Goal: Task Accomplishment & Management: Use online tool/utility

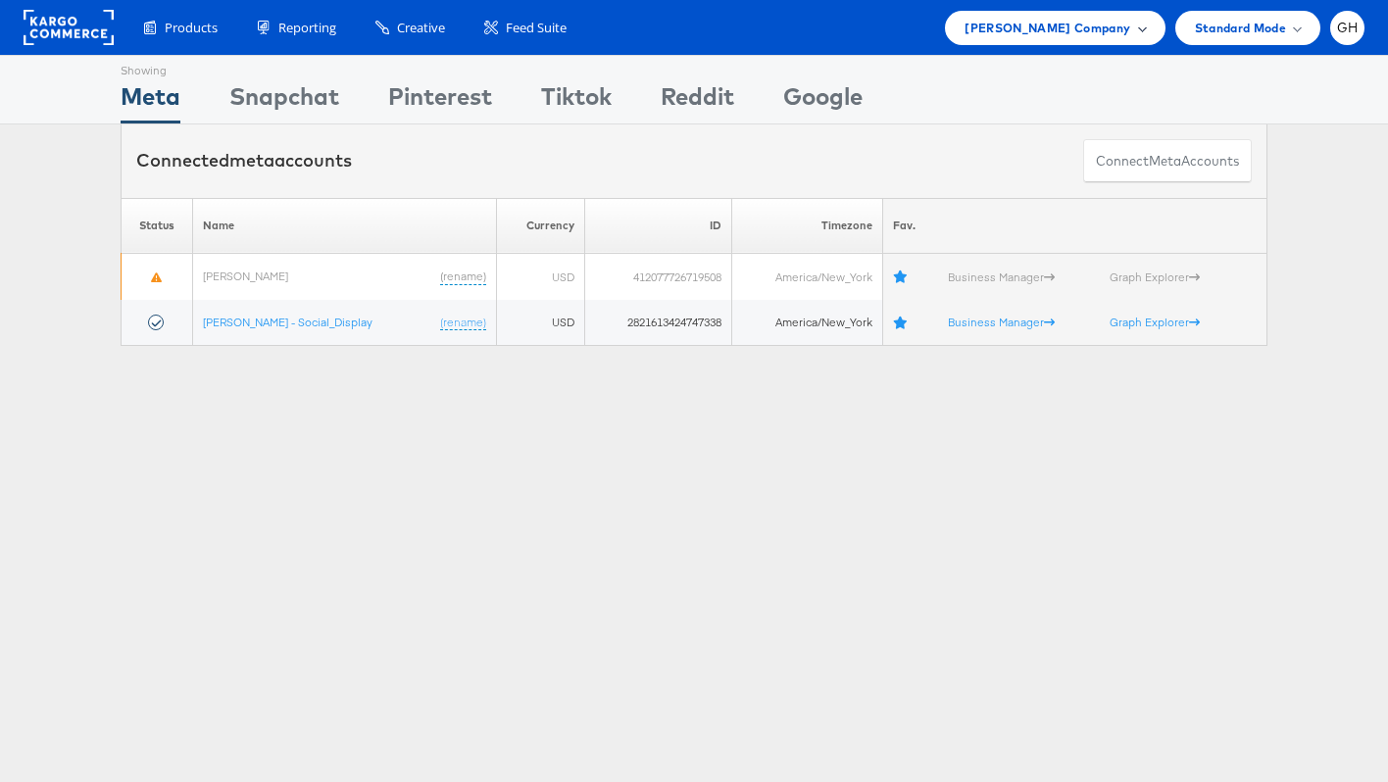
click at [1056, 30] on span "Belk Company" at bounding box center [1047, 28] width 166 height 21
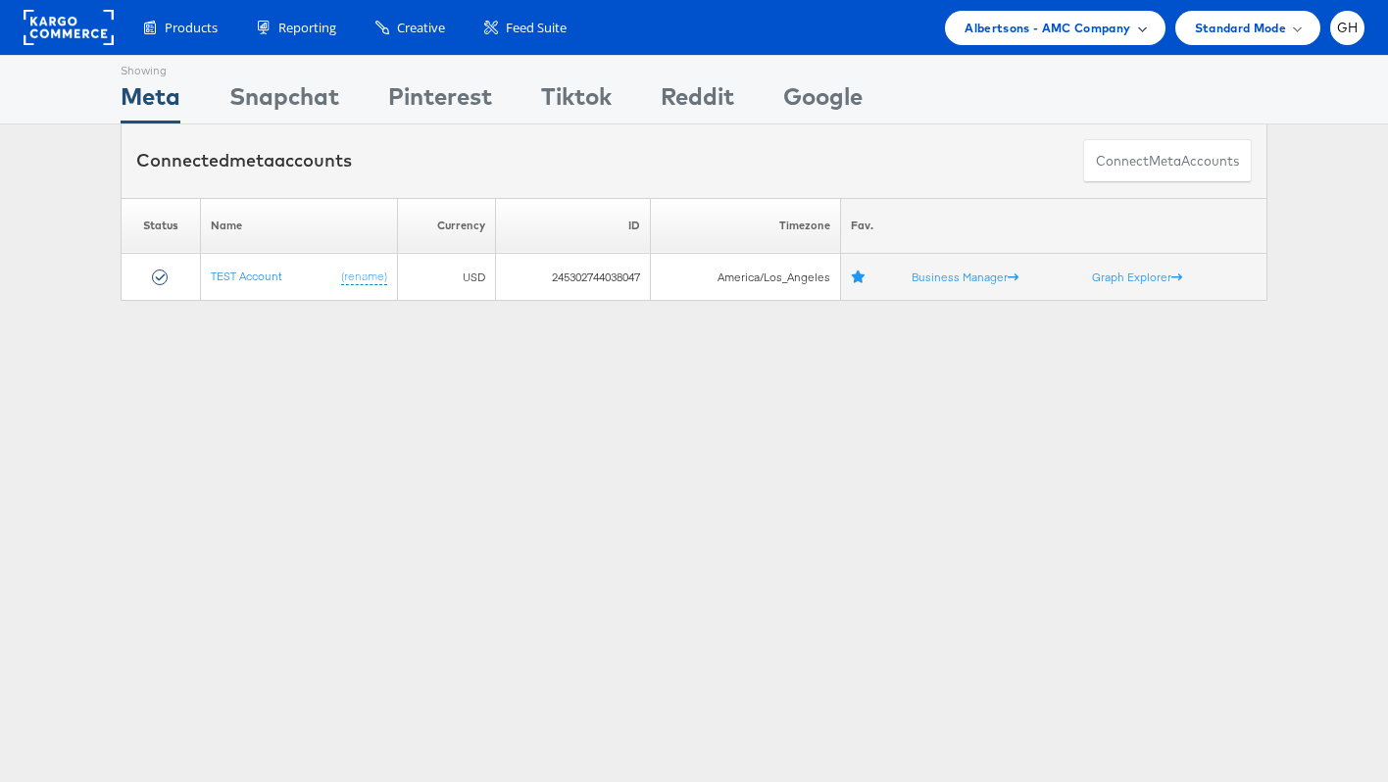
click at [1034, 35] on span "Albertsons - AMC Company" at bounding box center [1047, 28] width 166 height 21
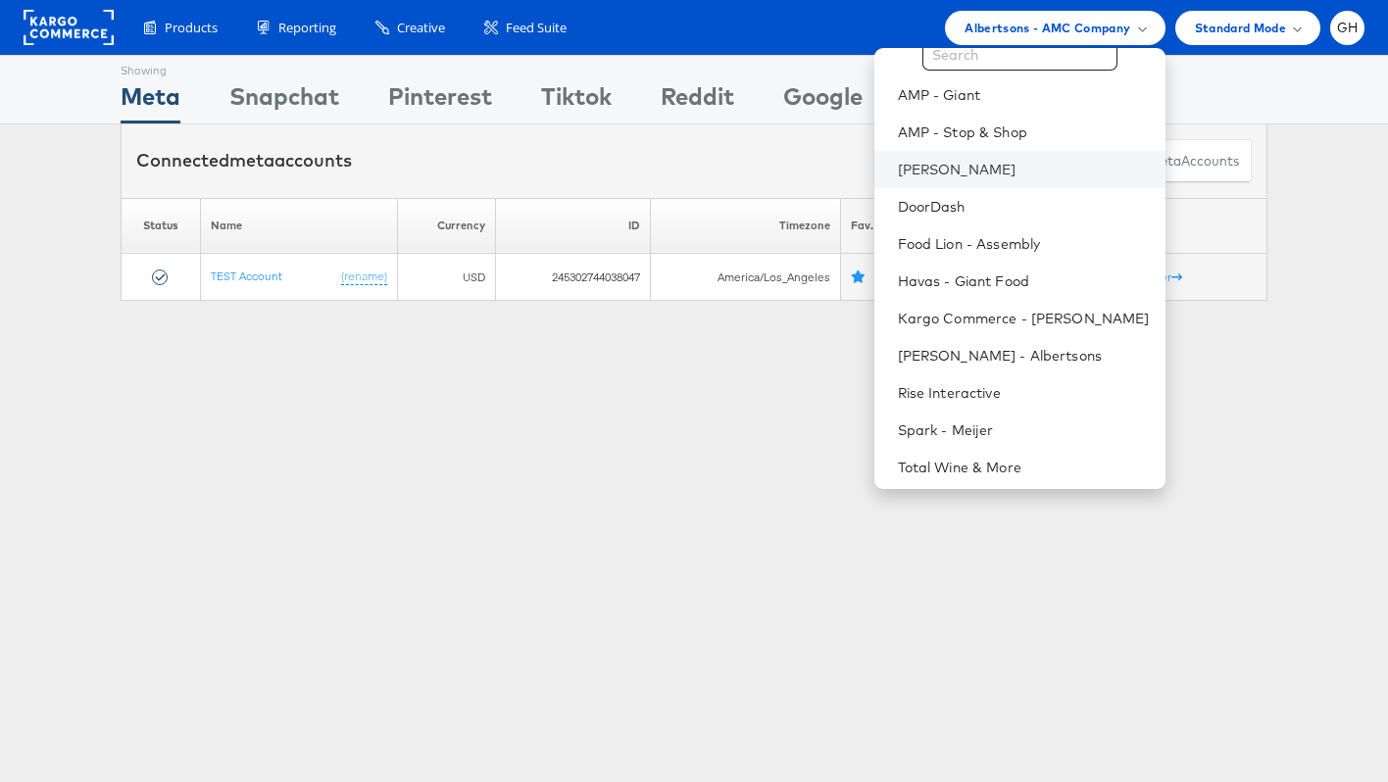
scroll to position [57, 0]
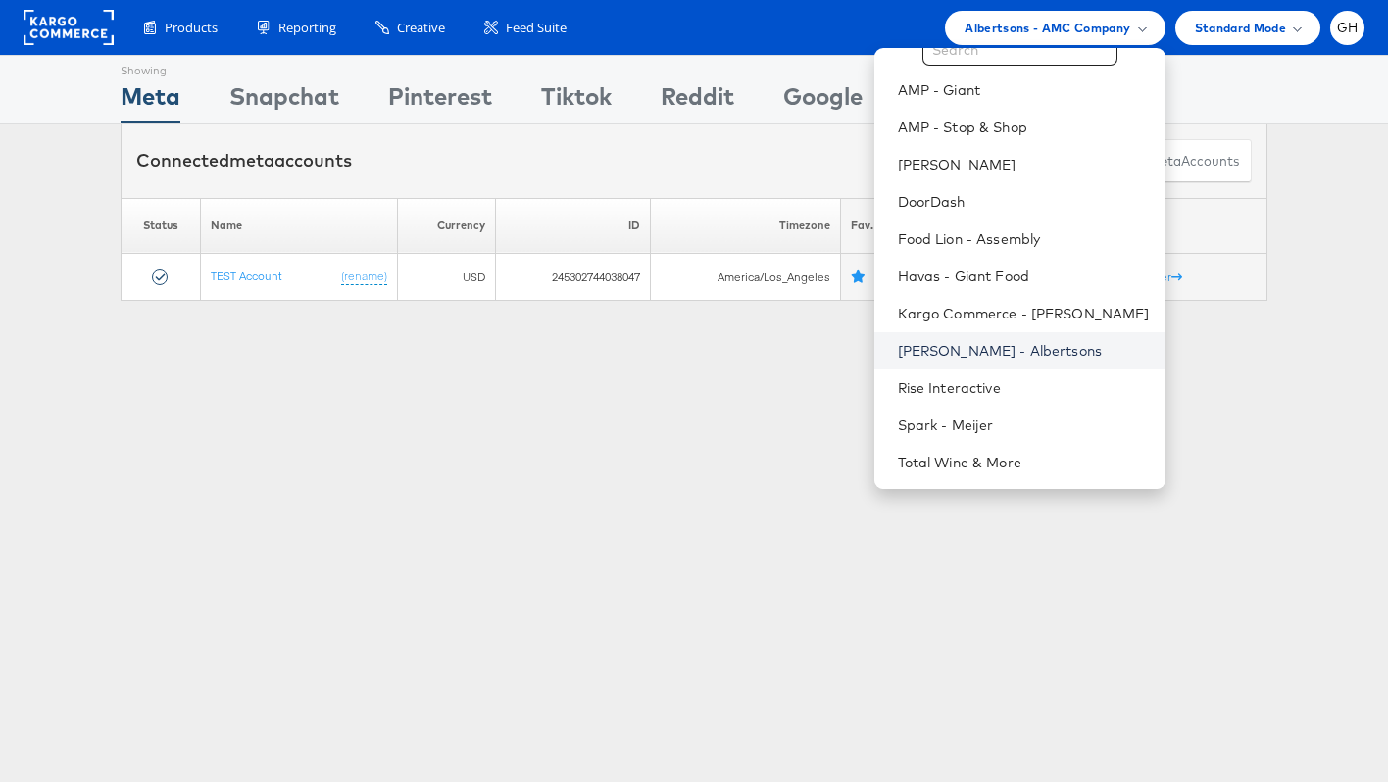
click at [933, 352] on link "Merkle - Albertsons" at bounding box center [1024, 351] width 252 height 20
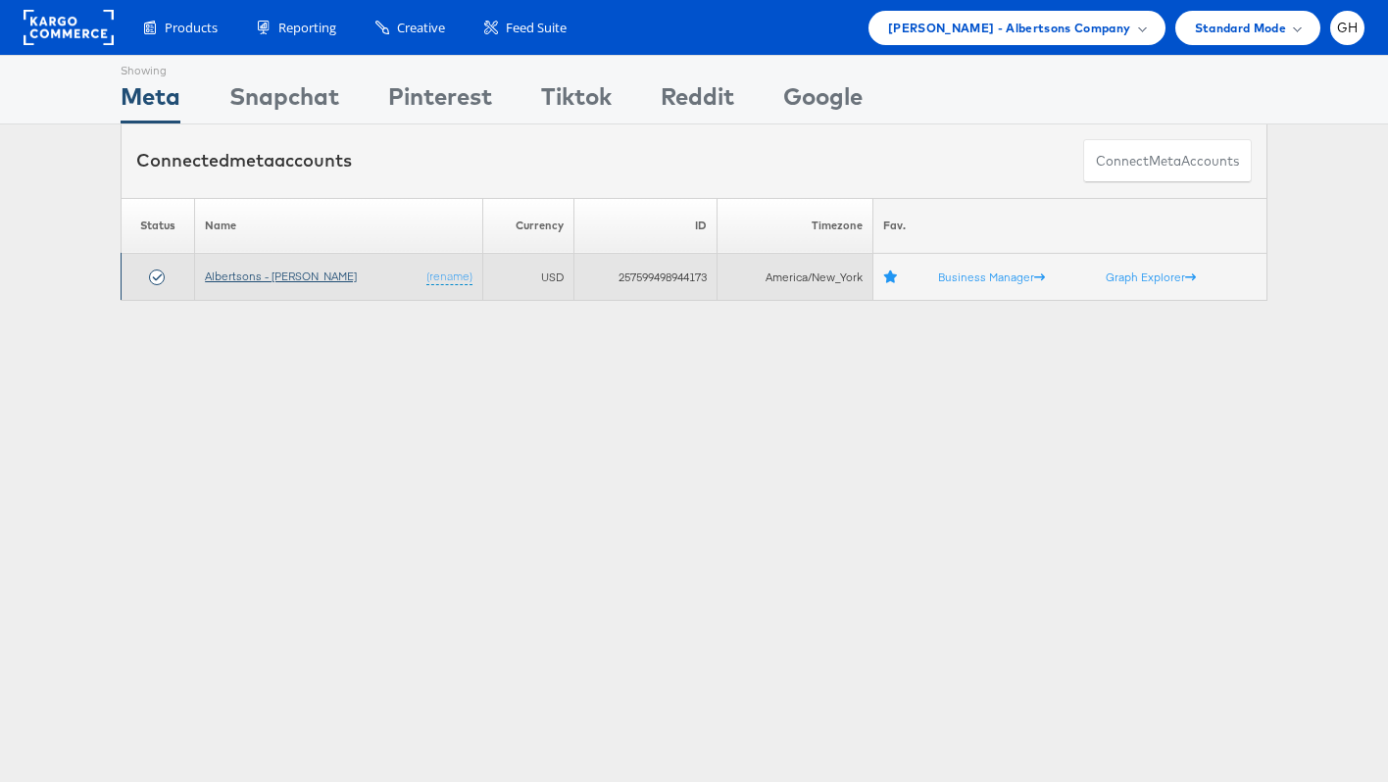
click at [225, 272] on link "Albertsons - [PERSON_NAME]" at bounding box center [281, 276] width 152 height 15
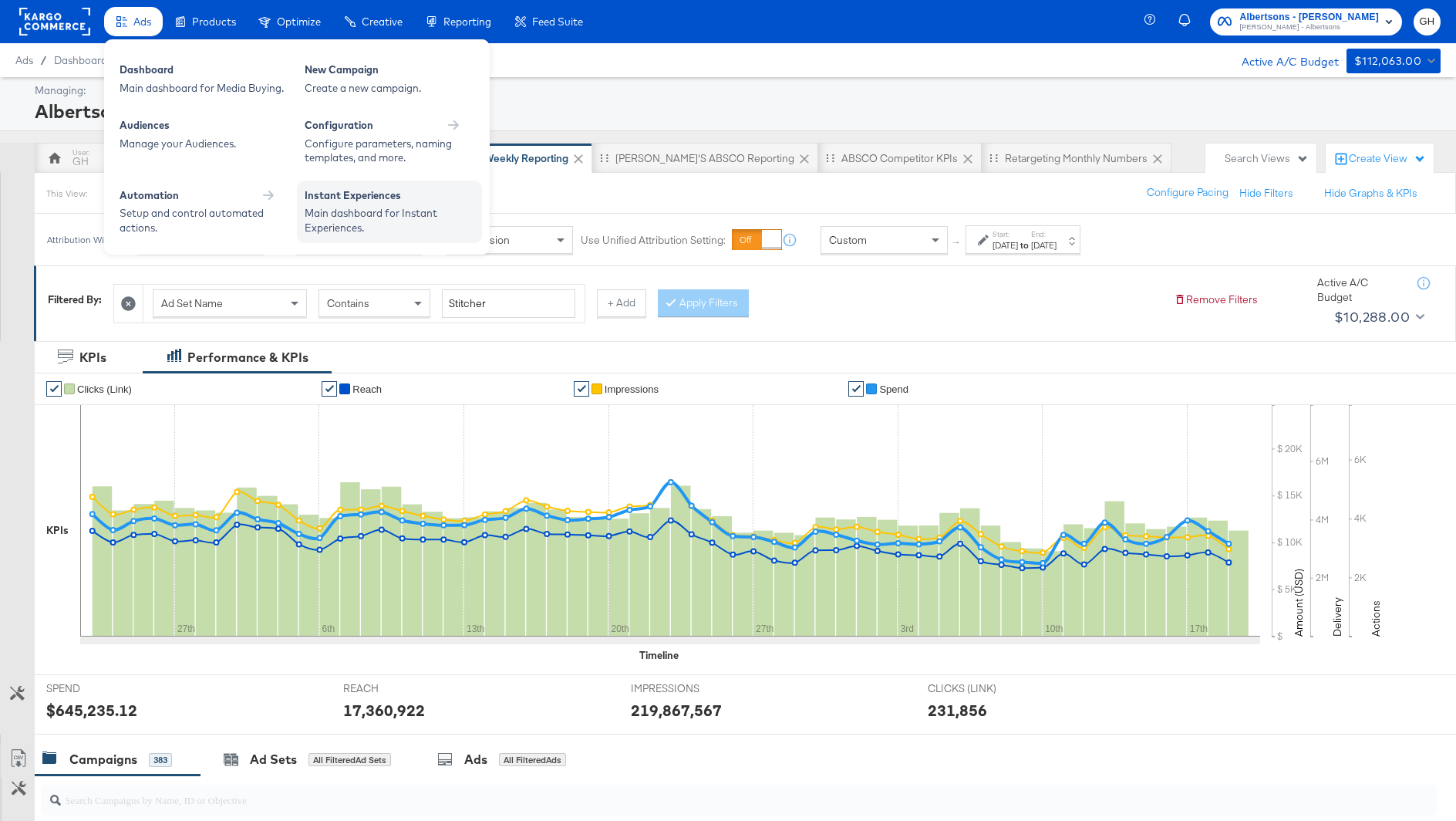
click at [340, 213] on div "Main dashboard for Instant Experiences." at bounding box center [390, 220] width 170 height 28
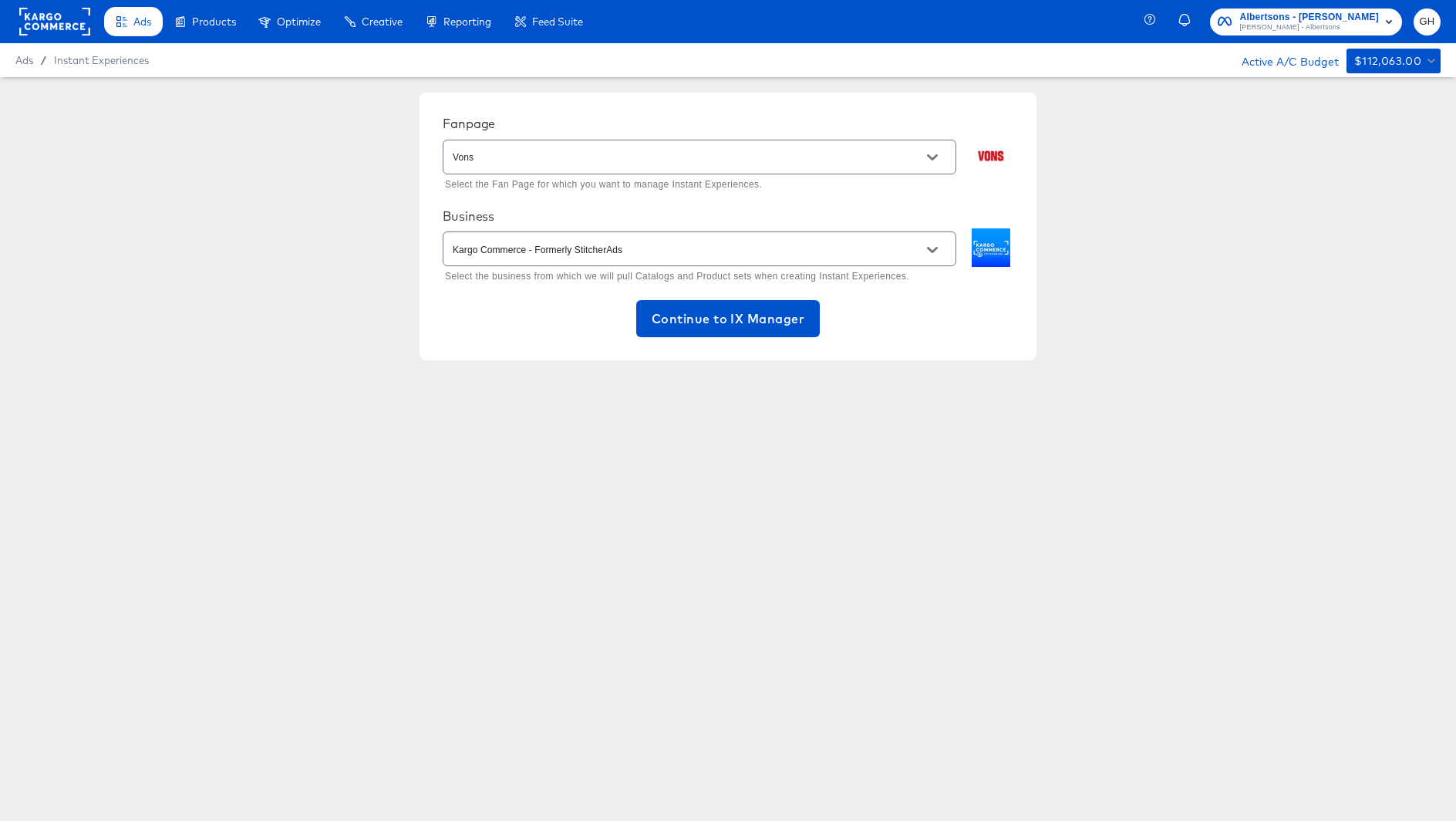
click at [803, 153] on input "Vons" at bounding box center [687, 157] width 476 height 18
click at [685, 211] on ul "Albertsons" at bounding box center [700, 196] width 513 height 41
click at [638, 199] on li "Albertsons" at bounding box center [700, 196] width 513 height 28
type input "Albertsons"
click at [692, 305] on button "Continue to IX Manager" at bounding box center [728, 318] width 183 height 37
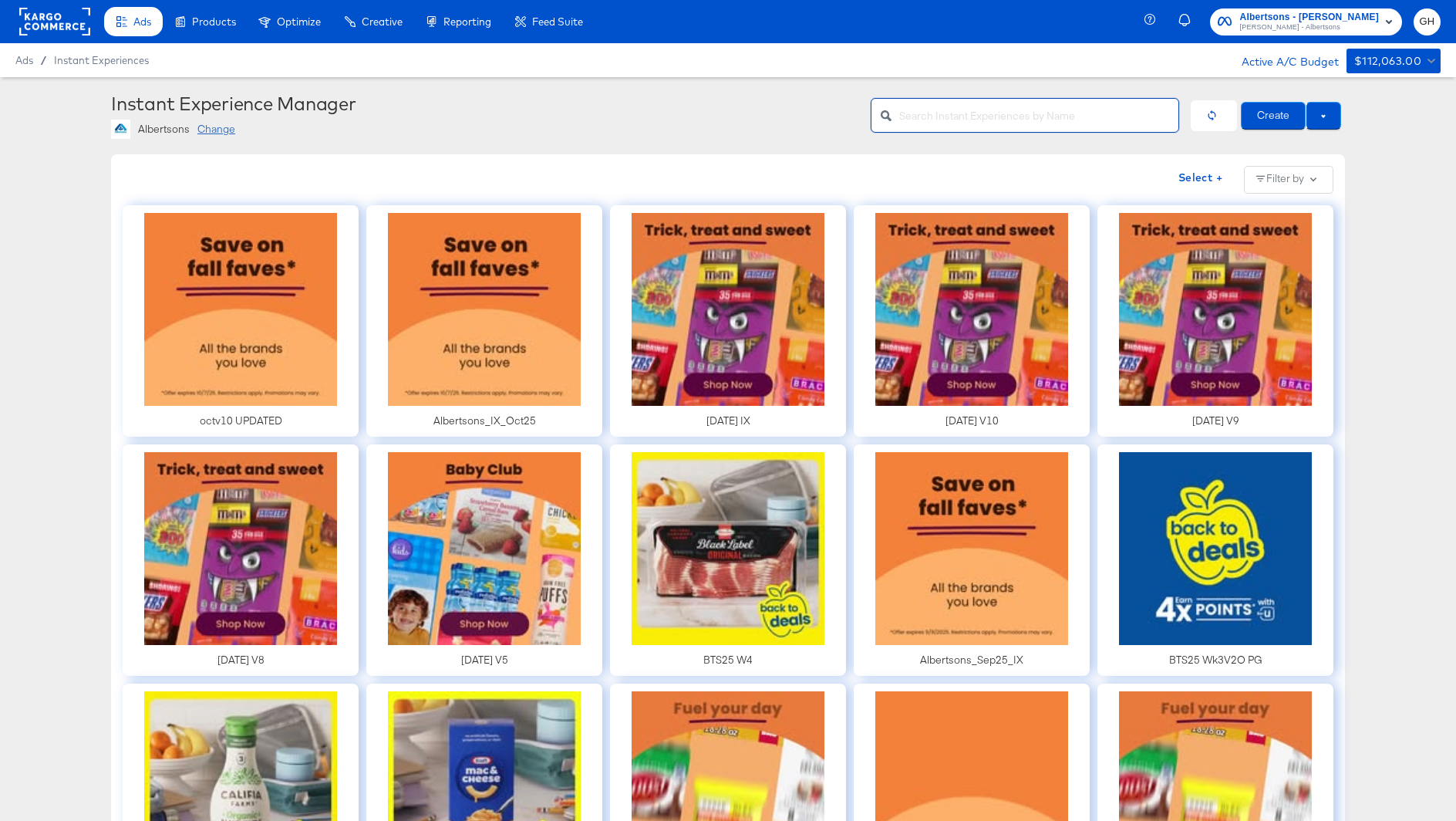
click at [966, 108] on input "text" at bounding box center [1039, 109] width 279 height 33
type input "[GEOGRAPHIC_DATA]"
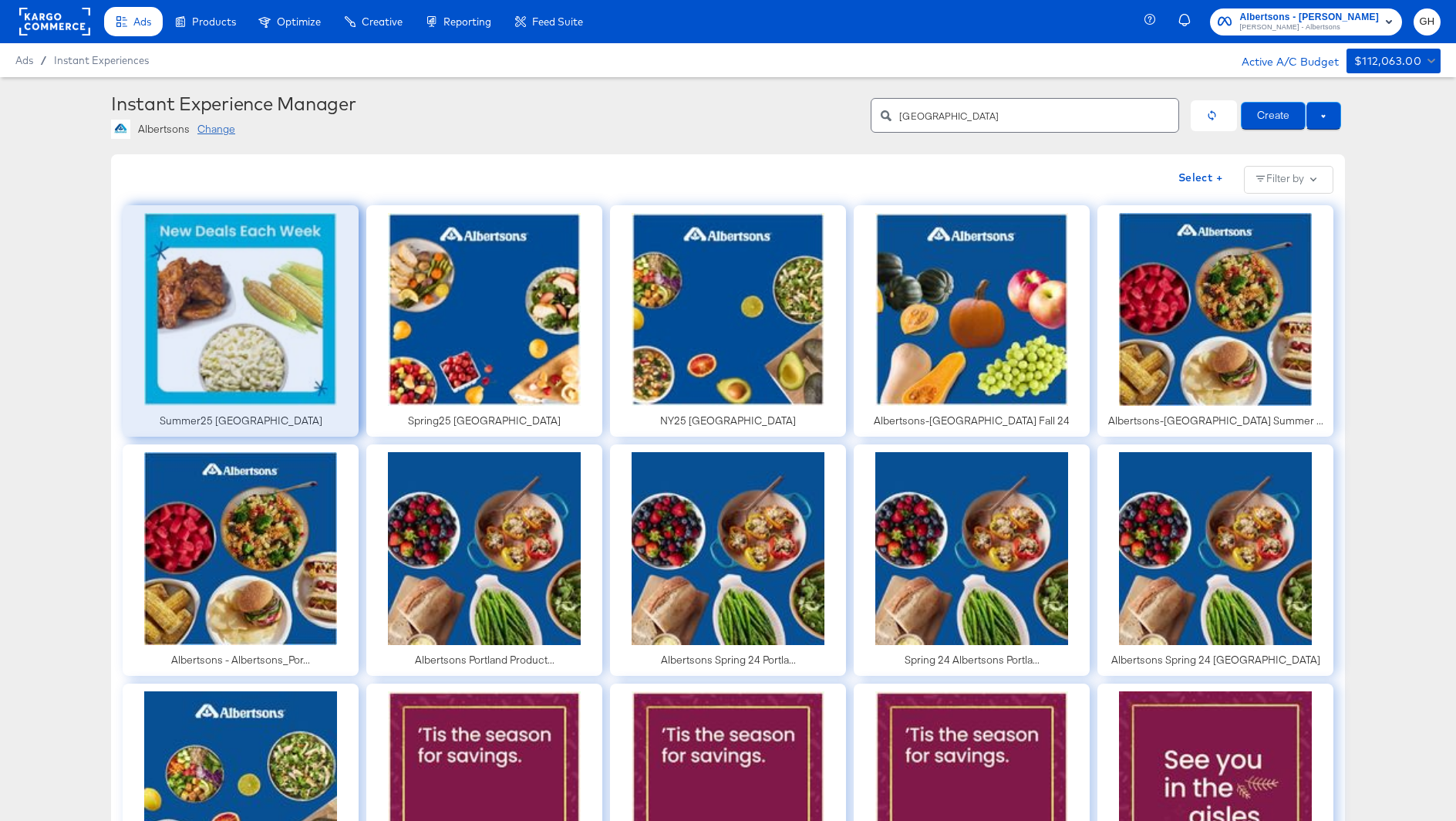
click at [192, 289] on div at bounding box center [241, 321] width 236 height 231
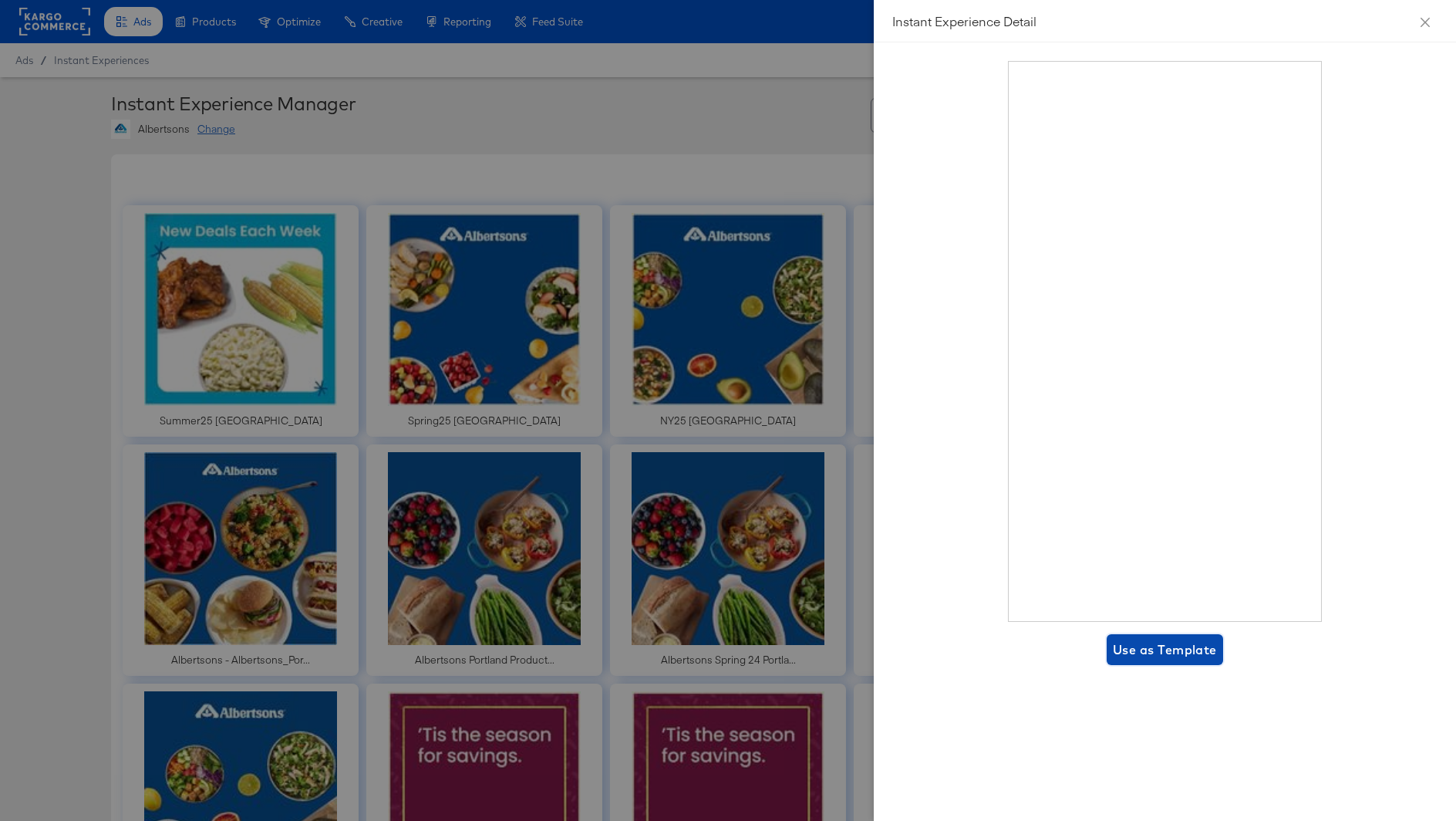
click at [1129, 643] on span "Use as Template" at bounding box center [1165, 649] width 104 height 21
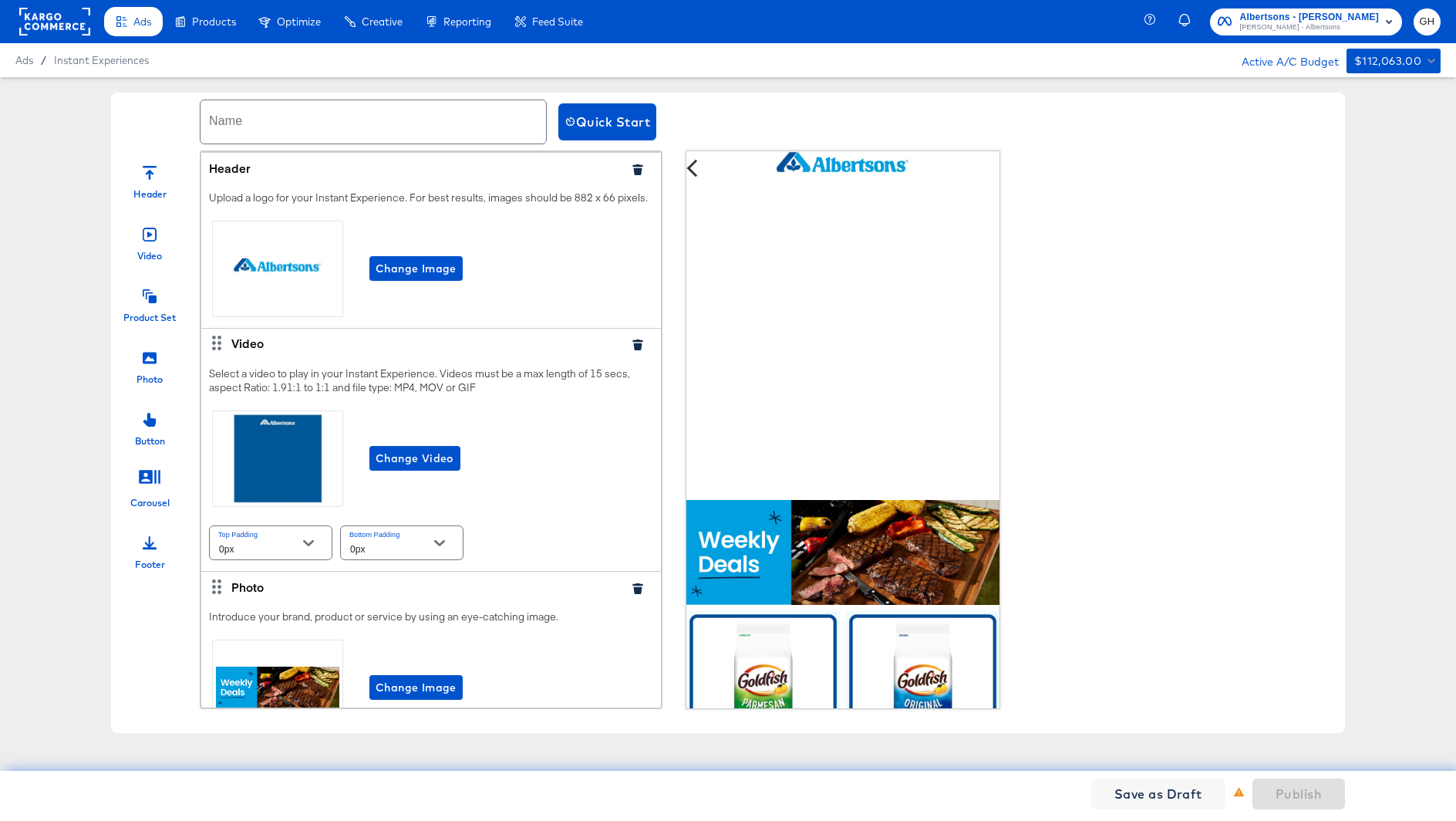
click at [226, 128] on input "text" at bounding box center [373, 121] width 346 height 43
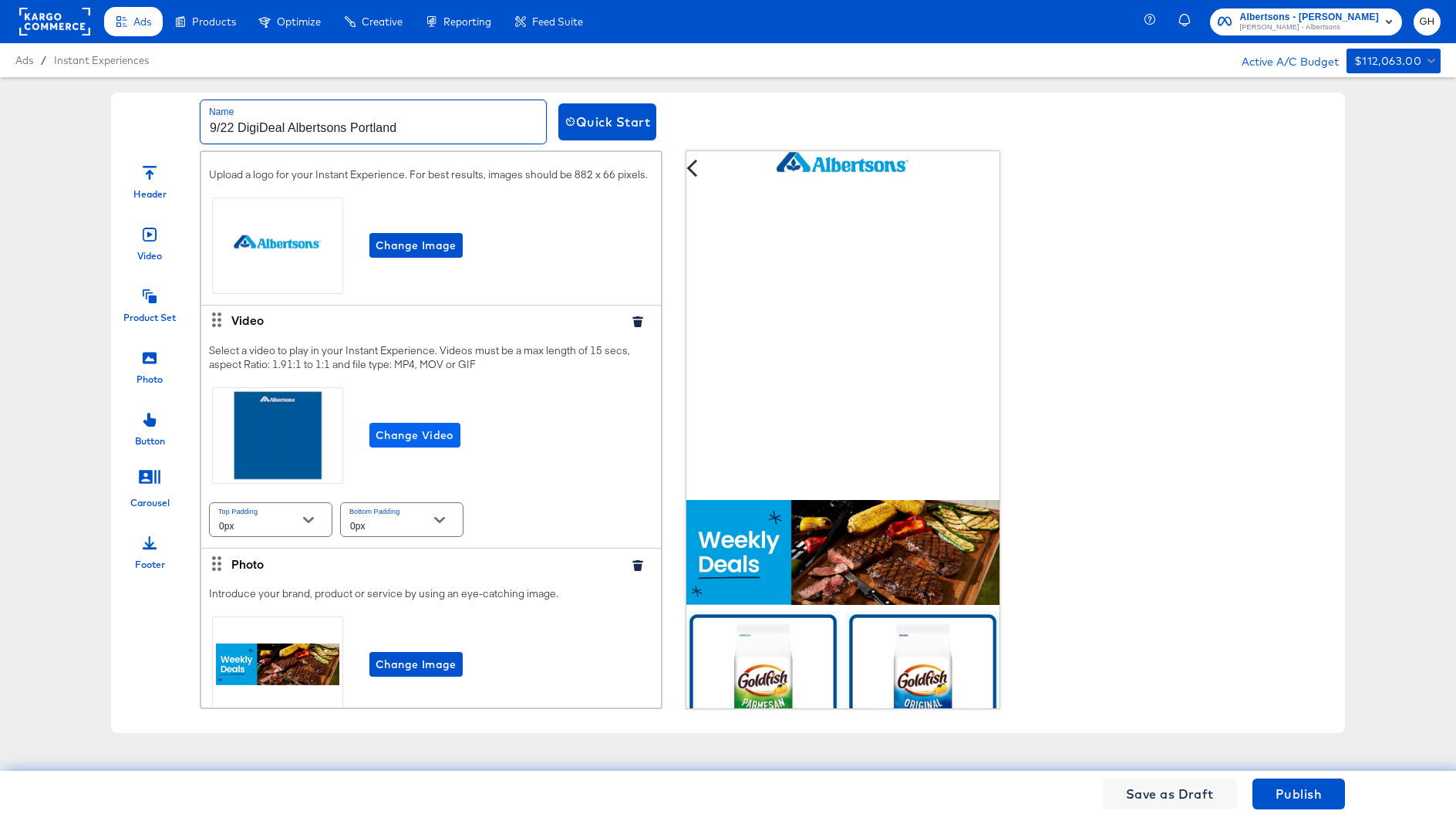
type input "9/22 DigiDeal Albertsons Portland"
click at [428, 438] on span "Change Video" at bounding box center [415, 435] width 79 height 20
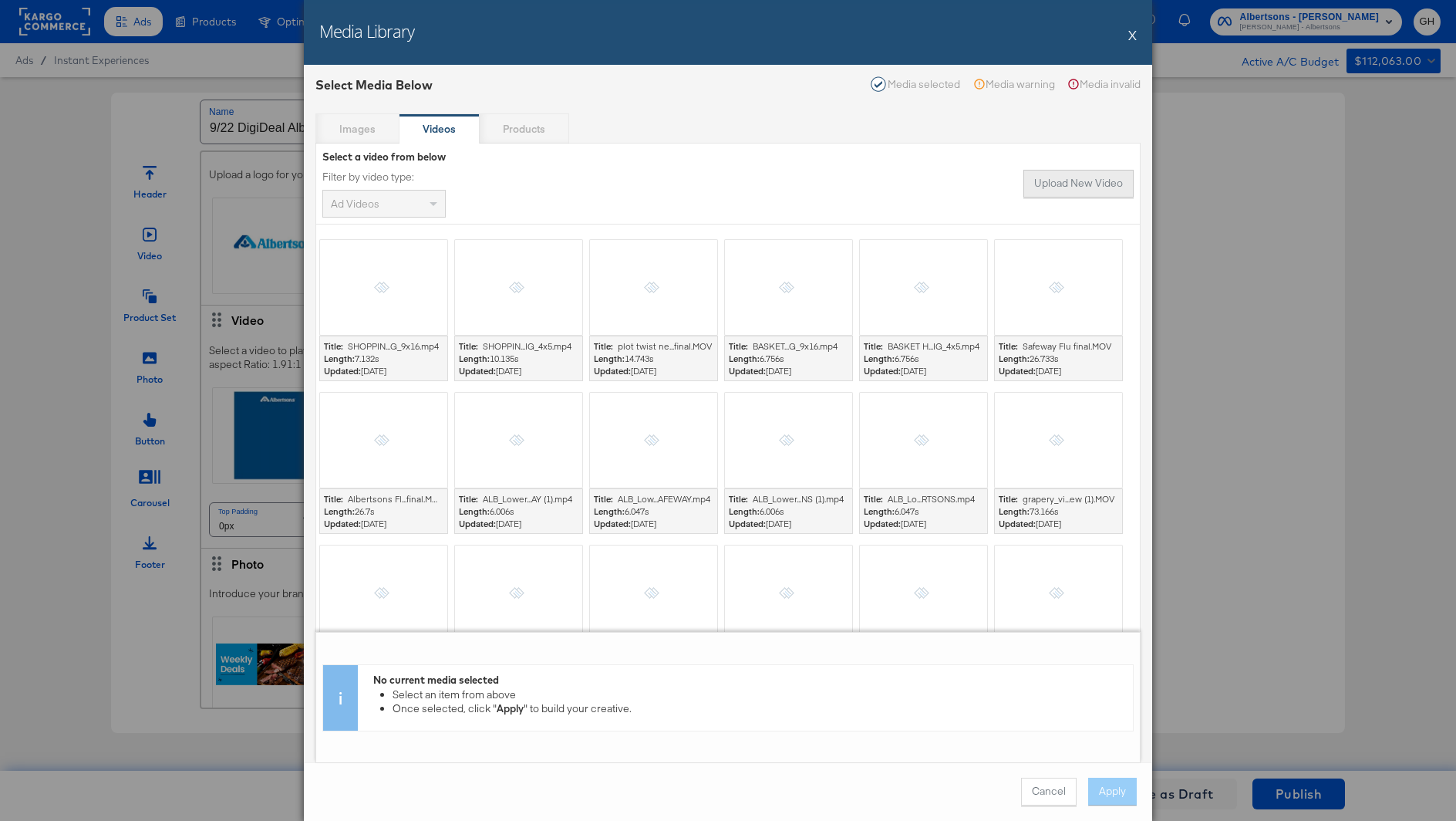
click at [1100, 176] on button "Upload New Video" at bounding box center [1079, 183] width 110 height 28
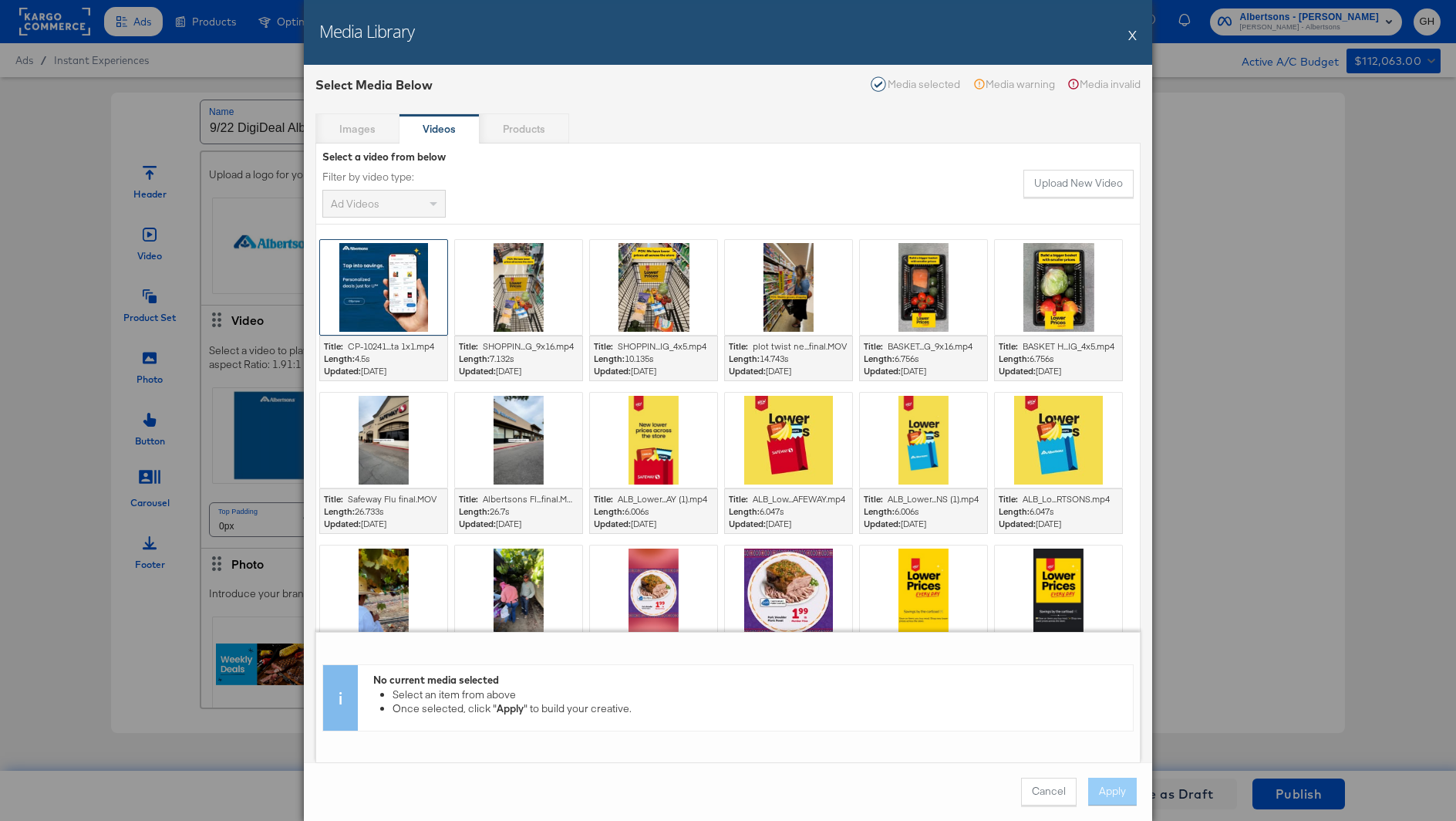
click at [380, 282] on div at bounding box center [384, 287] width 127 height 95
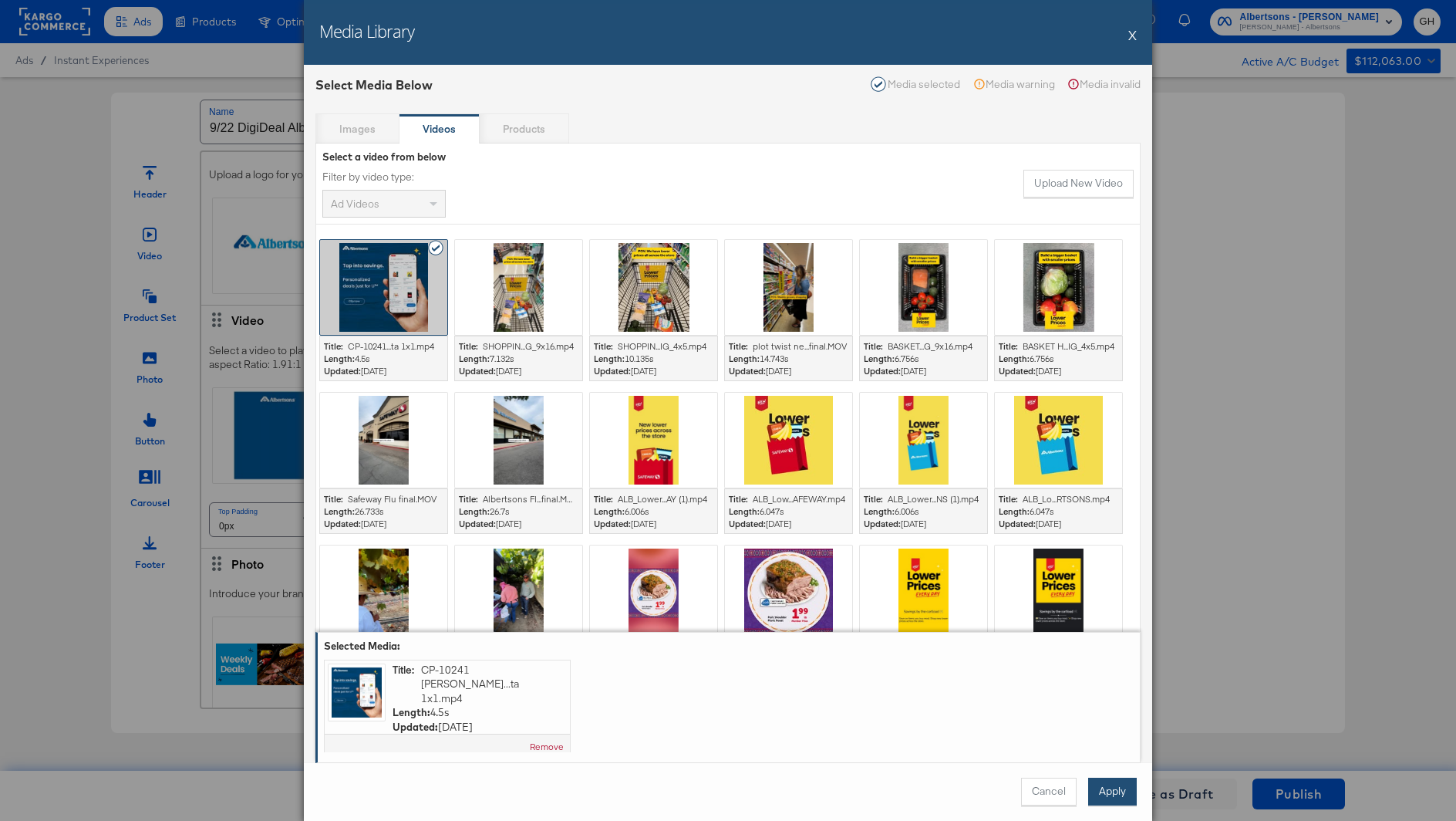
click at [1120, 798] on button "Apply" at bounding box center [1113, 791] width 49 height 28
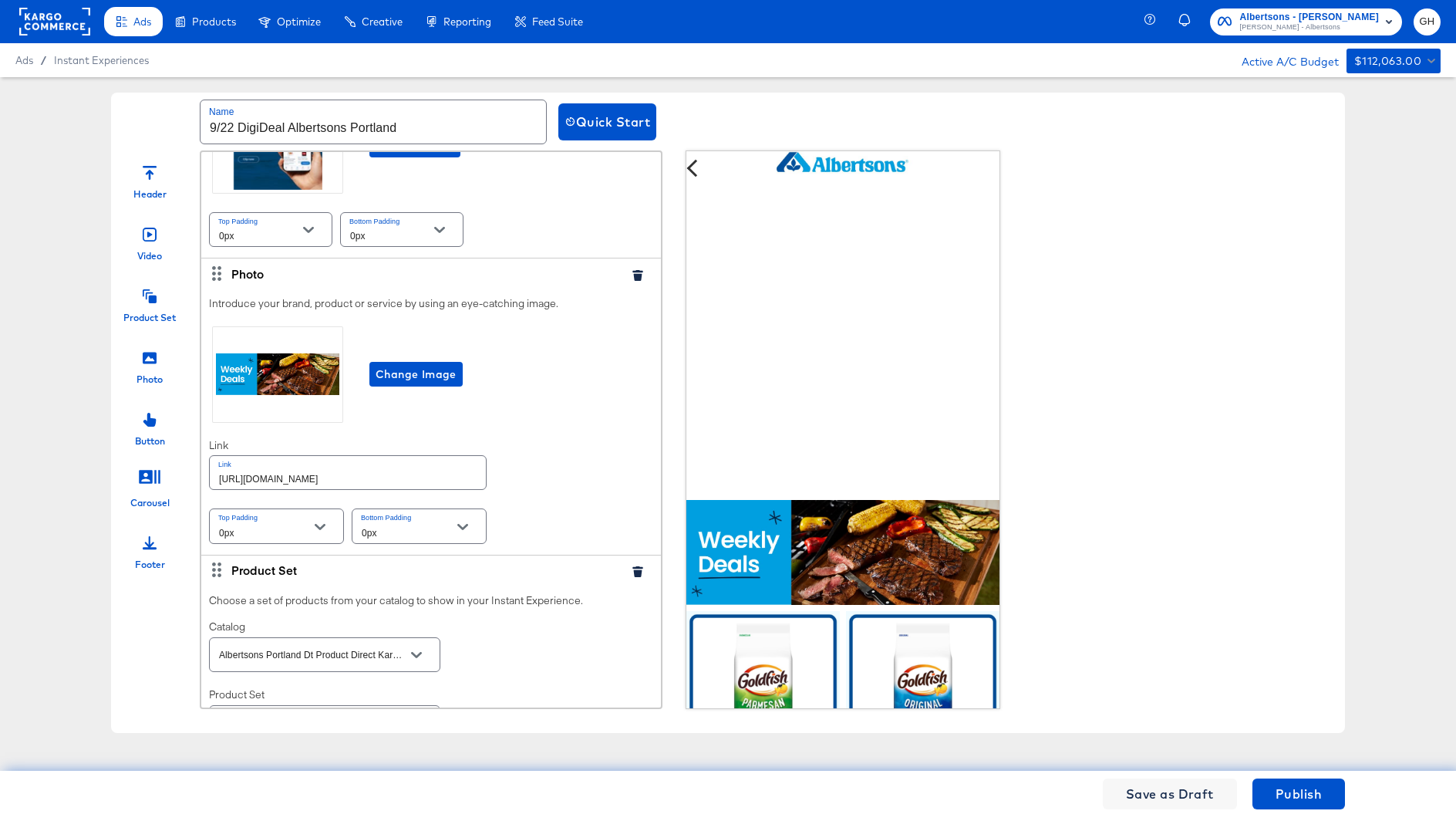
scroll to position [0, 0]
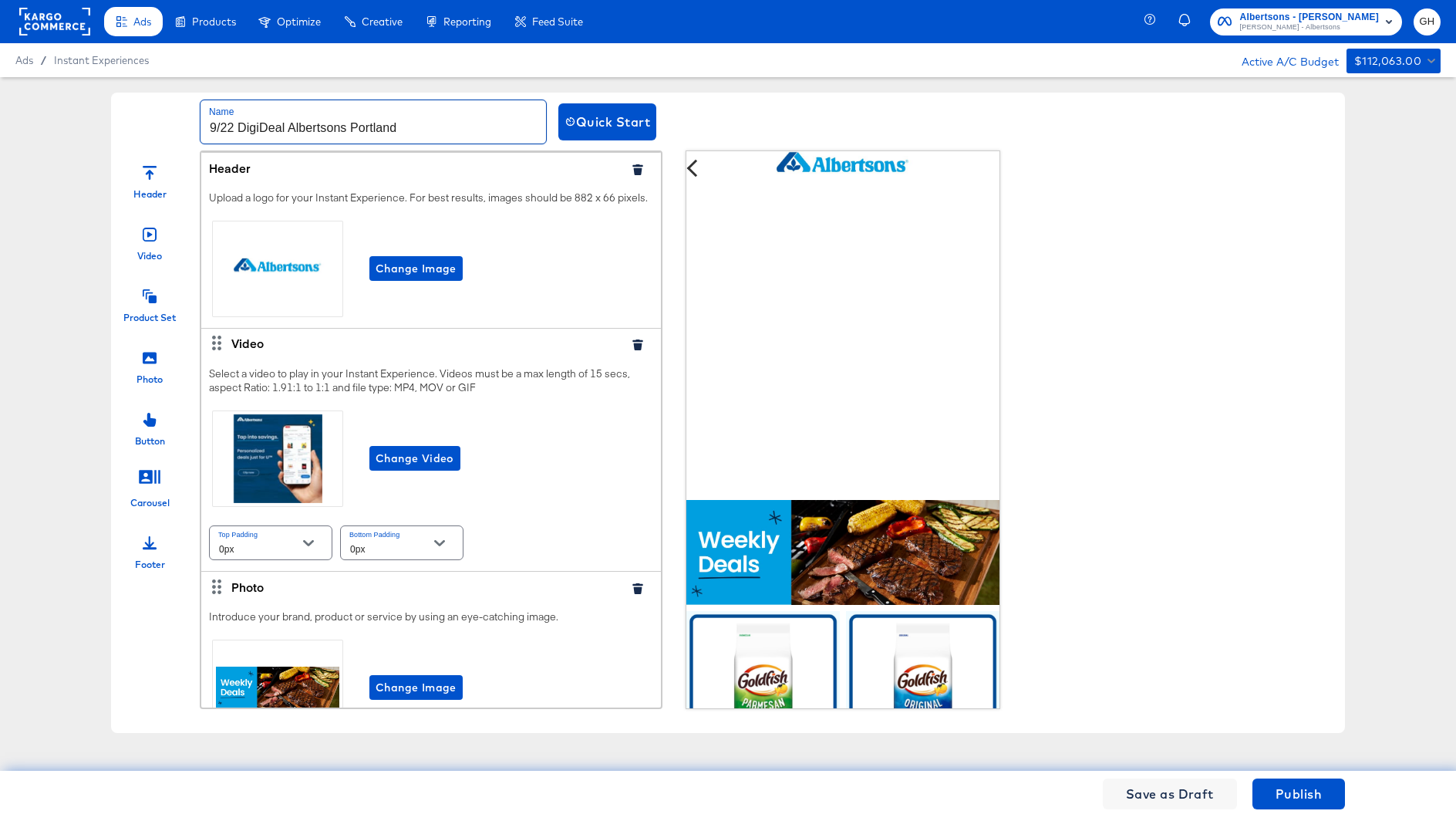
click at [237, 124] on input "9/22 DigiDeal Albertsons Portland" at bounding box center [373, 121] width 346 height 43
click at [349, 124] on input "9/22 DigiDeal Albertsons Portland" at bounding box center [373, 121] width 346 height 43
click at [316, 131] on input "9/22 DigiDeal Albertsons Portland" at bounding box center [373, 121] width 346 height 43
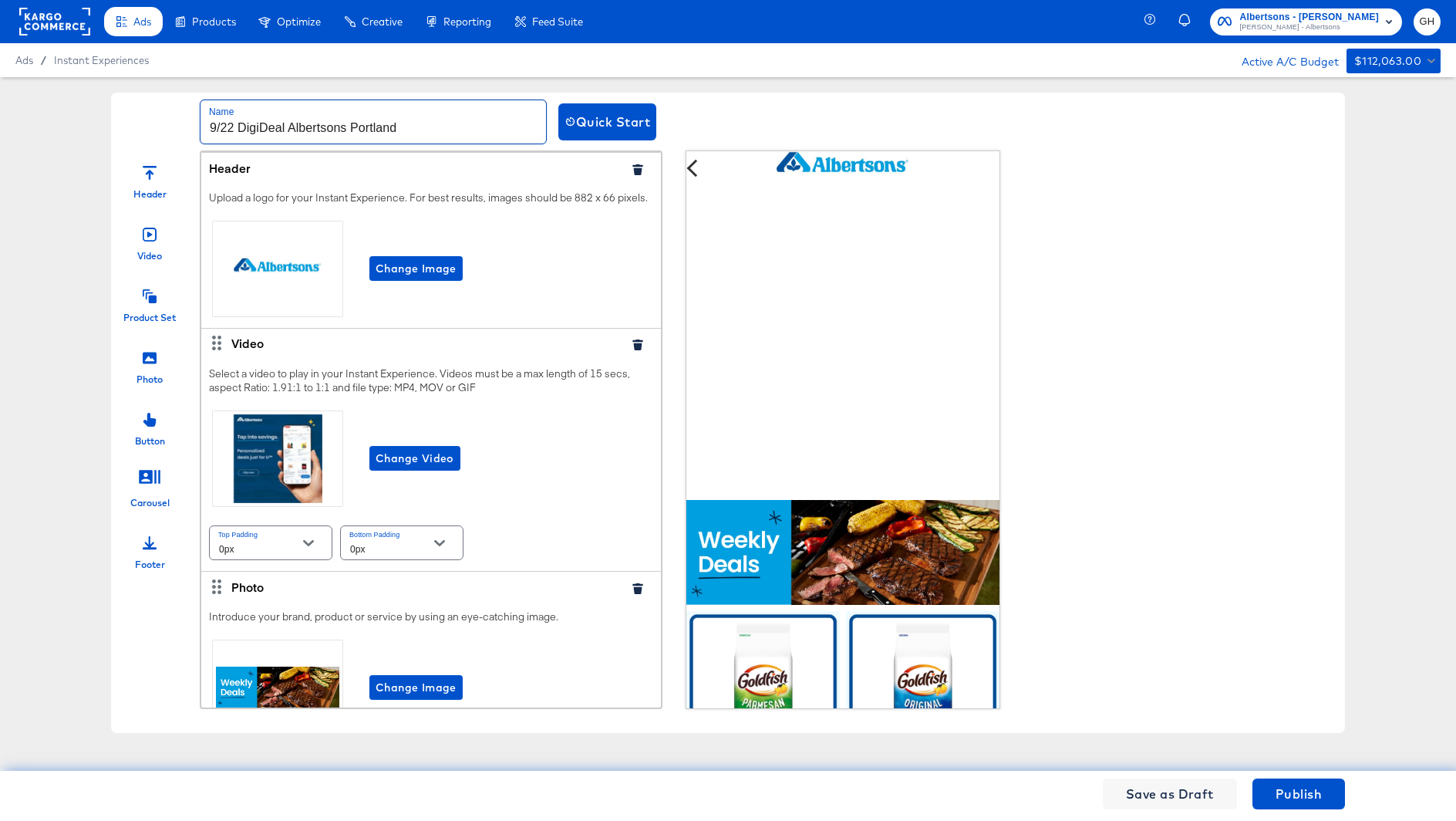
click at [316, 131] on input "9/22 DigiDeal Albertsons Portland" at bounding box center [373, 121] width 346 height 43
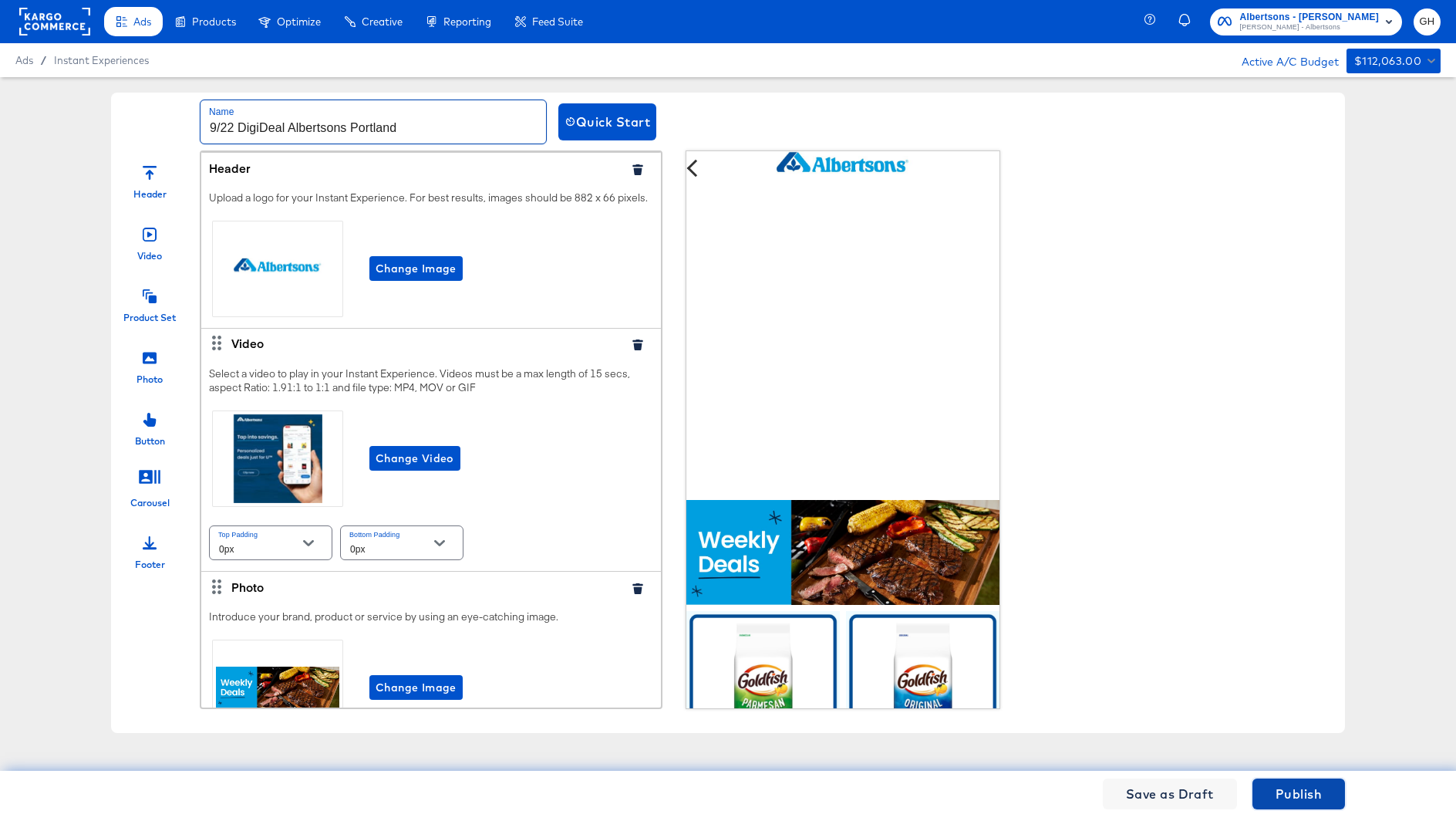
click at [1270, 789] on button "Publish" at bounding box center [1299, 793] width 93 height 31
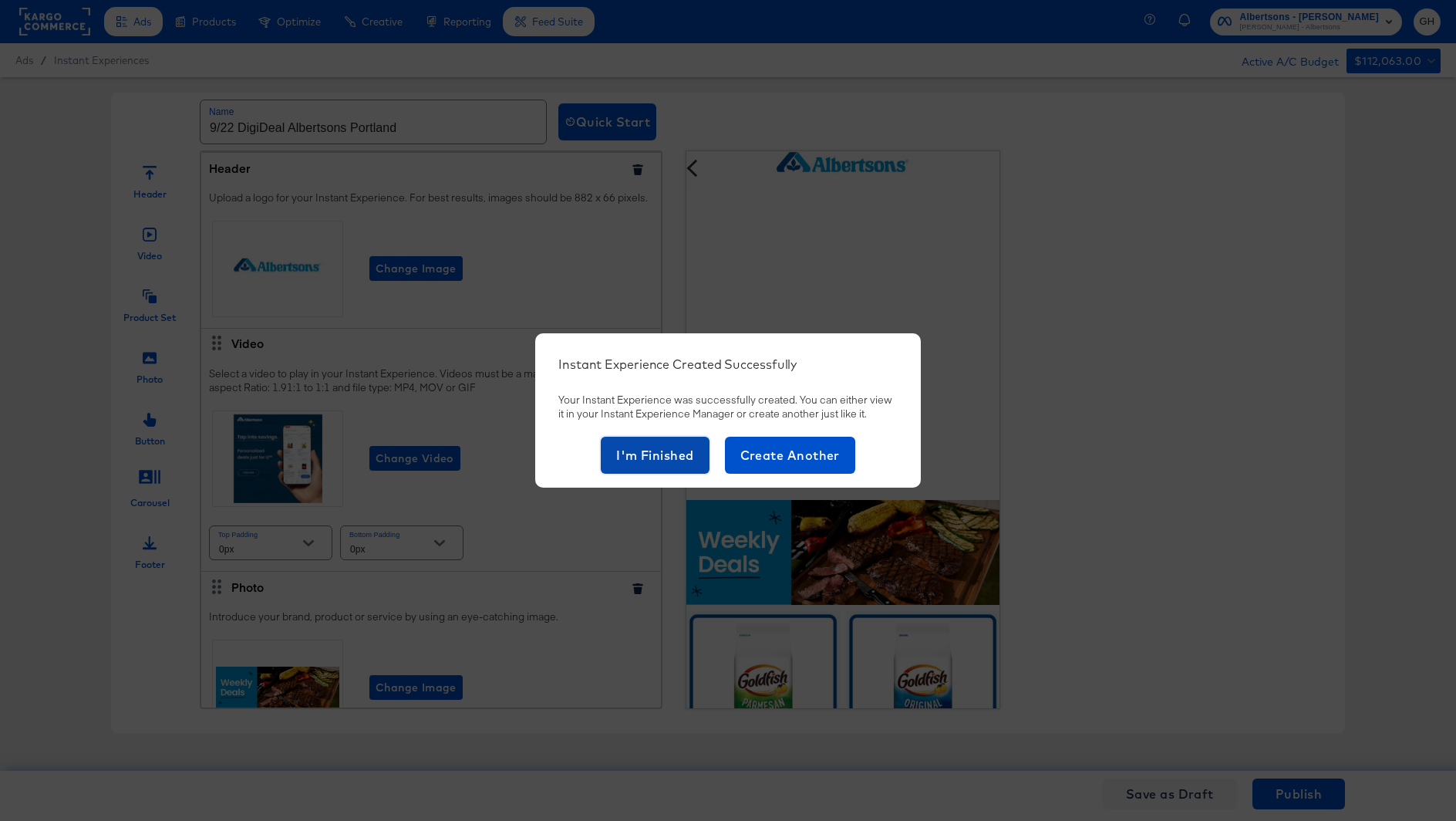
click at [675, 452] on span "I'm Finished" at bounding box center [655, 455] width 78 height 21
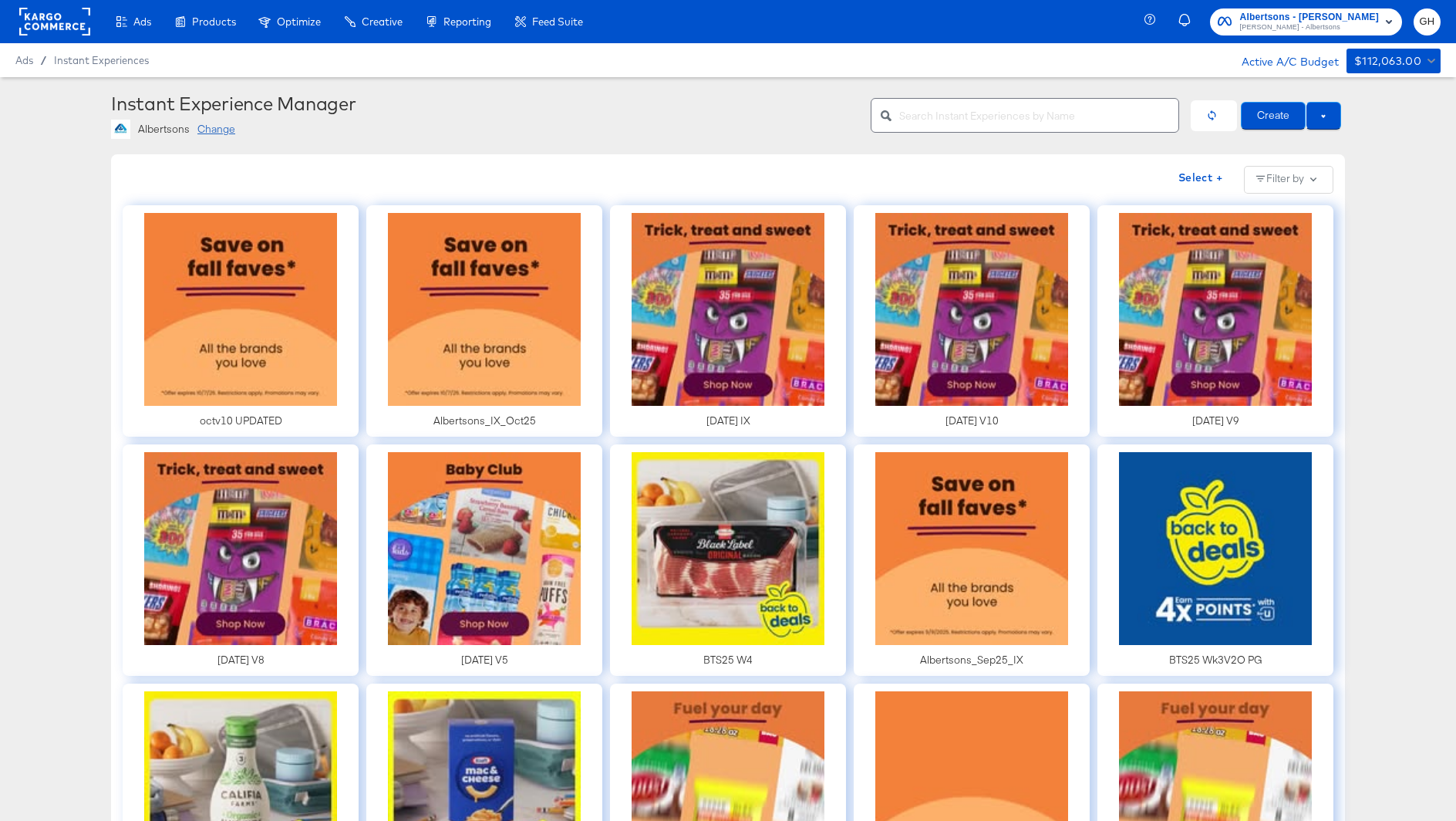
click at [940, 119] on input "text" at bounding box center [1039, 109] width 279 height 33
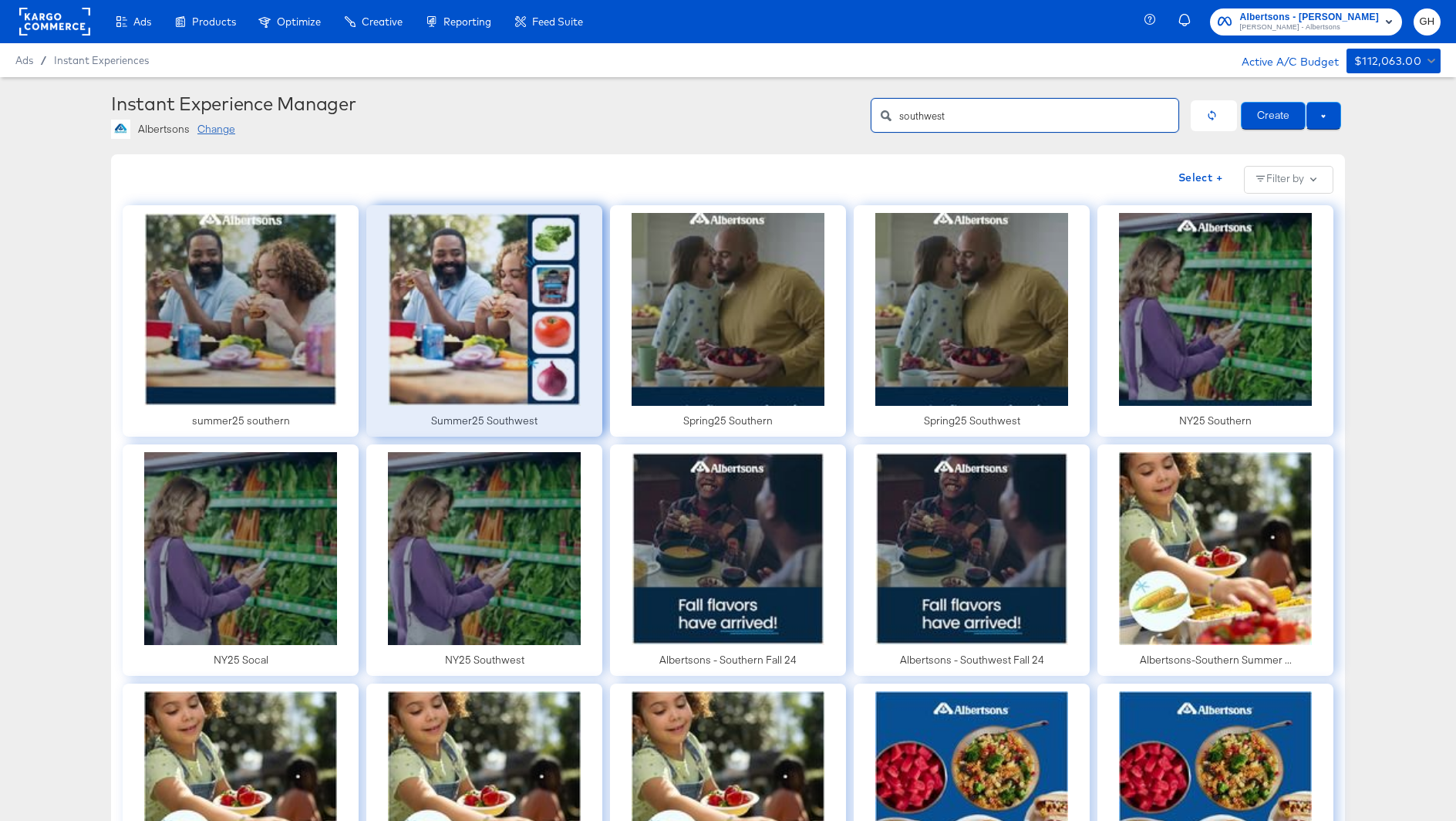
type input "southwest"
click at [496, 311] on div at bounding box center [485, 321] width 236 height 231
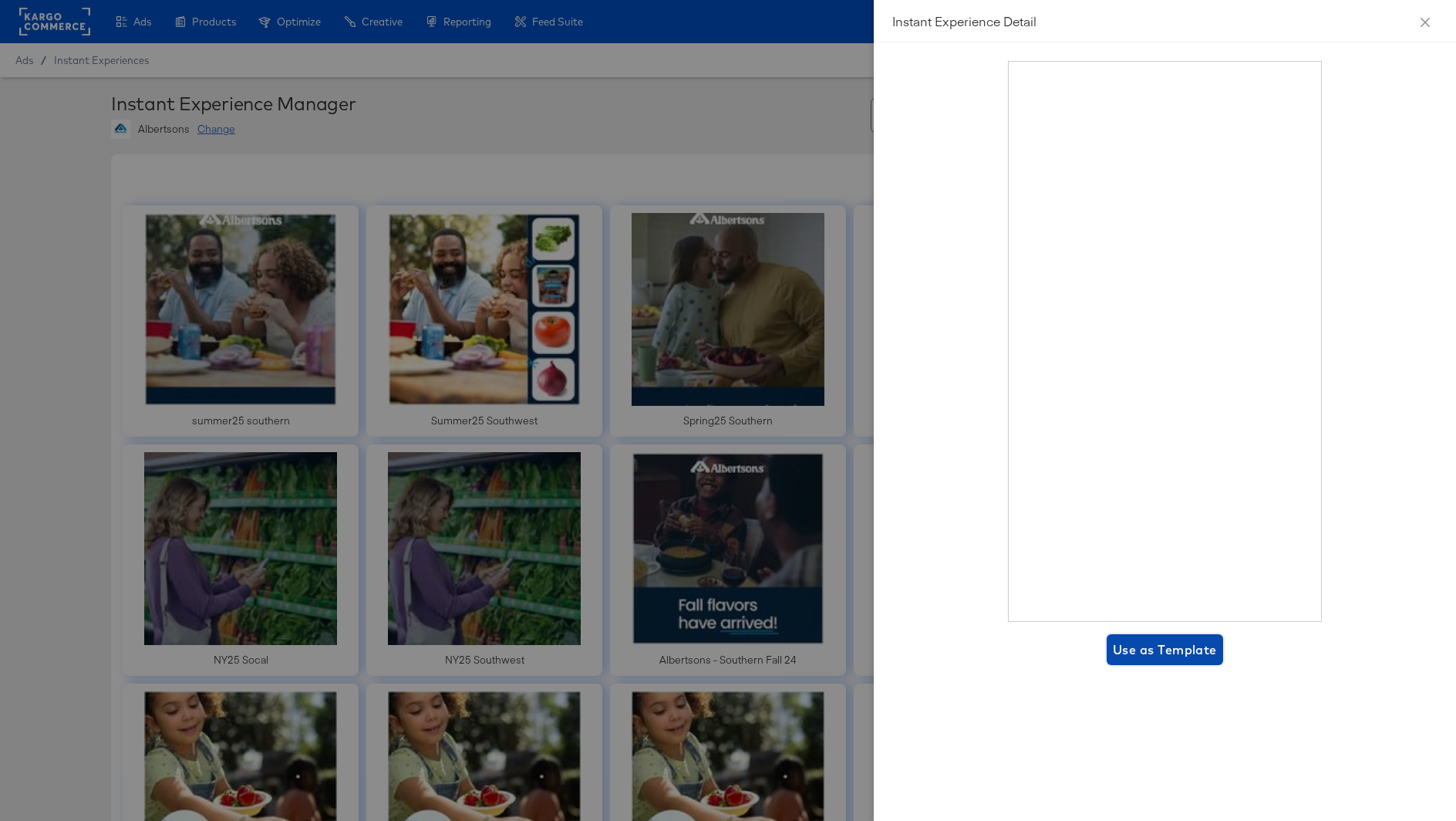
click at [1177, 645] on span "Use as Template" at bounding box center [1165, 649] width 104 height 21
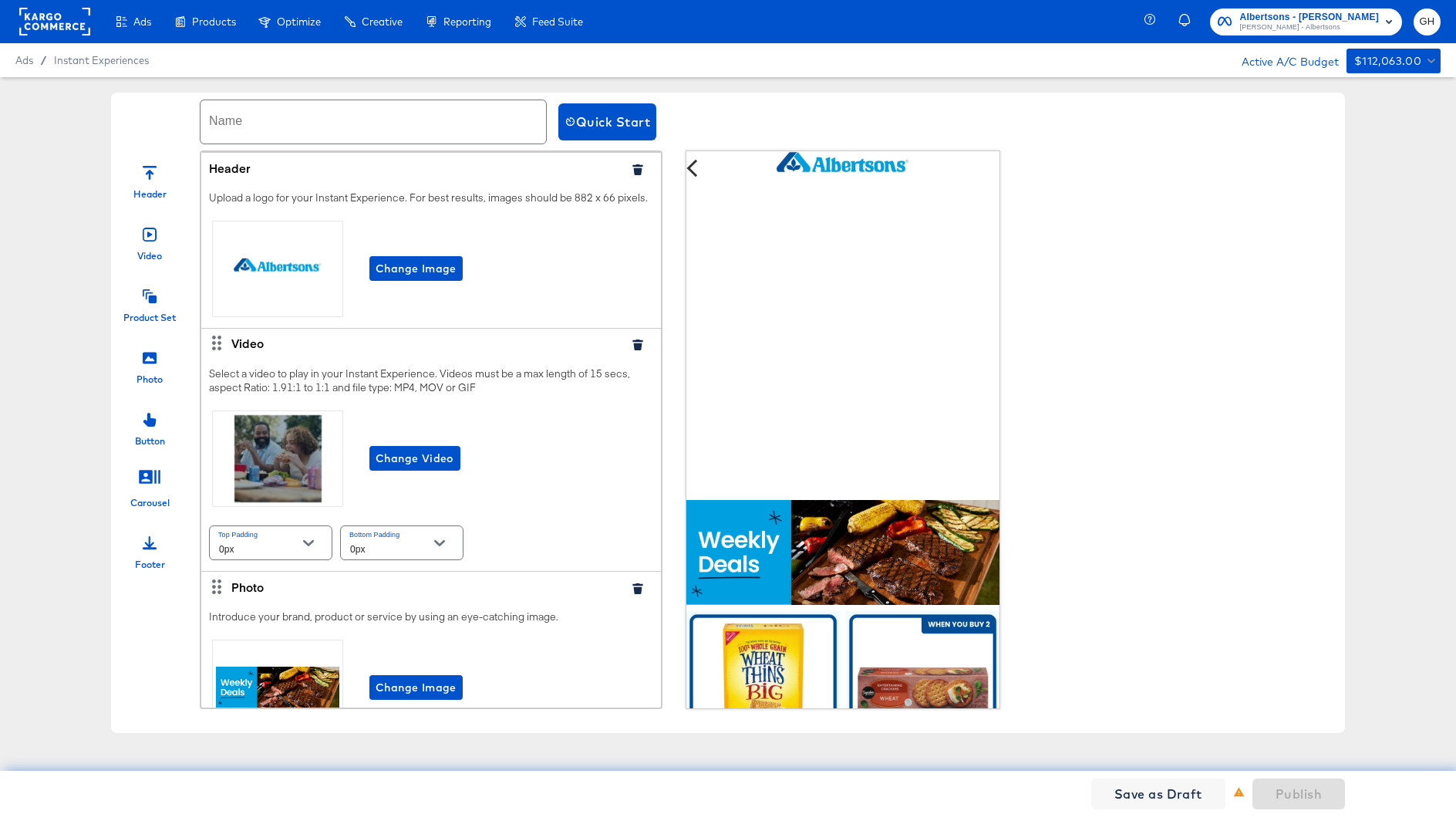
click at [234, 132] on input "text" at bounding box center [373, 121] width 346 height 43
paste input "9/22 DigiDeal Albertsons Portland"
drag, startPoint x: 351, startPoint y: 130, endPoint x: 452, endPoint y: 139, distance: 101.4
click at [452, 139] on input "9/22 DigiDeal Albertsons Portland" at bounding box center [373, 121] width 346 height 43
type input "9/22 DigiDeal Albertsons Southwest"
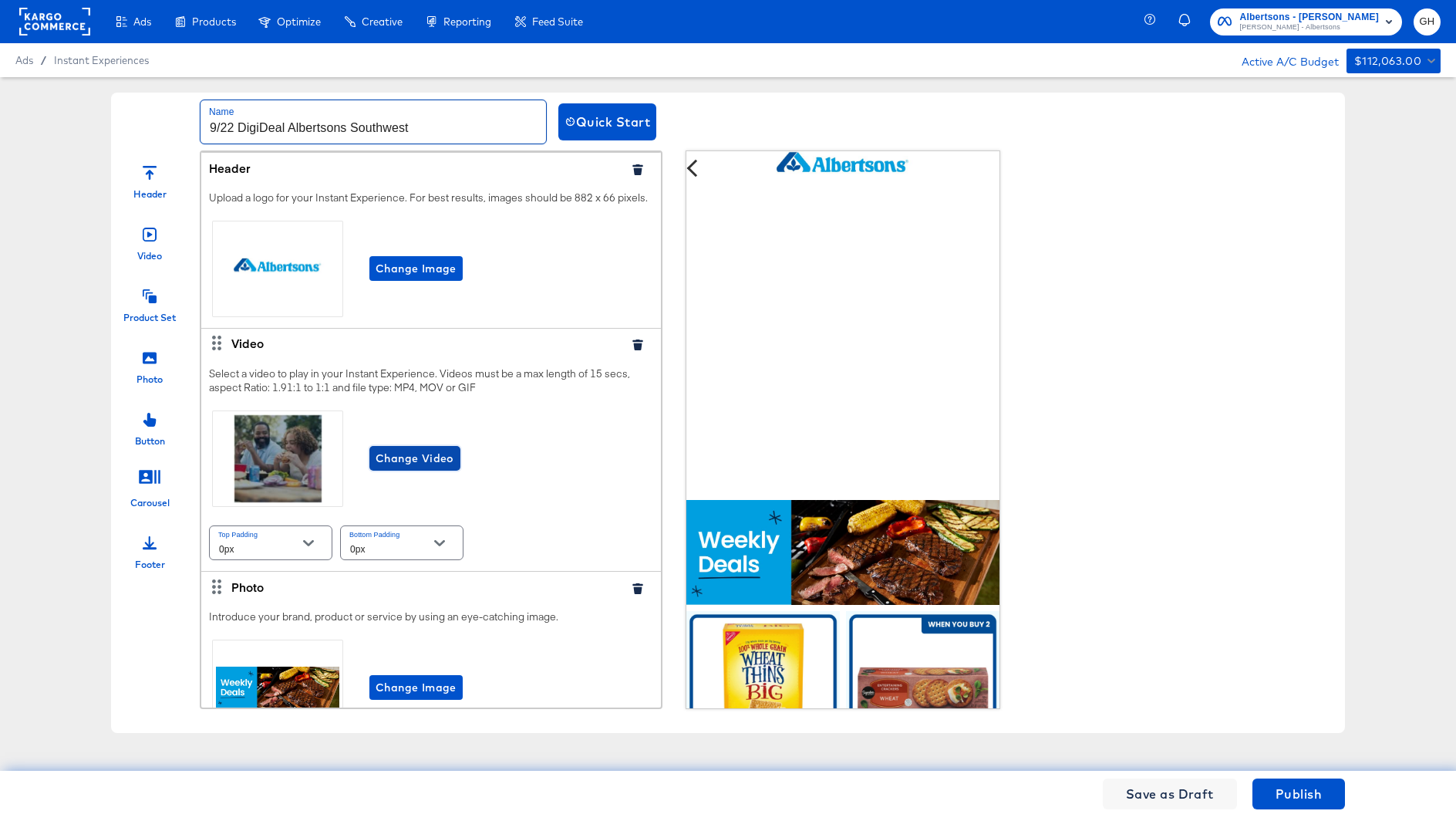
click at [440, 457] on span "Change Video" at bounding box center [415, 458] width 79 height 20
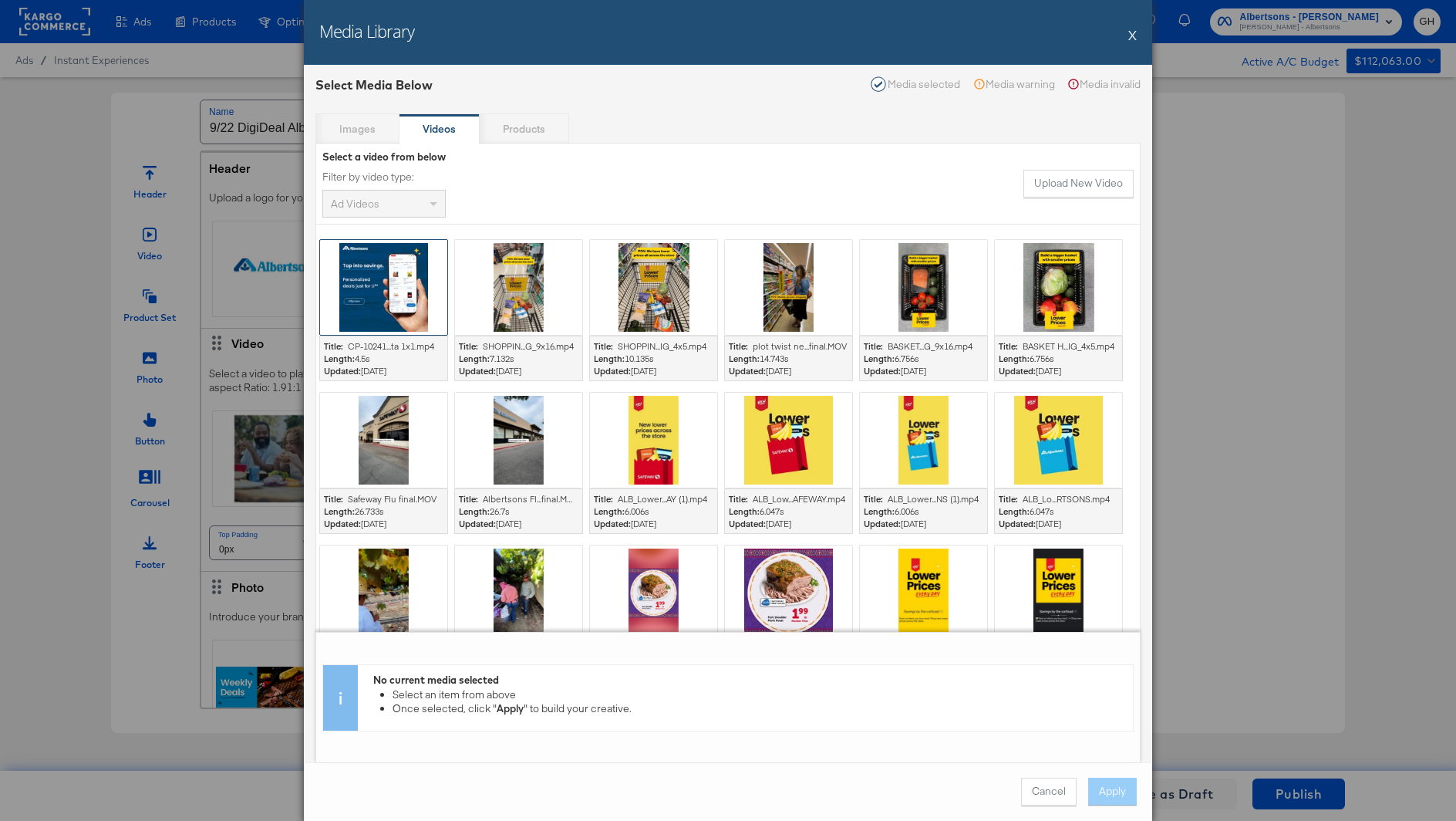
click at [382, 291] on div at bounding box center [384, 287] width 127 height 95
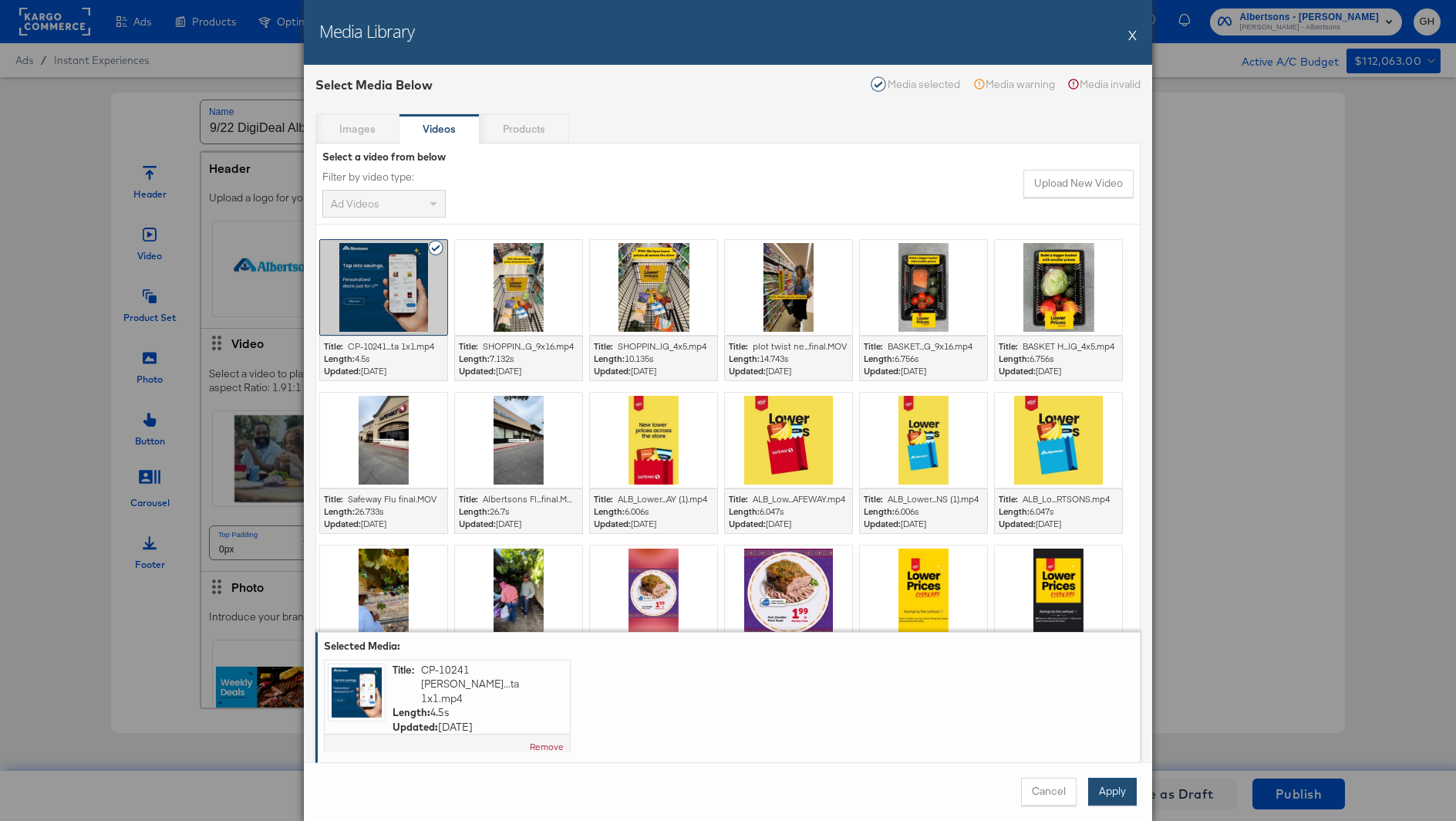
click at [1115, 789] on button "Apply" at bounding box center [1113, 791] width 49 height 28
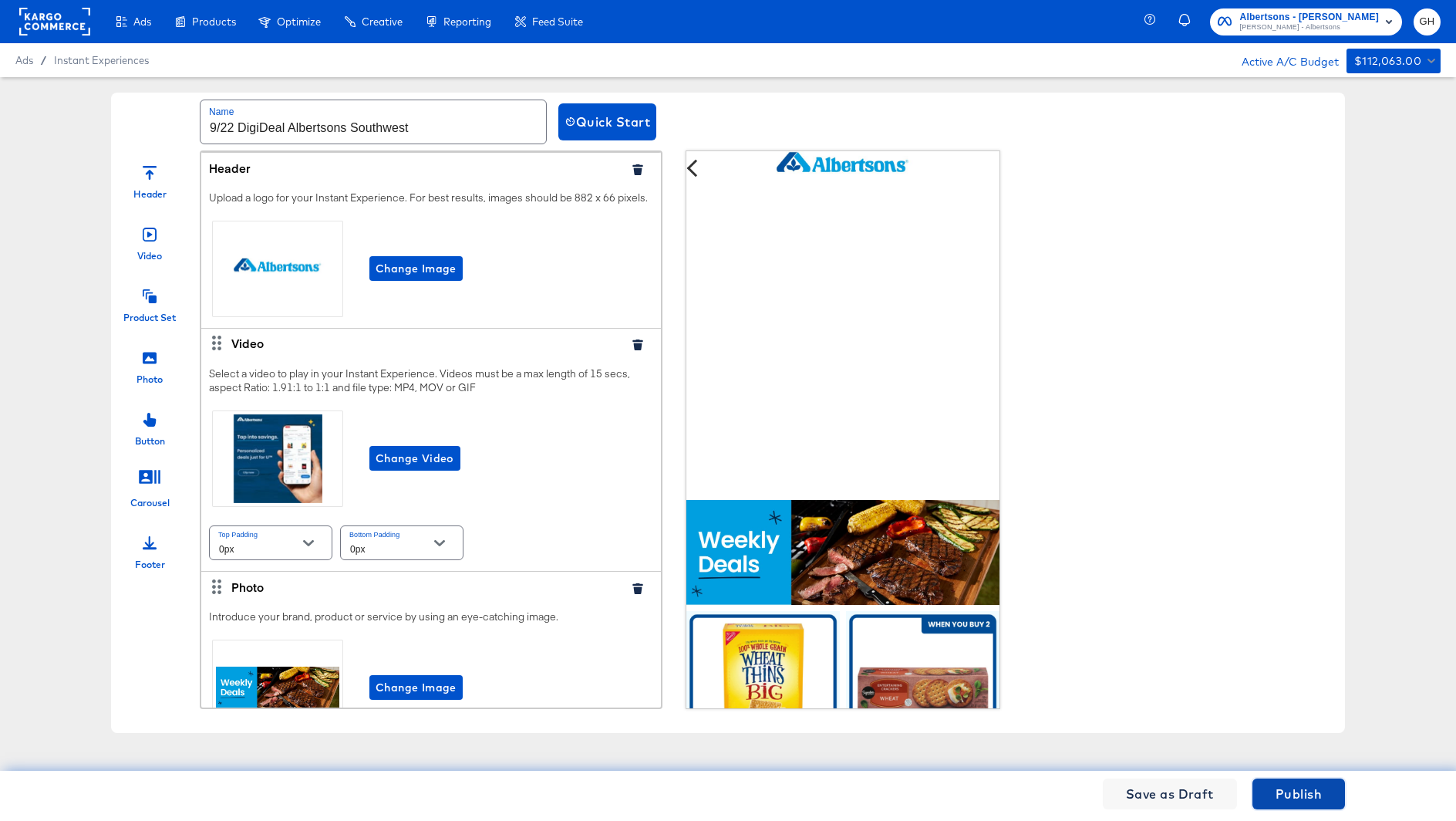
click at [1284, 786] on span "Publish" at bounding box center [1299, 793] width 46 height 21
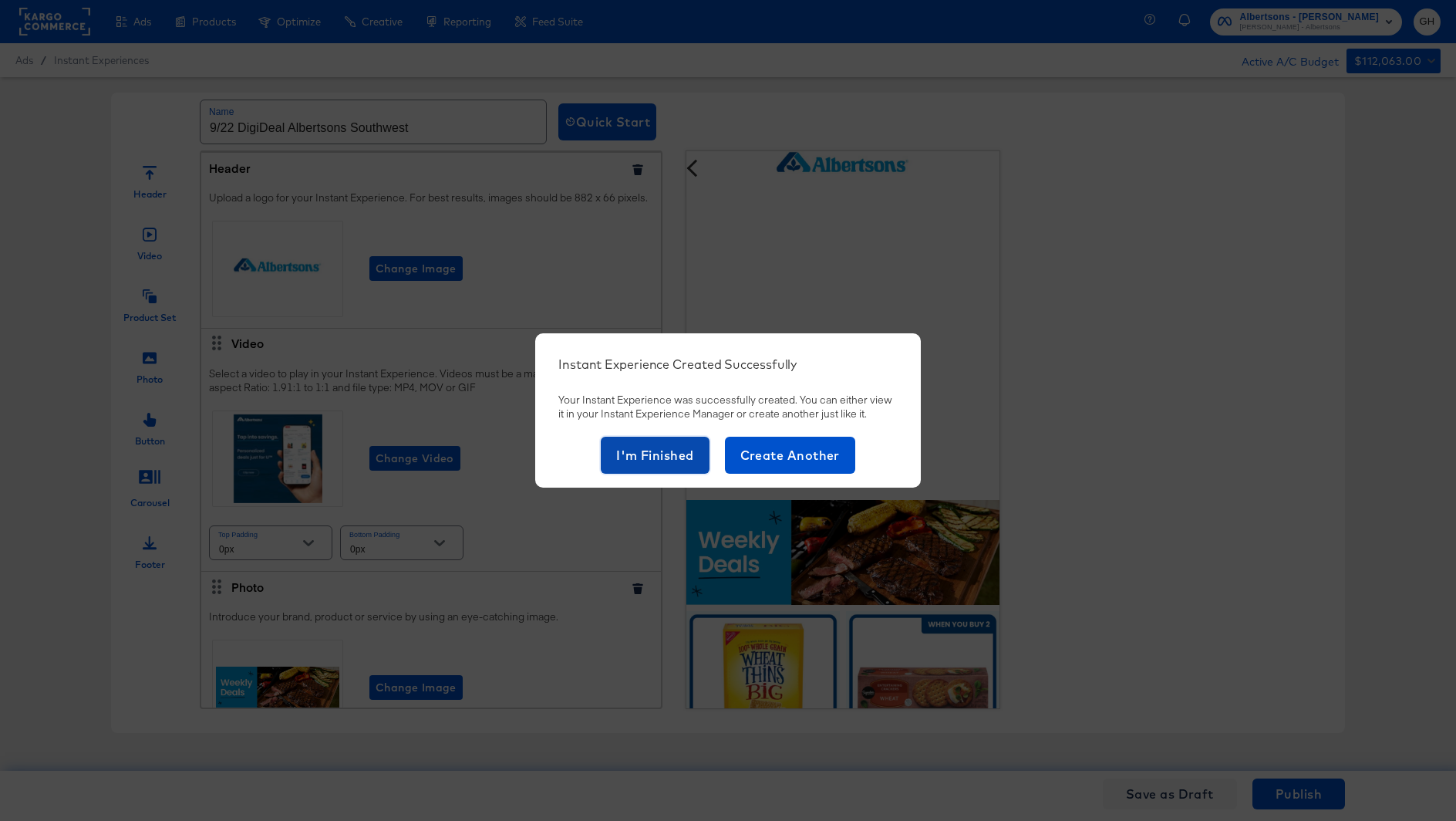
click at [673, 453] on span "I'm Finished" at bounding box center [655, 455] width 78 height 21
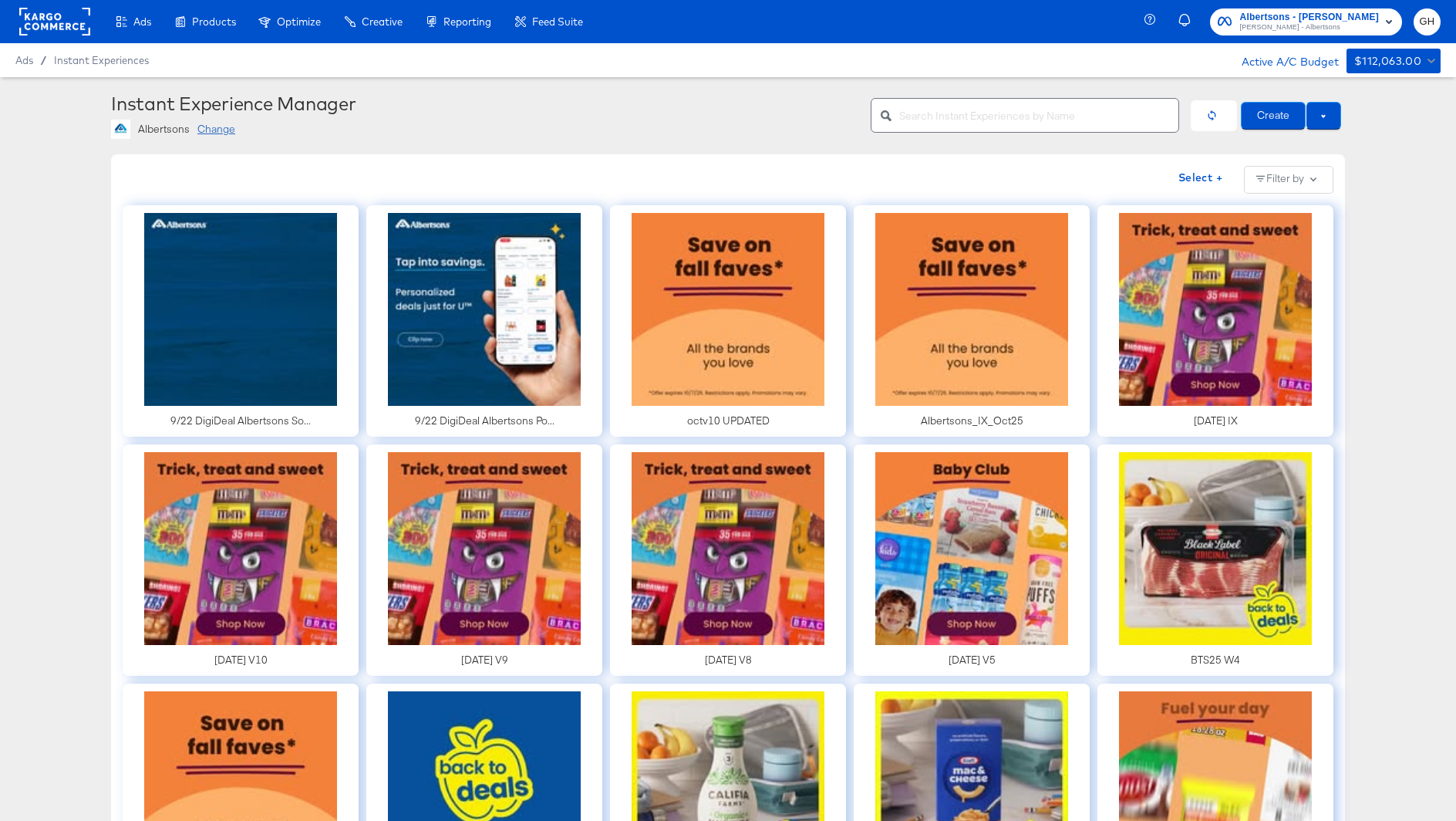
click at [948, 106] on input "text" at bounding box center [1039, 109] width 279 height 33
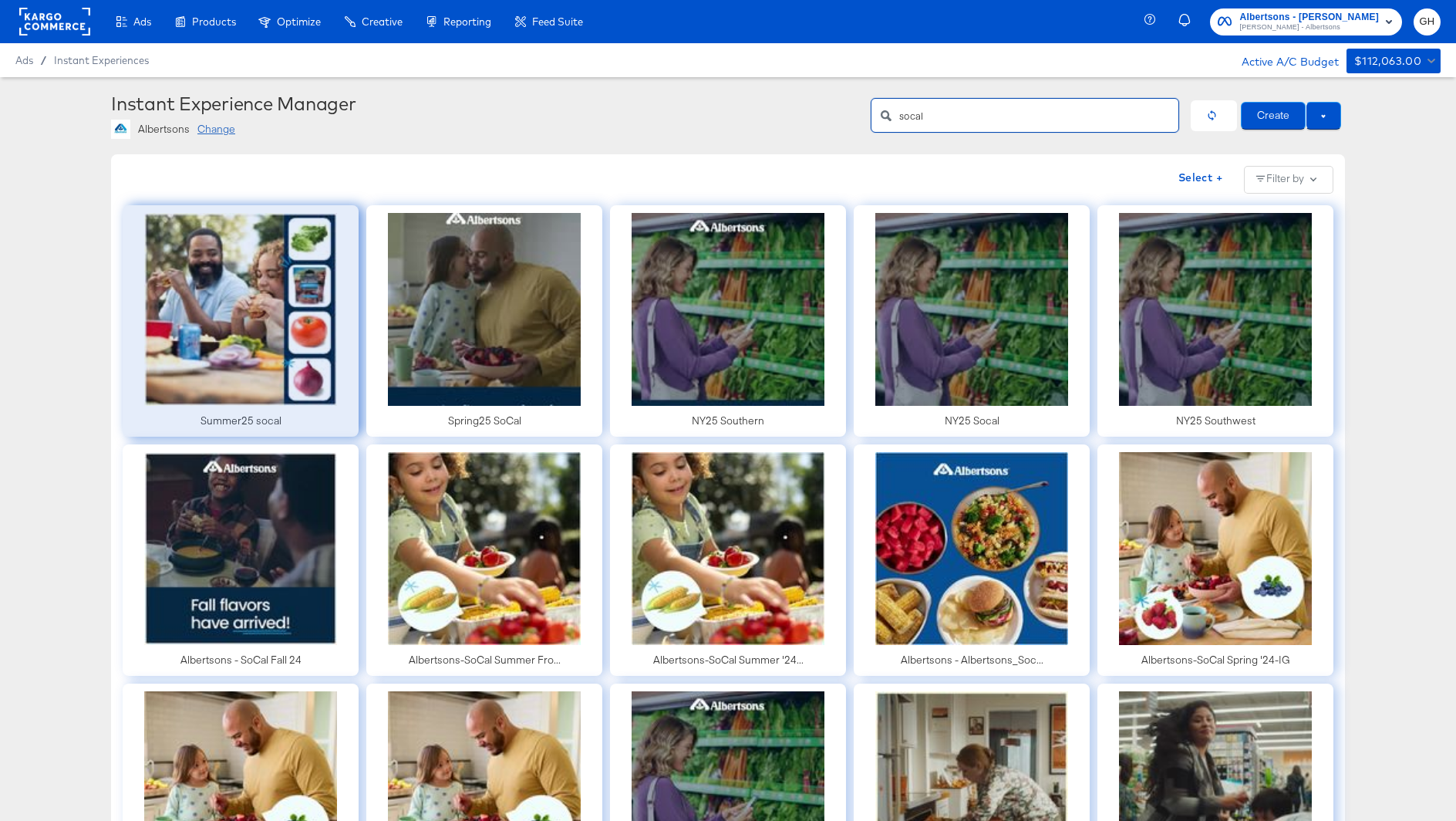
type input "socal"
click at [160, 335] on div at bounding box center [241, 321] width 236 height 231
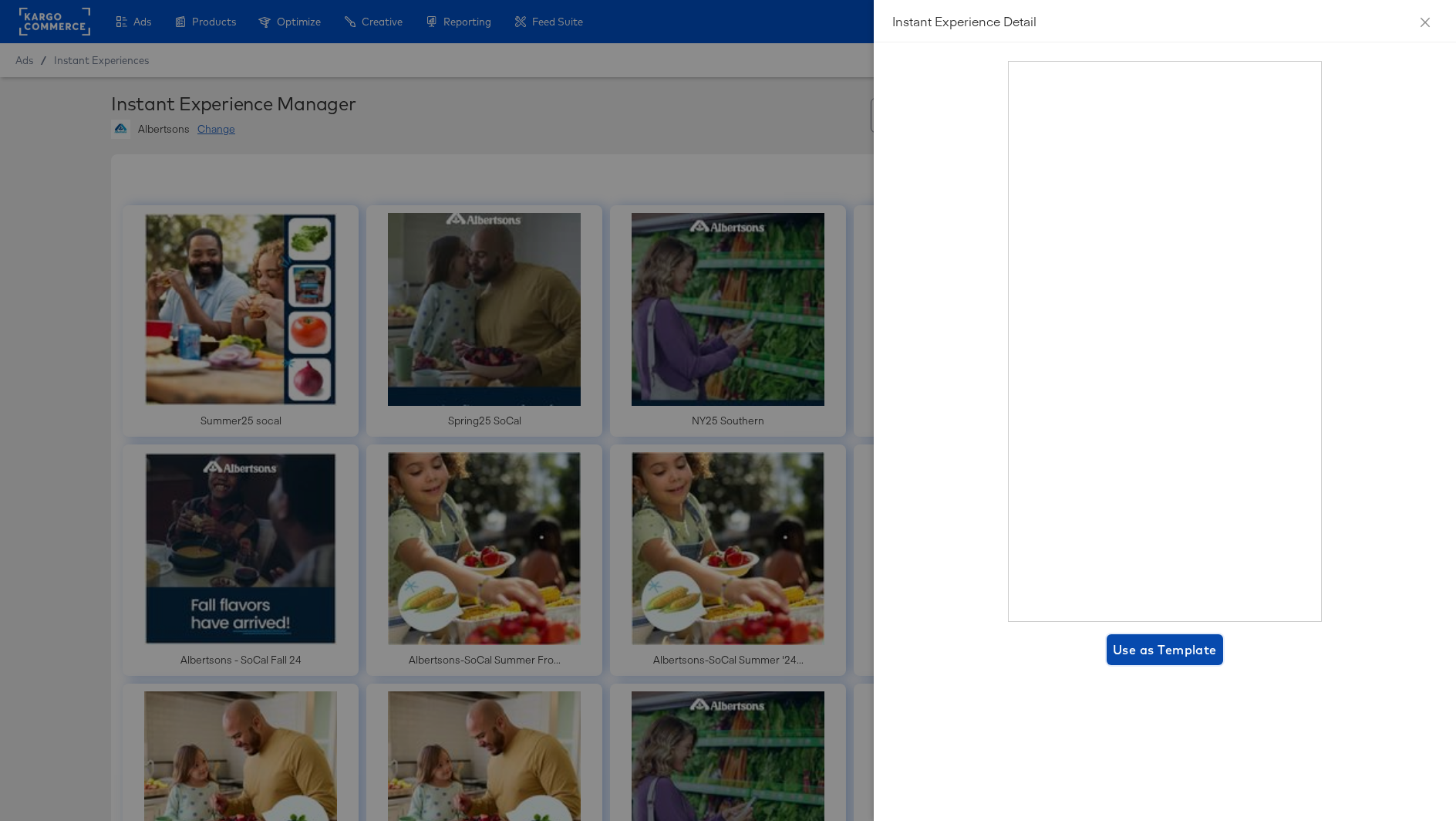
click at [1153, 656] on span "Use as Template" at bounding box center [1165, 649] width 104 height 21
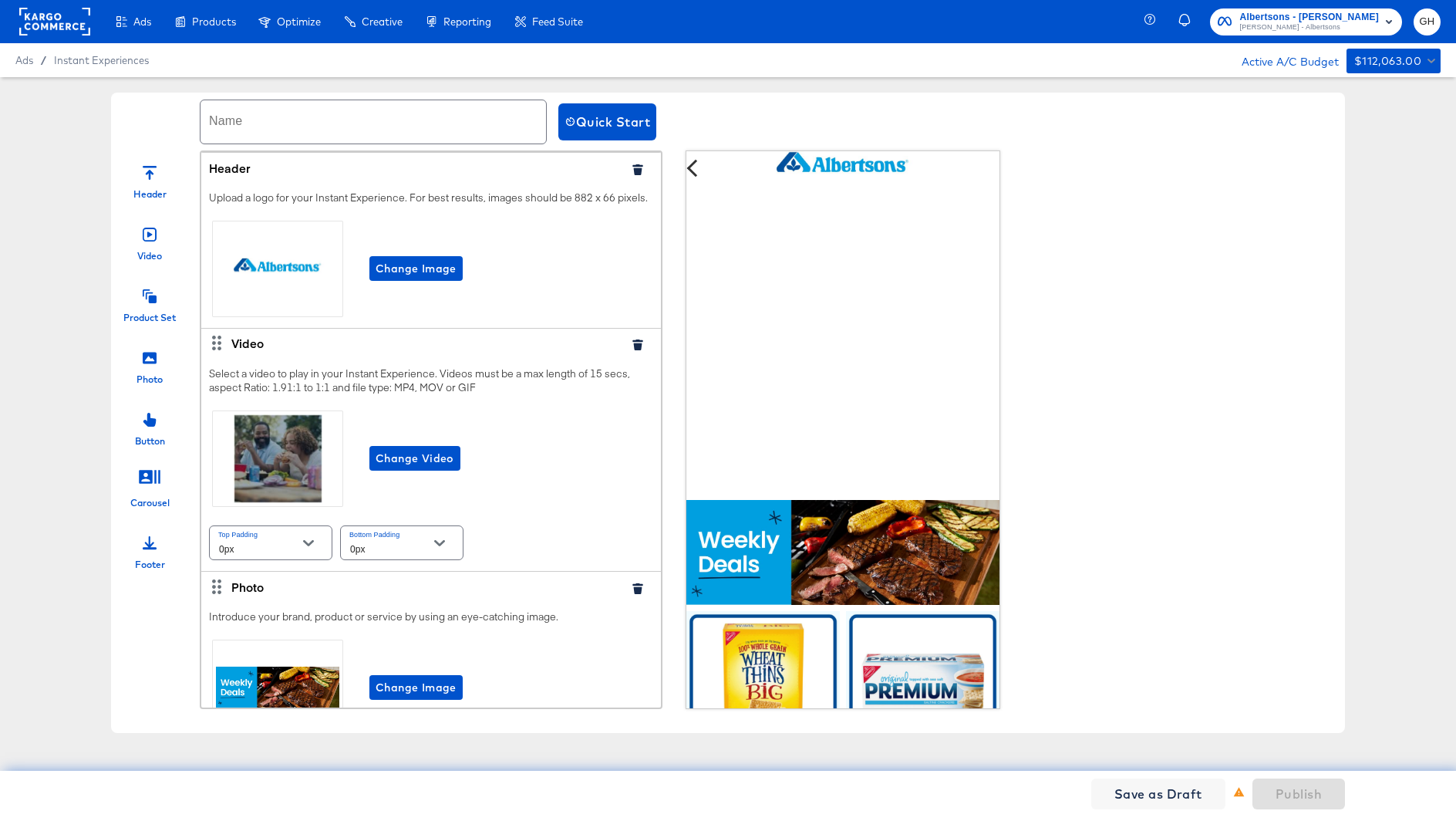
click at [231, 127] on input "text" at bounding box center [373, 121] width 346 height 43
paste input "9/22 DigiDeal Albertsons Portland"
drag, startPoint x: 350, startPoint y: 132, endPoint x: 477, endPoint y: 126, distance: 127.1
click at [477, 126] on input "9/22 DigiDeal Albertsons Portland" at bounding box center [373, 121] width 346 height 43
type input "9/22 DigiDeal Albertsons SoCal"
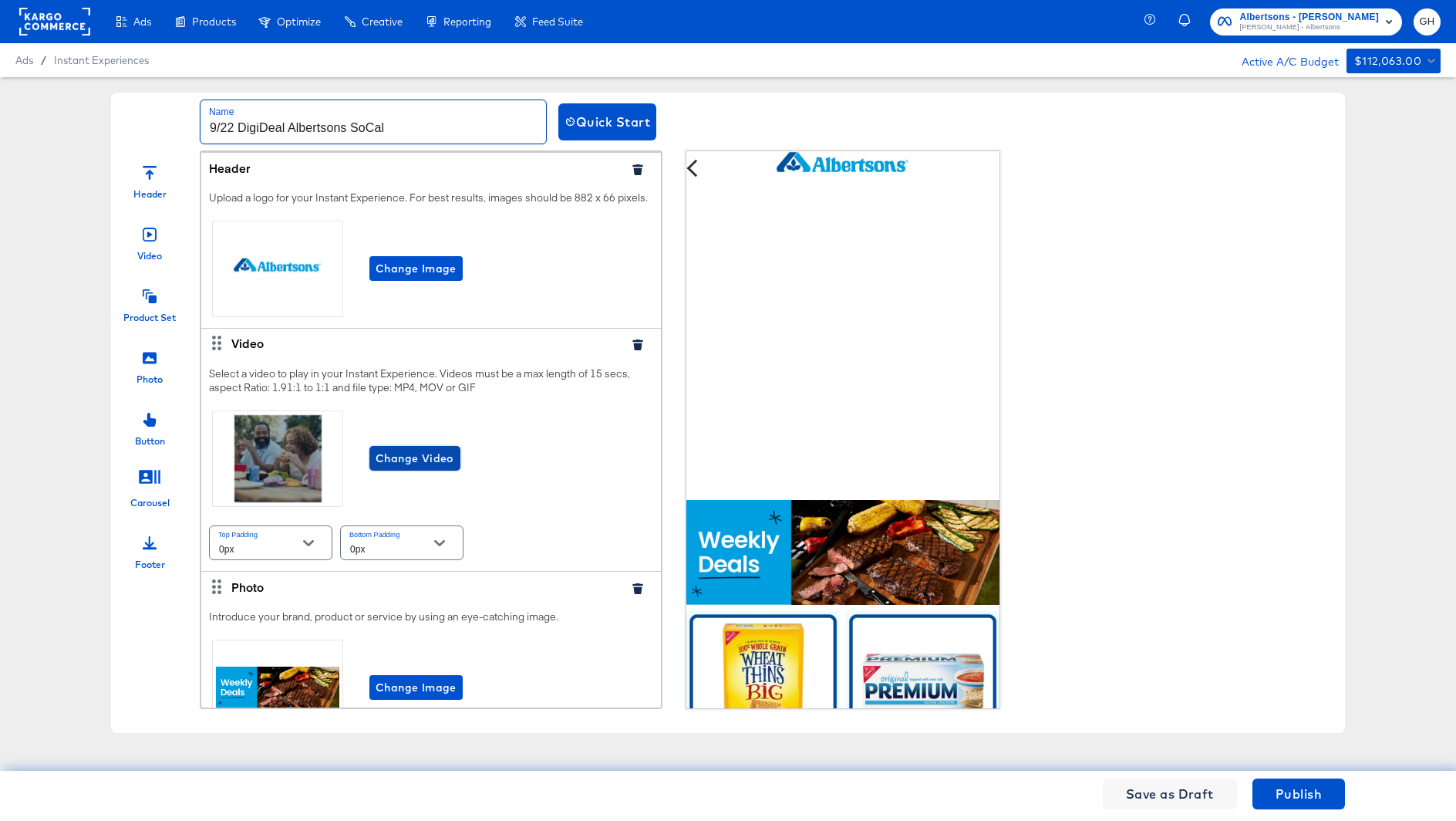
click at [419, 454] on span "Change Video" at bounding box center [415, 458] width 79 height 20
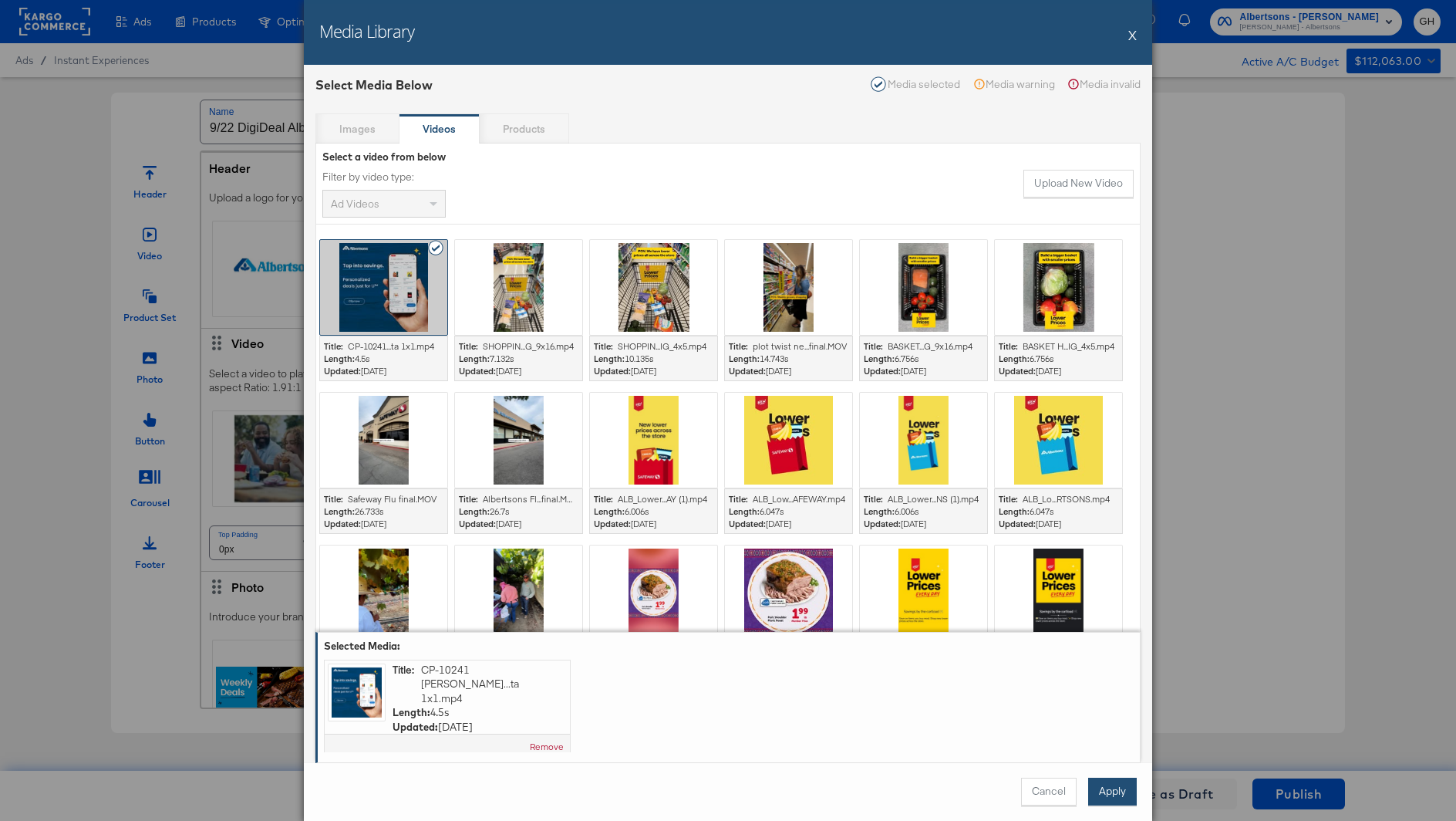
click at [1110, 790] on button "Apply" at bounding box center [1113, 791] width 49 height 28
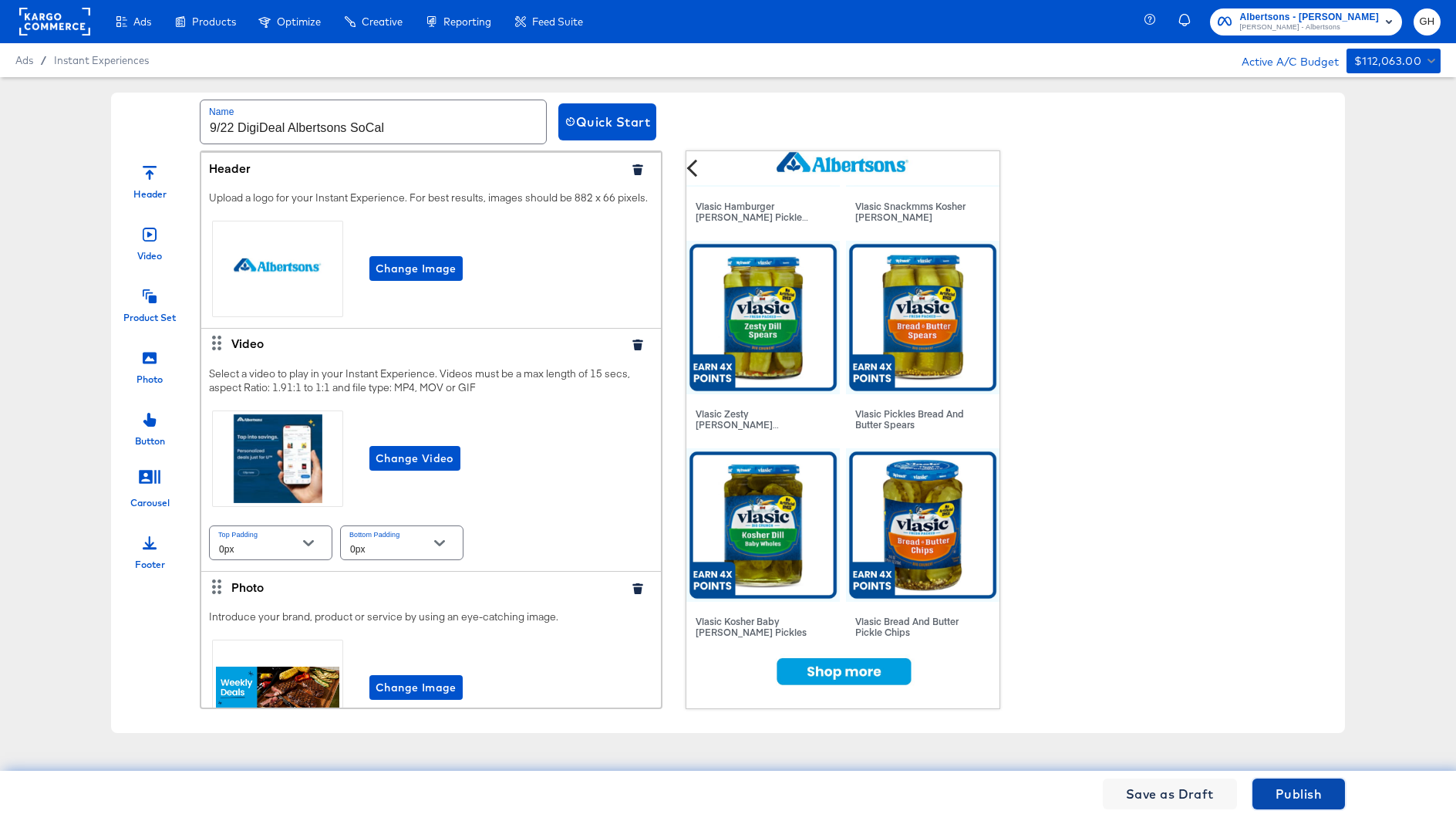
click at [1293, 796] on span "Publish" at bounding box center [1299, 793] width 46 height 21
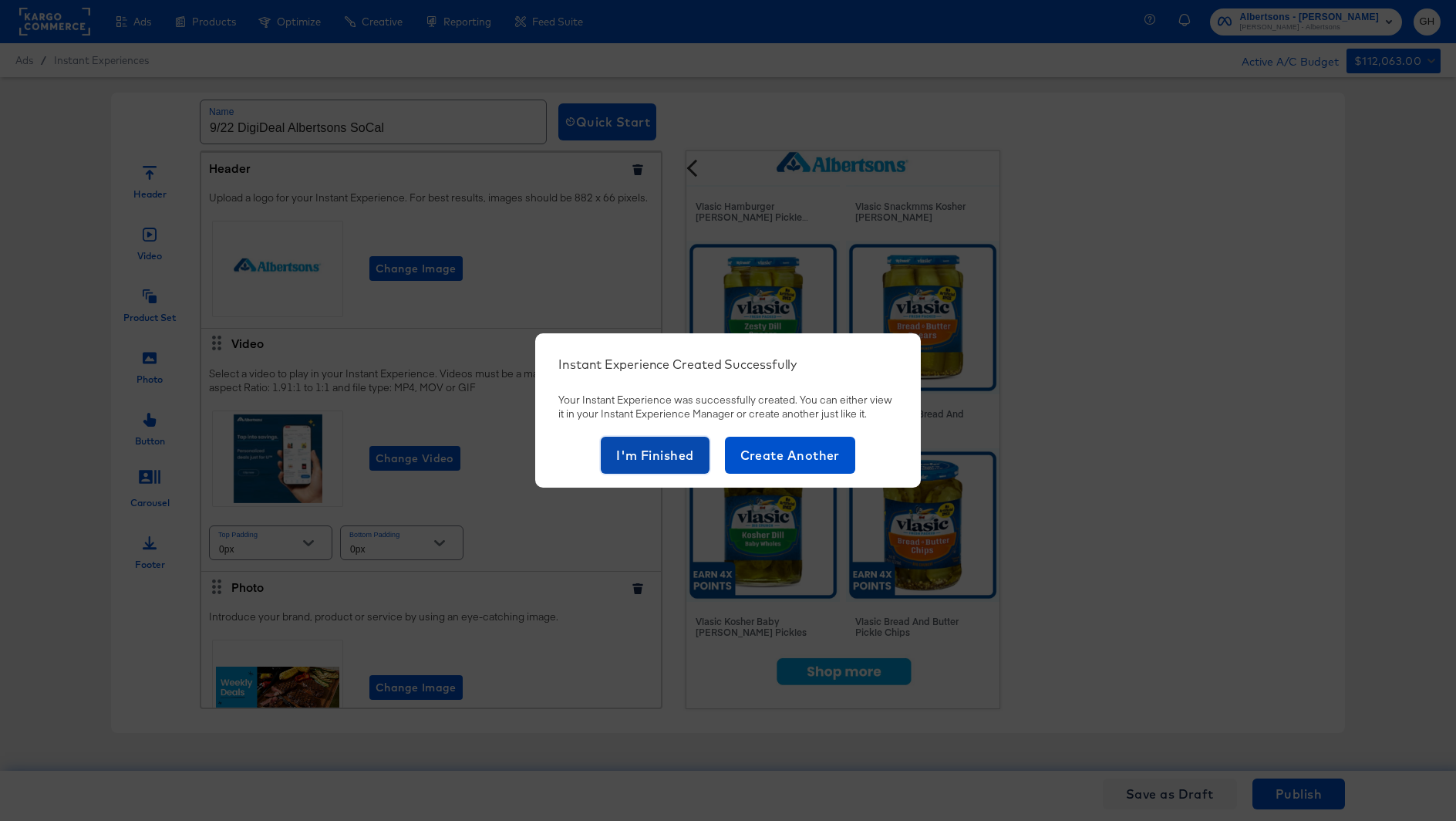
click at [684, 459] on span "I'm Finished" at bounding box center [655, 455] width 78 height 21
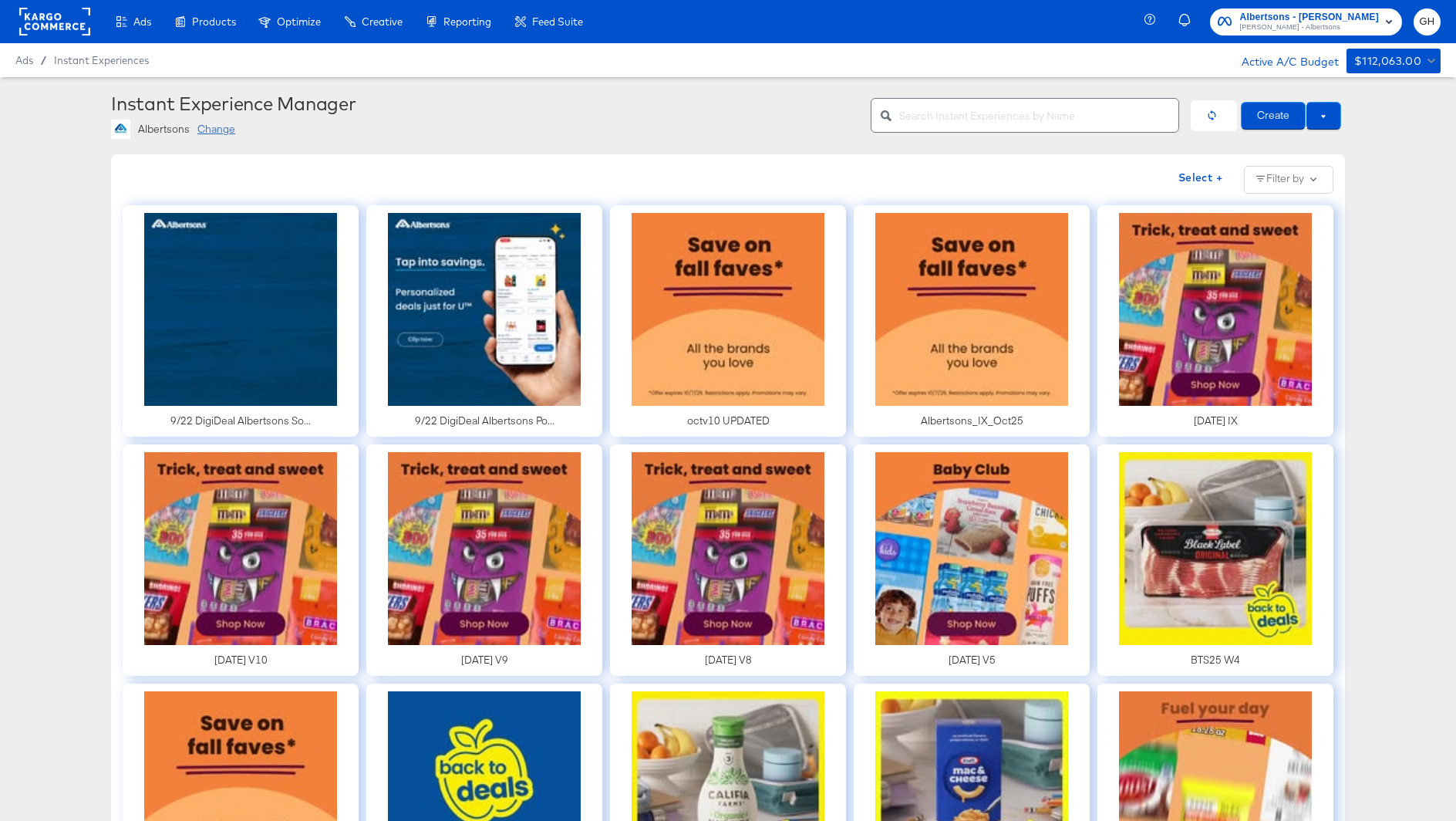
click at [955, 124] on input "text" at bounding box center [1039, 109] width 279 height 33
type input "southern"
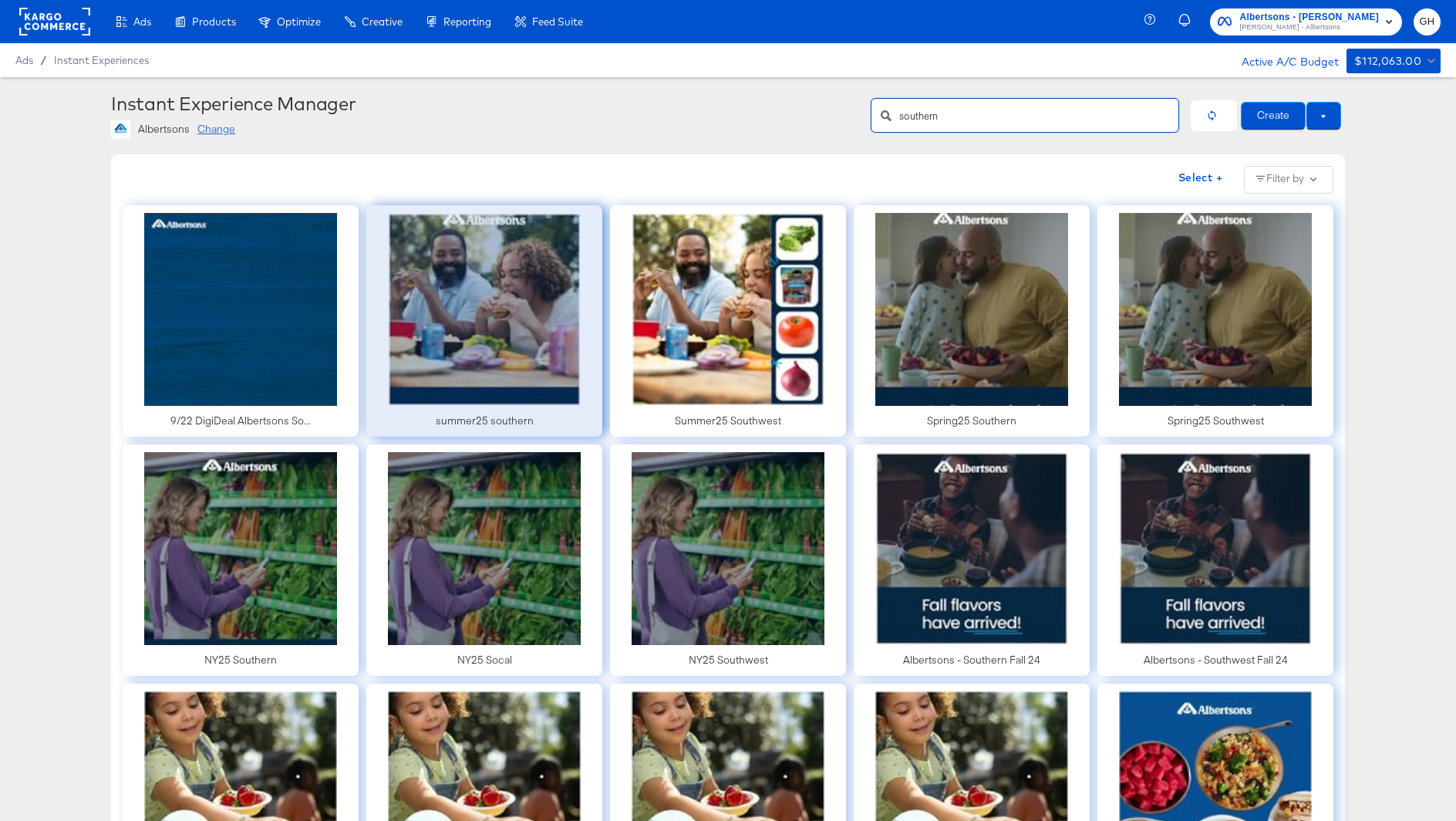
click at [505, 342] on div at bounding box center [485, 321] width 236 height 231
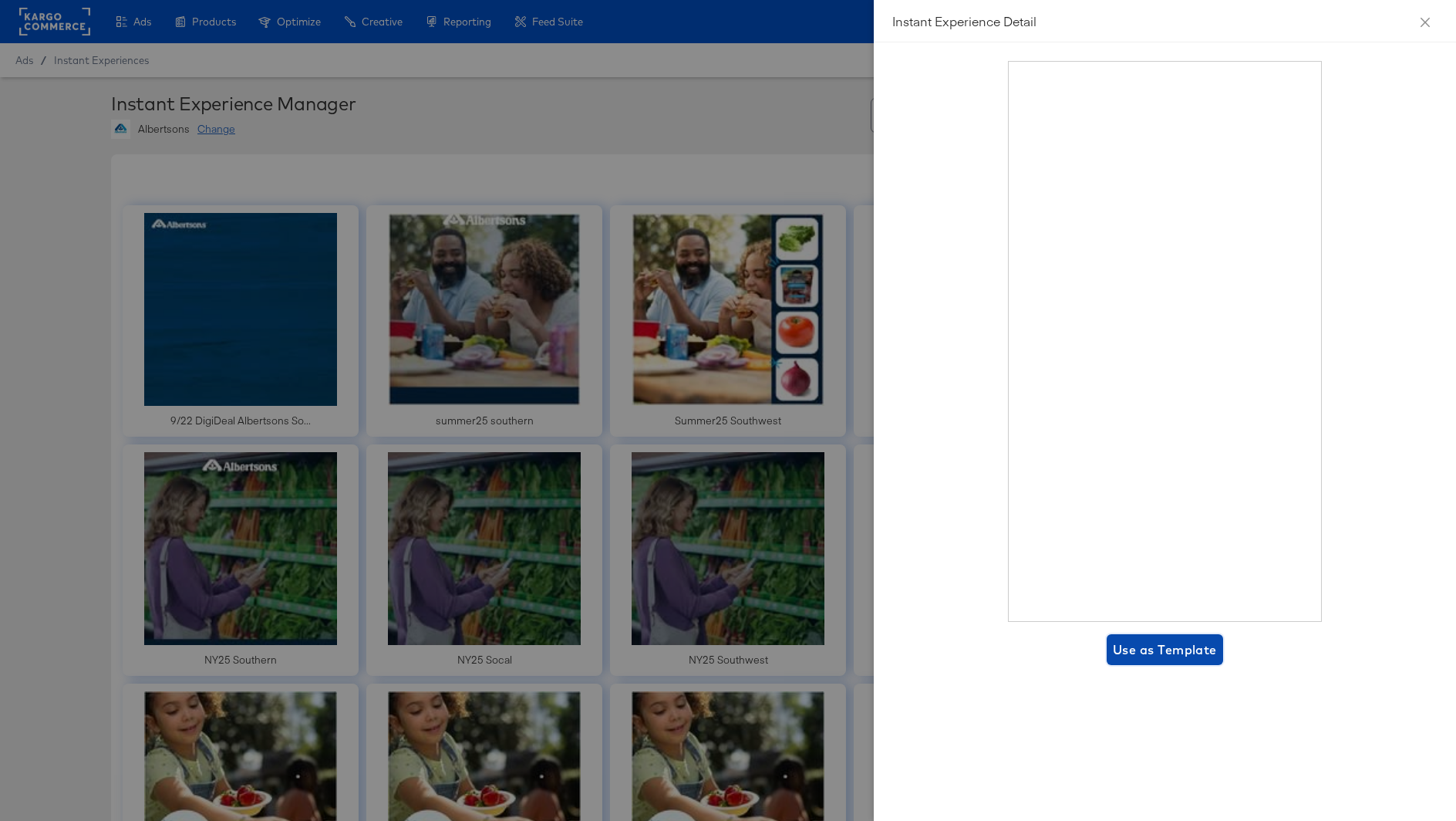
click at [1139, 649] on span "Use as Template" at bounding box center [1165, 649] width 104 height 21
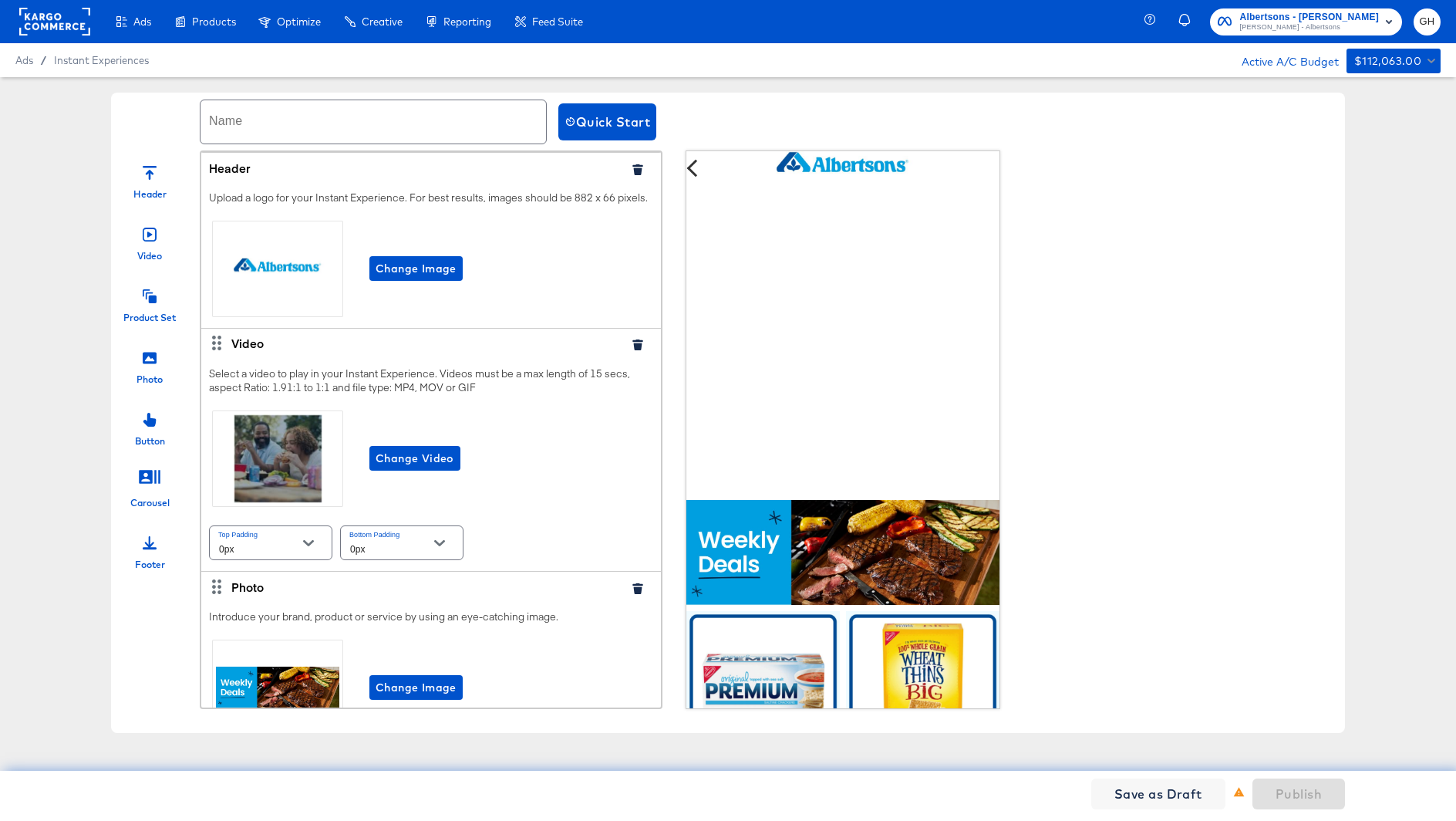
click at [276, 131] on input "text" at bounding box center [373, 121] width 346 height 43
paste input "9/22 DigiDeal Albertsons Portland"
drag, startPoint x: 350, startPoint y: 129, endPoint x: 558, endPoint y: 124, distance: 208.1
click at [558, 124] on div "Name 9/22 DigiDeal Albertsons Portland Quick Start" at bounding box center [728, 122] width 1234 height 58
type input "9/22 DigiDeal Albertsons Southern"
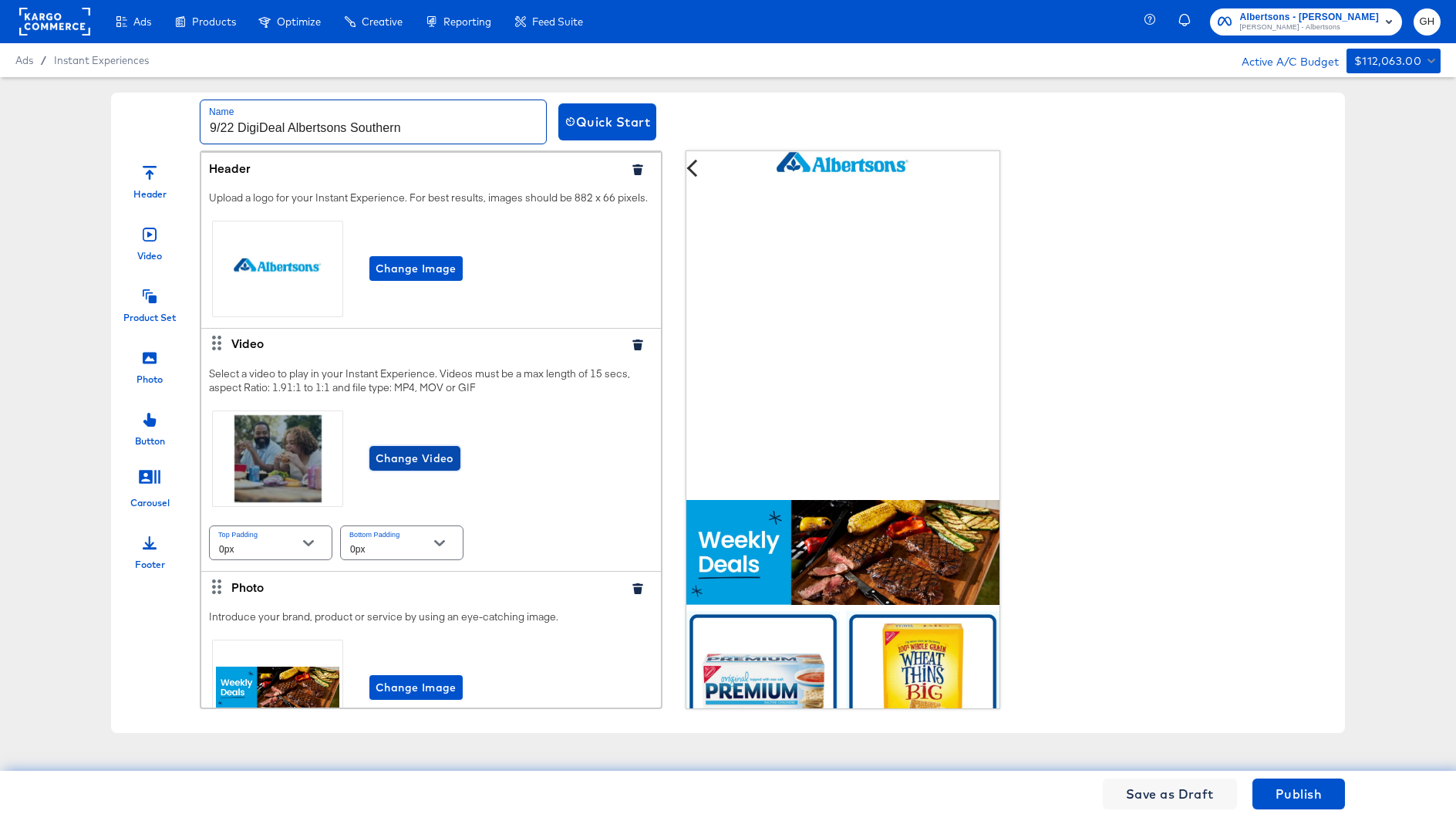
click at [437, 449] on span "Change Video" at bounding box center [415, 458] width 79 height 20
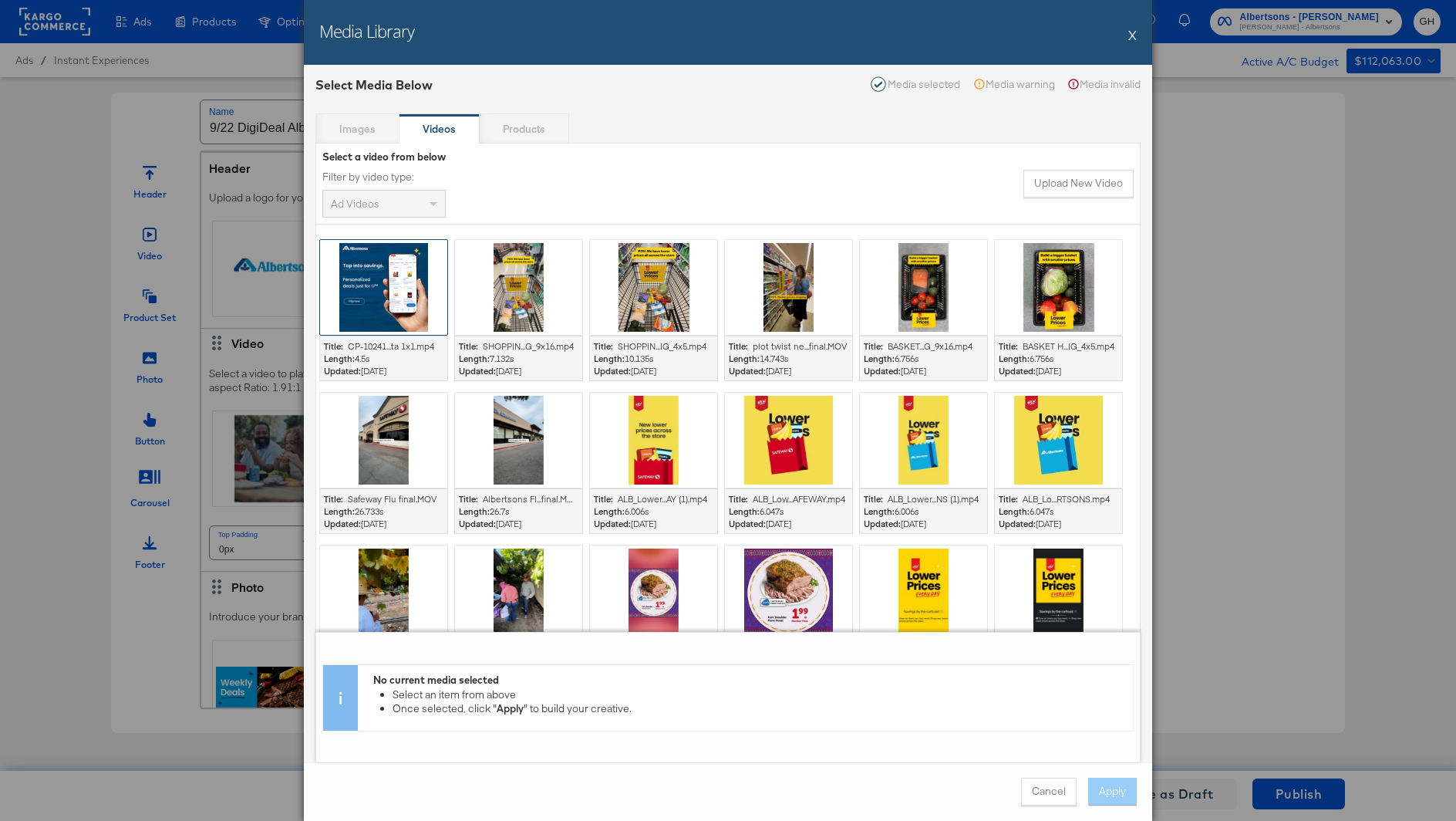
click at [429, 279] on div at bounding box center [384, 287] width 127 height 95
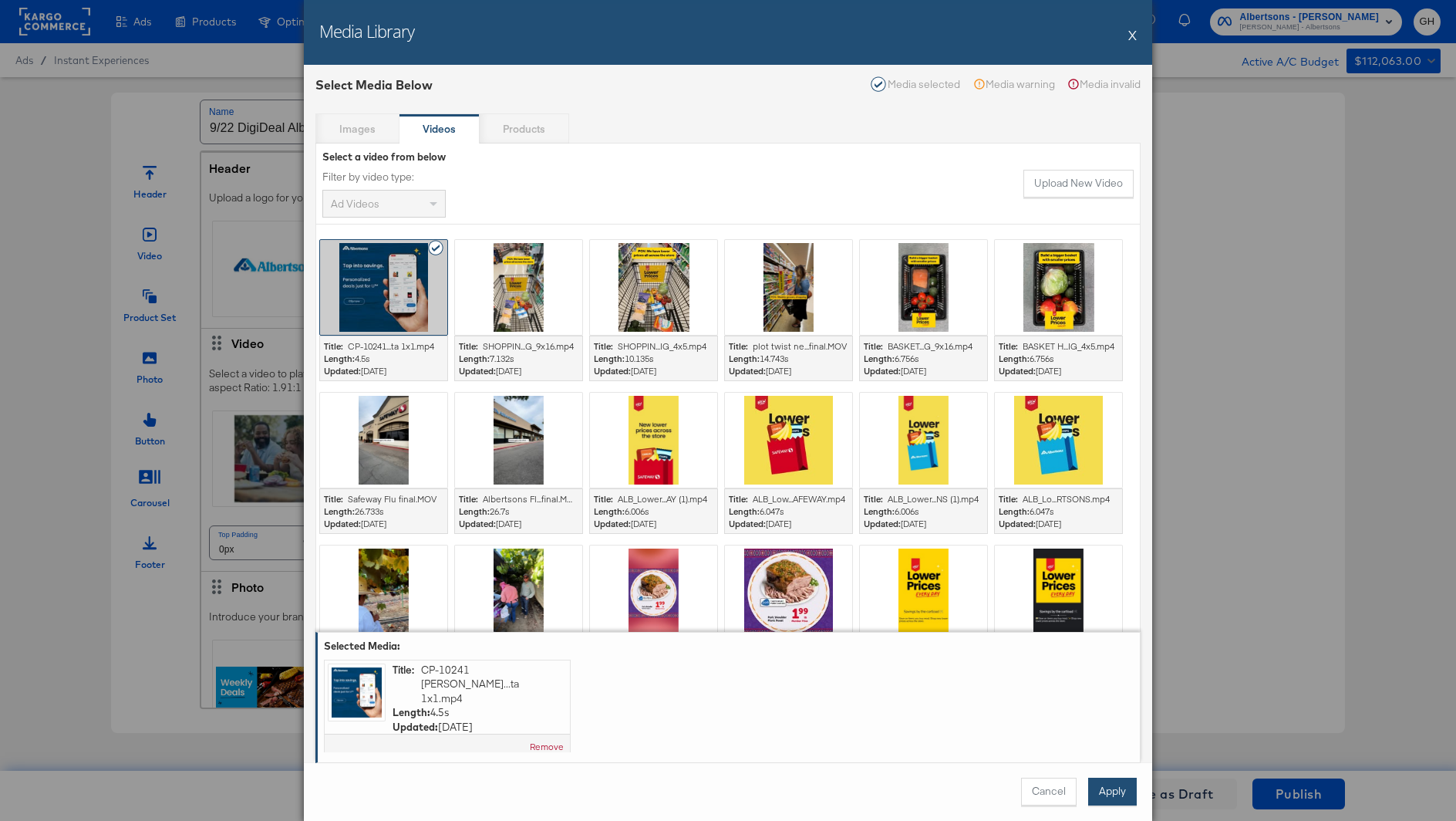
click at [1125, 794] on button "Apply" at bounding box center [1113, 791] width 49 height 28
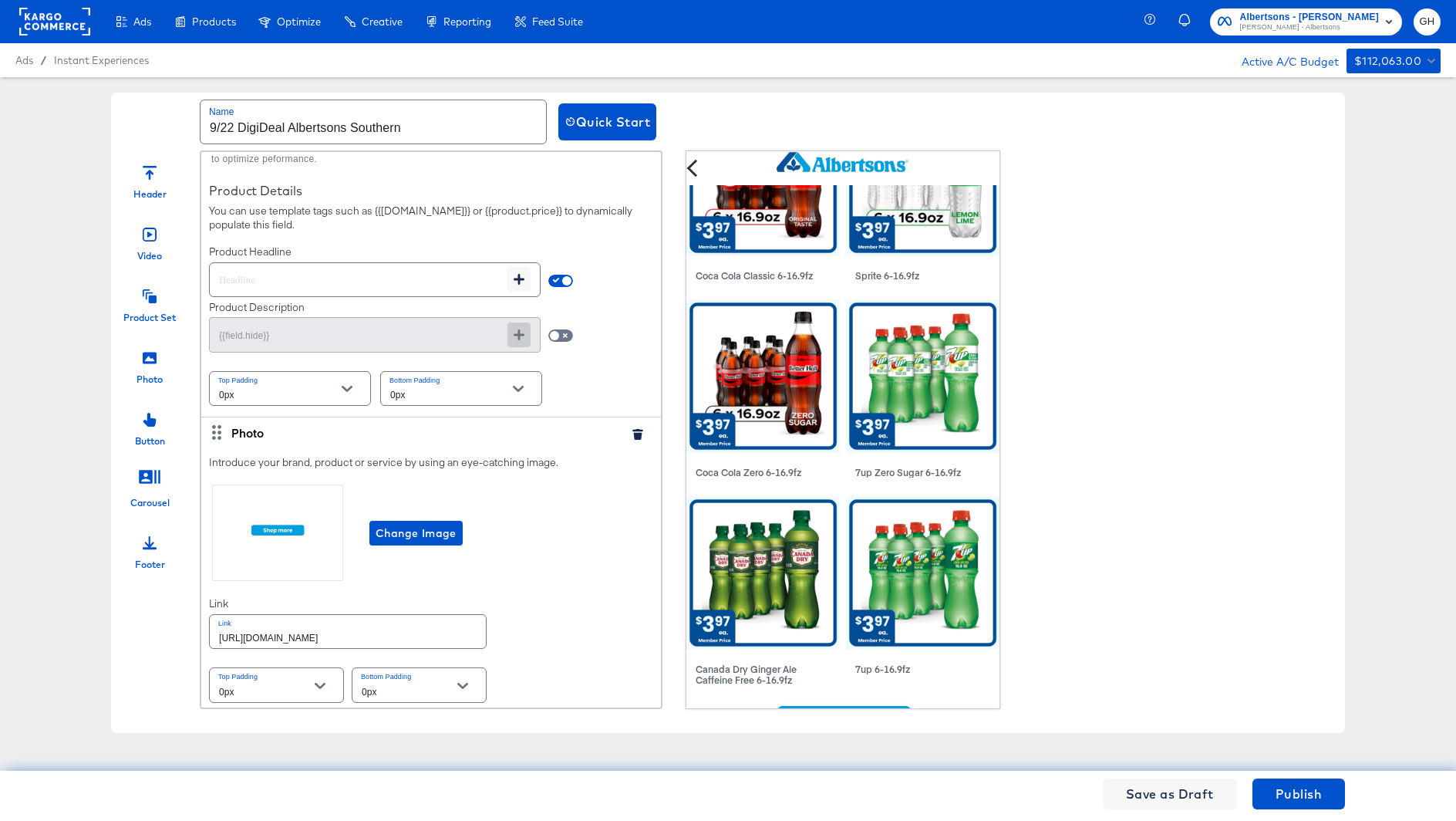
scroll to position [1168, 0]
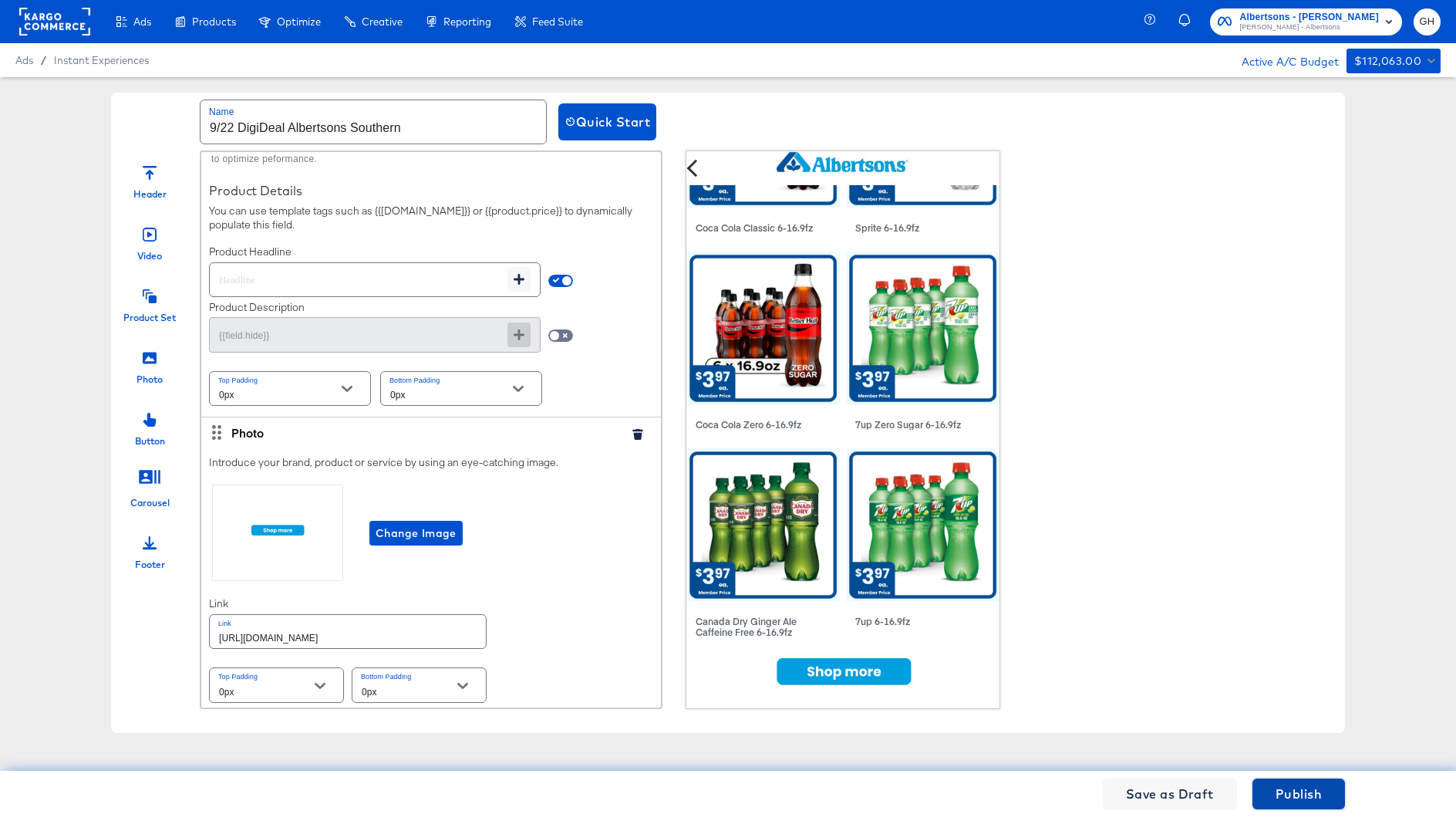
click at [1298, 792] on span "Publish" at bounding box center [1299, 793] width 46 height 21
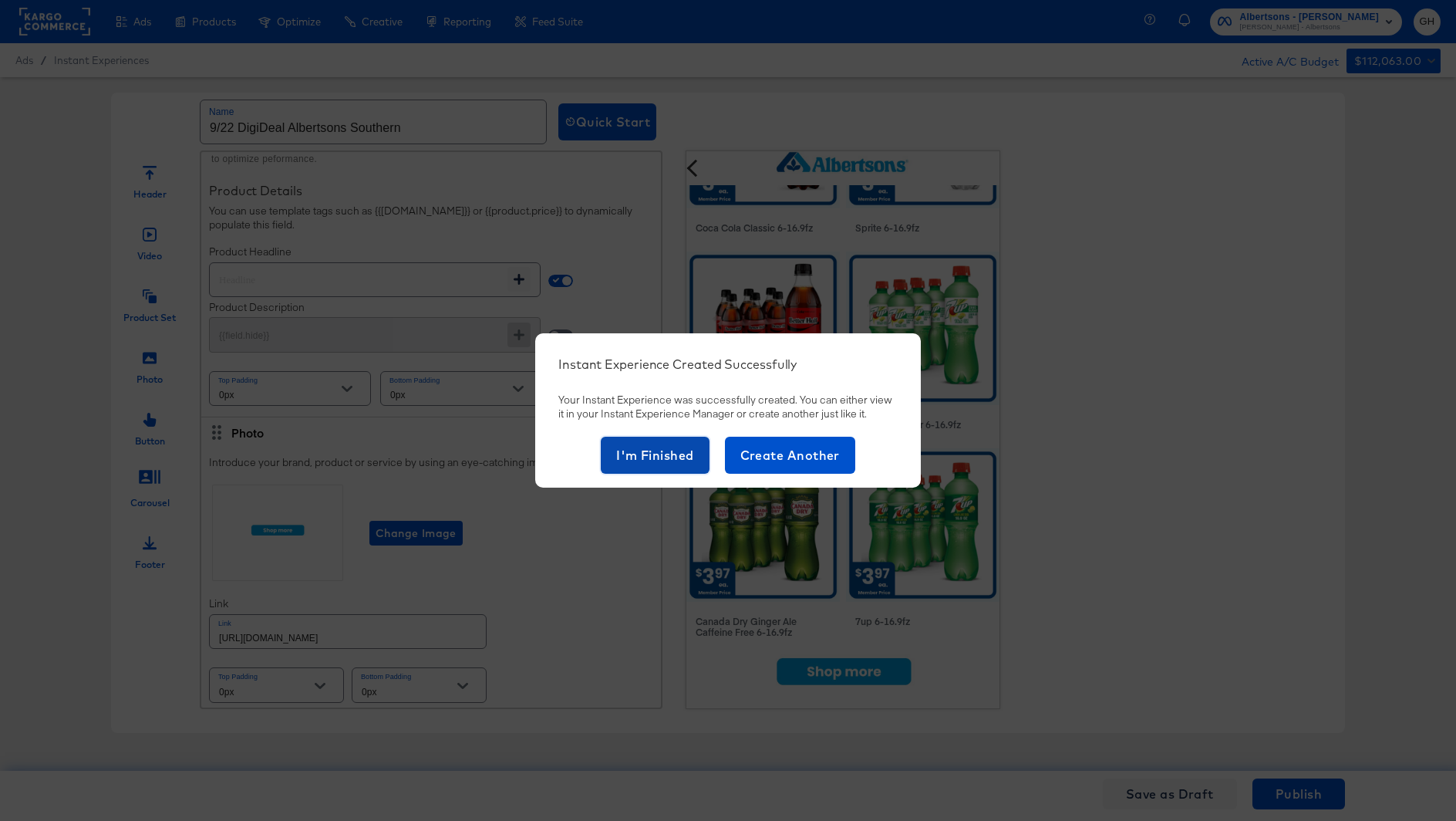
click at [673, 445] on span "I'm Finished" at bounding box center [655, 455] width 78 height 21
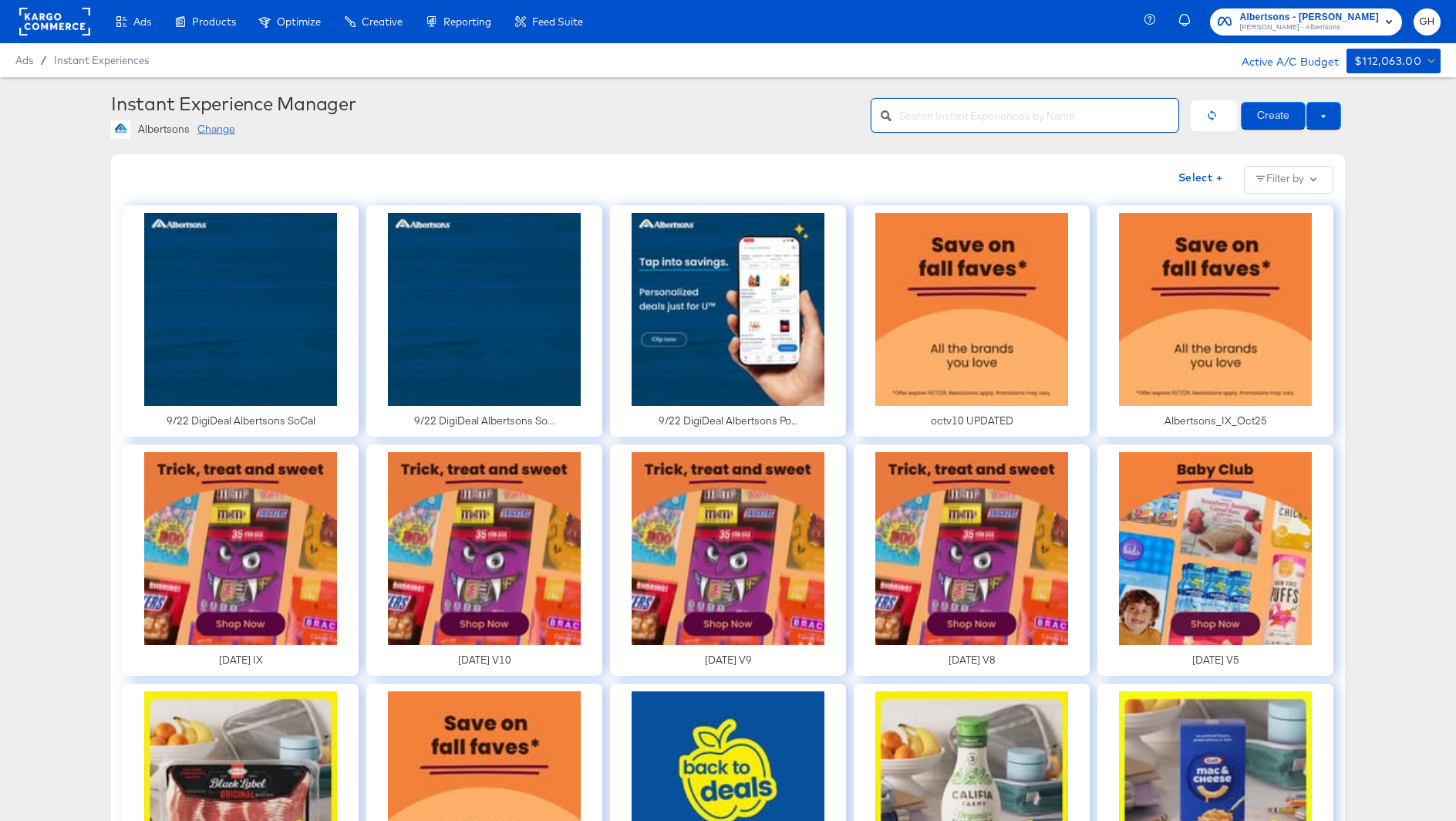
click at [989, 114] on input "text" at bounding box center [1039, 109] width 279 height 33
type input "denver"
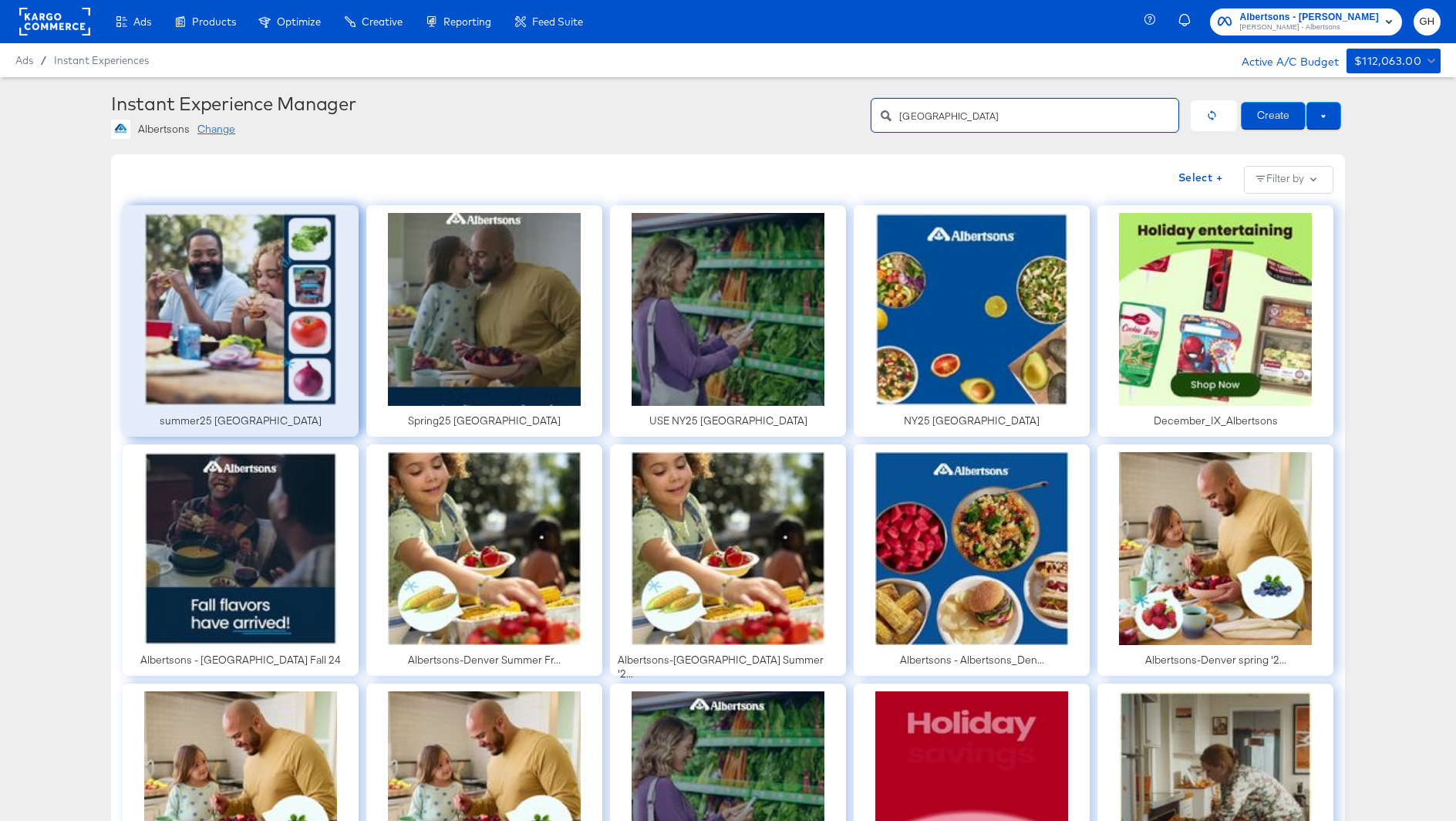
click at [270, 327] on div at bounding box center [241, 321] width 236 height 231
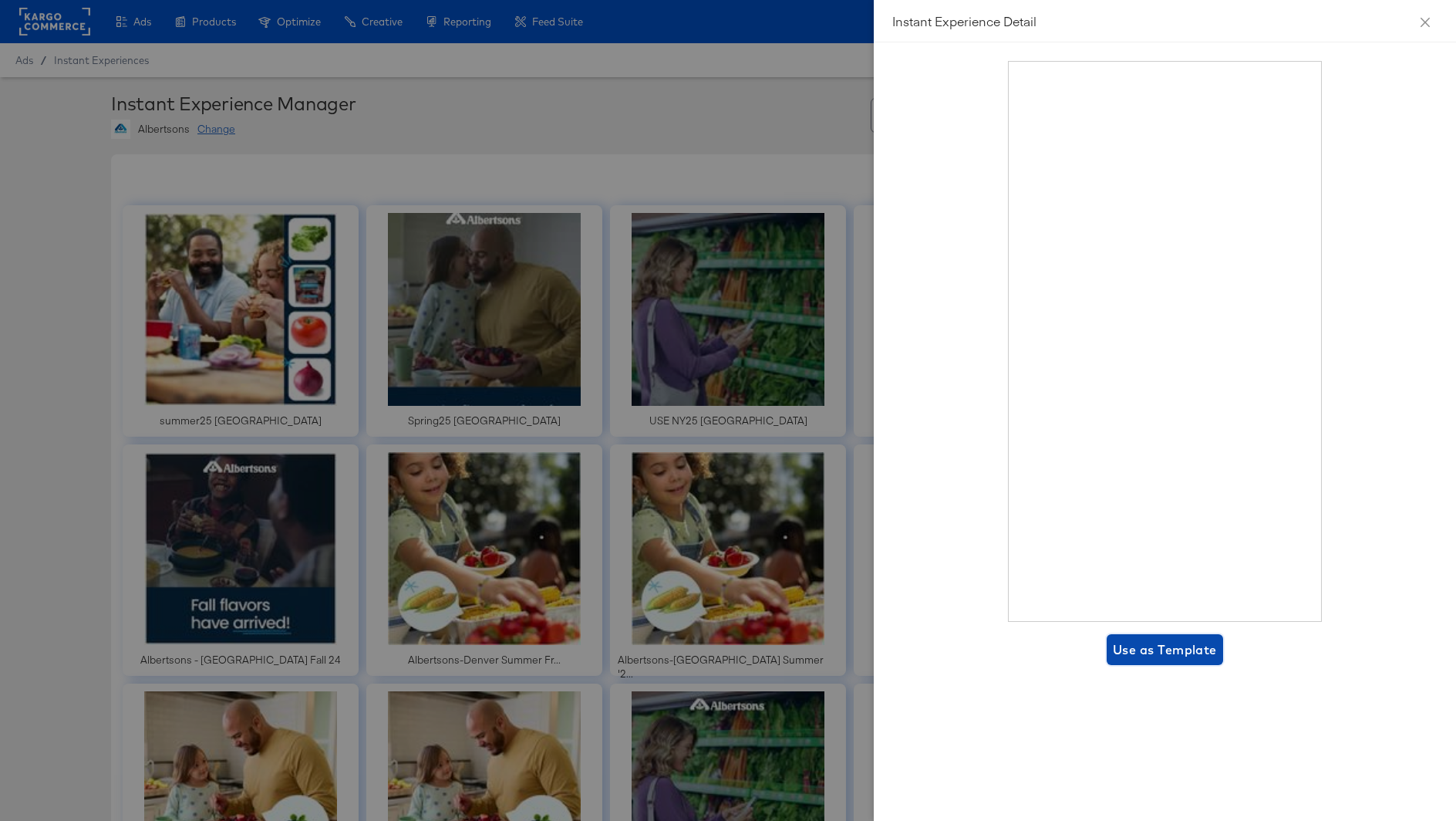
click at [1170, 656] on span "Use as Template" at bounding box center [1165, 649] width 104 height 21
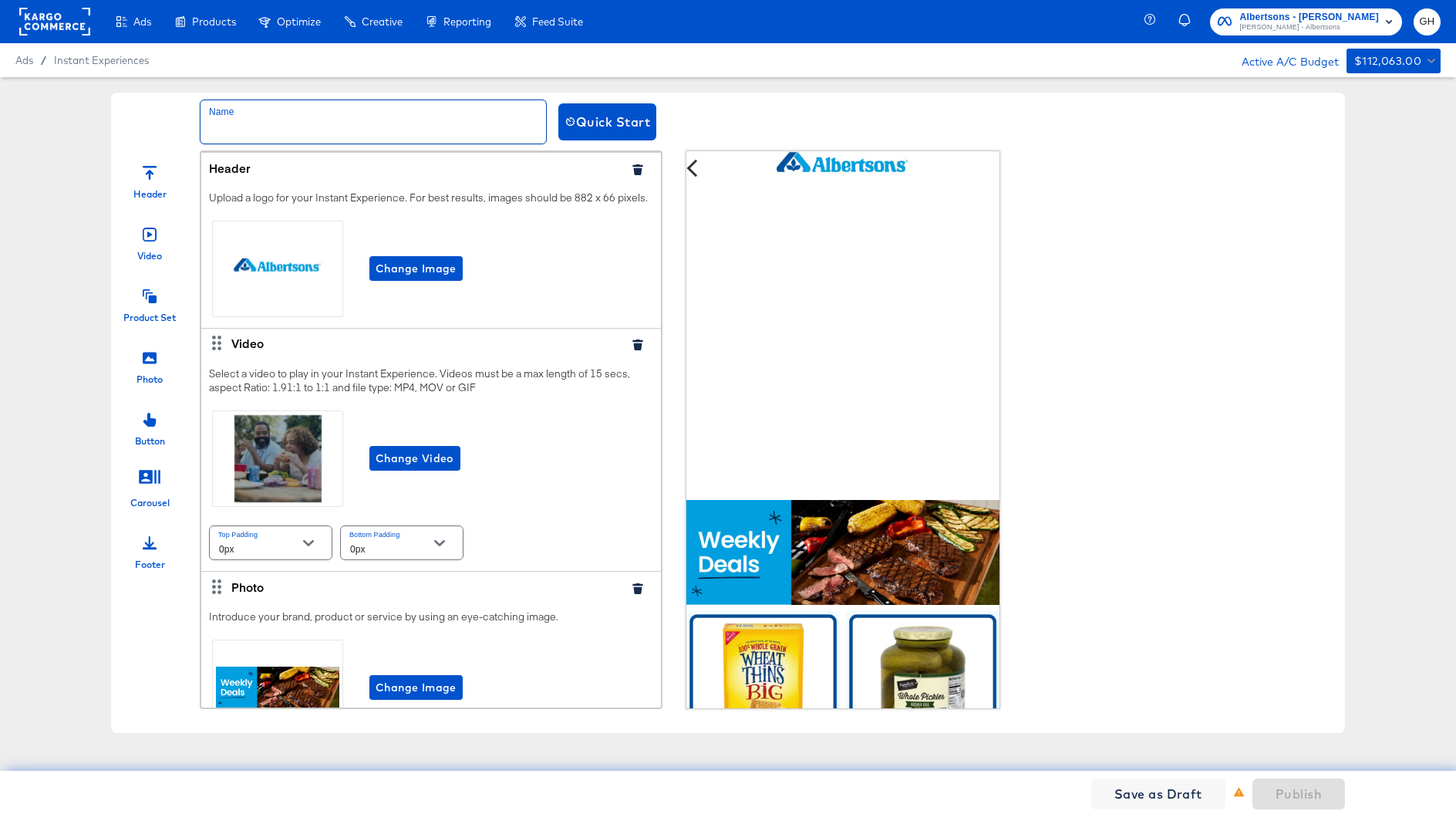
click at [243, 116] on input "text" at bounding box center [373, 121] width 346 height 43
paste input "9/22 DigiDeal Albertsons Portland"
drag, startPoint x: 353, startPoint y: 131, endPoint x: 504, endPoint y: 131, distance: 151.0
click at [503, 131] on input "9/22 DigiDeal Albertsons Portland" at bounding box center [373, 121] width 346 height 43
type input "9/22 DigiDeal Albertsons Denver"
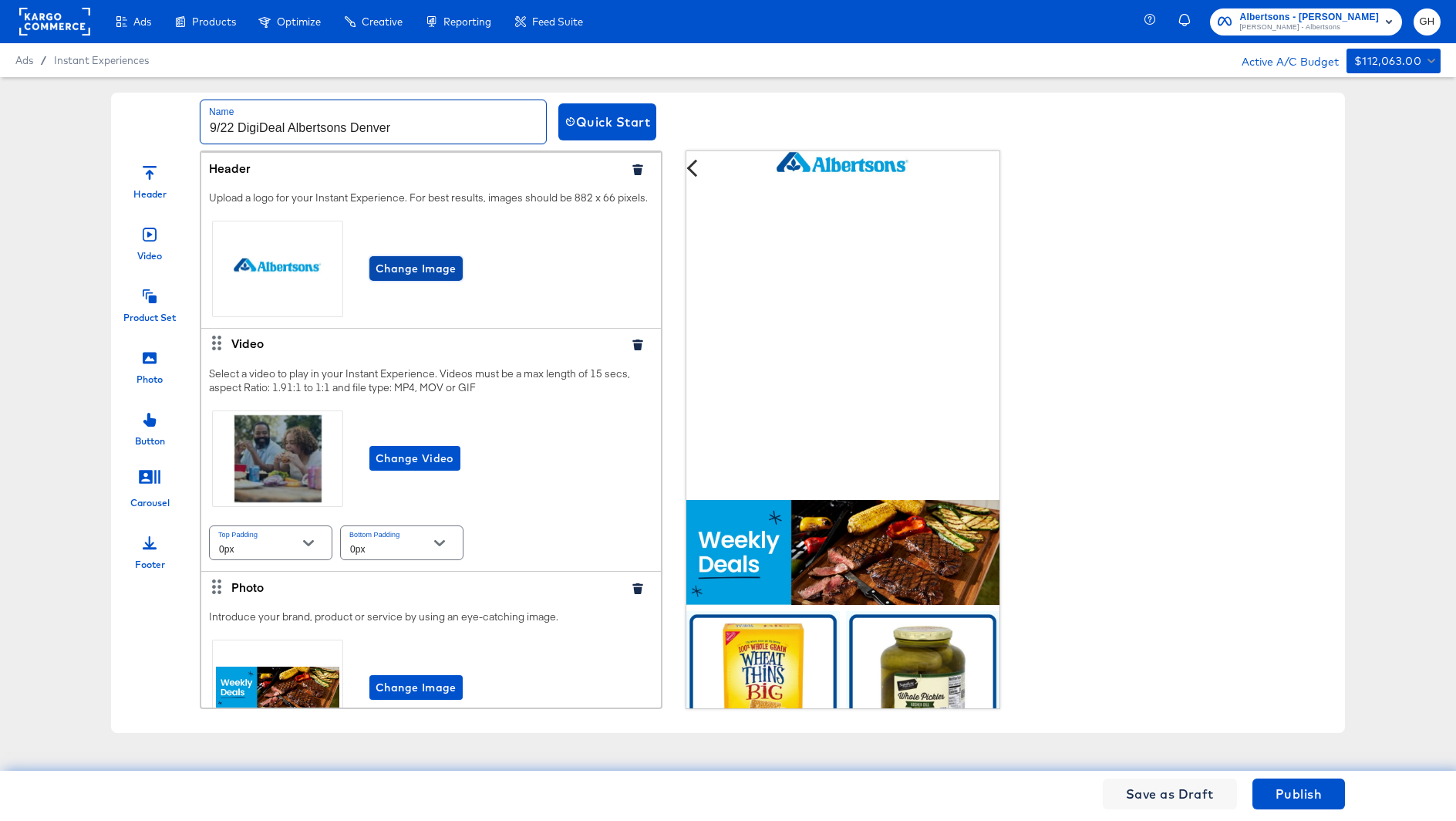
click at [442, 265] on span "Change Image" at bounding box center [416, 268] width 81 height 20
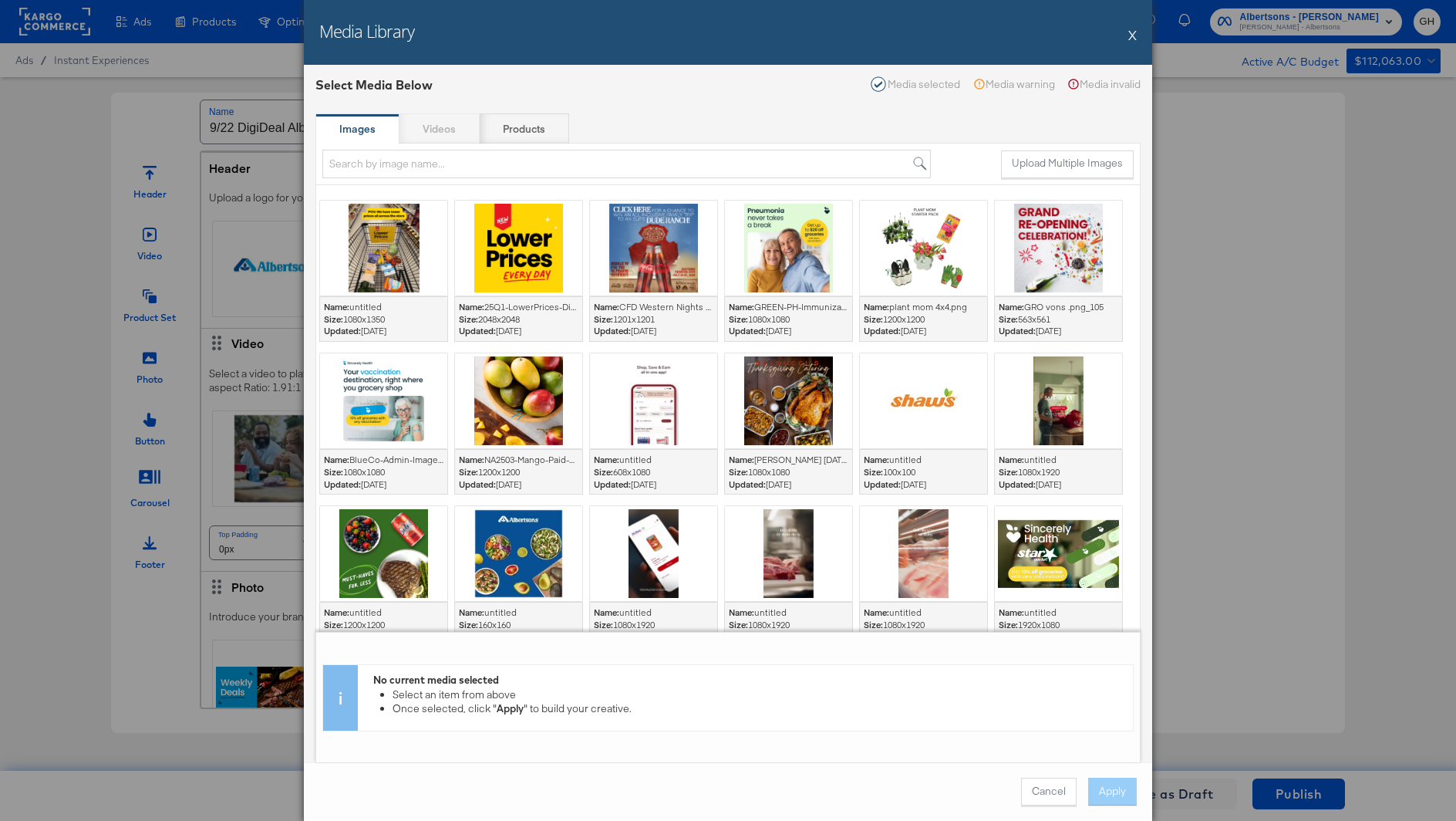
click at [1130, 37] on button "X" at bounding box center [1133, 35] width 9 height 31
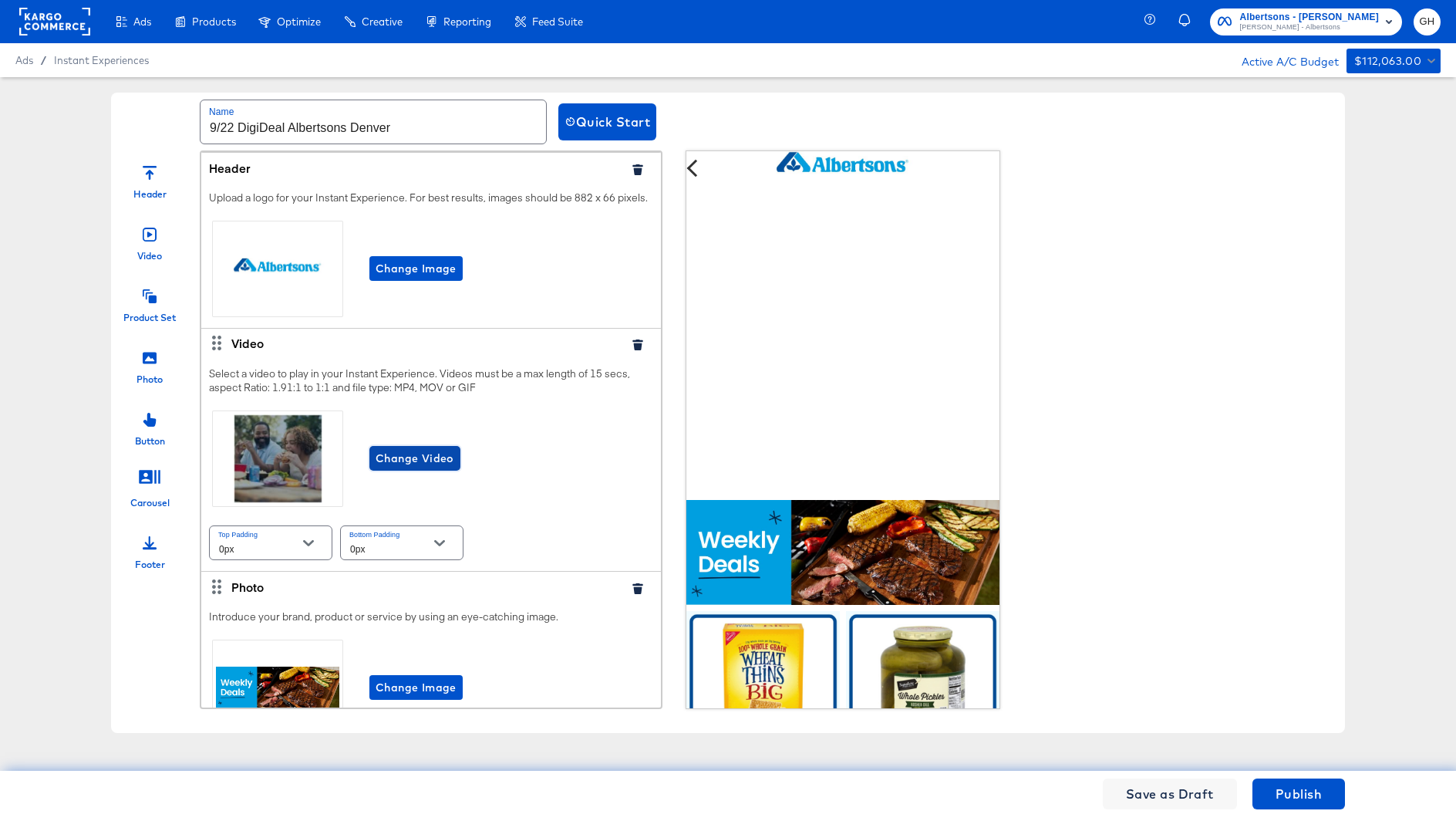
click at [387, 460] on span "Change Video" at bounding box center [415, 458] width 79 height 20
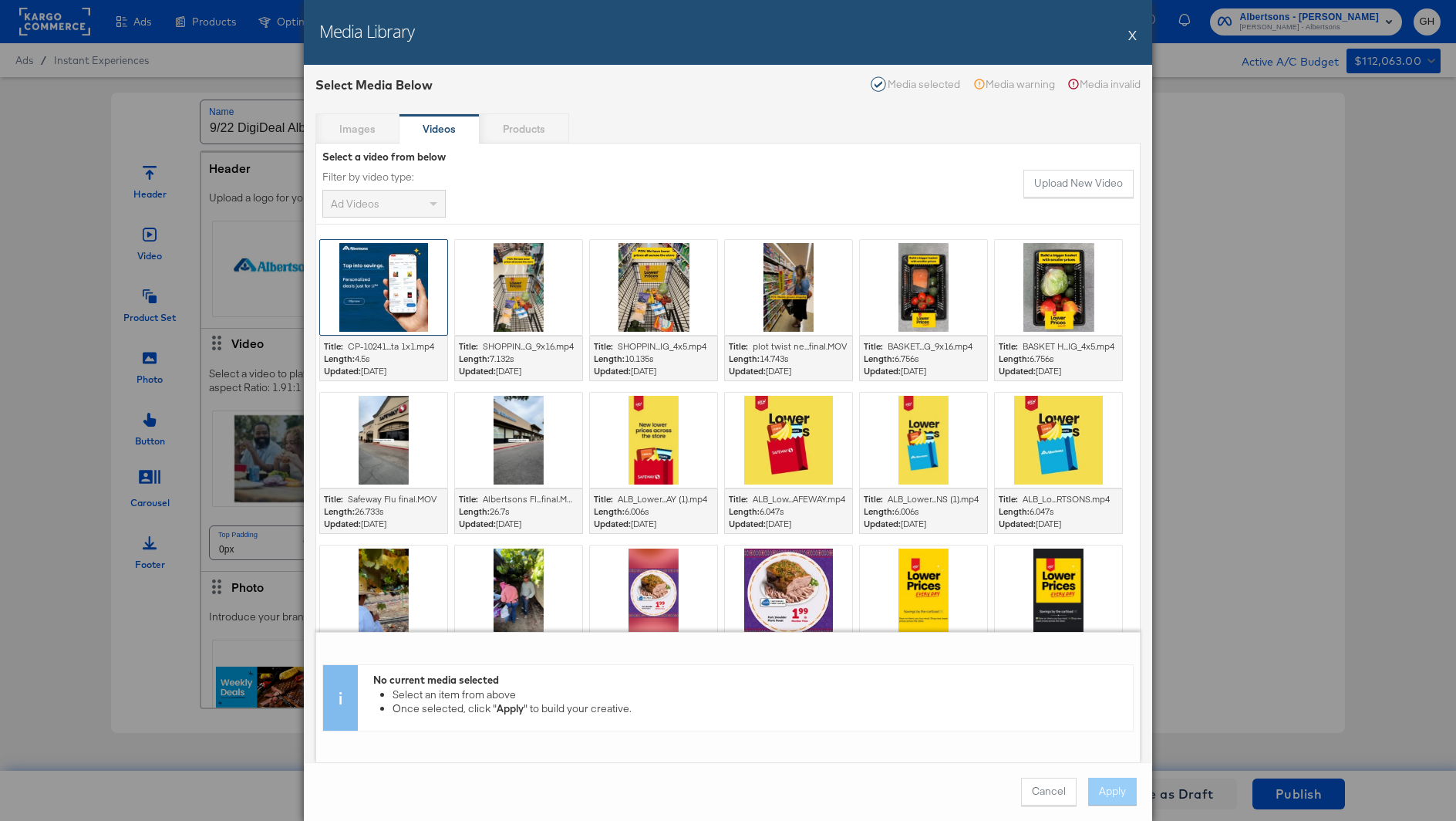
click at [373, 281] on div at bounding box center [384, 287] width 127 height 95
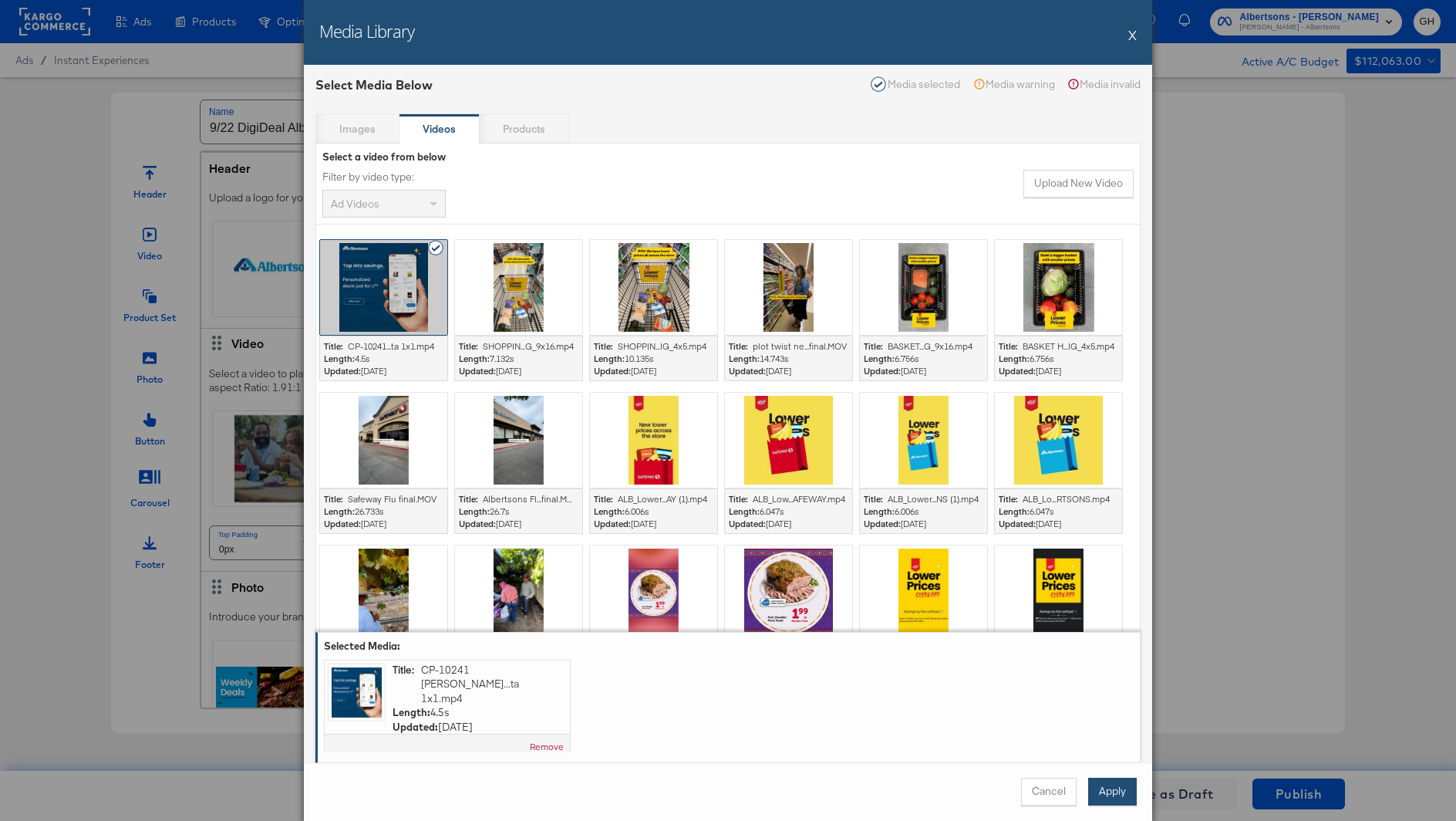
click at [1105, 796] on button "Apply" at bounding box center [1113, 791] width 49 height 28
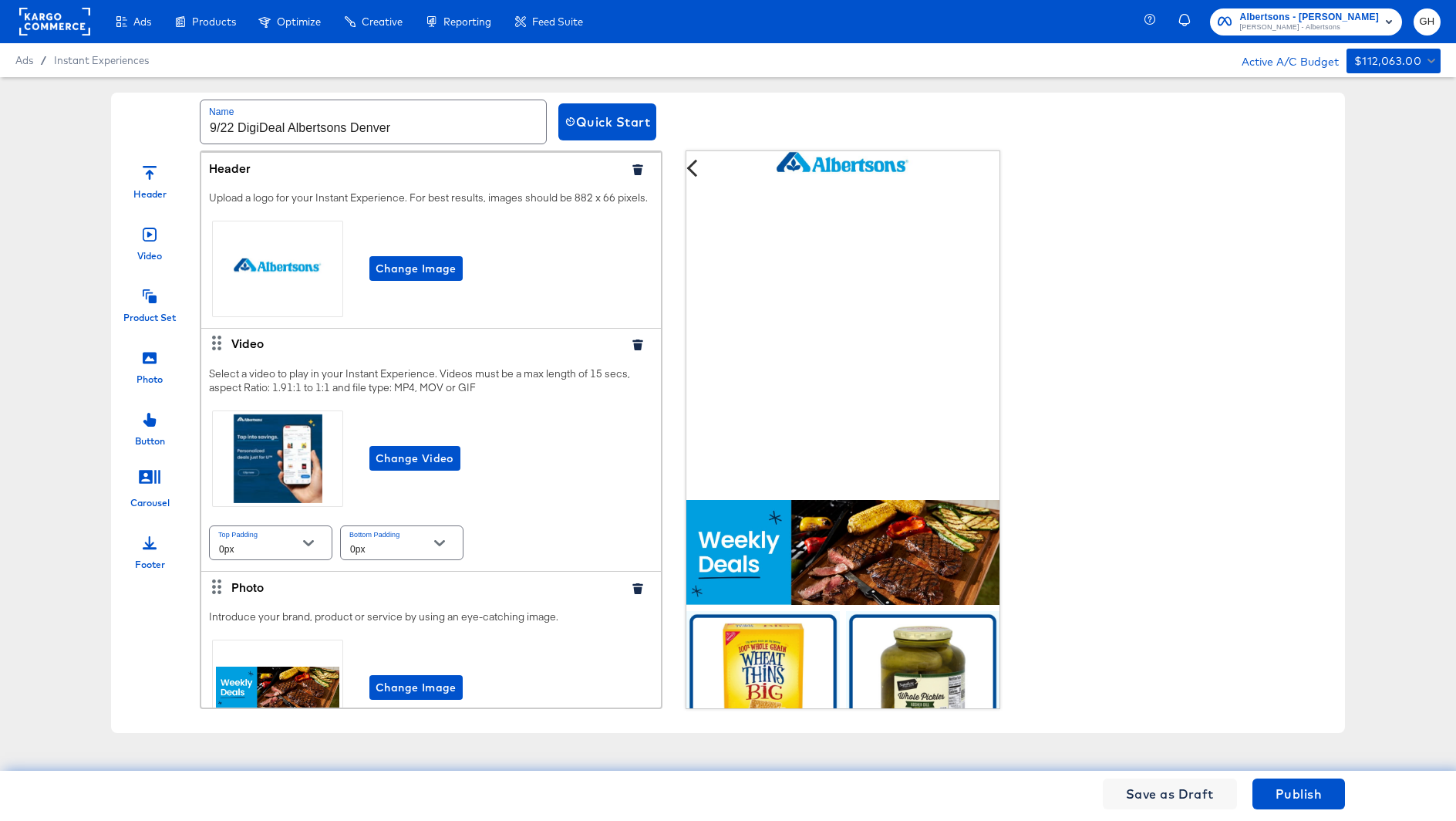
scroll to position [987, 0]
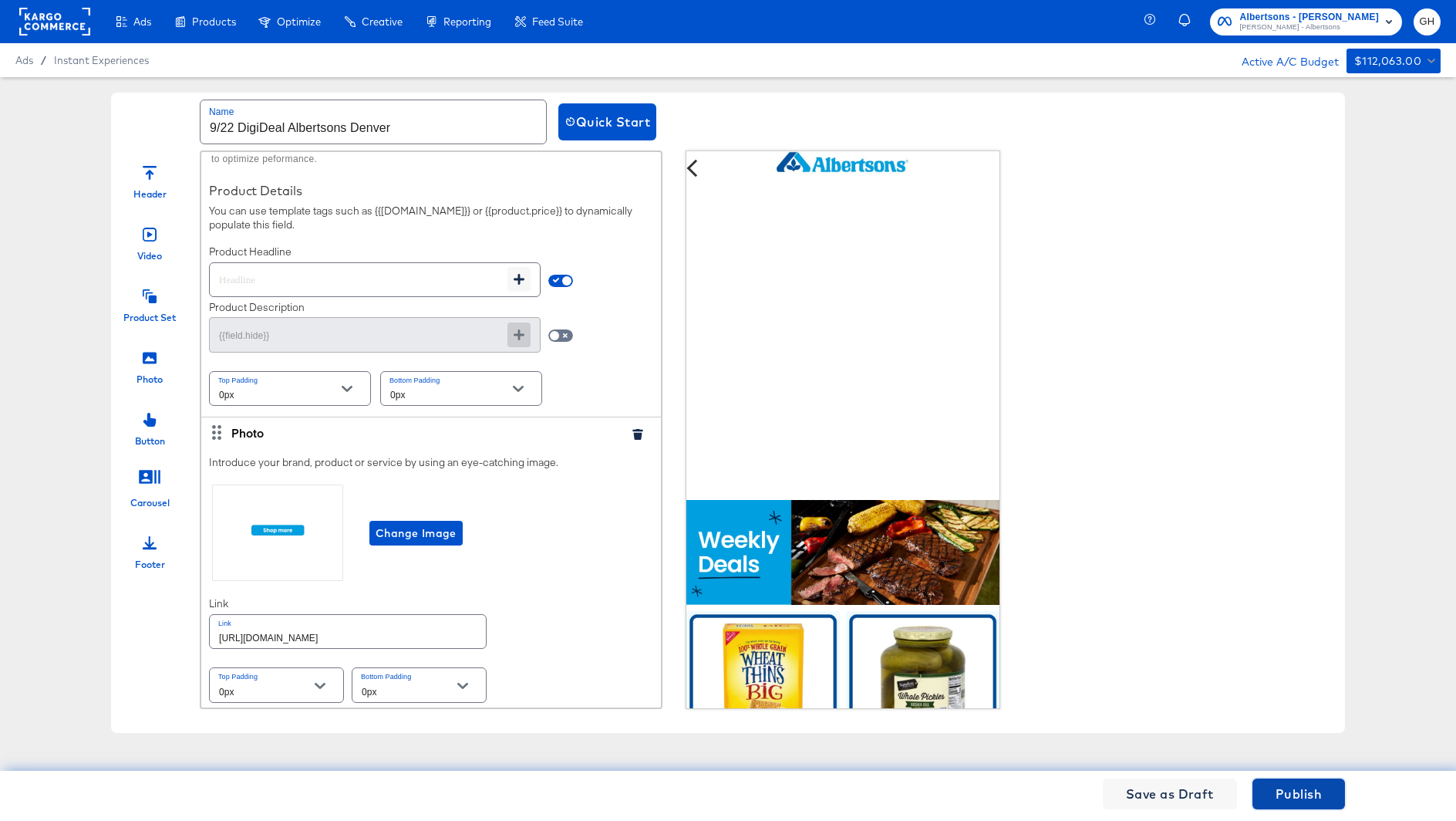
click at [1318, 796] on span "Publish" at bounding box center [1299, 793] width 46 height 21
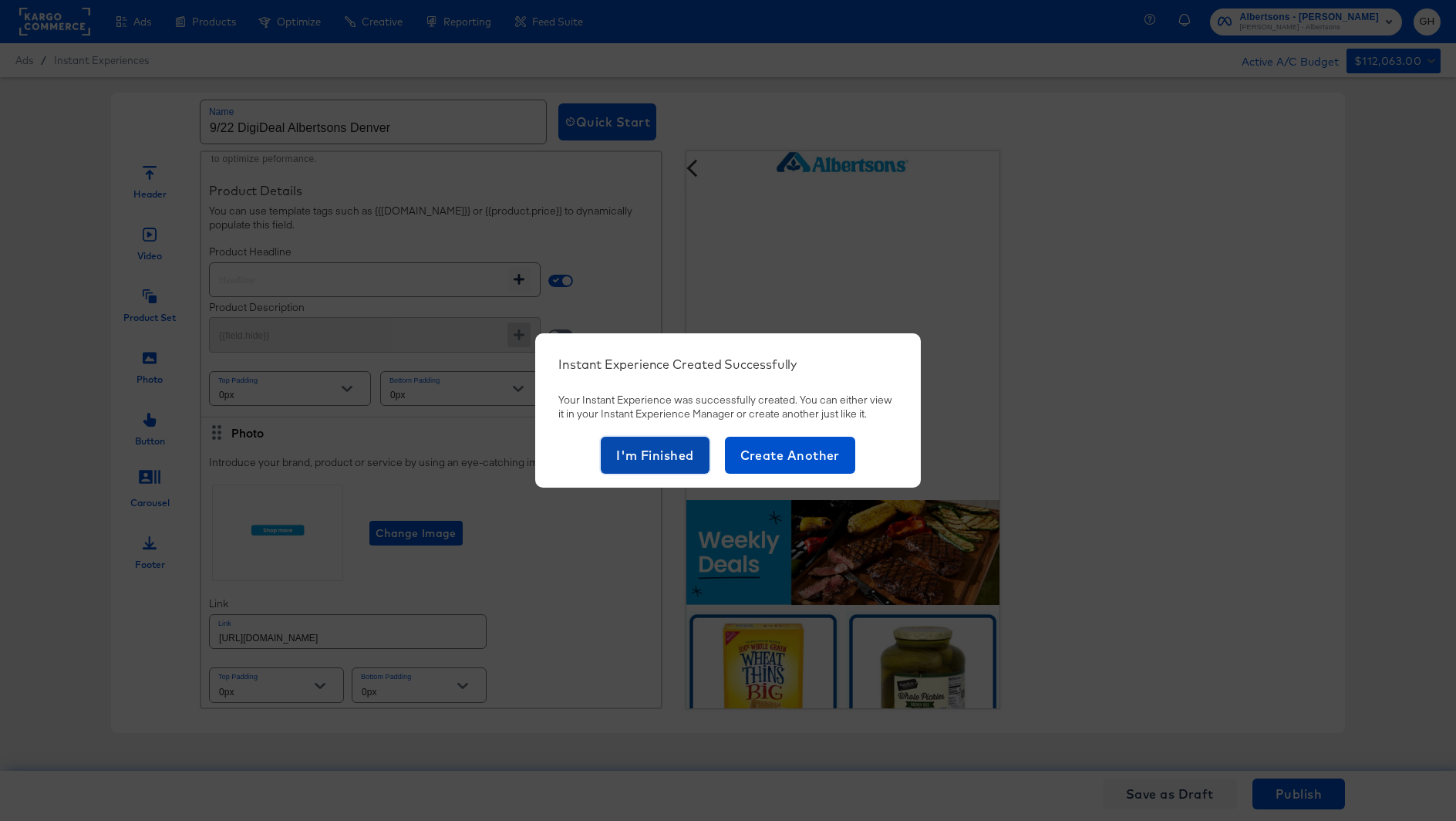
click at [663, 446] on span "I'm Finished" at bounding box center [655, 455] width 78 height 21
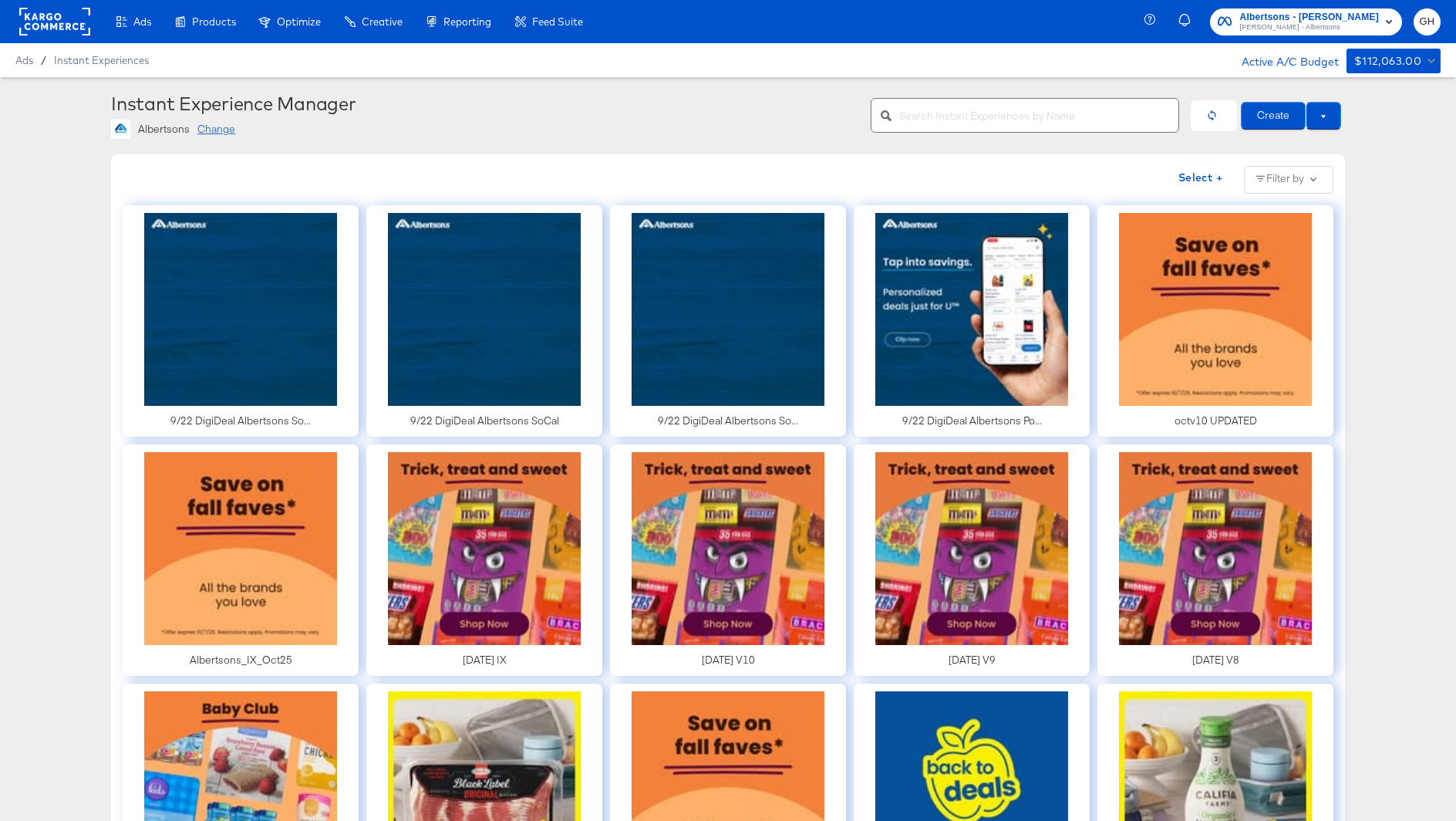
click at [219, 137] on div "Albertsons Change" at bounding box center [485, 129] width 748 height 20
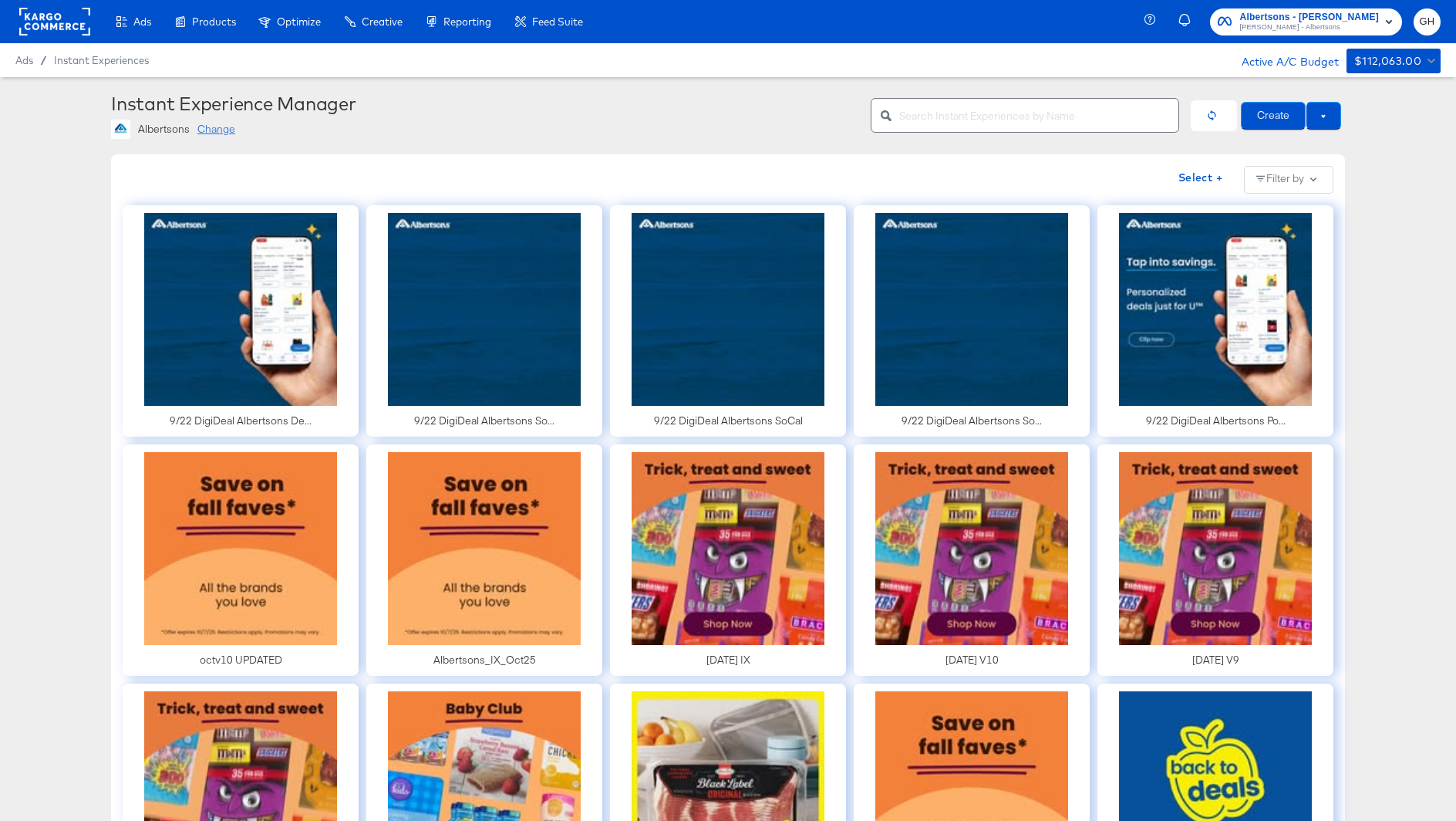
click at [219, 130] on div "Change" at bounding box center [216, 129] width 38 height 15
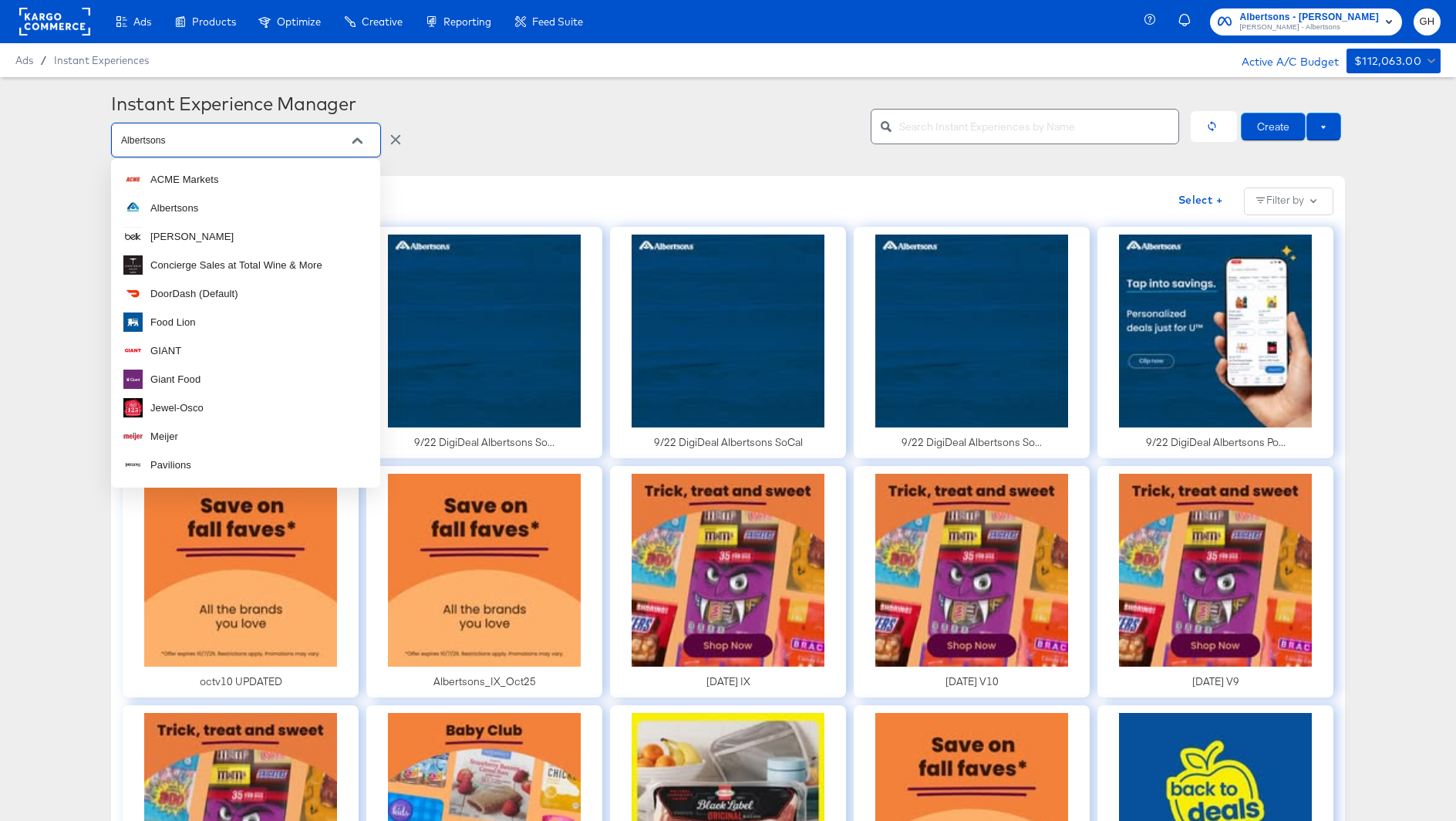
click at [253, 141] on input "Albertsons" at bounding box center [234, 141] width 232 height 18
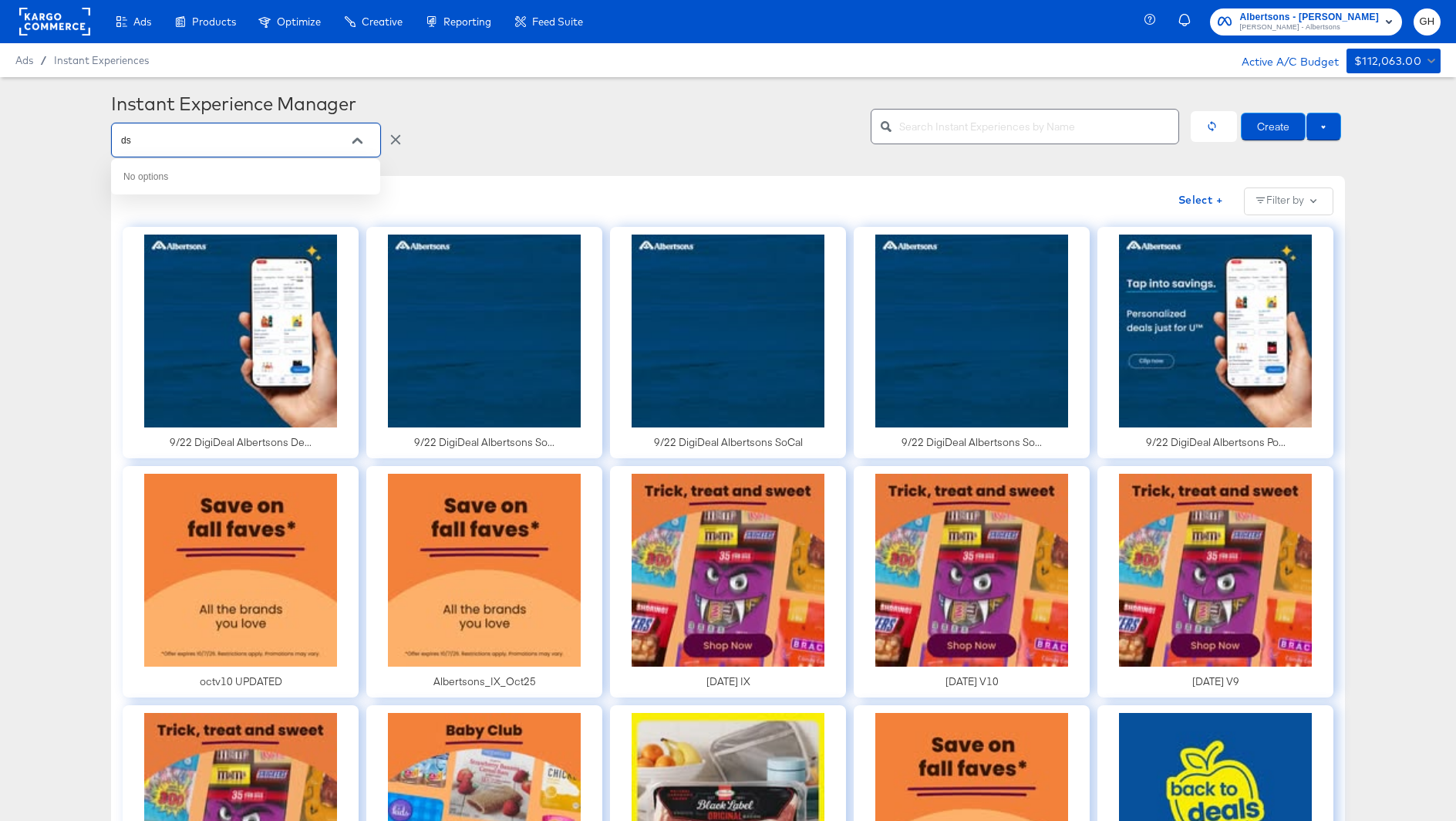
type input "d"
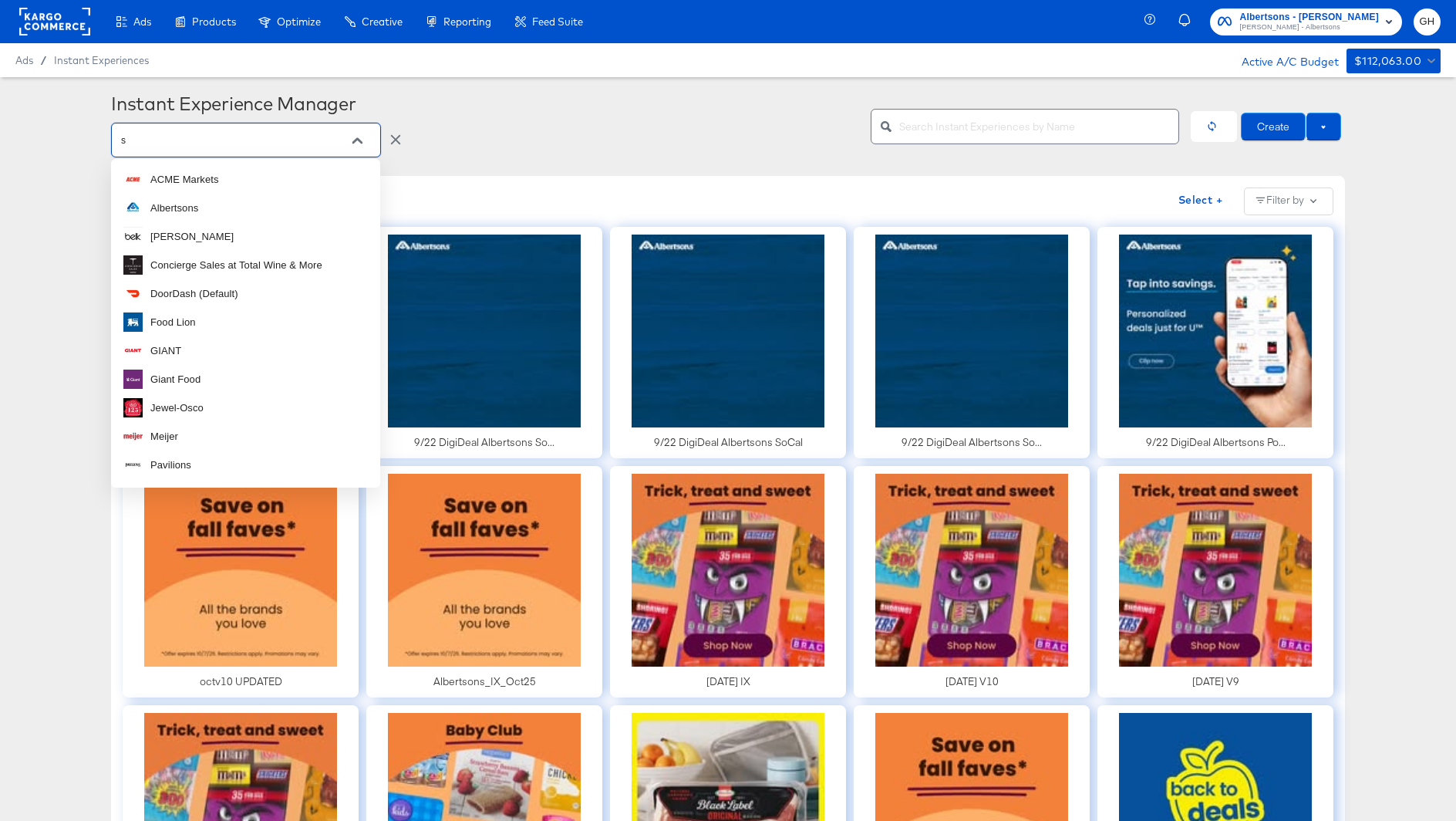
type input "sa"
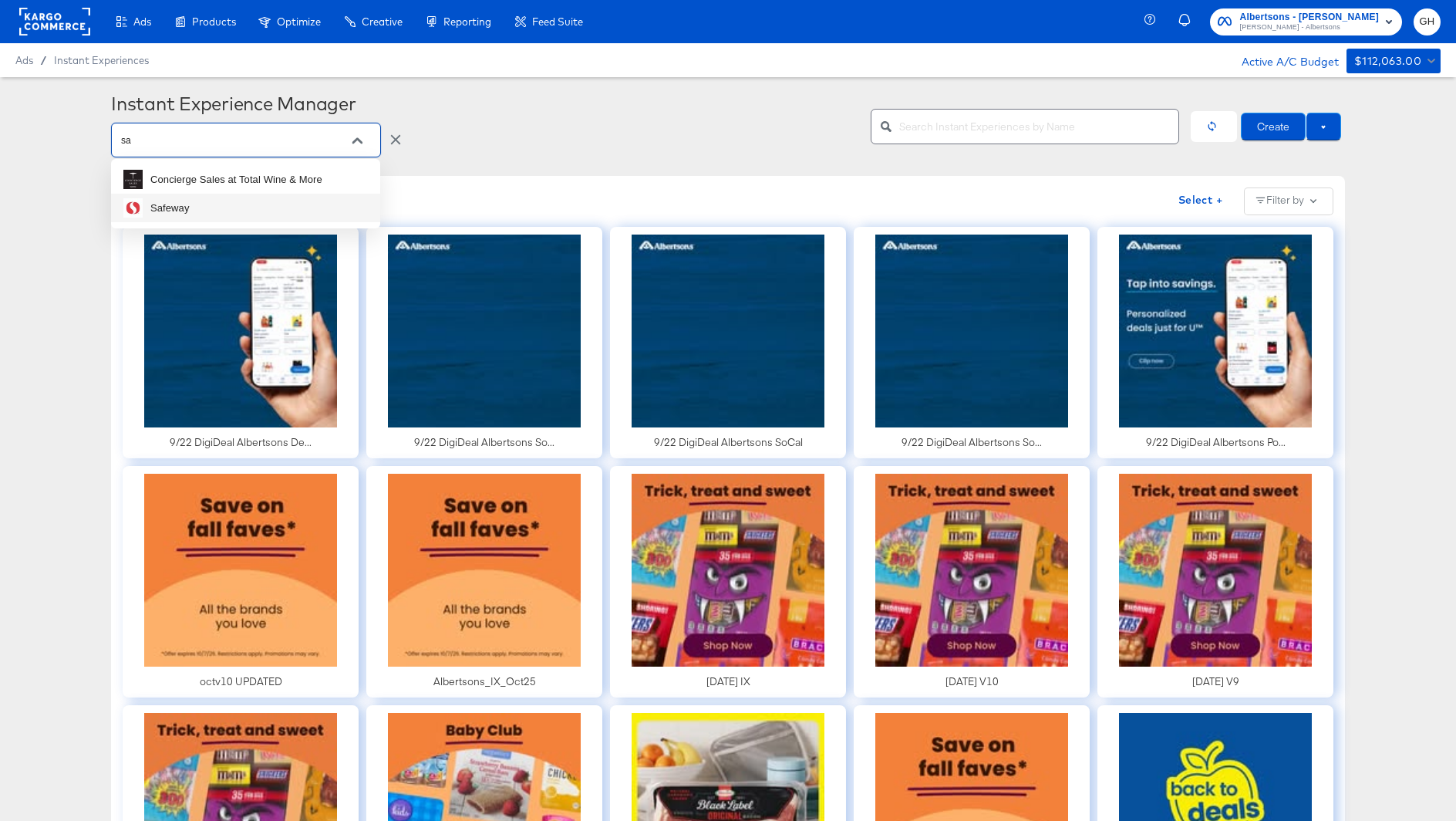
click at [213, 213] on li "Safeway" at bounding box center [246, 208] width 269 height 28
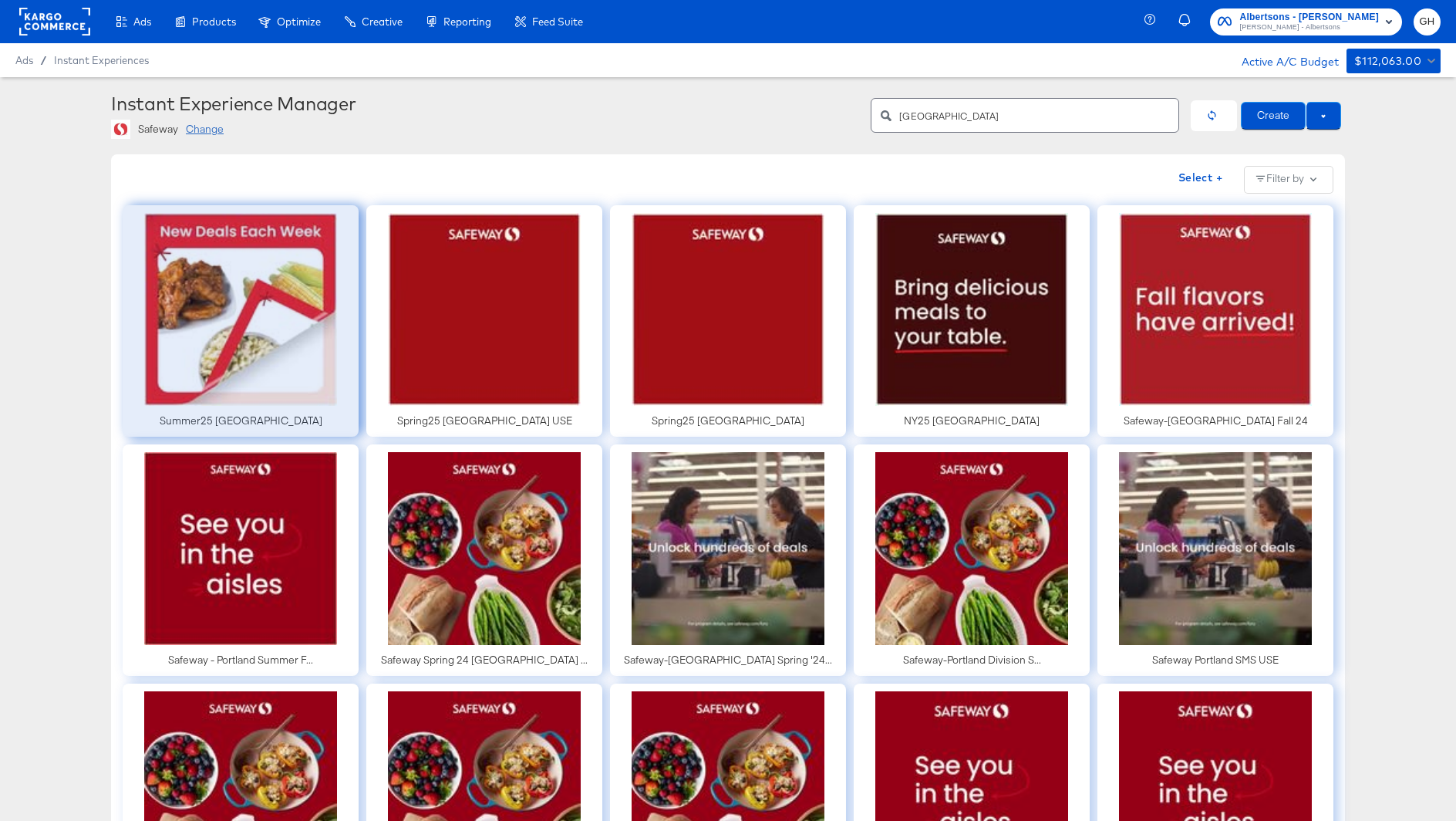
click at [232, 346] on div at bounding box center [241, 321] width 236 height 231
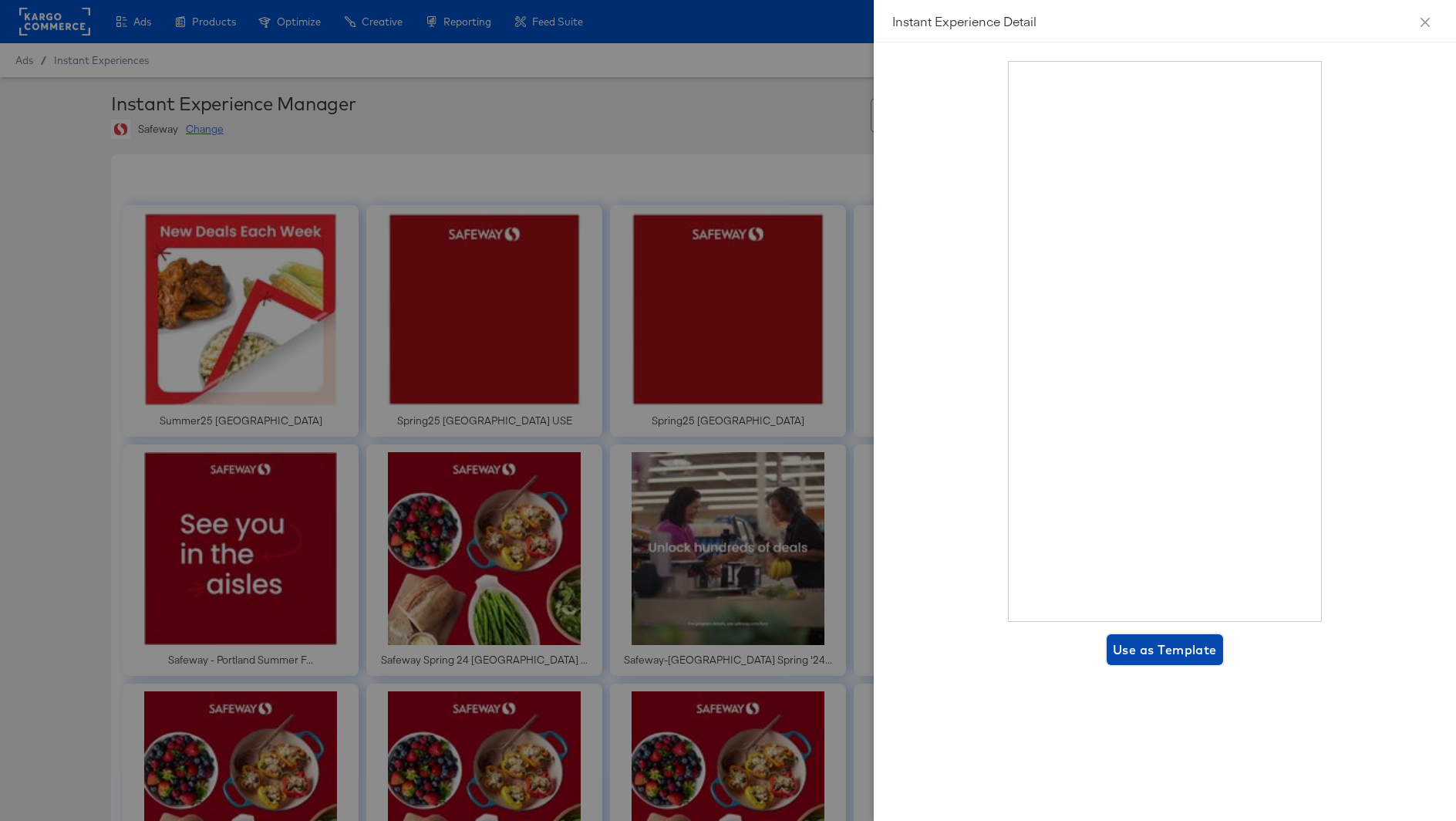
click at [1143, 649] on span "Use as Template" at bounding box center [1165, 649] width 104 height 21
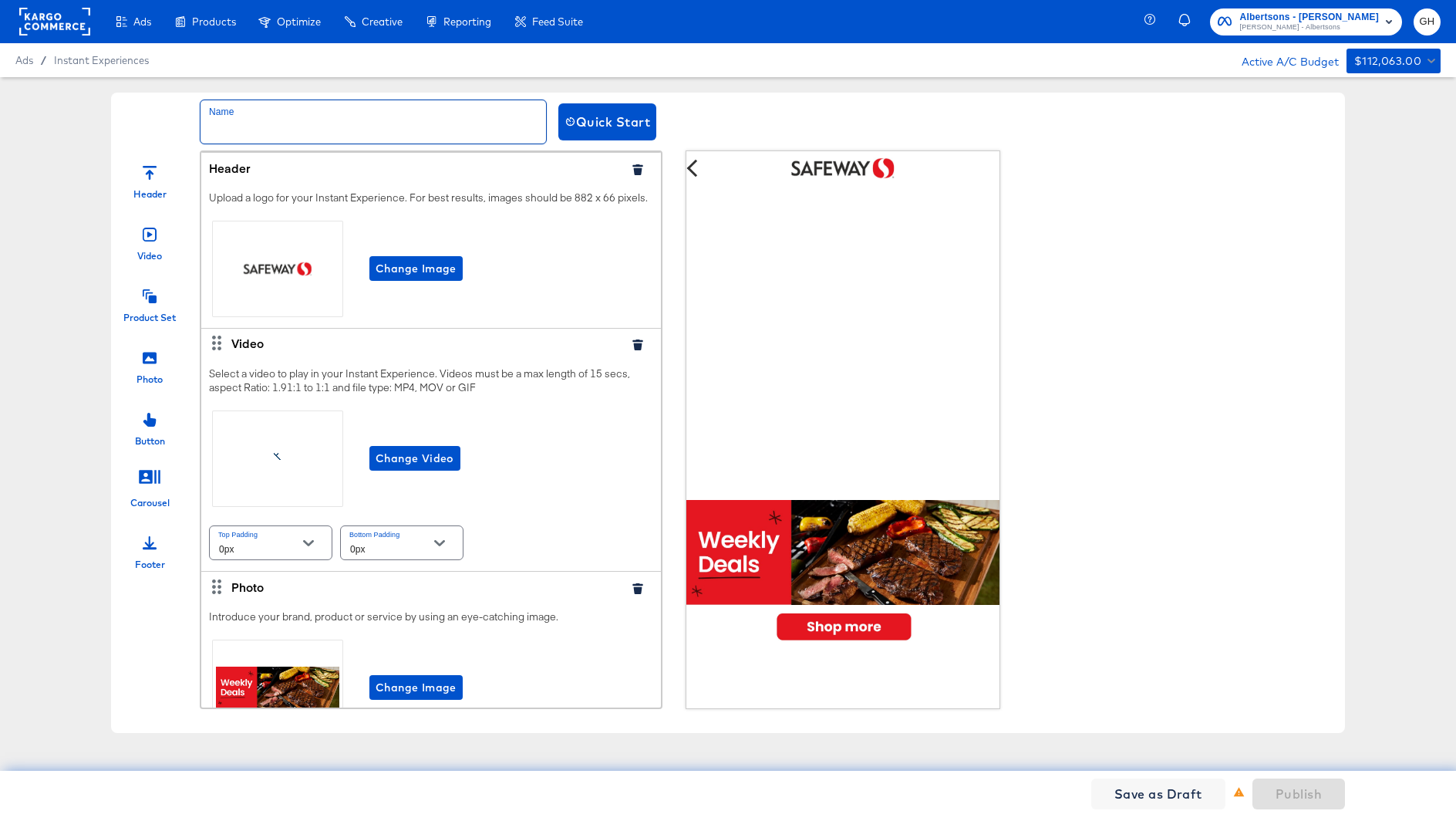
click at [231, 120] on input "text" at bounding box center [373, 121] width 346 height 43
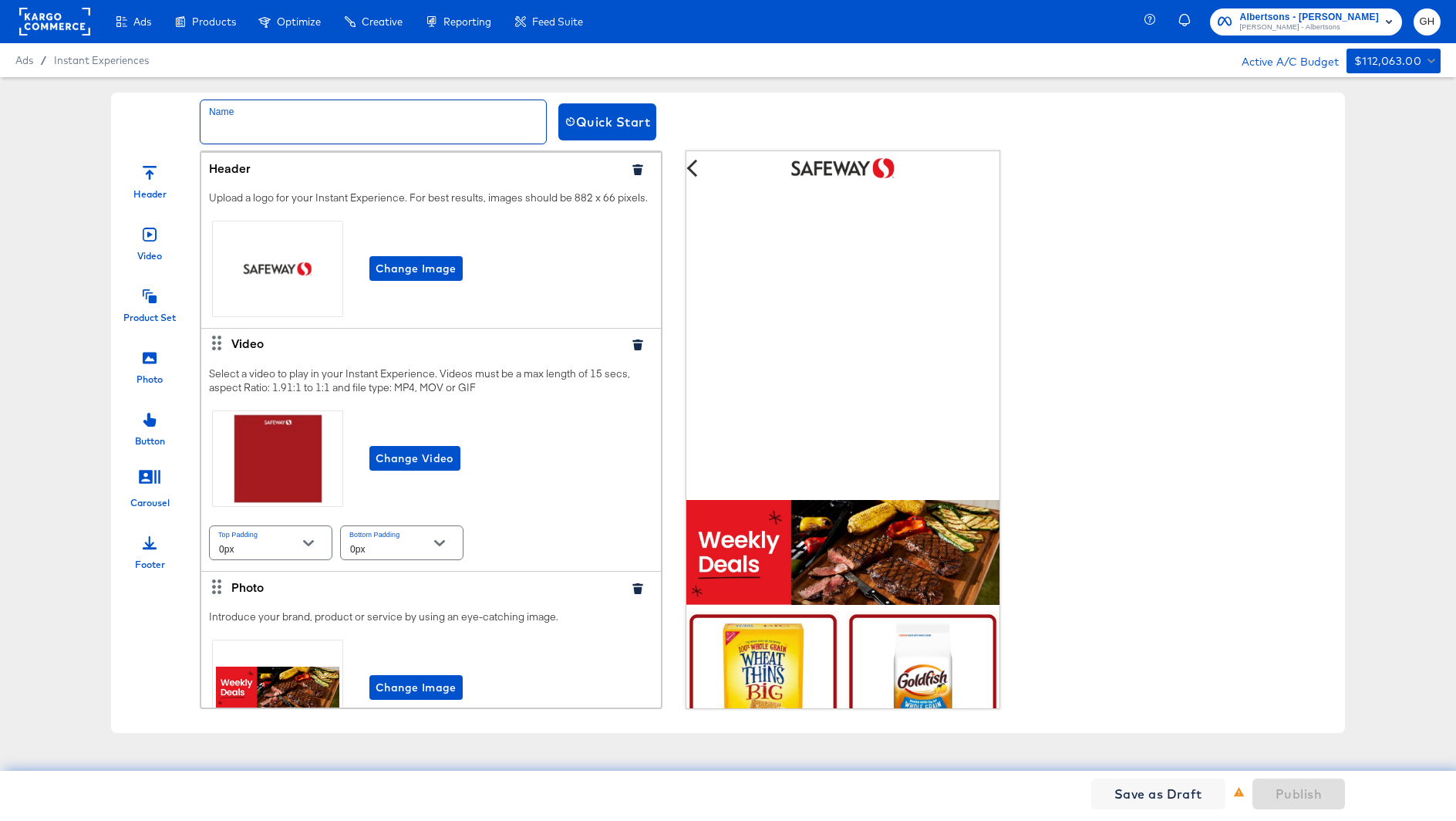
paste input "9/22 DigiDeal Albertsons Portland"
drag, startPoint x: 285, startPoint y: 131, endPoint x: 502, endPoint y: 125, distance: 217.1
click at [502, 126] on input "9/22 DigiDeal Albertsons Portland" at bounding box center [373, 121] width 346 height 43
click at [329, 124] on input "9/22 DigiDeal Safeway Denver" at bounding box center [373, 121] width 346 height 43
drag, startPoint x: 346, startPoint y: 128, endPoint x: 415, endPoint y: 126, distance: 69.0
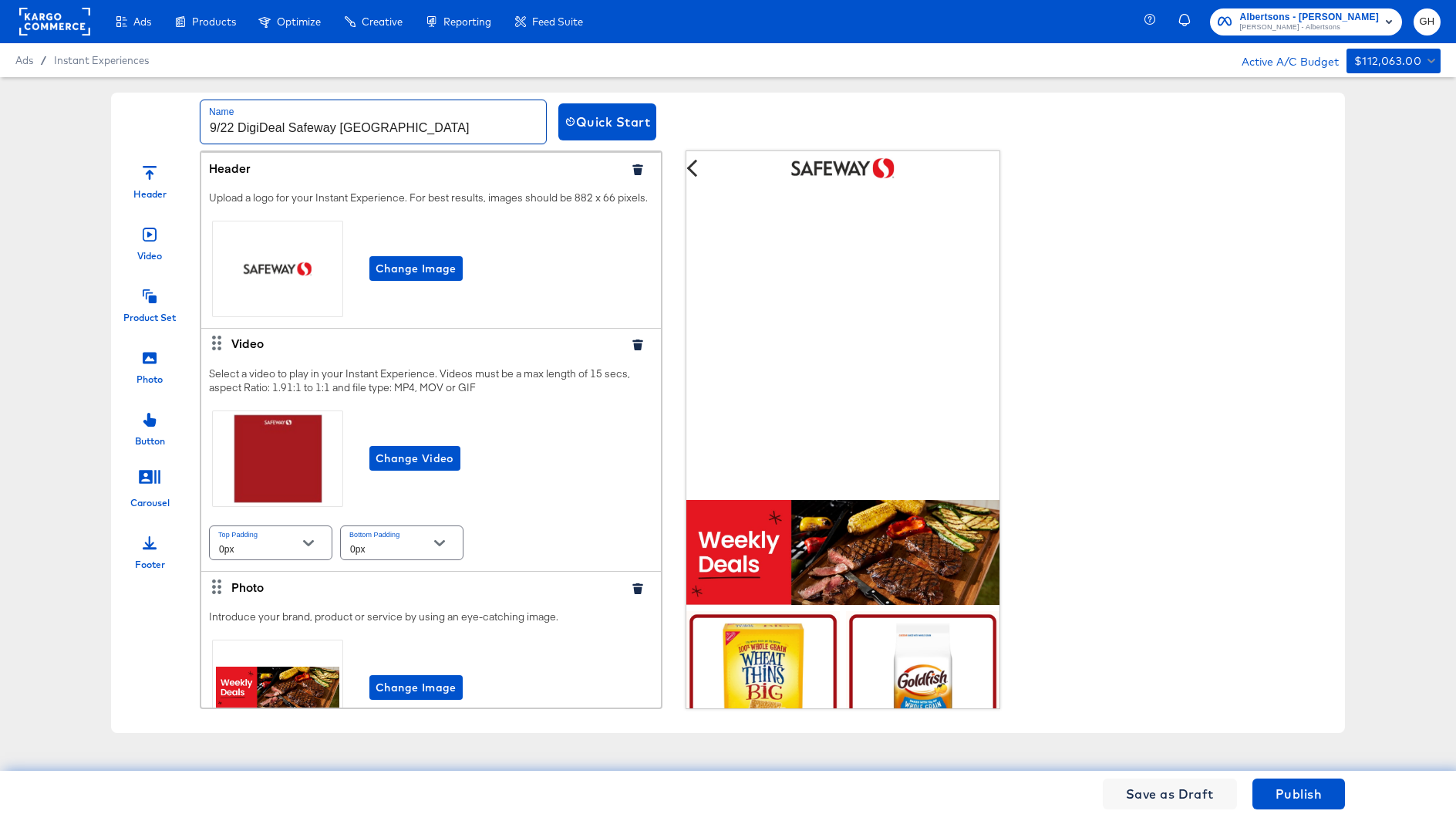
click at [416, 127] on input "9/22 DigiDeal Safeway Denver" at bounding box center [373, 121] width 346 height 43
type input "9/22 DigiDeal Safeway Portland"
click at [422, 458] on span "Change Video" at bounding box center [415, 458] width 79 height 20
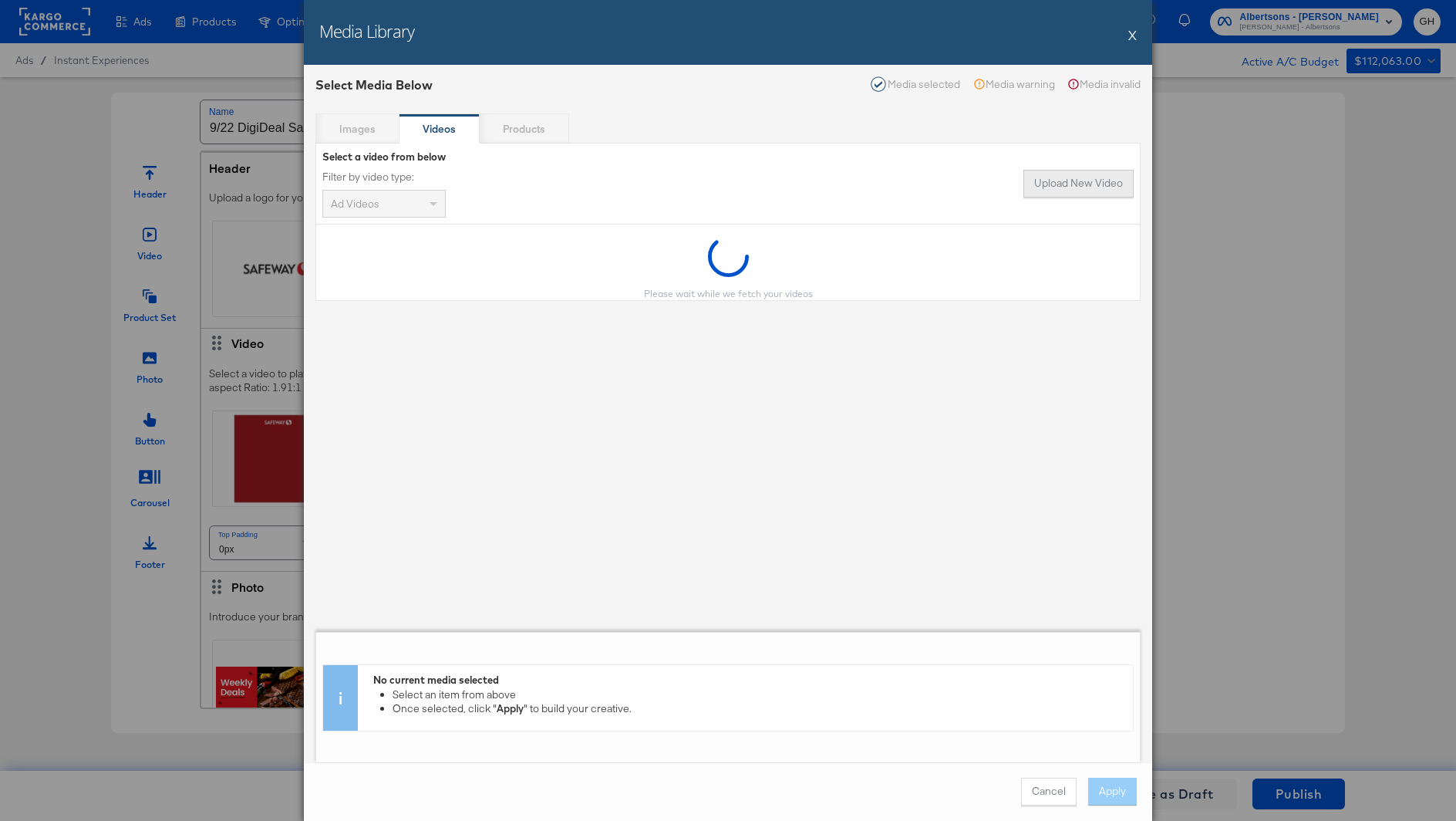
click at [1046, 179] on button "Upload New Video" at bounding box center [1079, 183] width 110 height 28
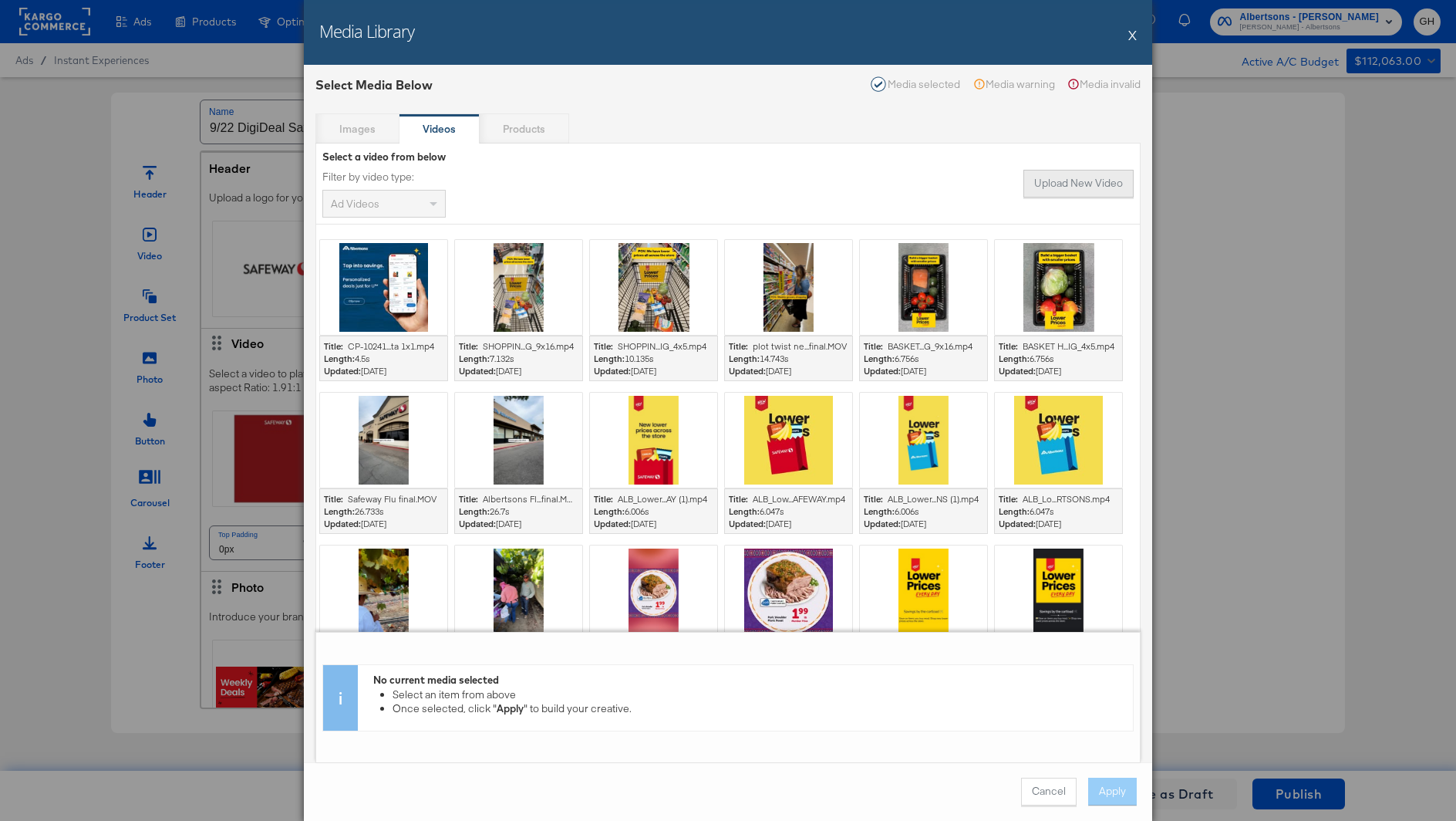
click at [1053, 184] on button "Upload New Video" at bounding box center [1079, 183] width 110 height 28
click at [1042, 789] on button "Cancel" at bounding box center [1049, 791] width 56 height 28
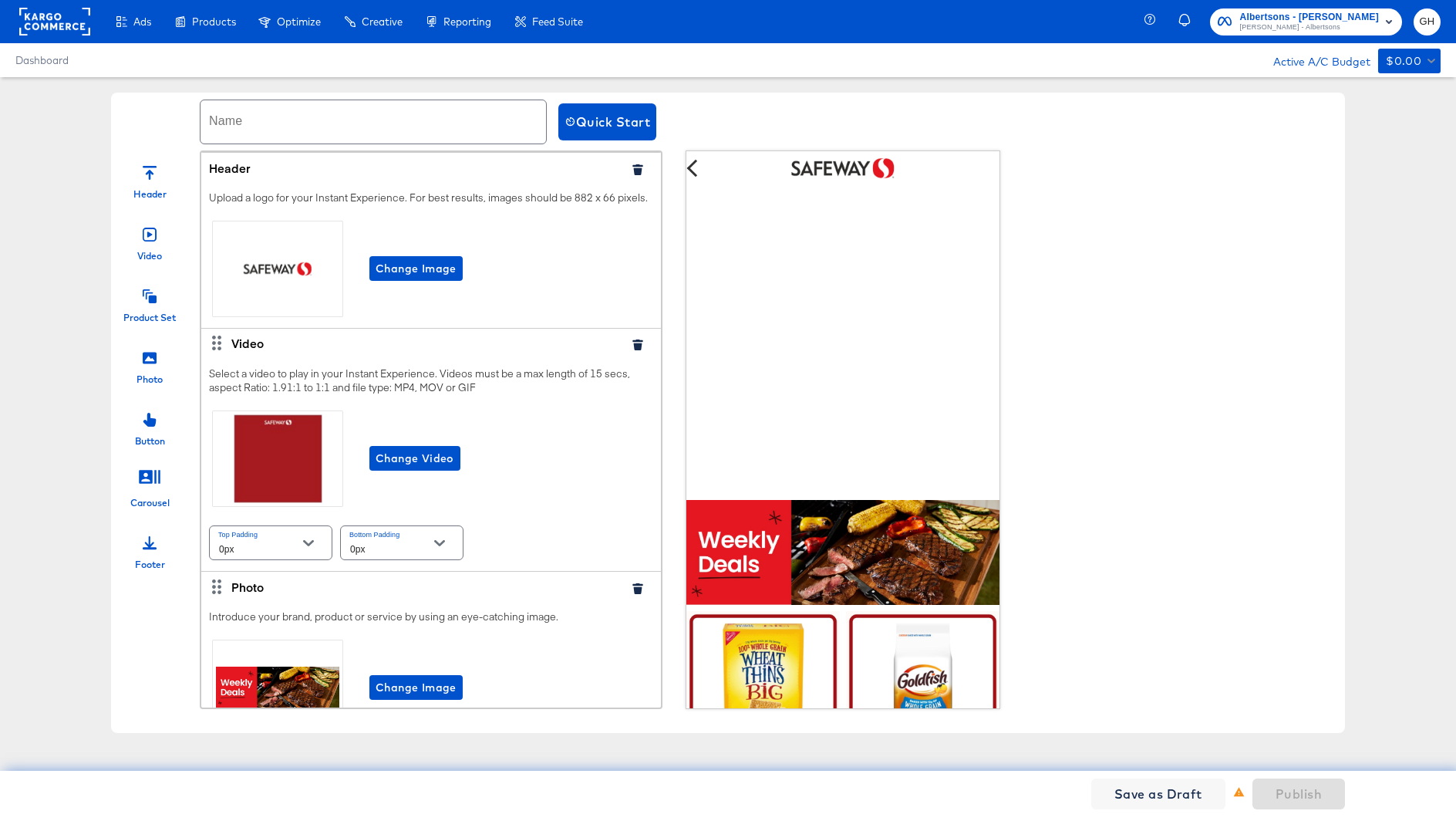
click at [491, 134] on input "text" at bounding box center [373, 121] width 346 height 43
paste input "9/22 DigiDeal Safeway [GEOGRAPHIC_DATA]"
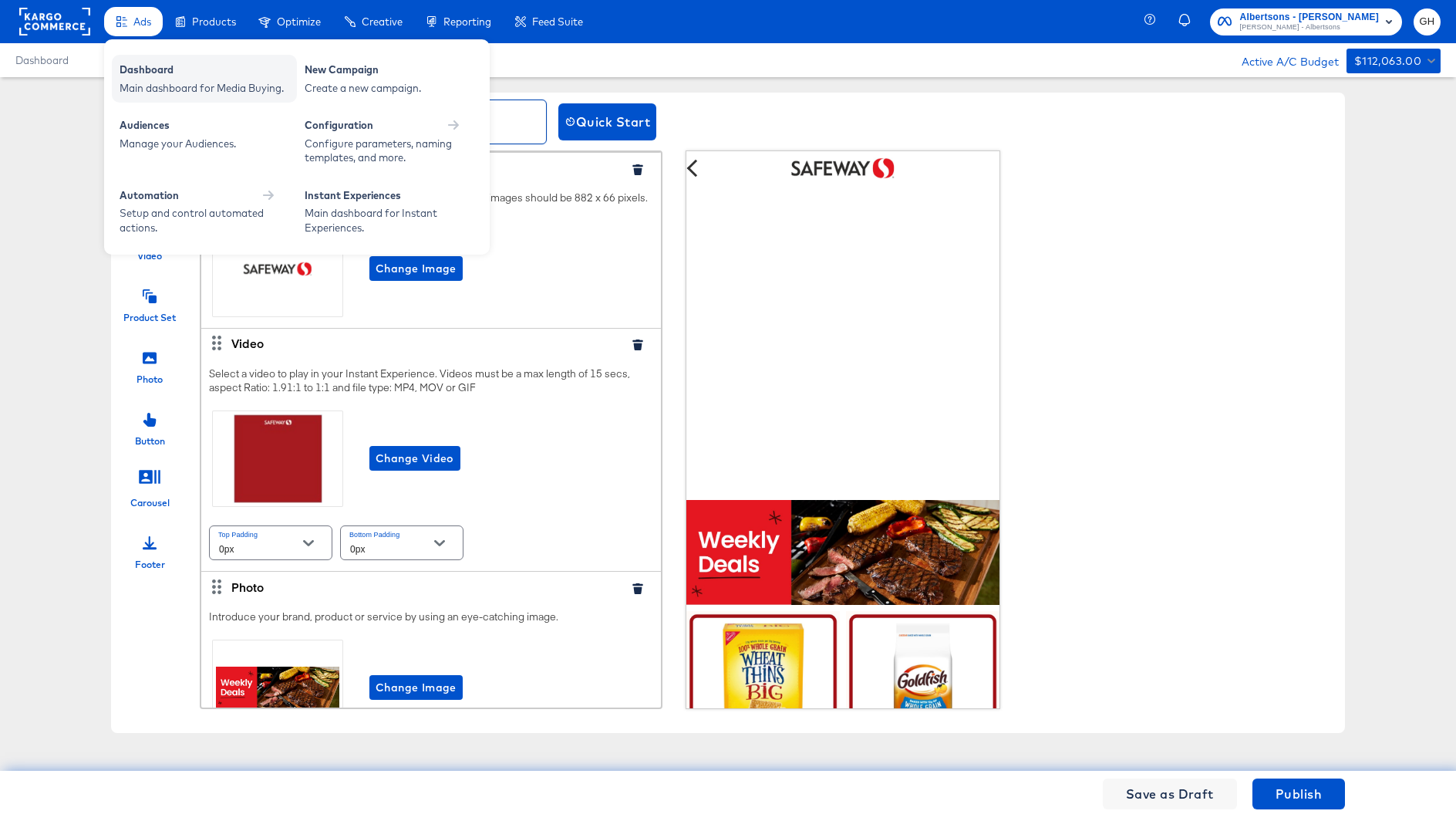
type input "9/22 DigiDeal Safeway [GEOGRAPHIC_DATA]"
click at [128, 58] on div "Dashboard Main dashboard for Media Buying." at bounding box center [204, 79] width 185 height 48
click at [136, 68] on div "Dashboard" at bounding box center [205, 72] width 170 height 19
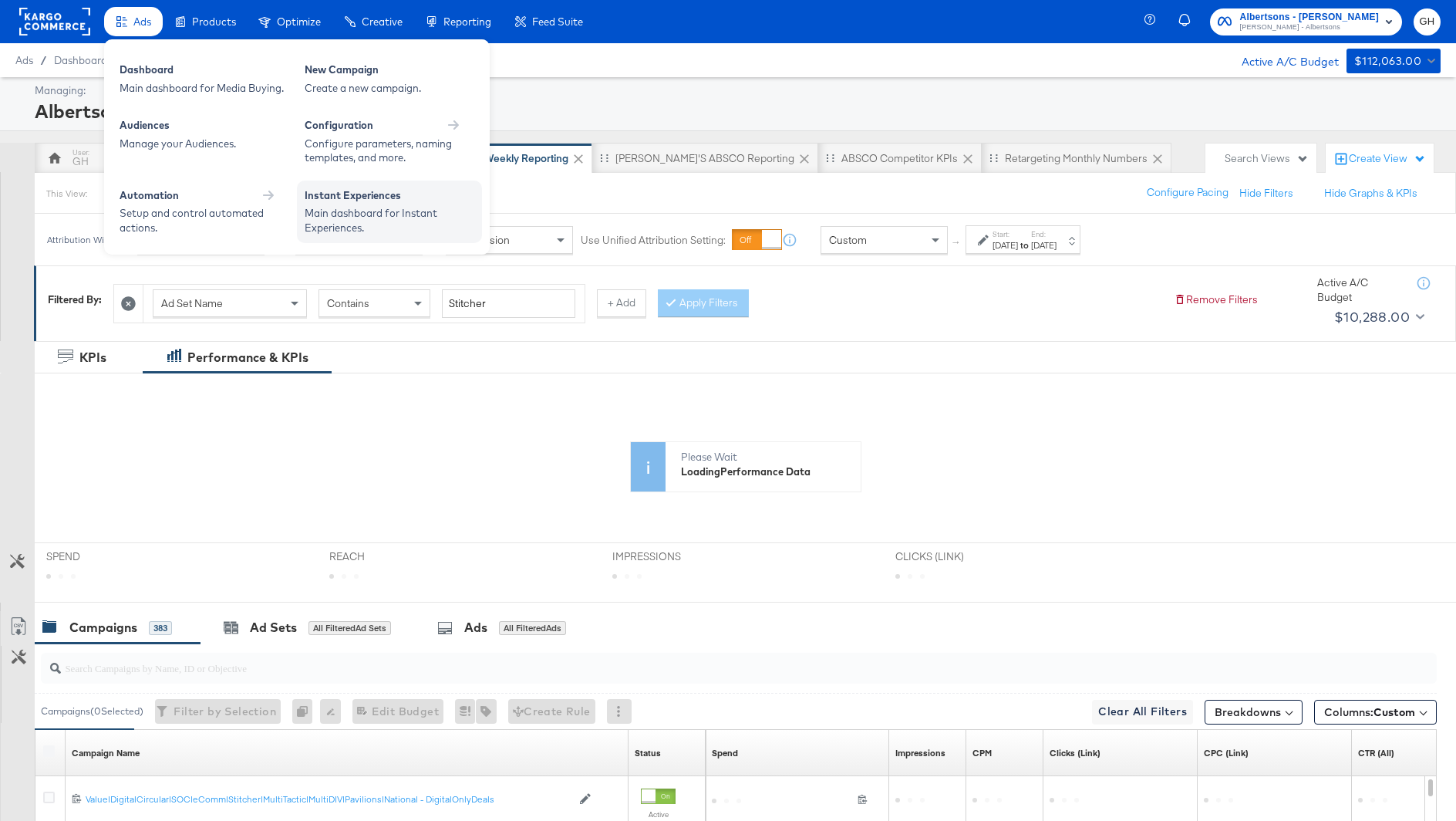
click at [348, 201] on div "Instant Experiences" at bounding box center [390, 198] width 170 height 19
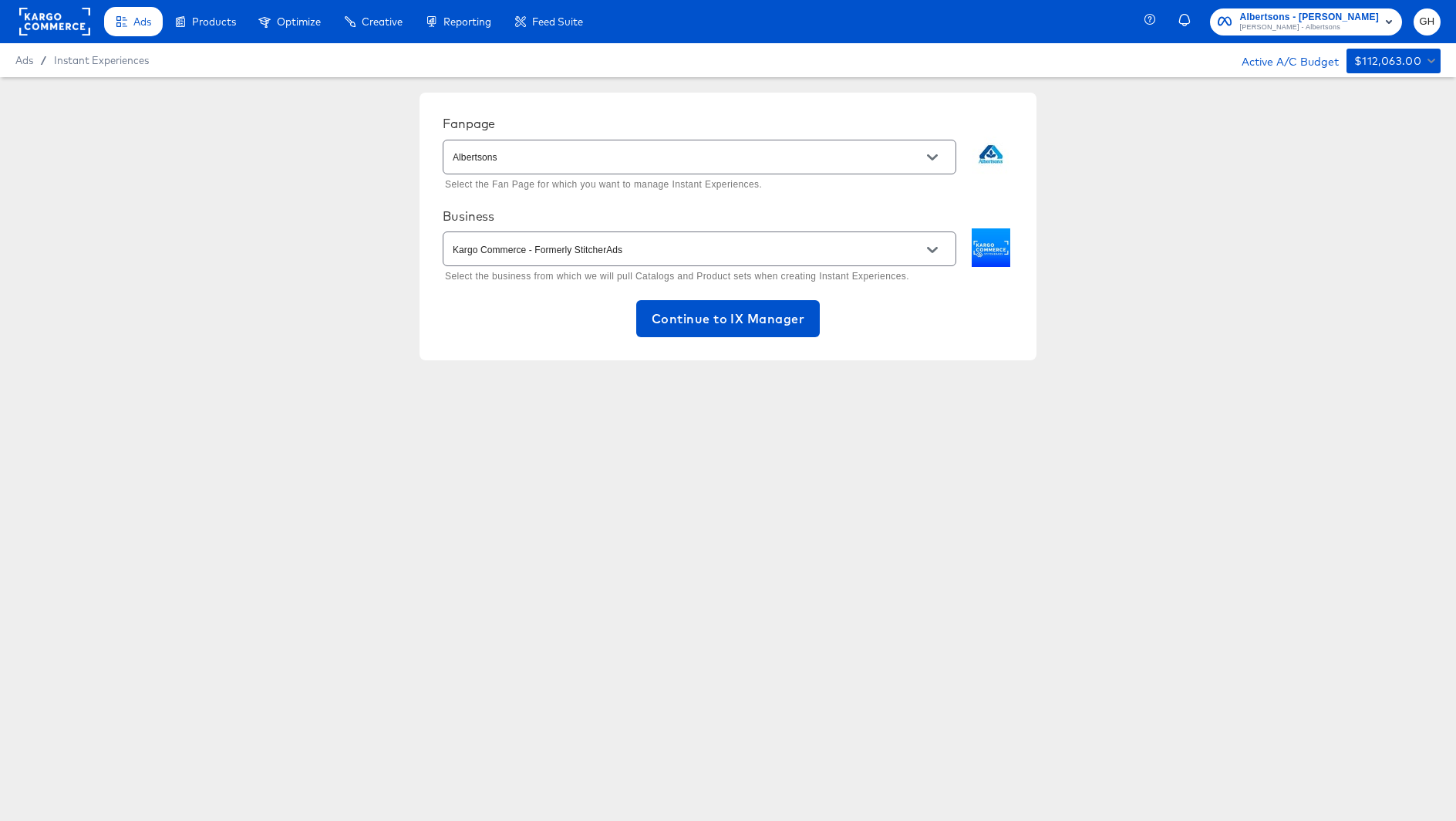
click at [497, 170] on div "Albertsons" at bounding box center [700, 157] width 514 height 35
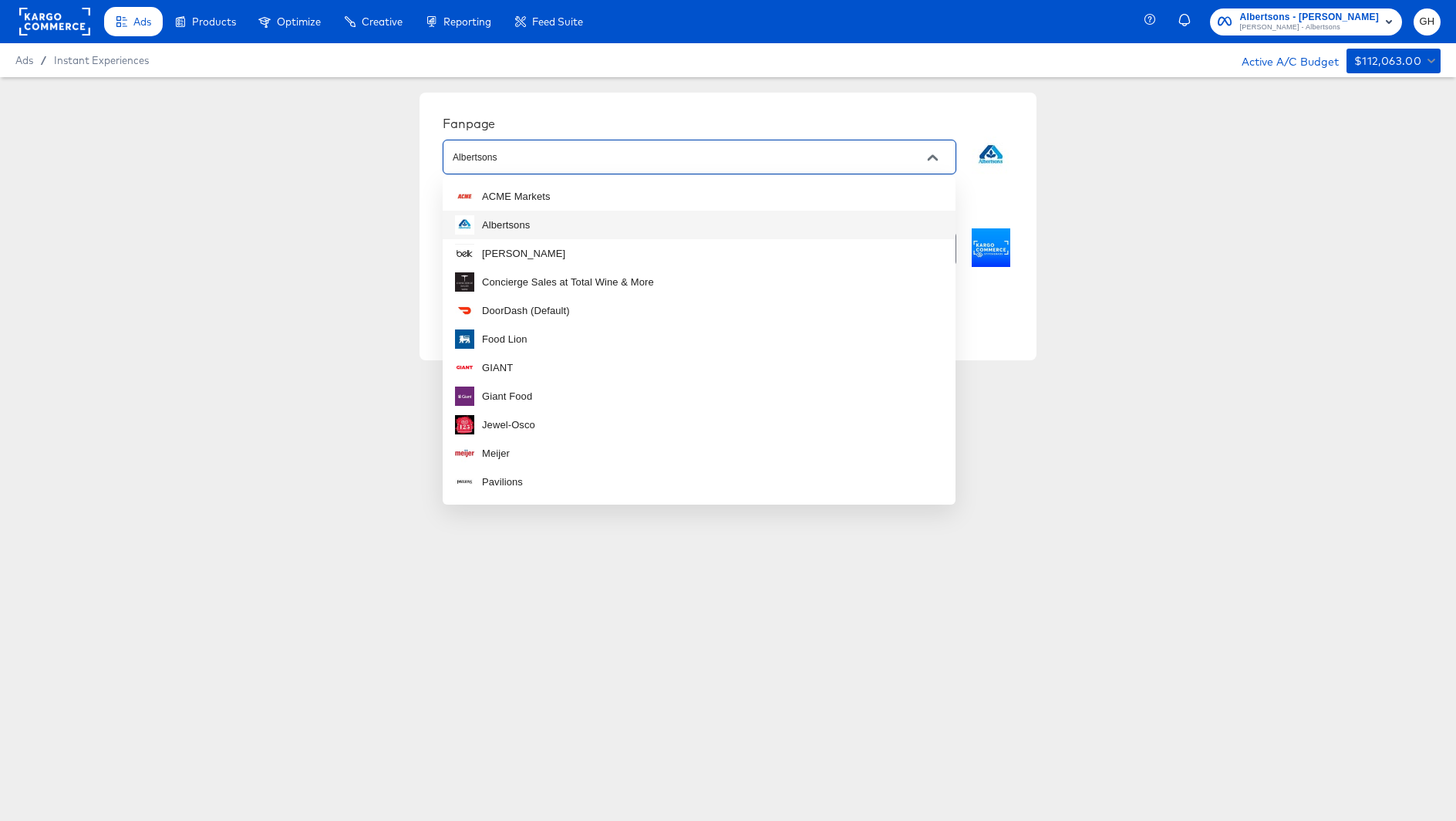
click at [497, 165] on input "Albertsons" at bounding box center [687, 157] width 476 height 18
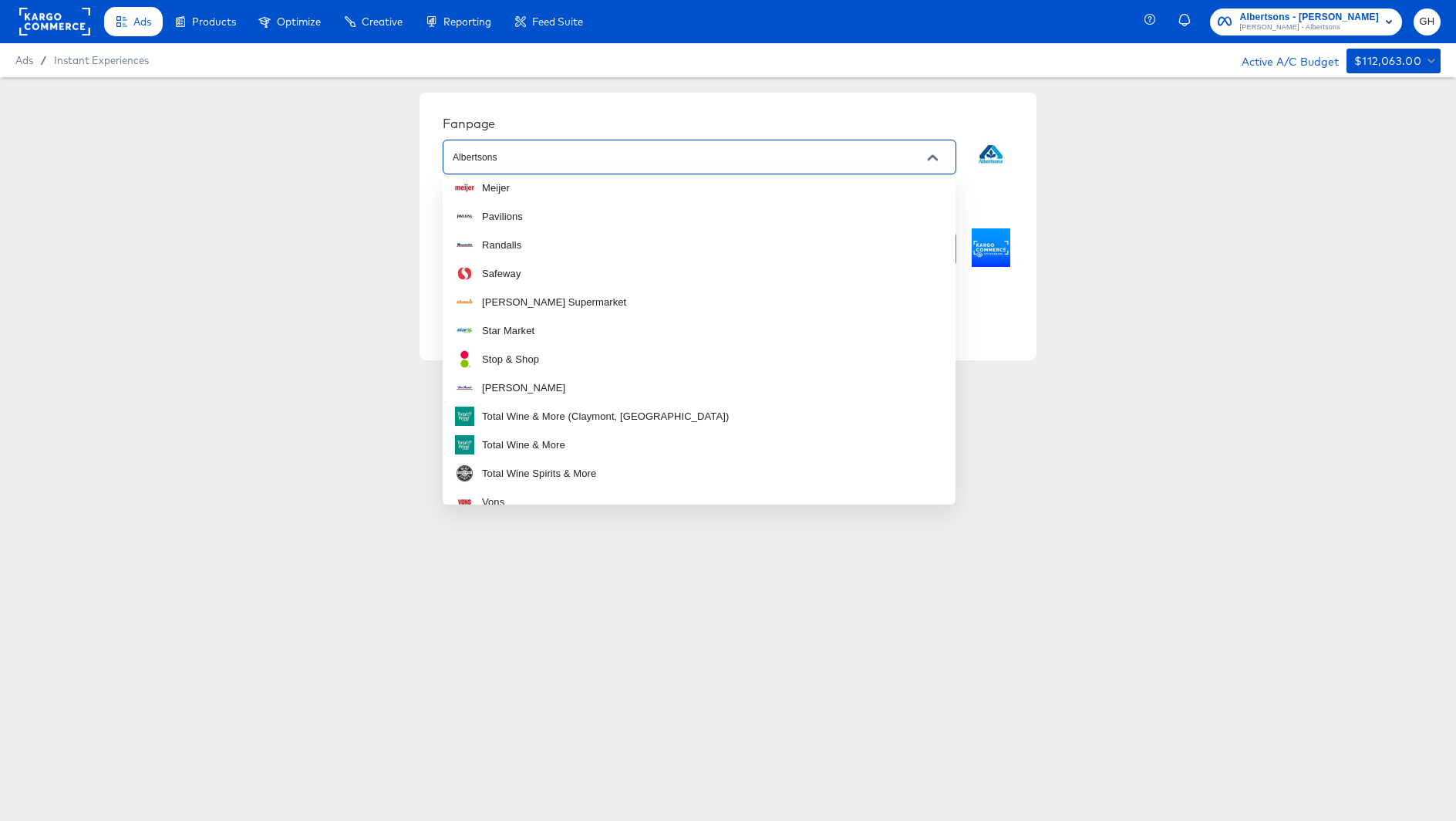
scroll to position [284, 0]
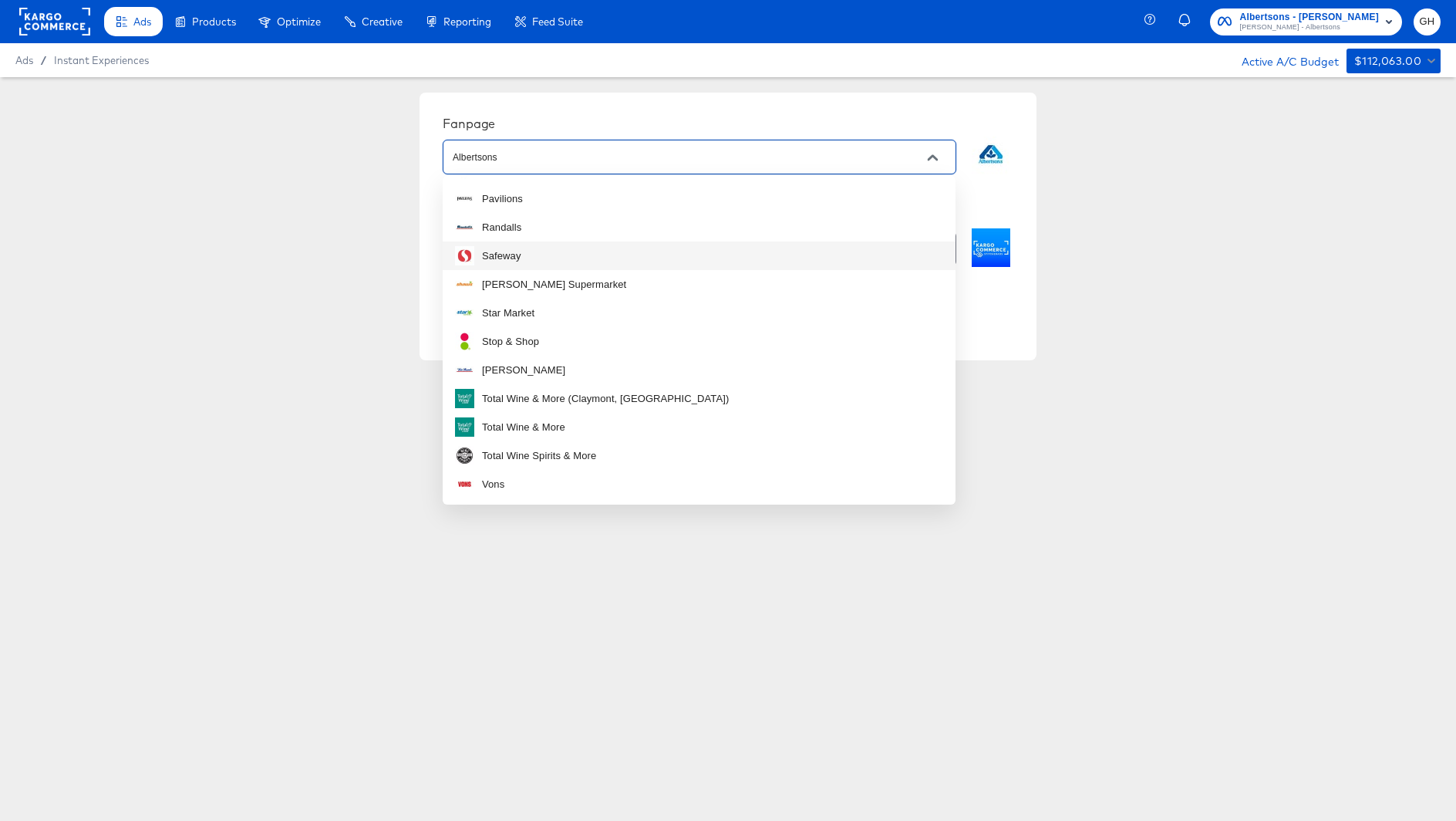
click at [516, 264] on div "Safeway" at bounding box center [488, 256] width 66 height 20
type input "Safeway"
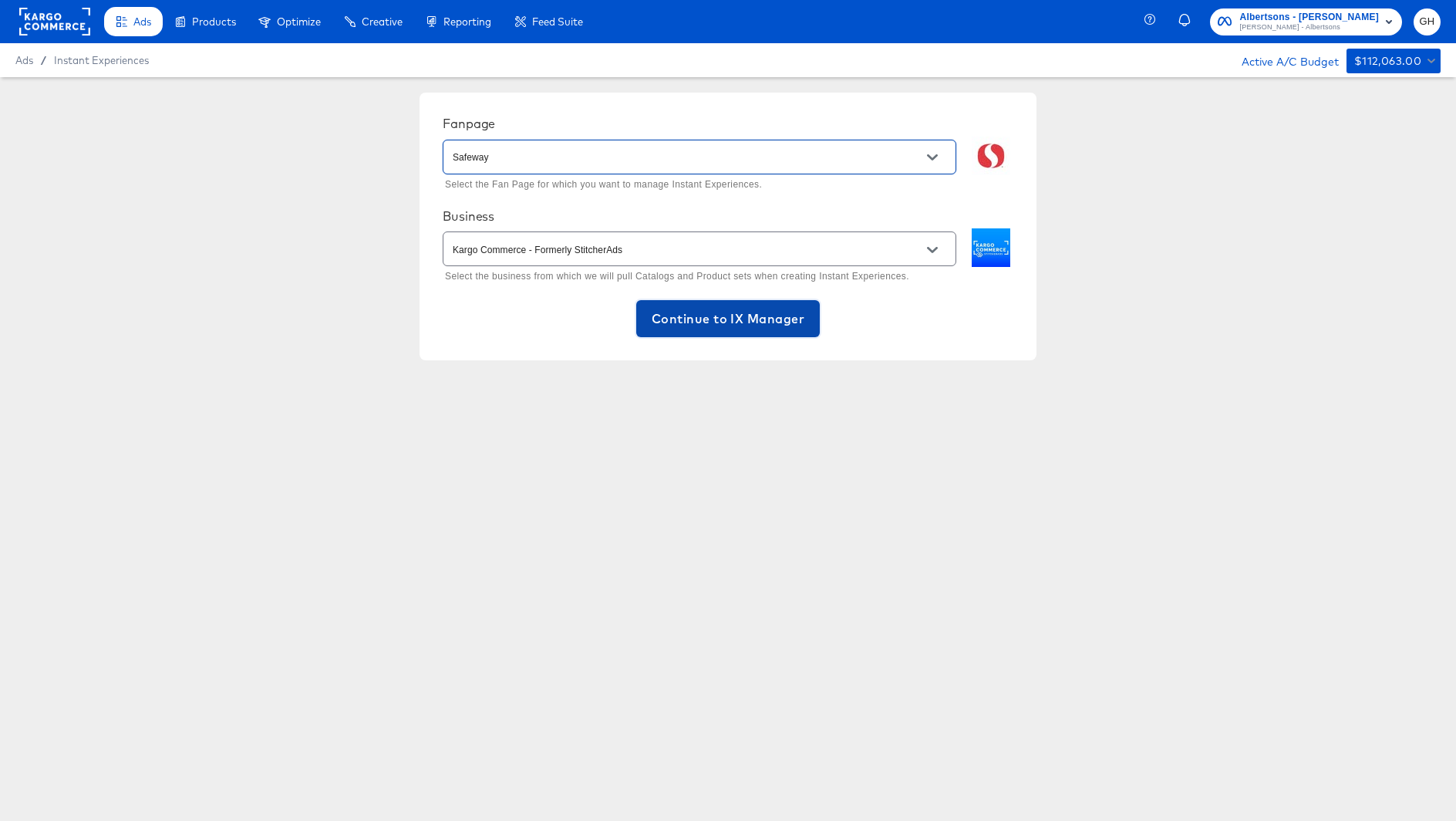
click at [671, 310] on span "Continue to IX Manager" at bounding box center [728, 318] width 153 height 21
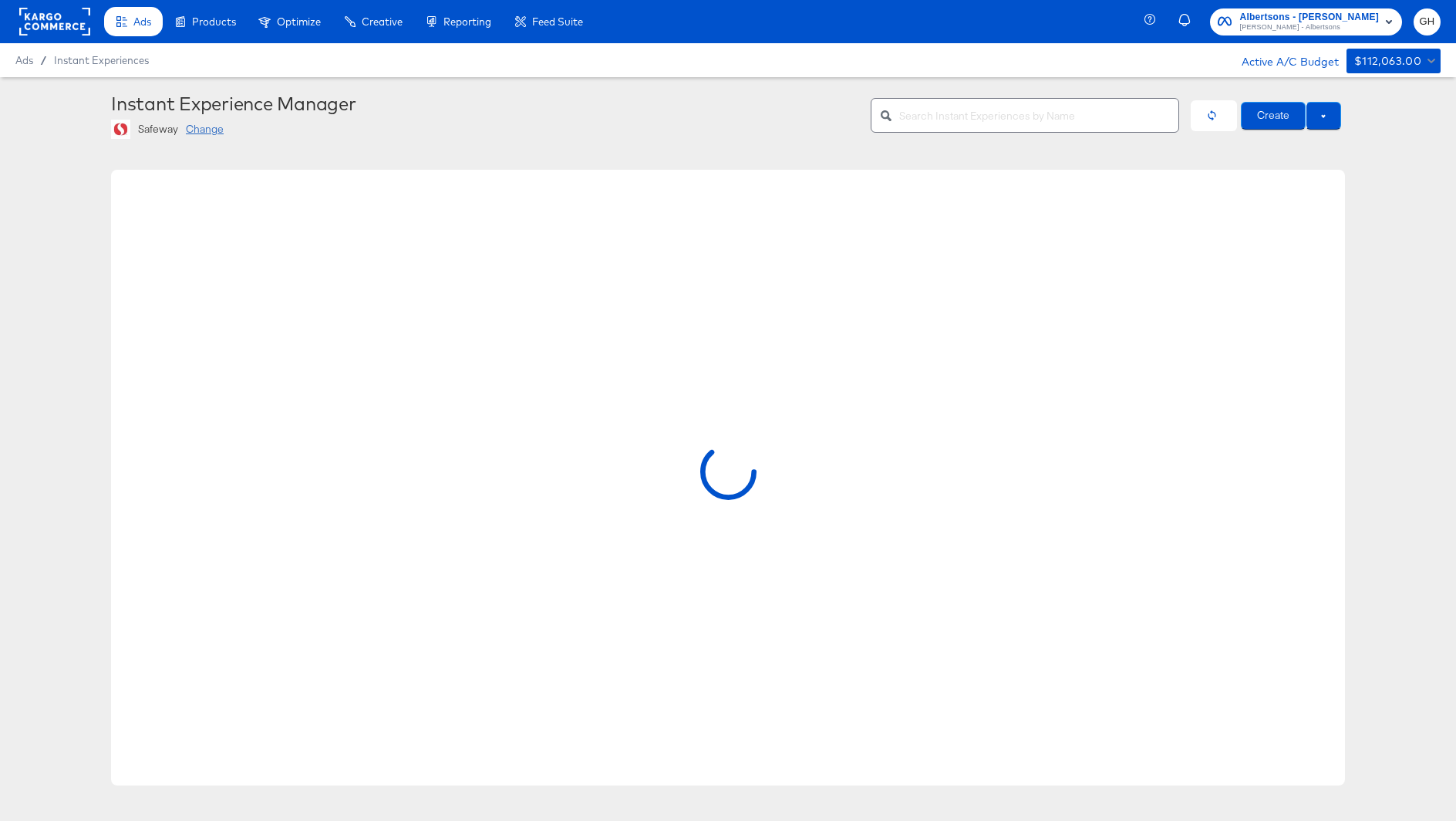
click at [944, 116] on input "text" at bounding box center [1039, 109] width 279 height 33
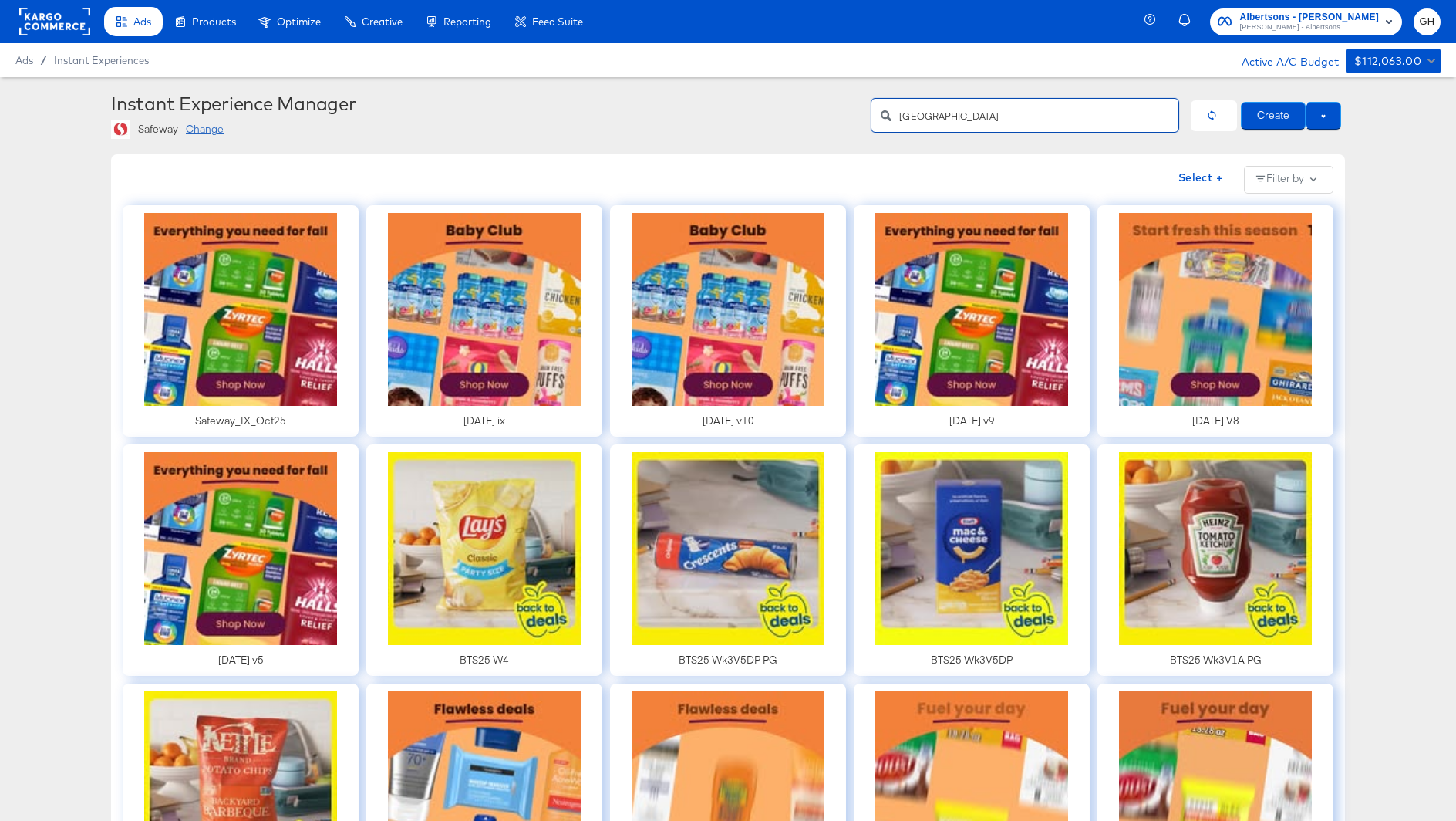
type input "[GEOGRAPHIC_DATA]"
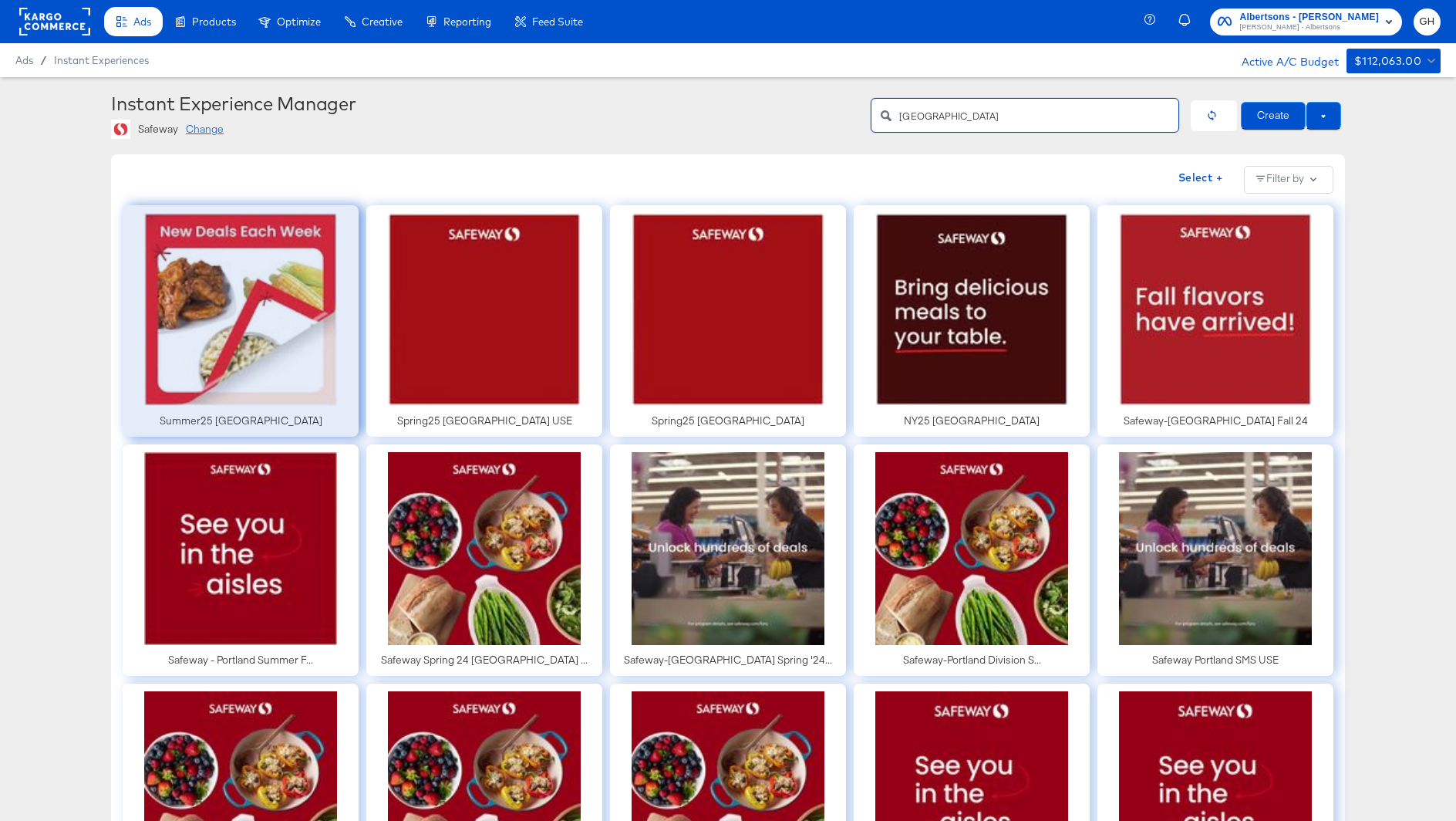
click at [217, 274] on div at bounding box center [241, 321] width 236 height 231
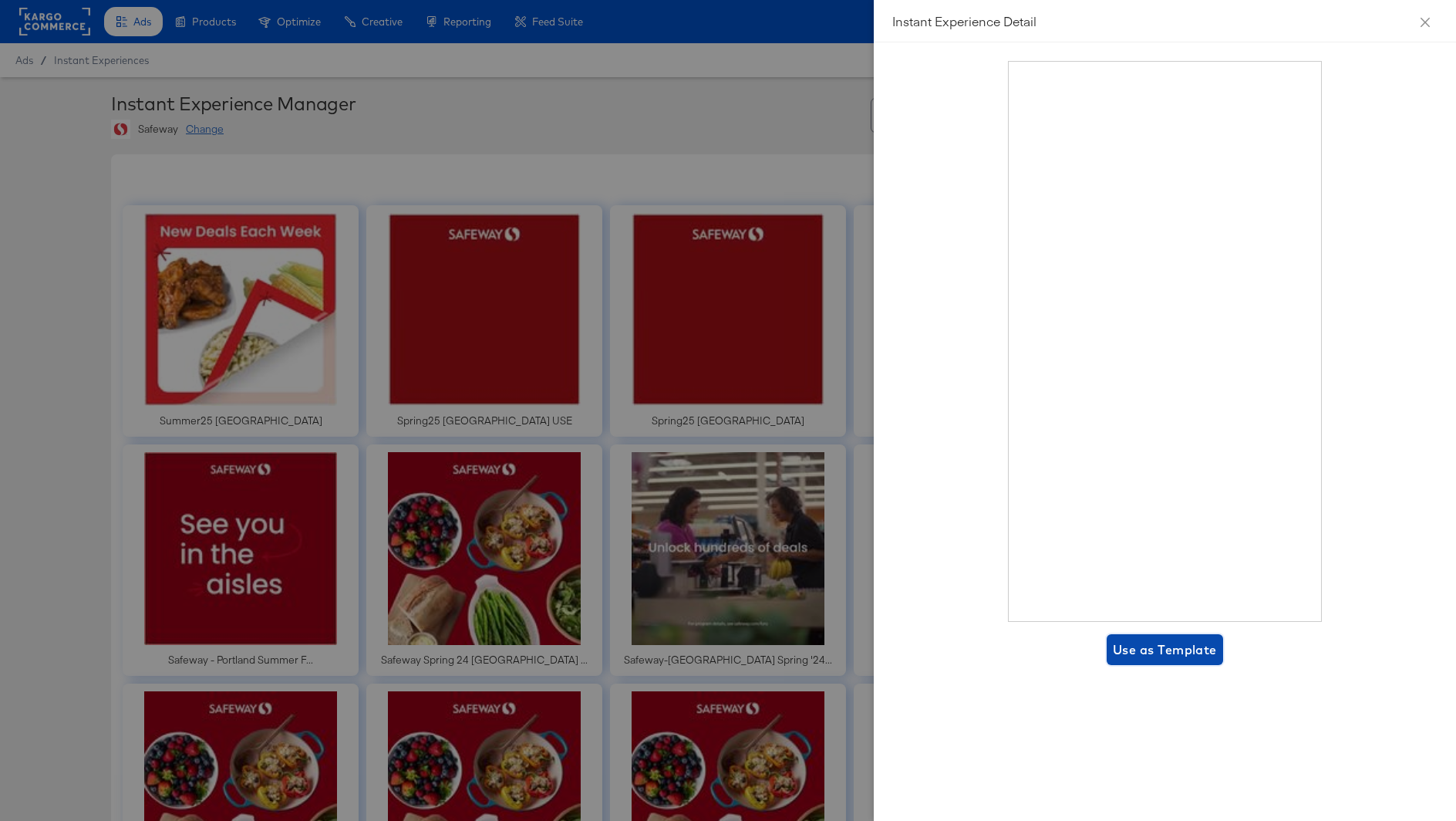
click at [1135, 653] on span "Use as Template" at bounding box center [1165, 649] width 104 height 21
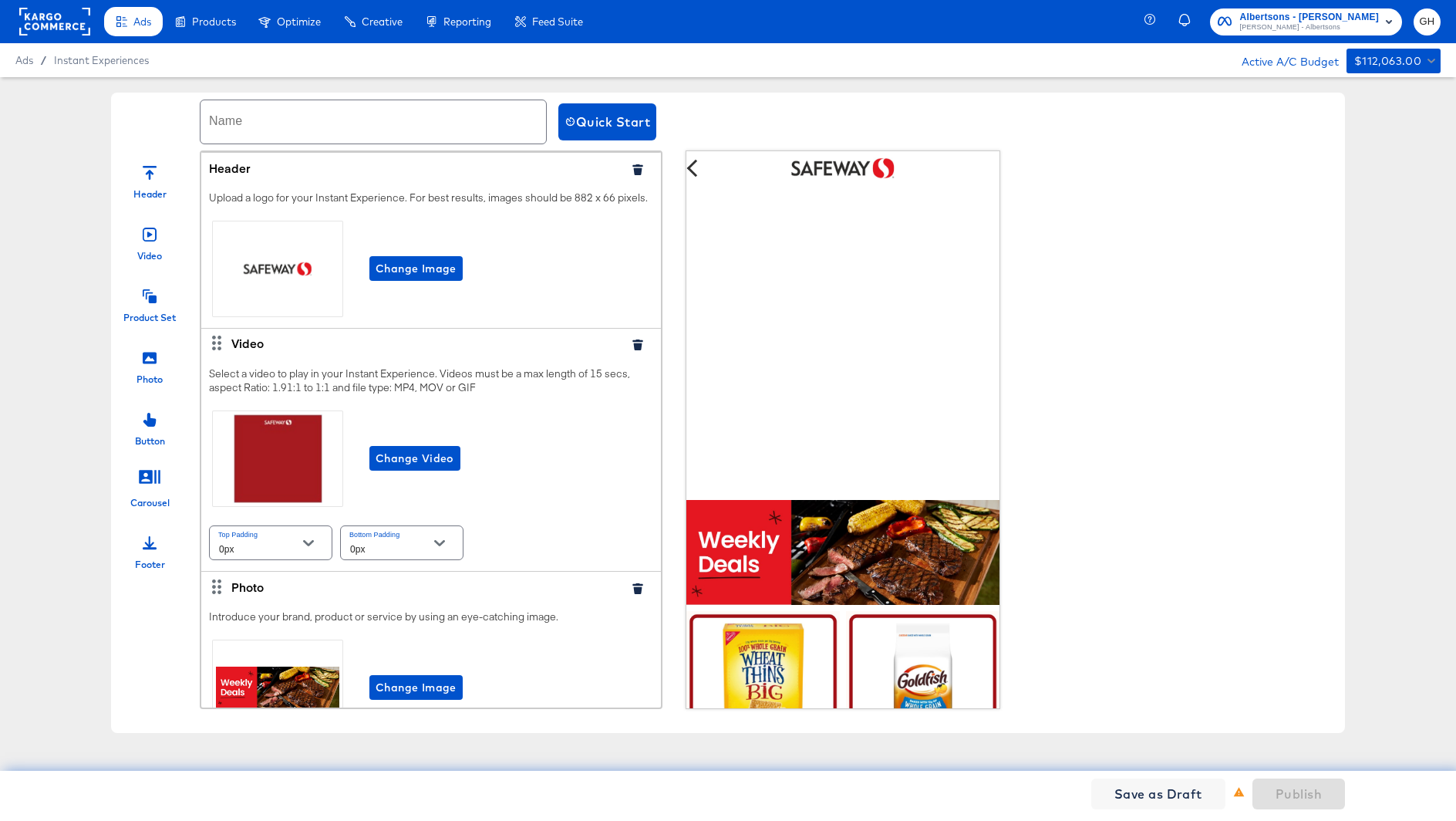
click at [519, 133] on input "text" at bounding box center [373, 121] width 346 height 43
paste input "9/22 DigiDeal Safeway [GEOGRAPHIC_DATA]"
drag, startPoint x: 346, startPoint y: 130, endPoint x: 478, endPoint y: 130, distance: 132.0
click at [478, 130] on input "9/22 DigiDeal Safeway [GEOGRAPHIC_DATA]" at bounding box center [373, 121] width 346 height 43
type input "9/22 DigiDeal Safeway [GEOGRAPHIC_DATA]"
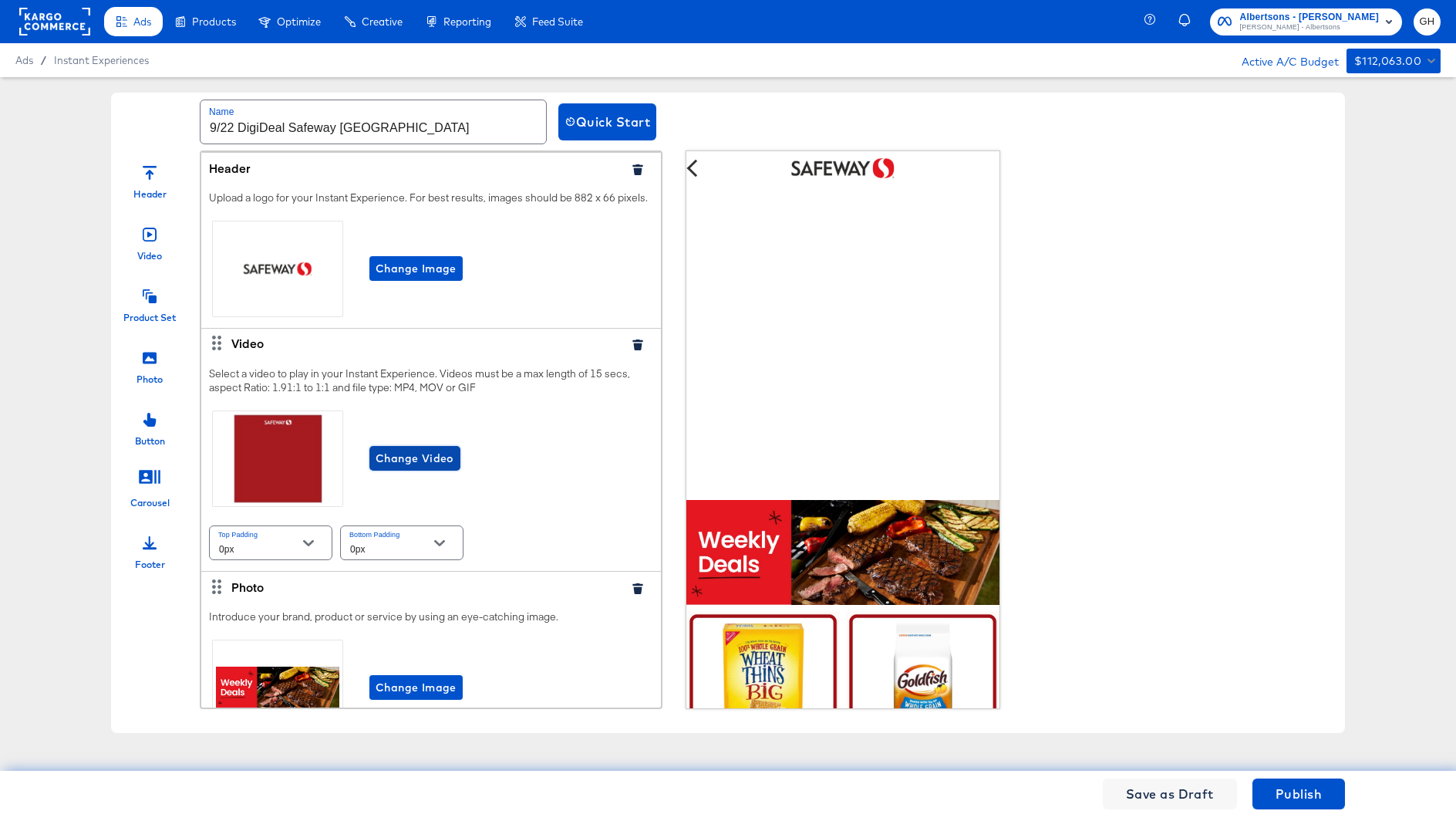
click at [446, 452] on span "Change Video" at bounding box center [415, 458] width 79 height 20
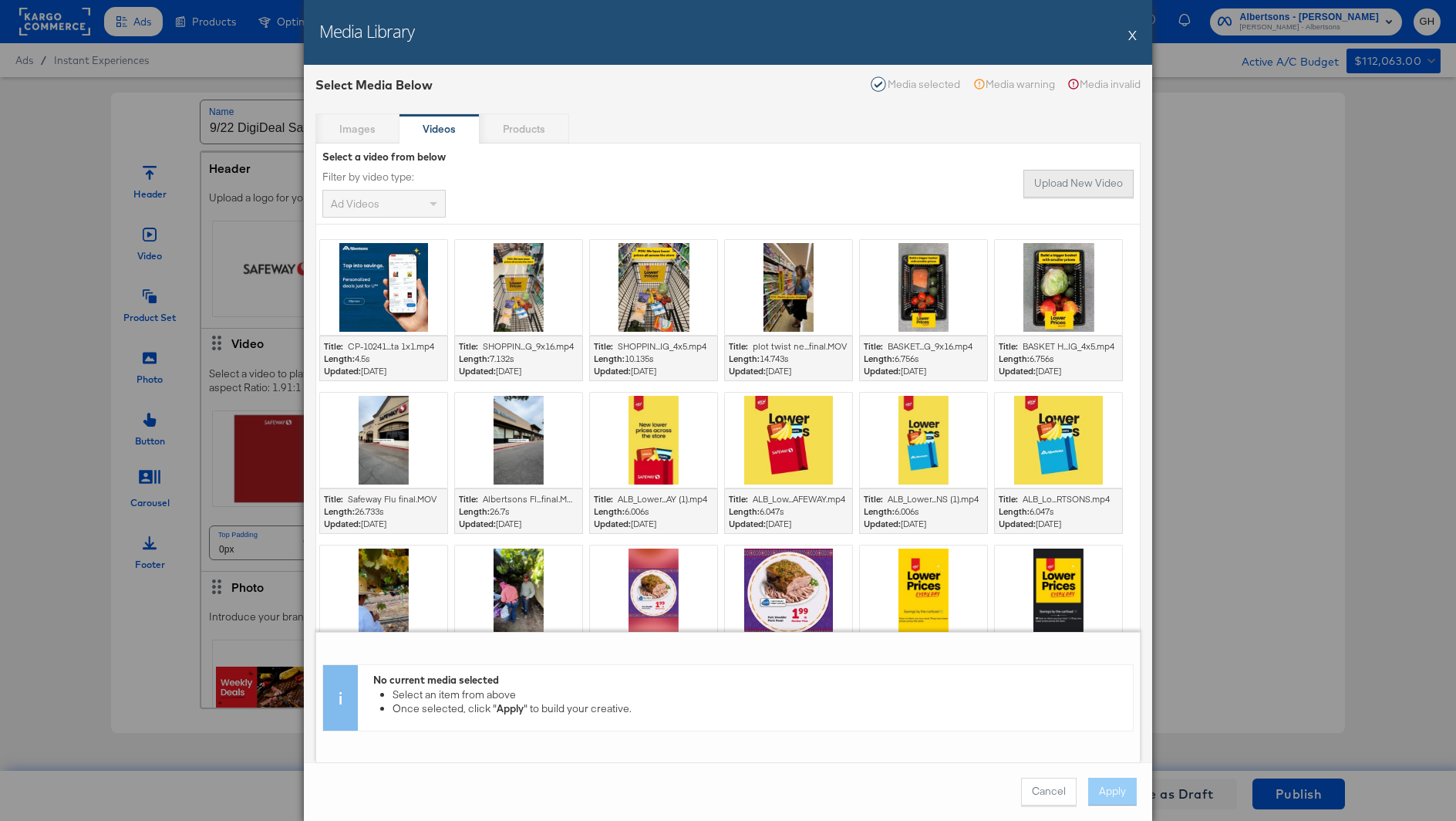
click at [1068, 194] on button "Upload New Video" at bounding box center [1079, 183] width 110 height 28
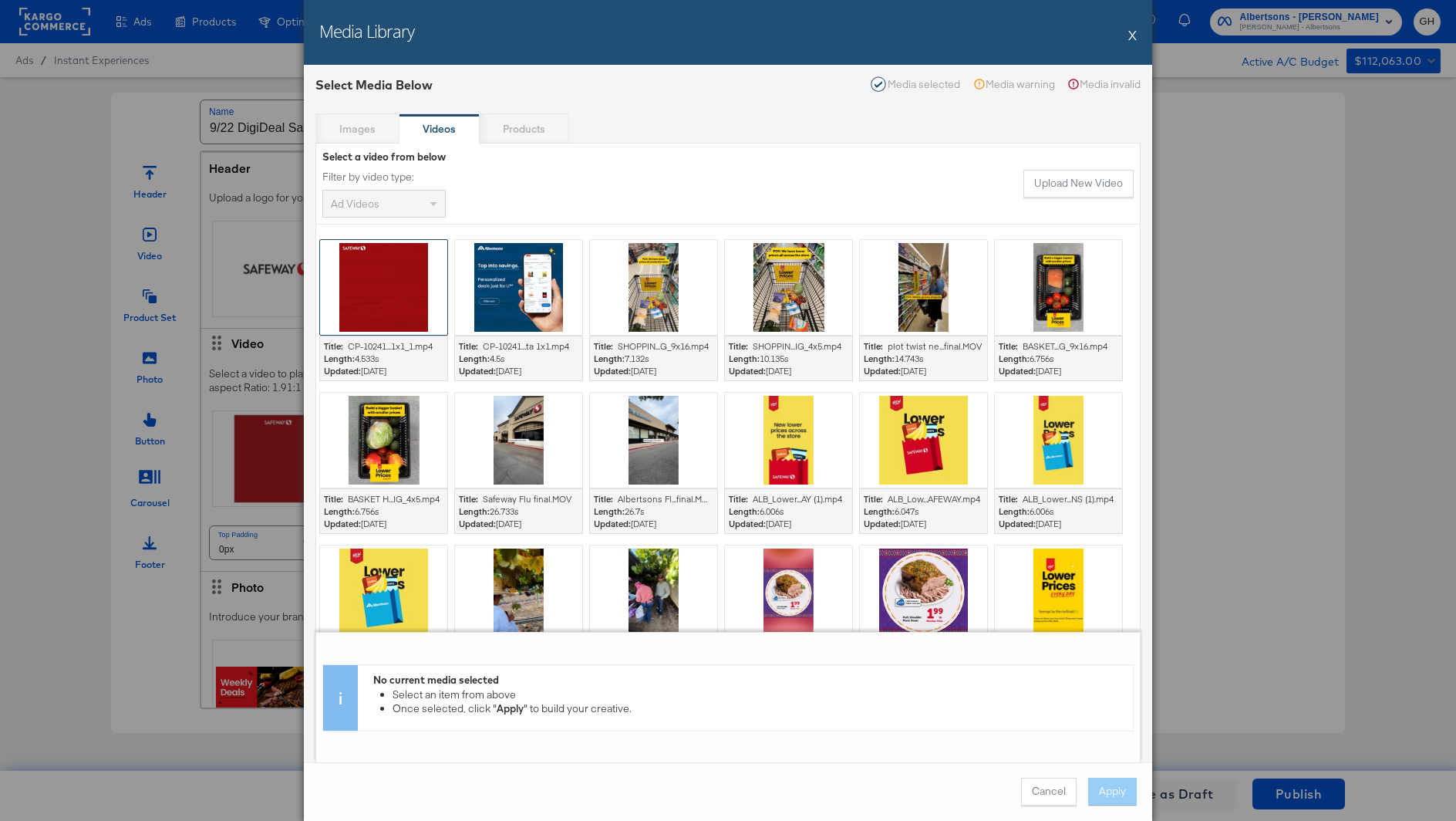
click at [378, 244] on div at bounding box center [384, 287] width 127 height 95
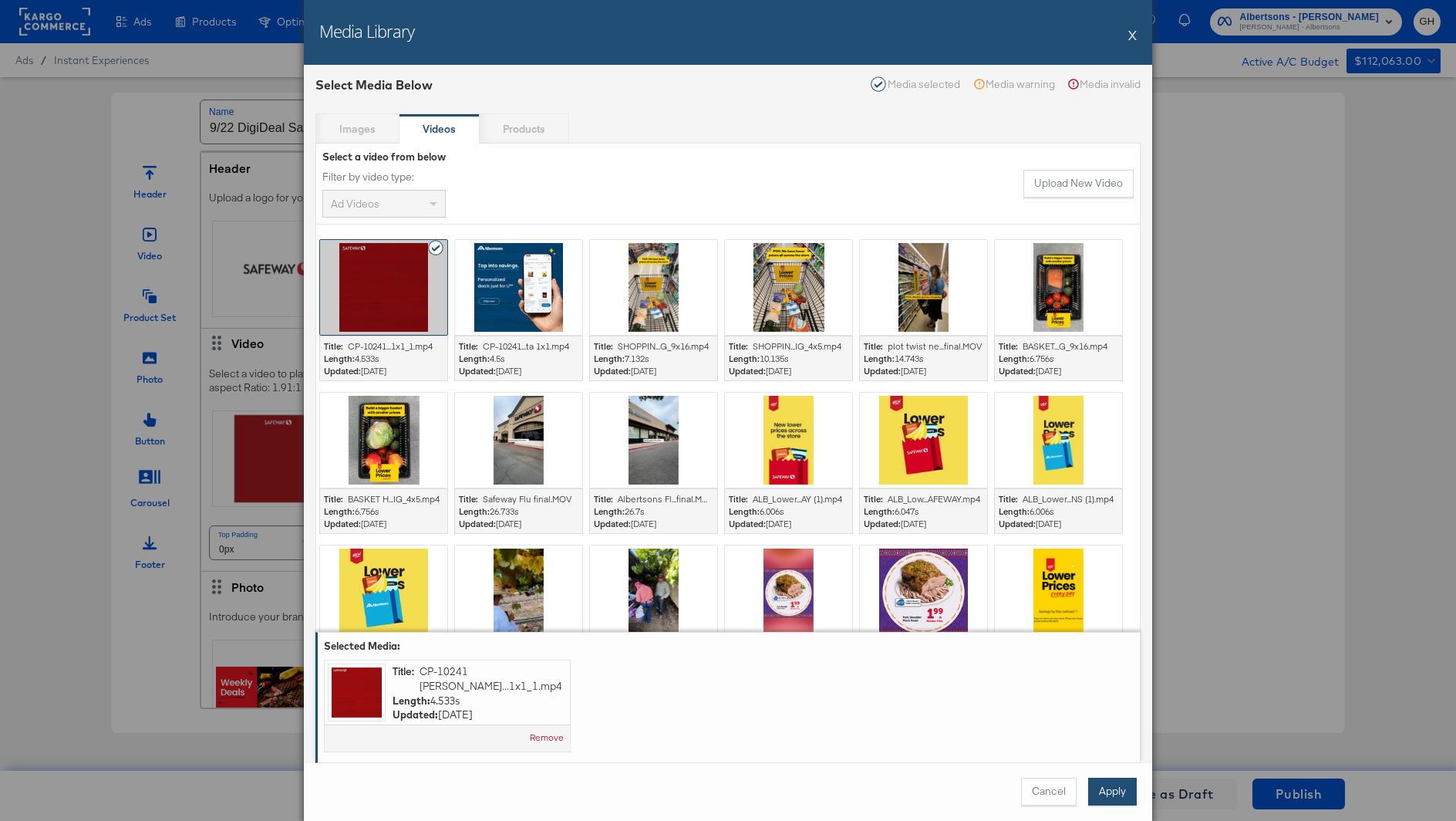
click at [1113, 797] on button "Apply" at bounding box center [1113, 791] width 49 height 28
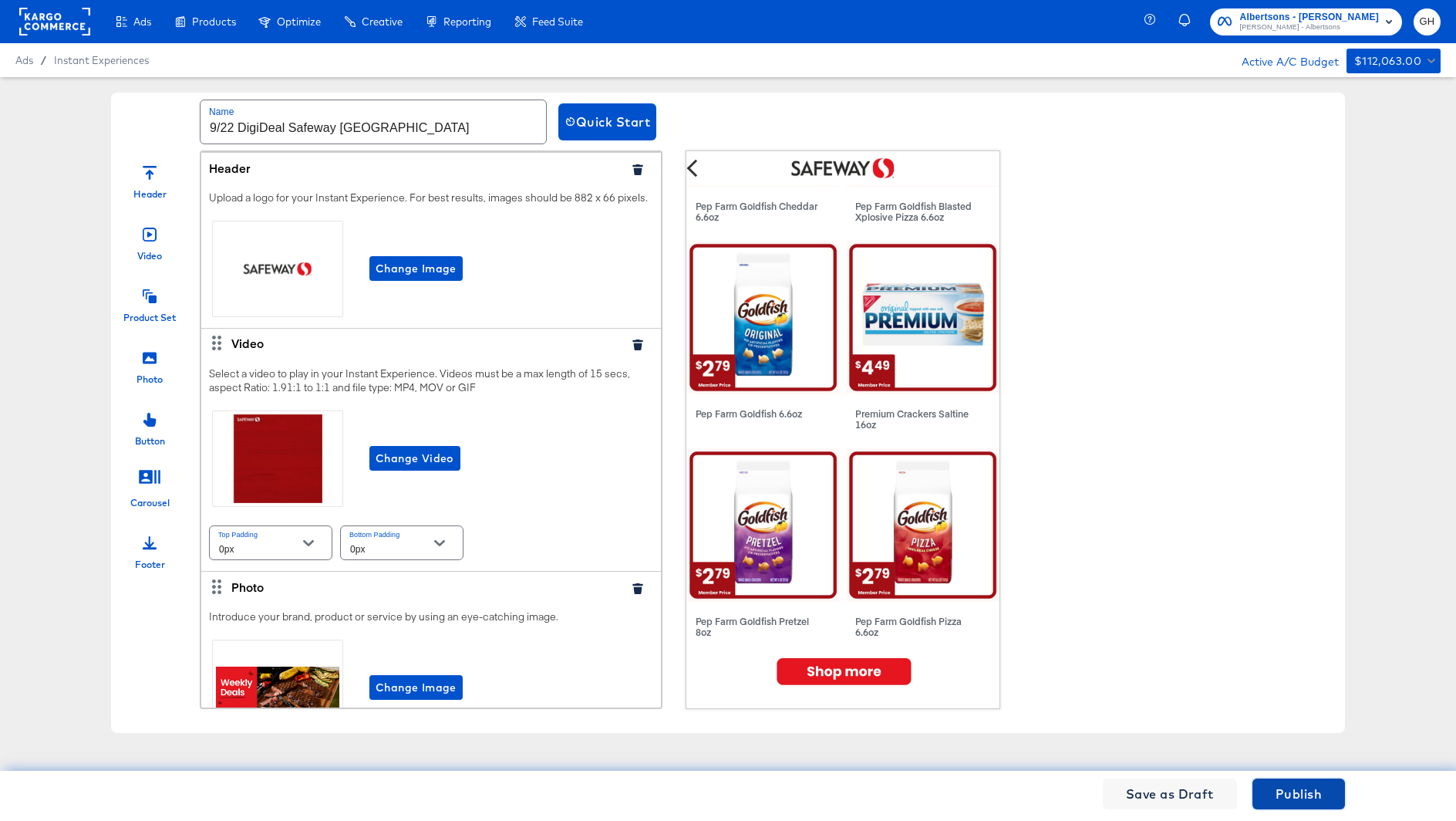
click at [1282, 797] on span "Publish" at bounding box center [1299, 793] width 46 height 21
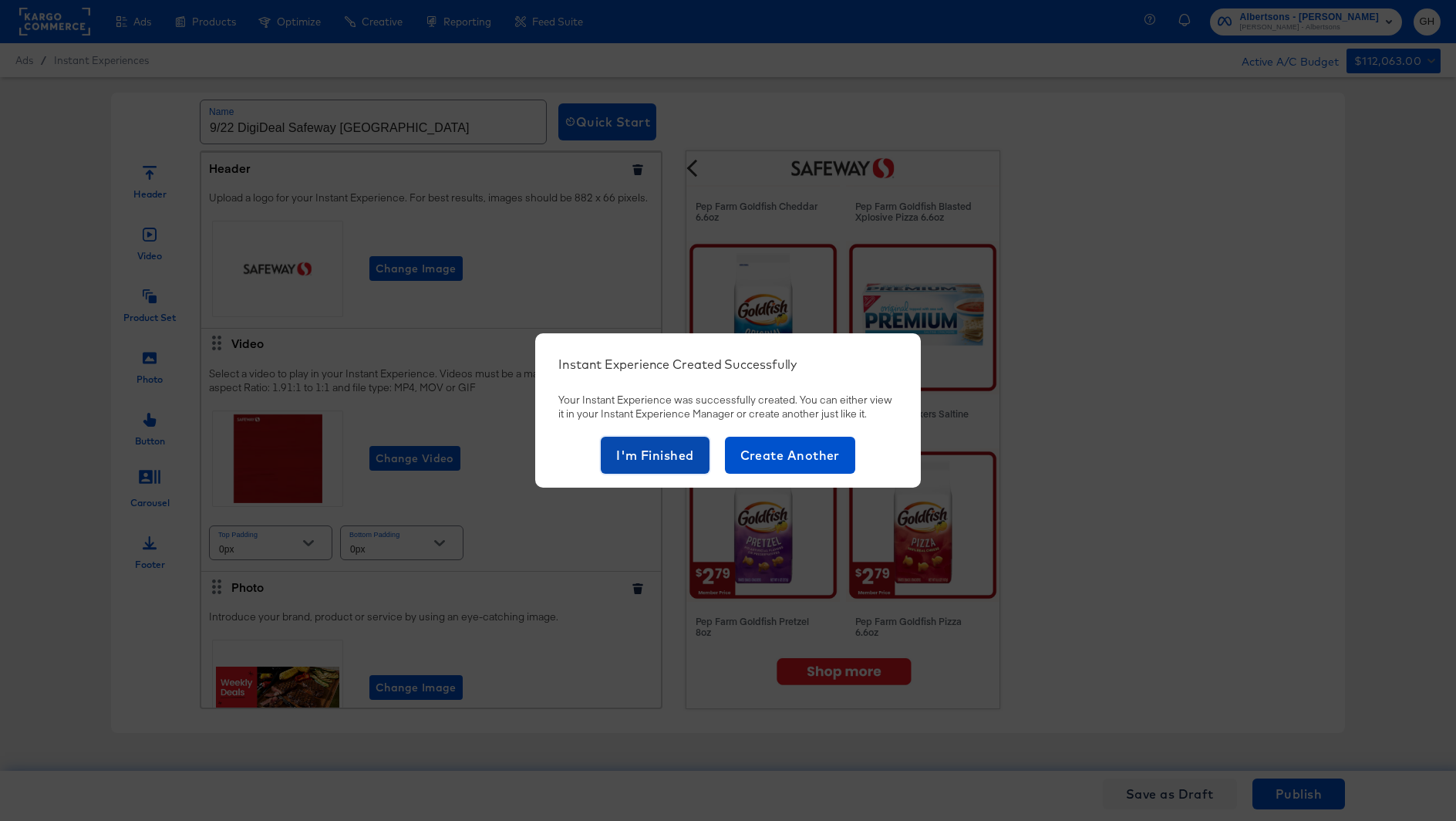
click at [619, 457] on span "I'm Finished" at bounding box center [655, 455] width 78 height 21
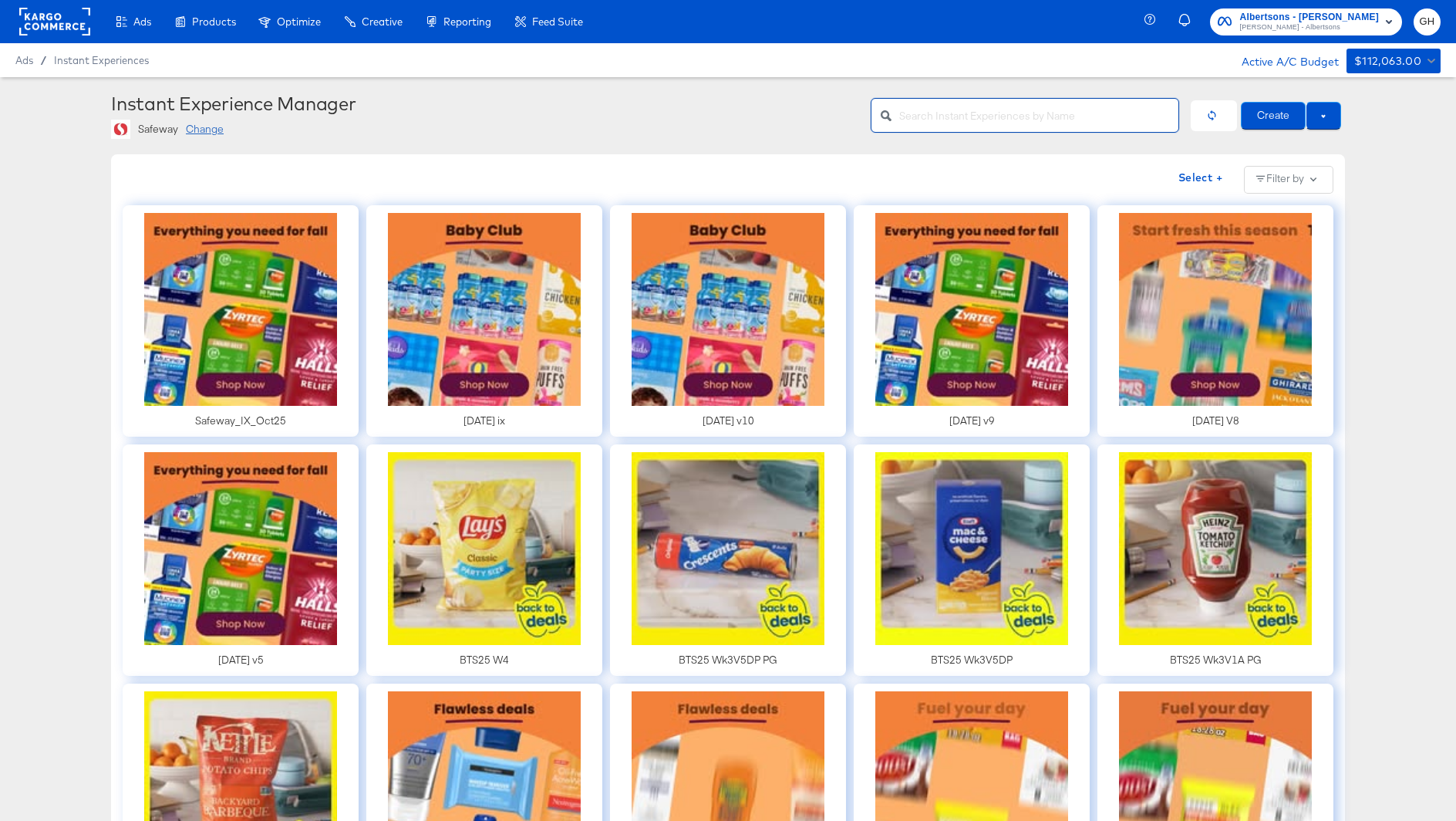
click at [934, 116] on input "text" at bounding box center [1039, 109] width 279 height 33
type input "norcal"
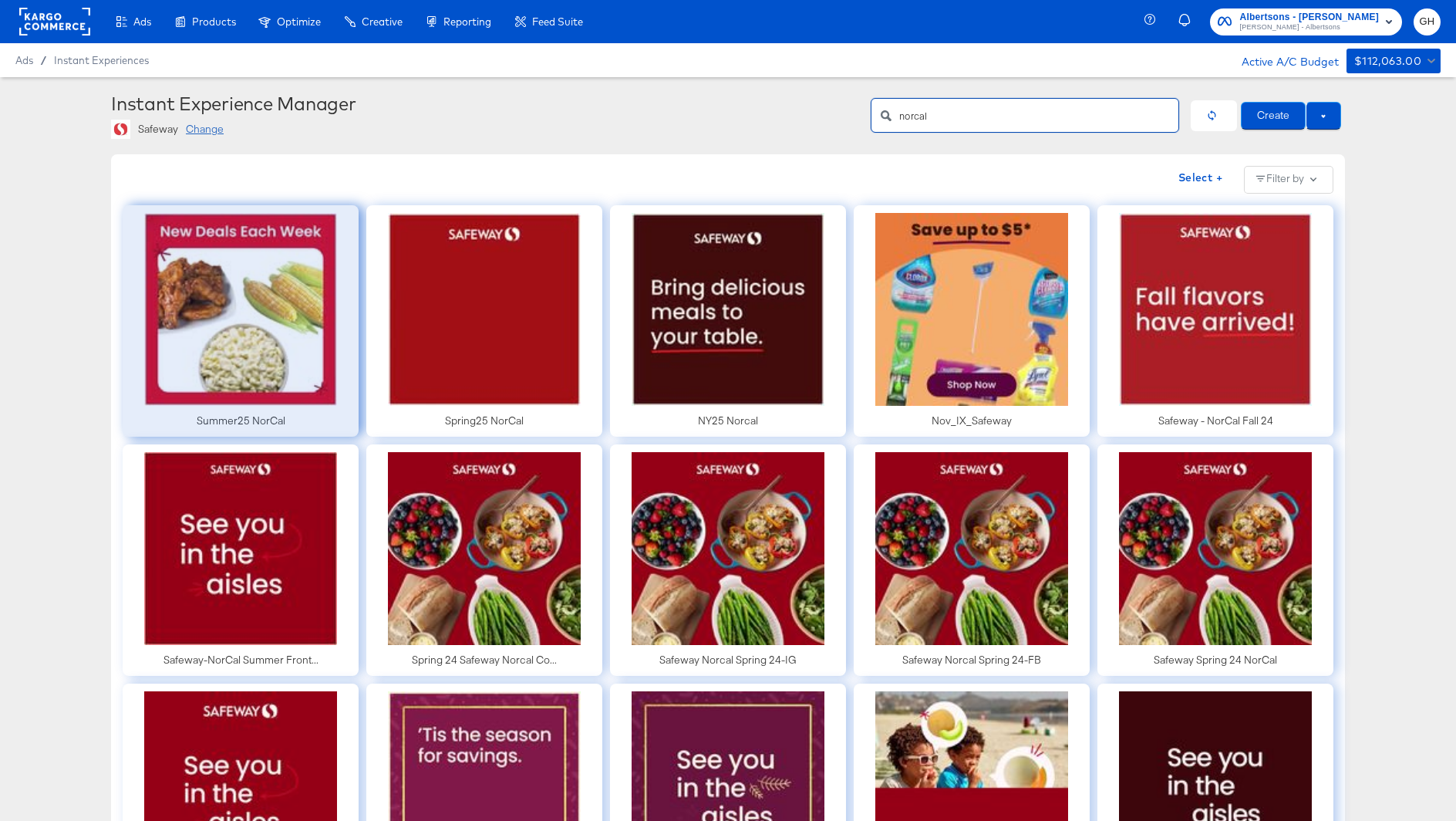
click at [246, 304] on div at bounding box center [241, 321] width 236 height 231
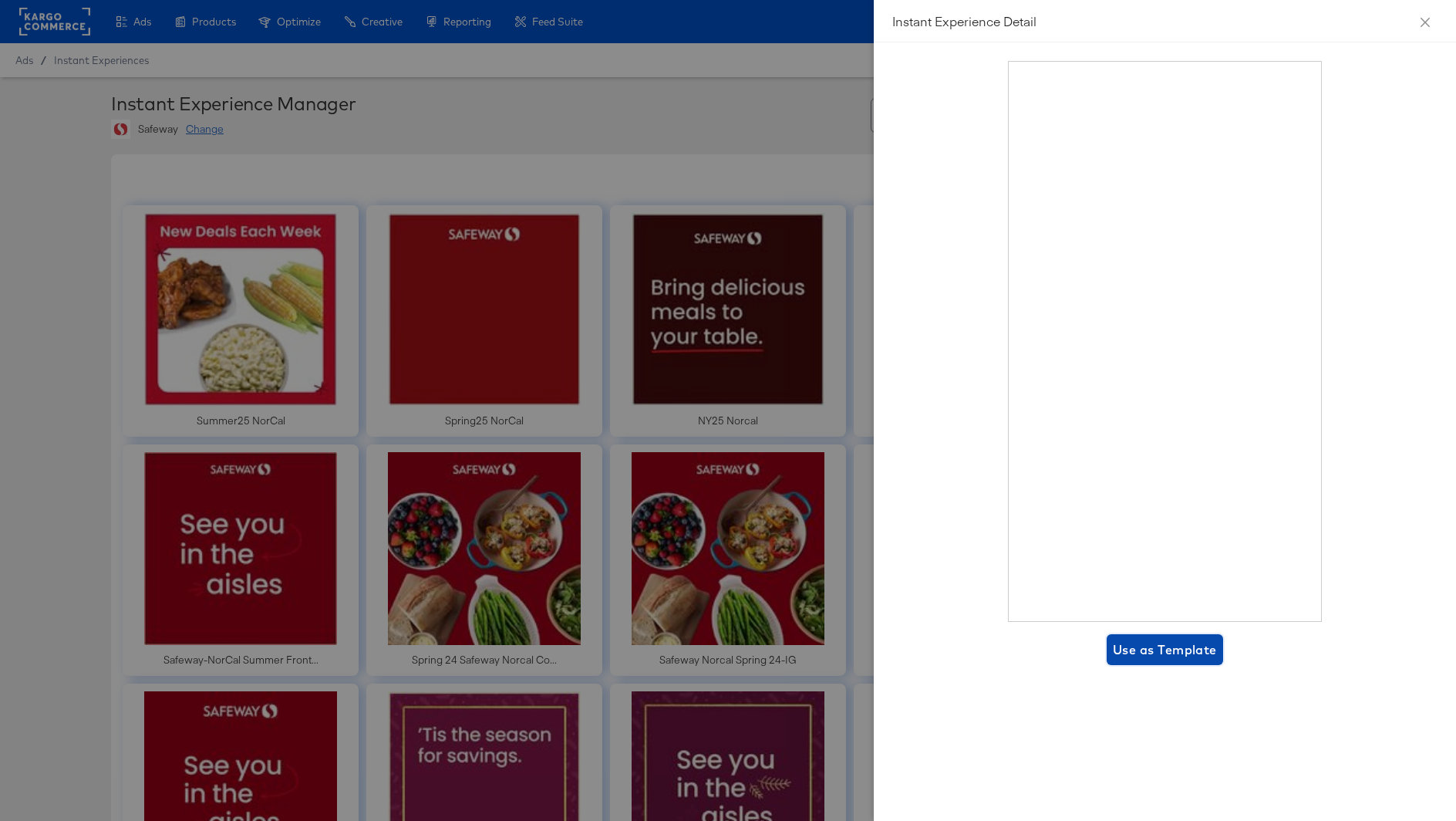
click at [1170, 658] on span "Use as Template" at bounding box center [1165, 649] width 104 height 21
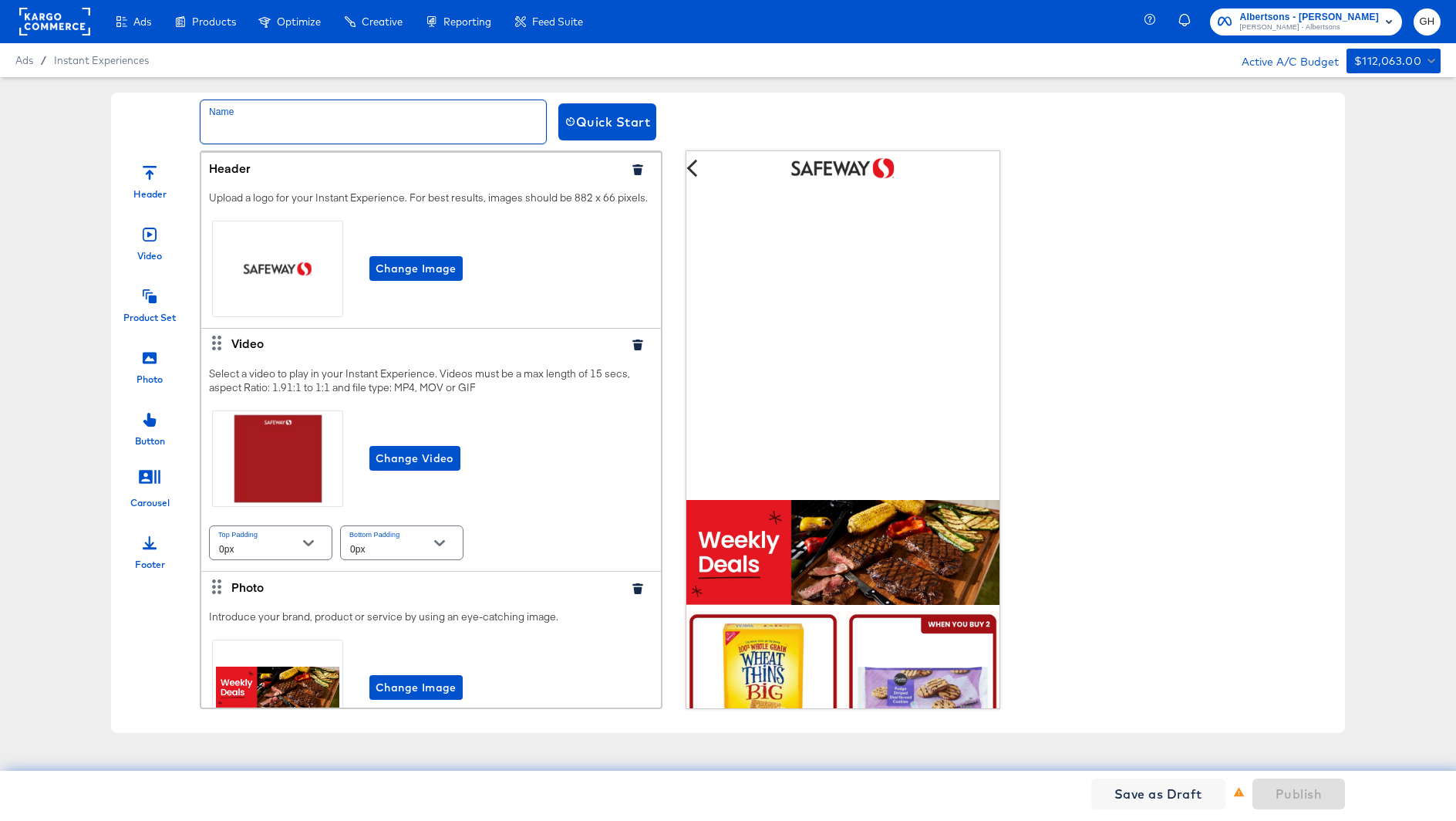
click at [220, 114] on input "text" at bounding box center [373, 121] width 346 height 43
paste input "9/22 DigiDeal Safeway [GEOGRAPHIC_DATA]"
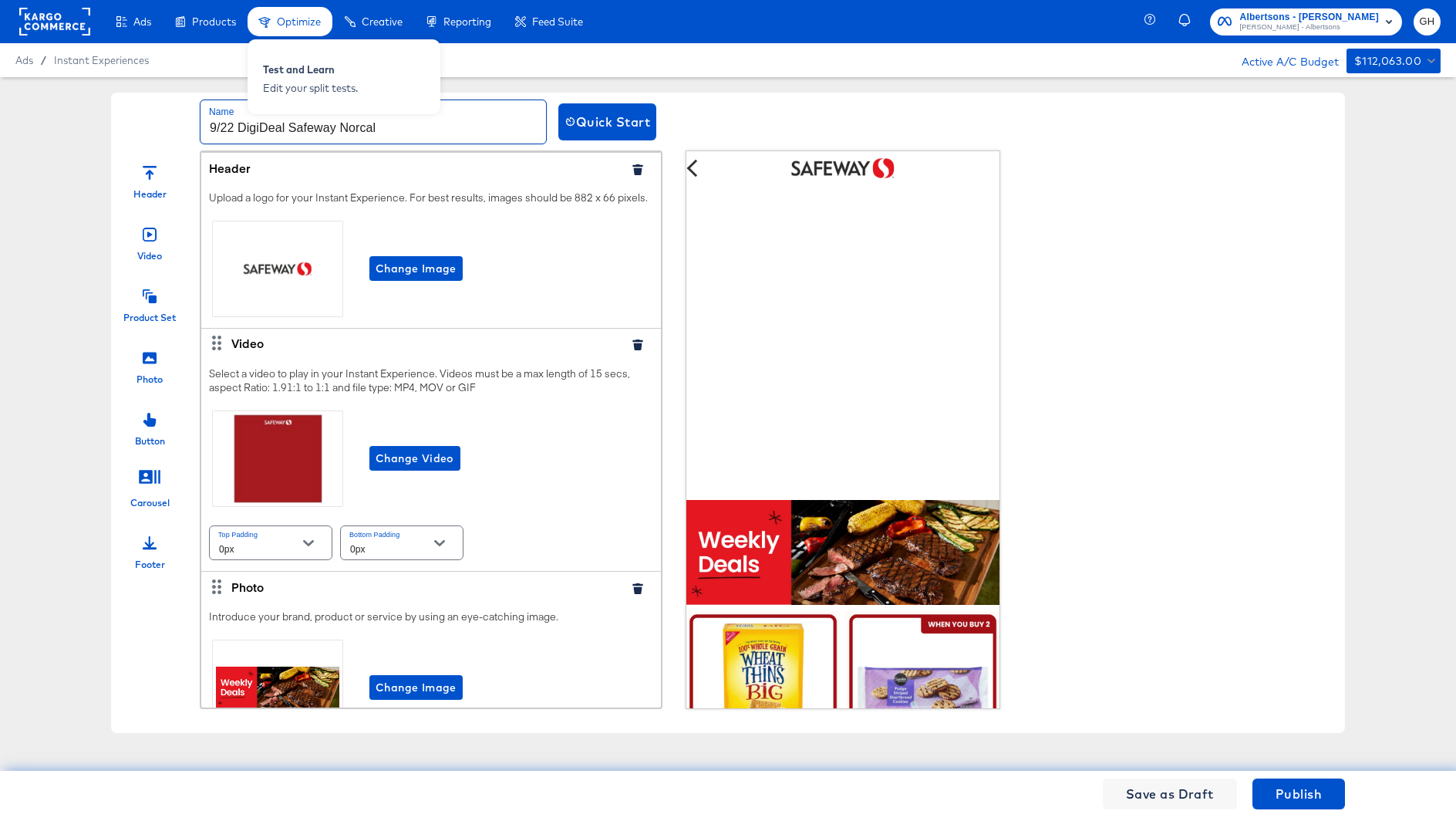
type input "9/22 DigiDeal Safeway Norcal"
click at [379, 464] on span "Change Video" at bounding box center [415, 458] width 79 height 20
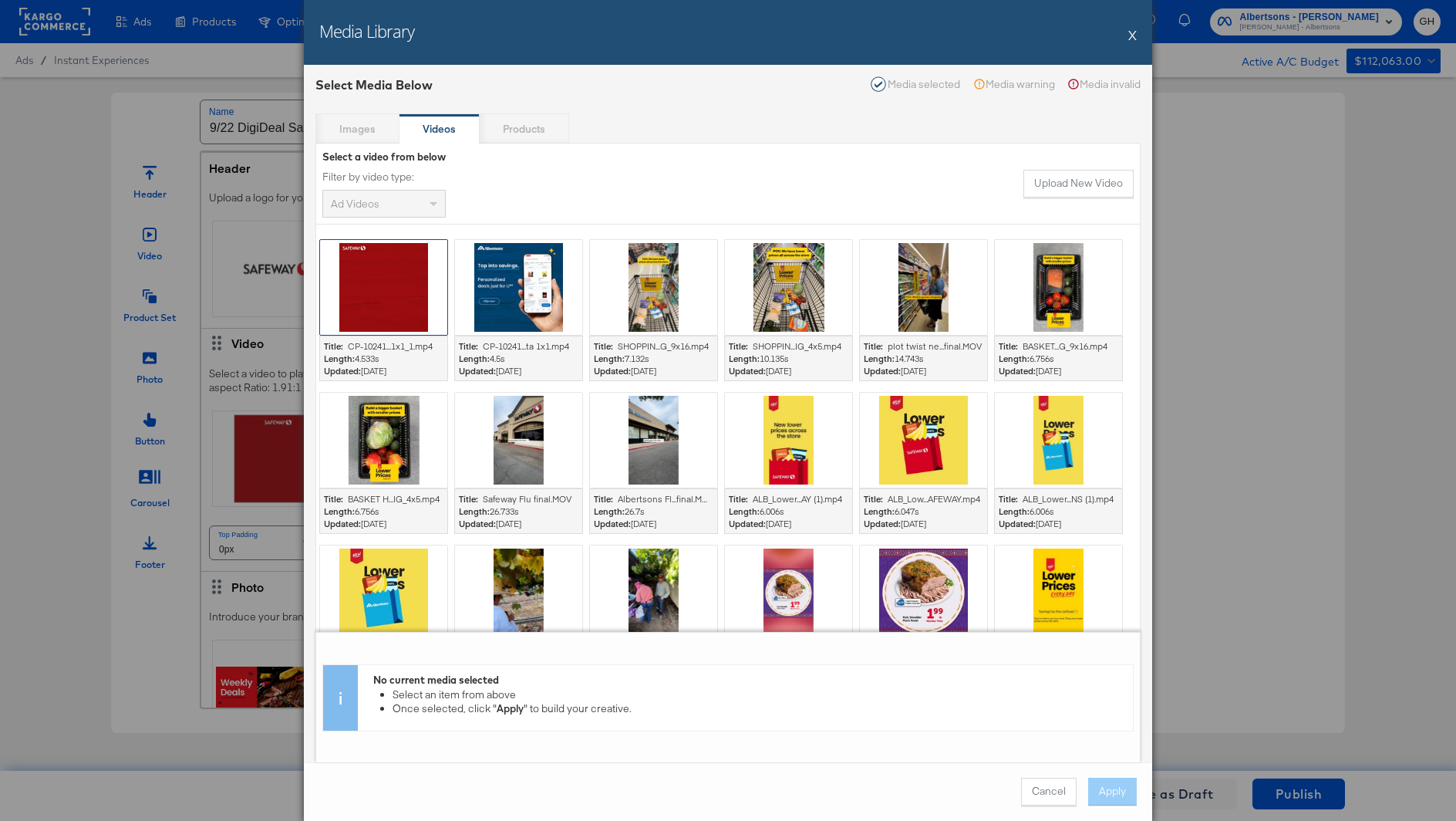
click at [374, 272] on div at bounding box center [384, 287] width 127 height 95
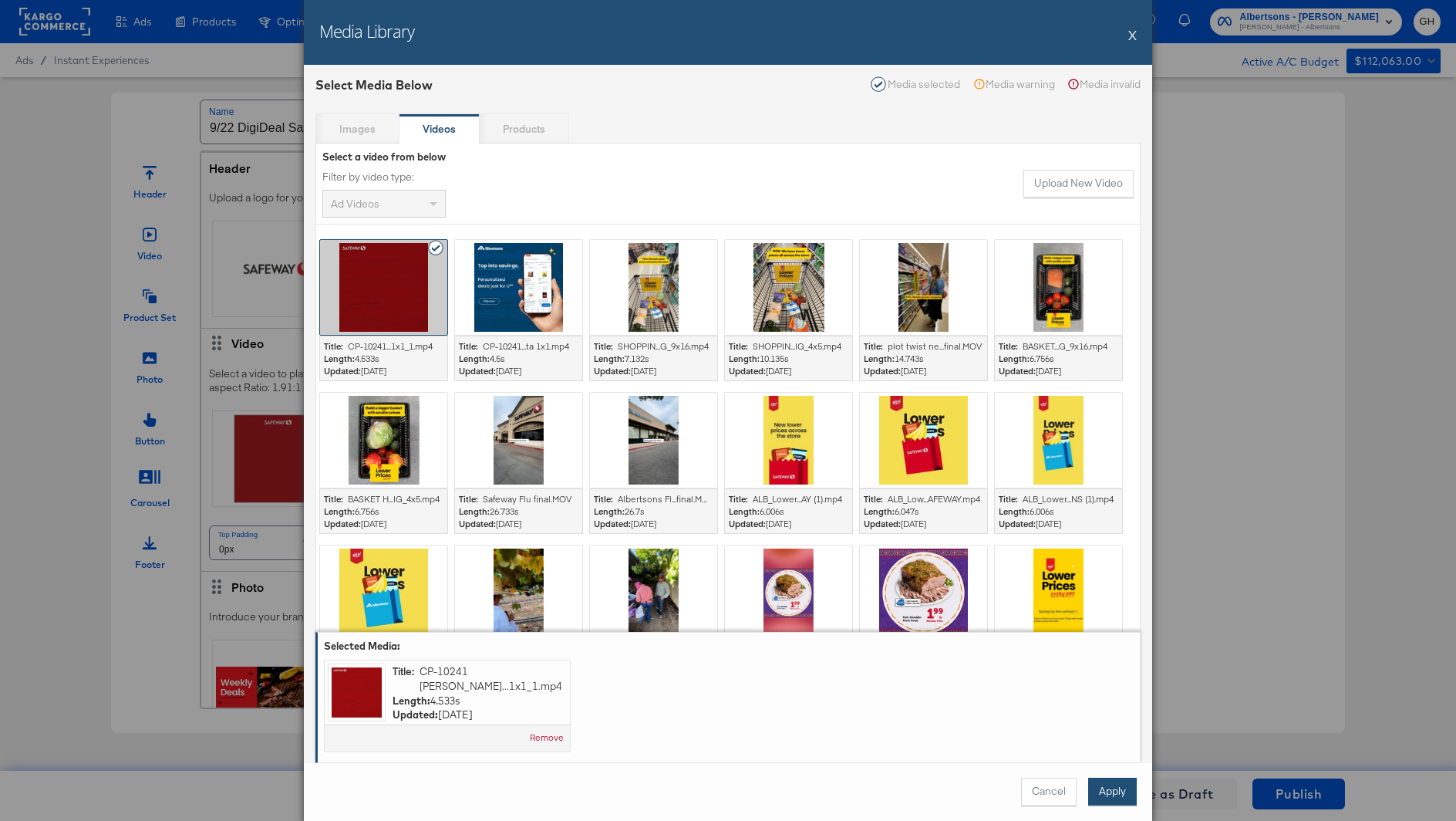
click at [1109, 782] on button "Apply" at bounding box center [1113, 791] width 49 height 28
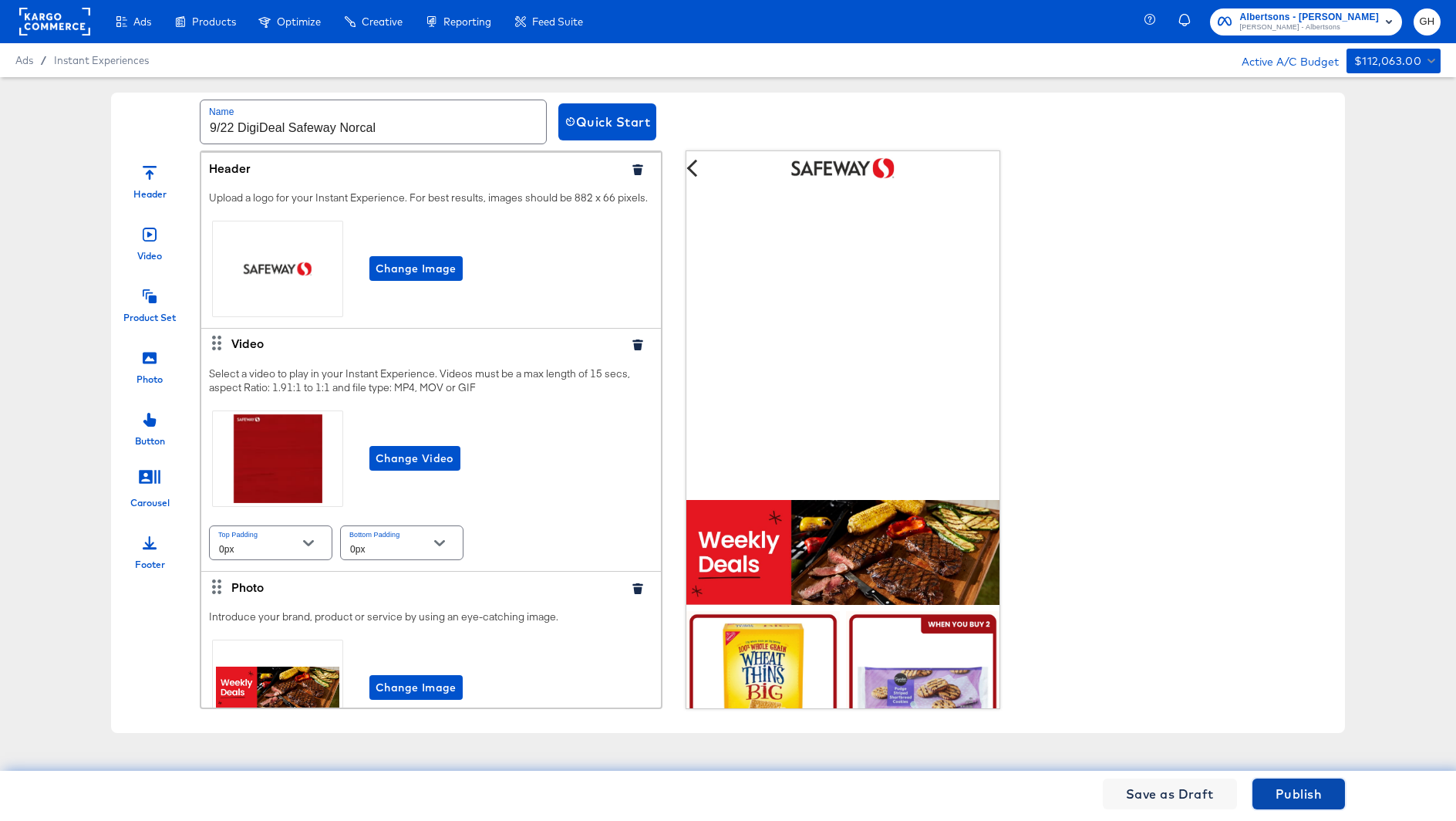
click at [1276, 785] on span "Publish" at bounding box center [1299, 793] width 46 height 21
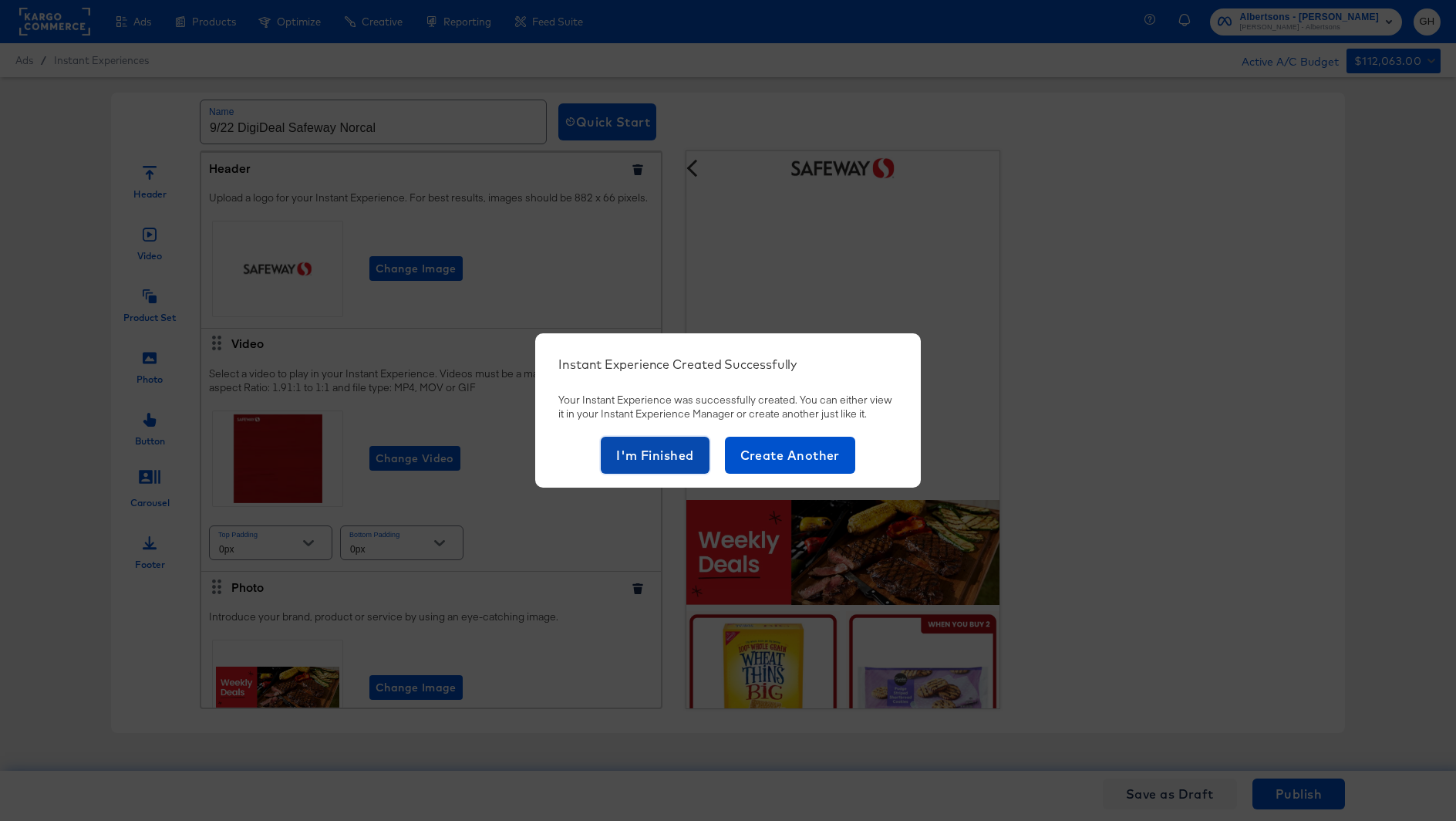
click at [626, 447] on span "I'm Finished" at bounding box center [655, 455] width 78 height 21
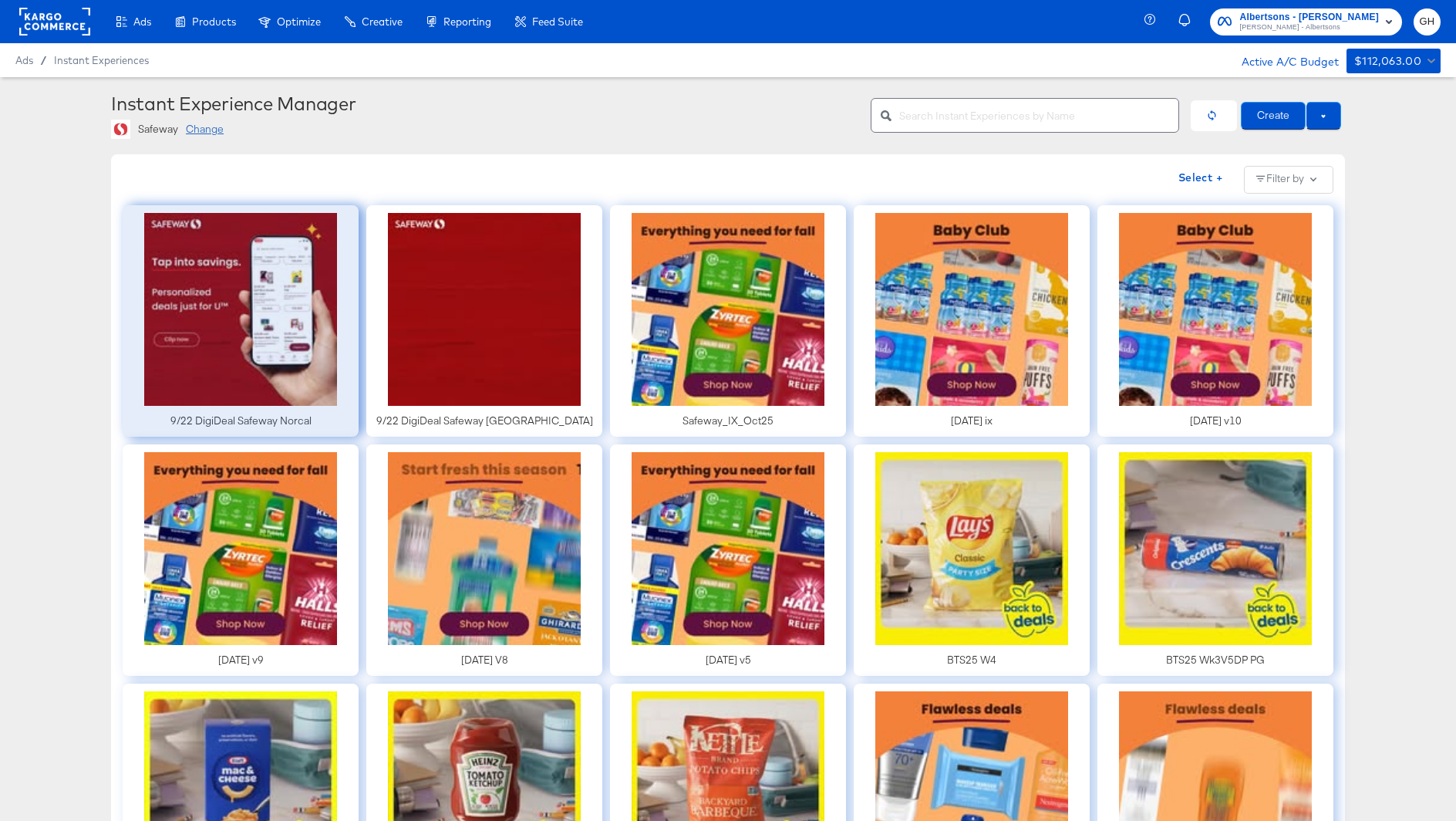
click at [295, 267] on div at bounding box center [241, 321] width 236 height 231
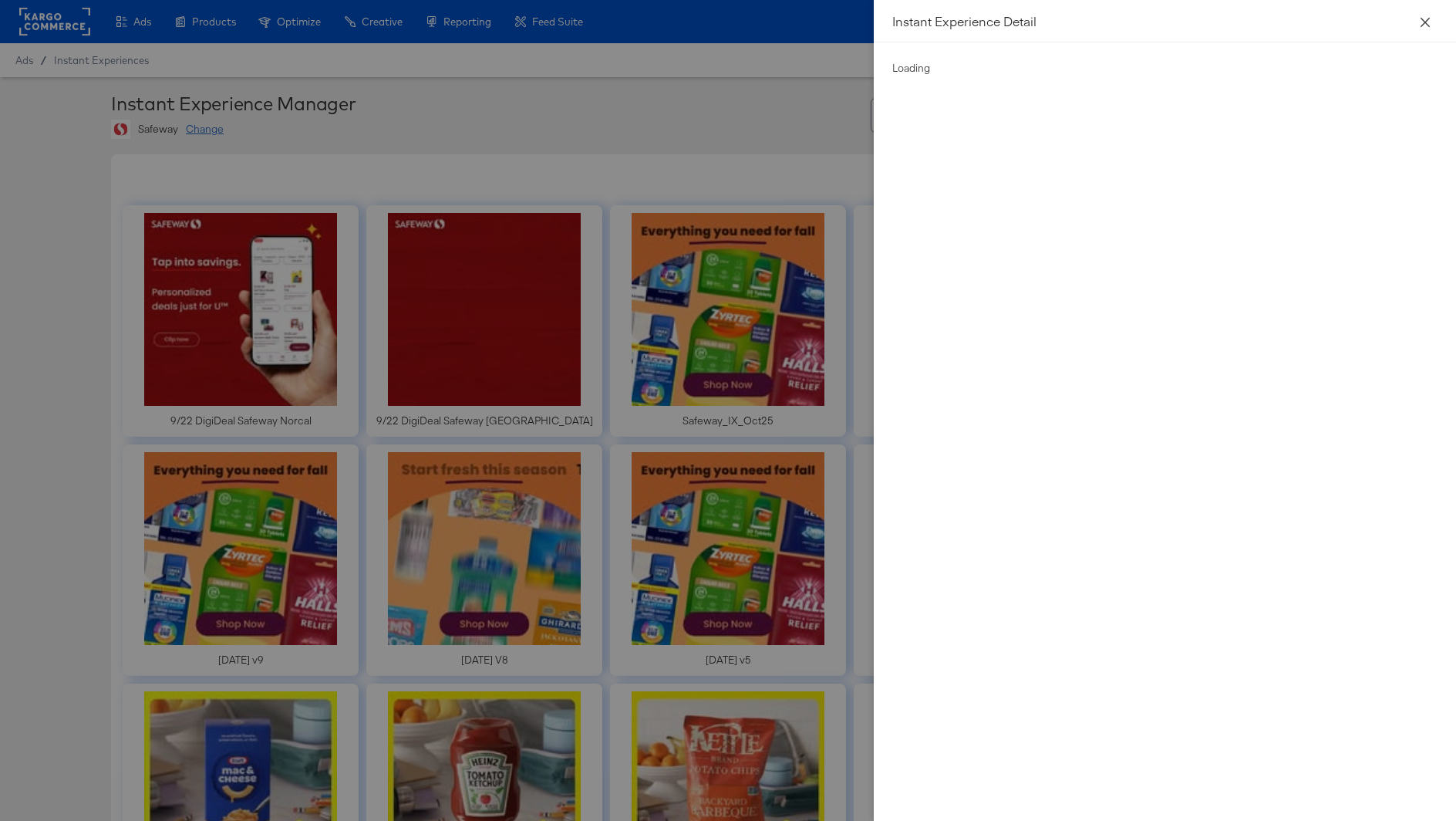
click at [1427, 24] on icon "close" at bounding box center [1425, 22] width 9 height 9
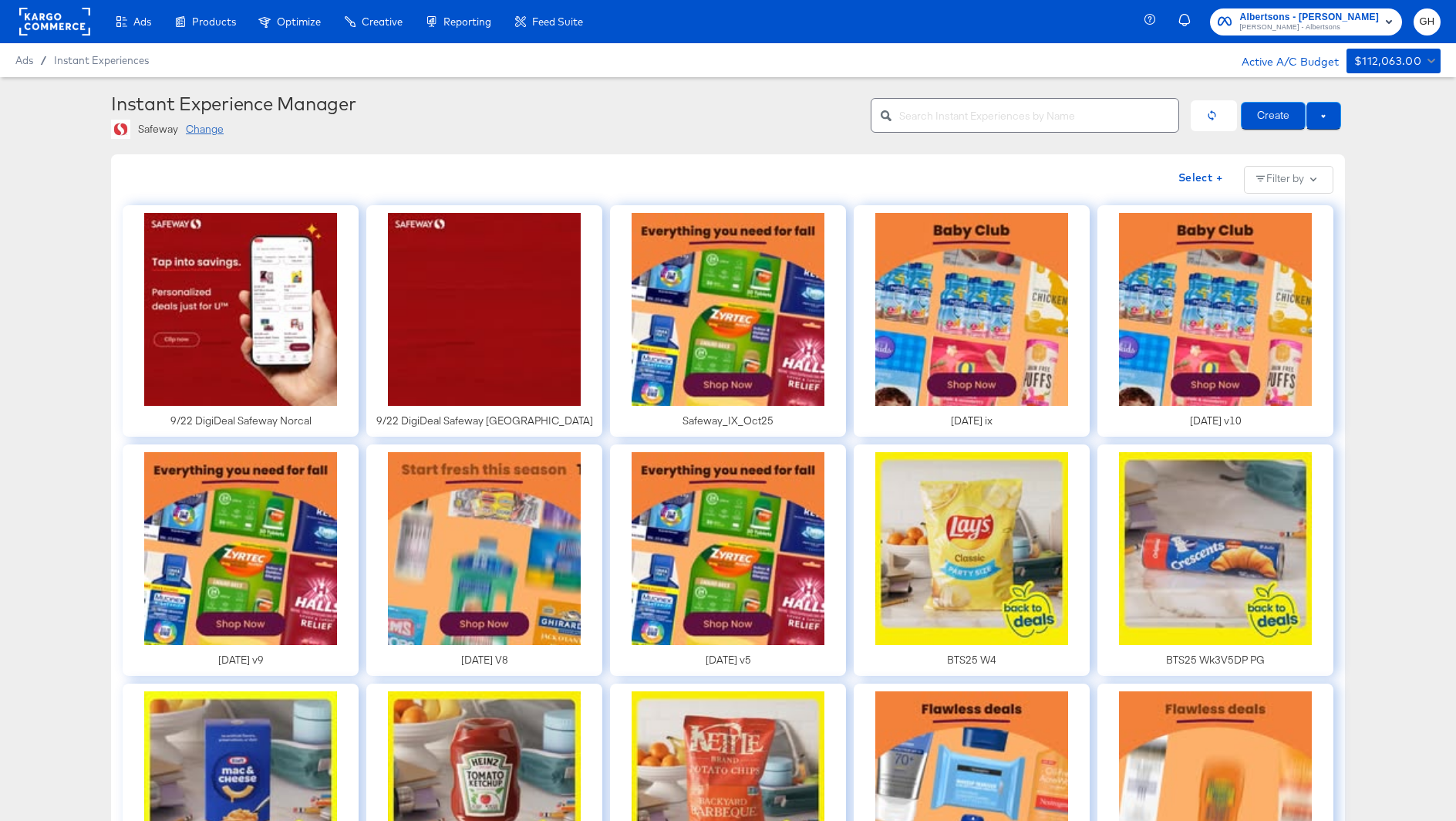
click at [933, 117] on input "text" at bounding box center [1039, 109] width 279 height 33
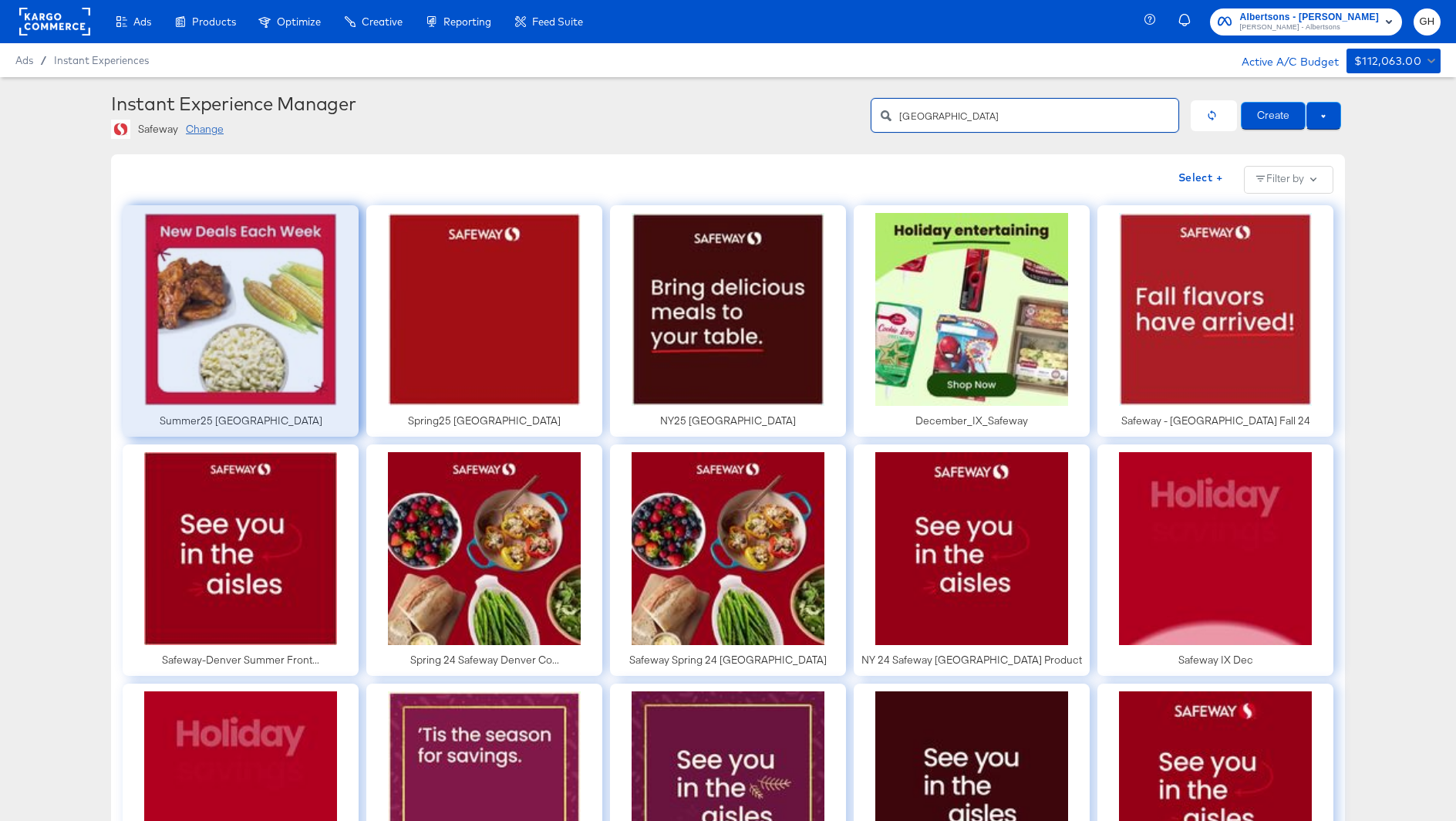
type input "[GEOGRAPHIC_DATA]"
click at [224, 301] on div at bounding box center [241, 321] width 236 height 231
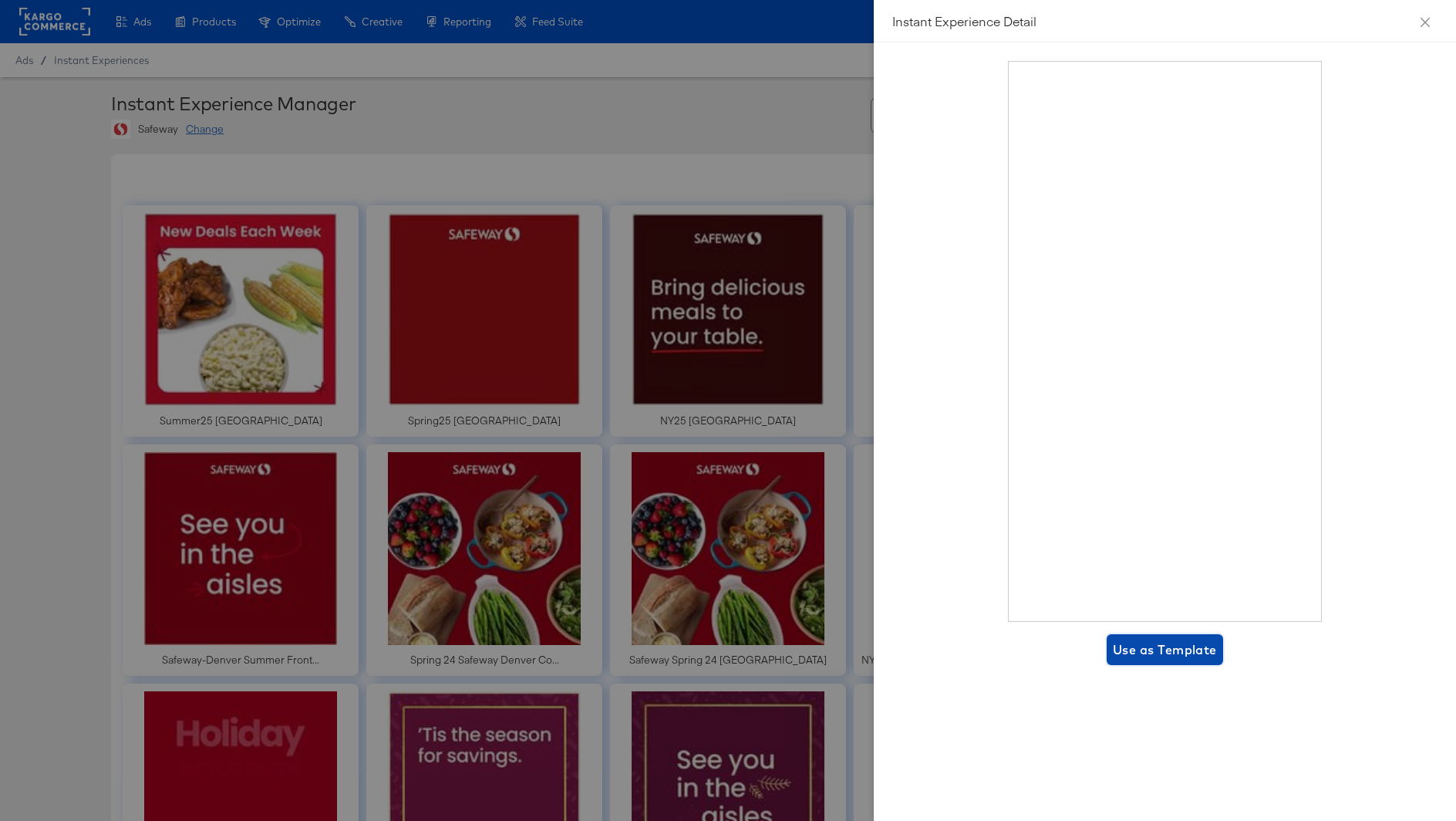
click at [1199, 642] on span "Use as Template" at bounding box center [1165, 649] width 104 height 21
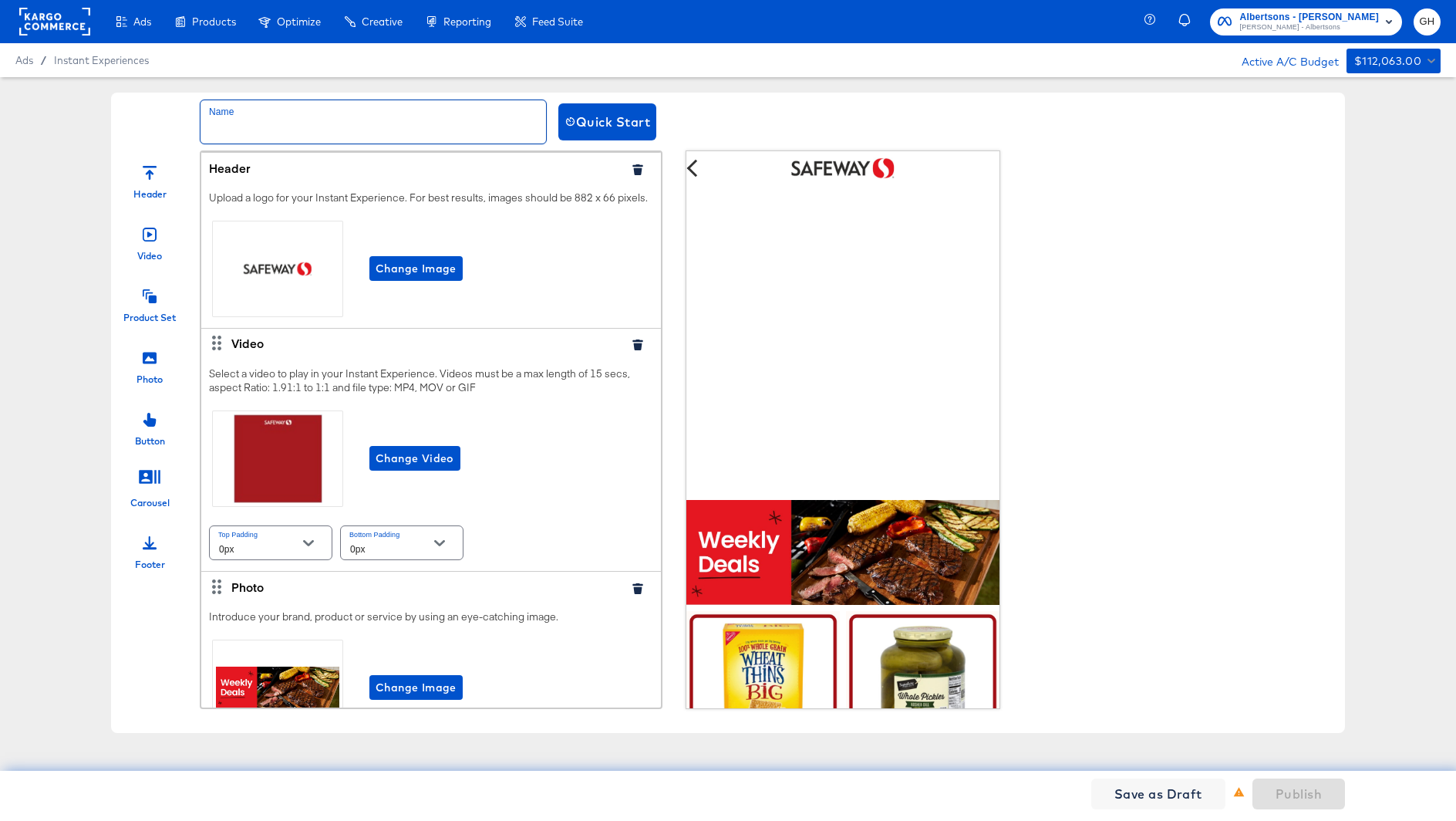
click at [232, 122] on input "text" at bounding box center [373, 121] width 346 height 43
paste input "9/22 DigiDeal Safeway [GEOGRAPHIC_DATA]"
type input "9/22 DigiDeal Safeway [GEOGRAPHIC_DATA]"
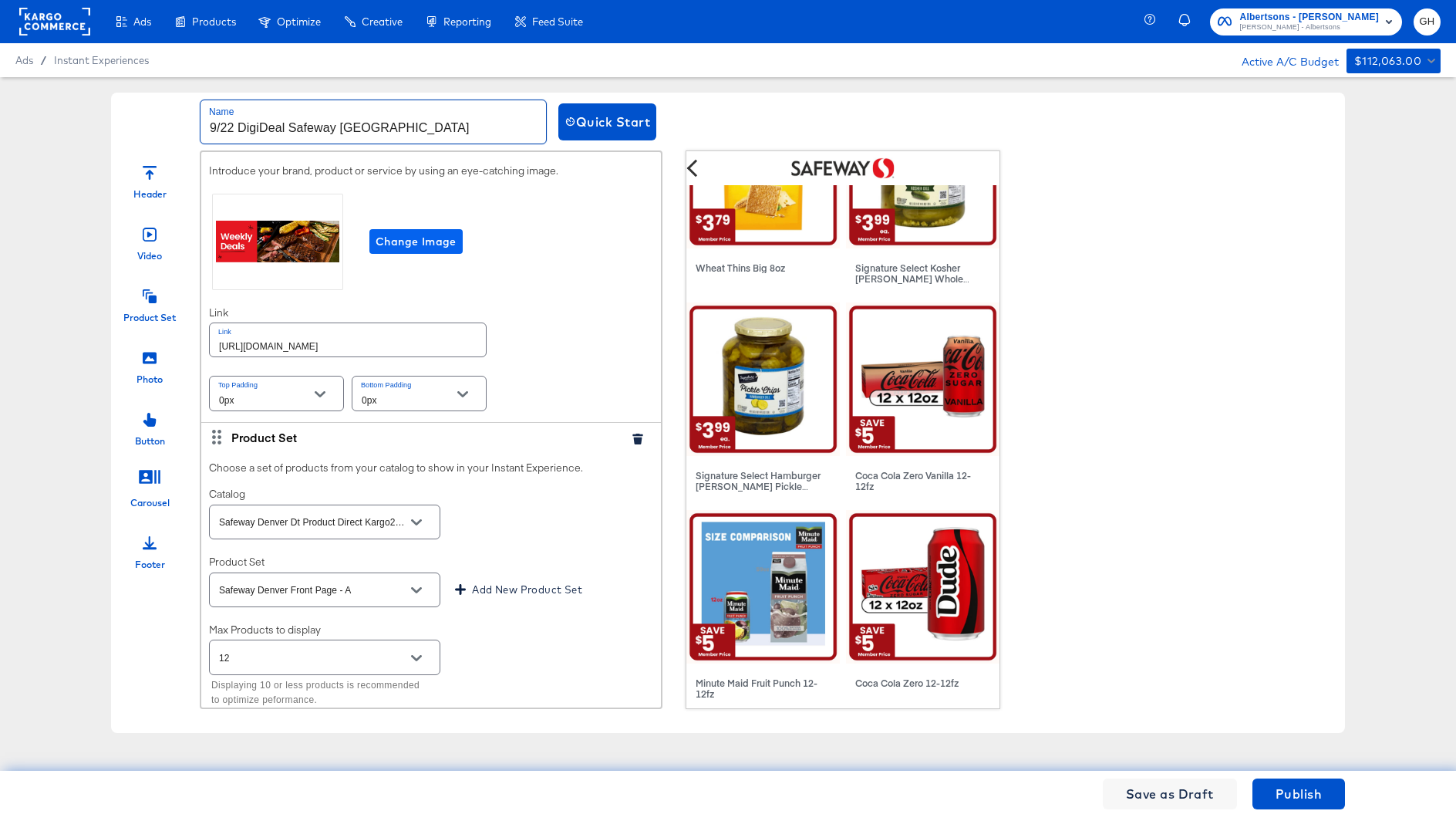
scroll to position [676, 0]
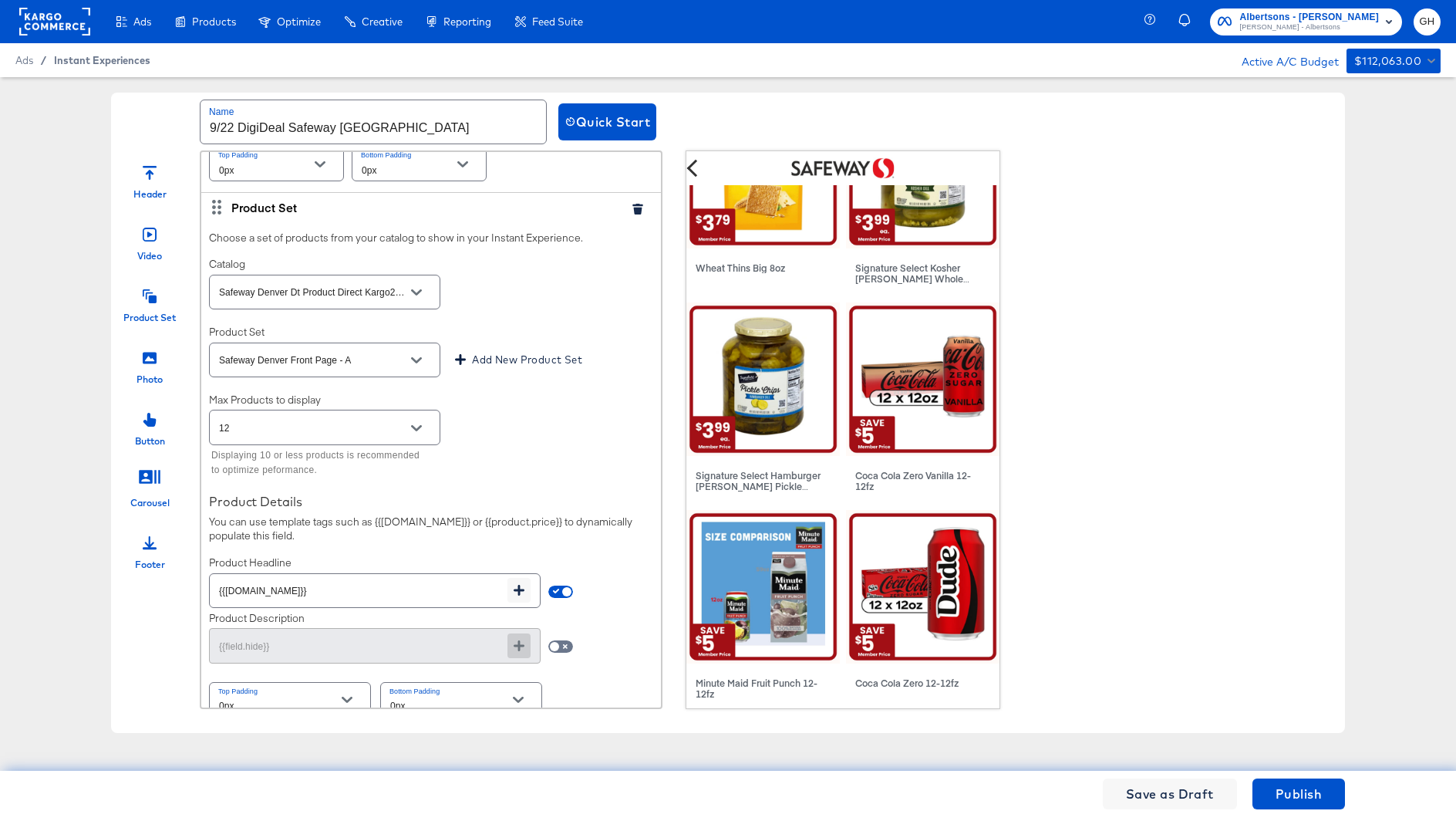
click at [60, 60] on span "Instant Experiences" at bounding box center [102, 61] width 97 height 13
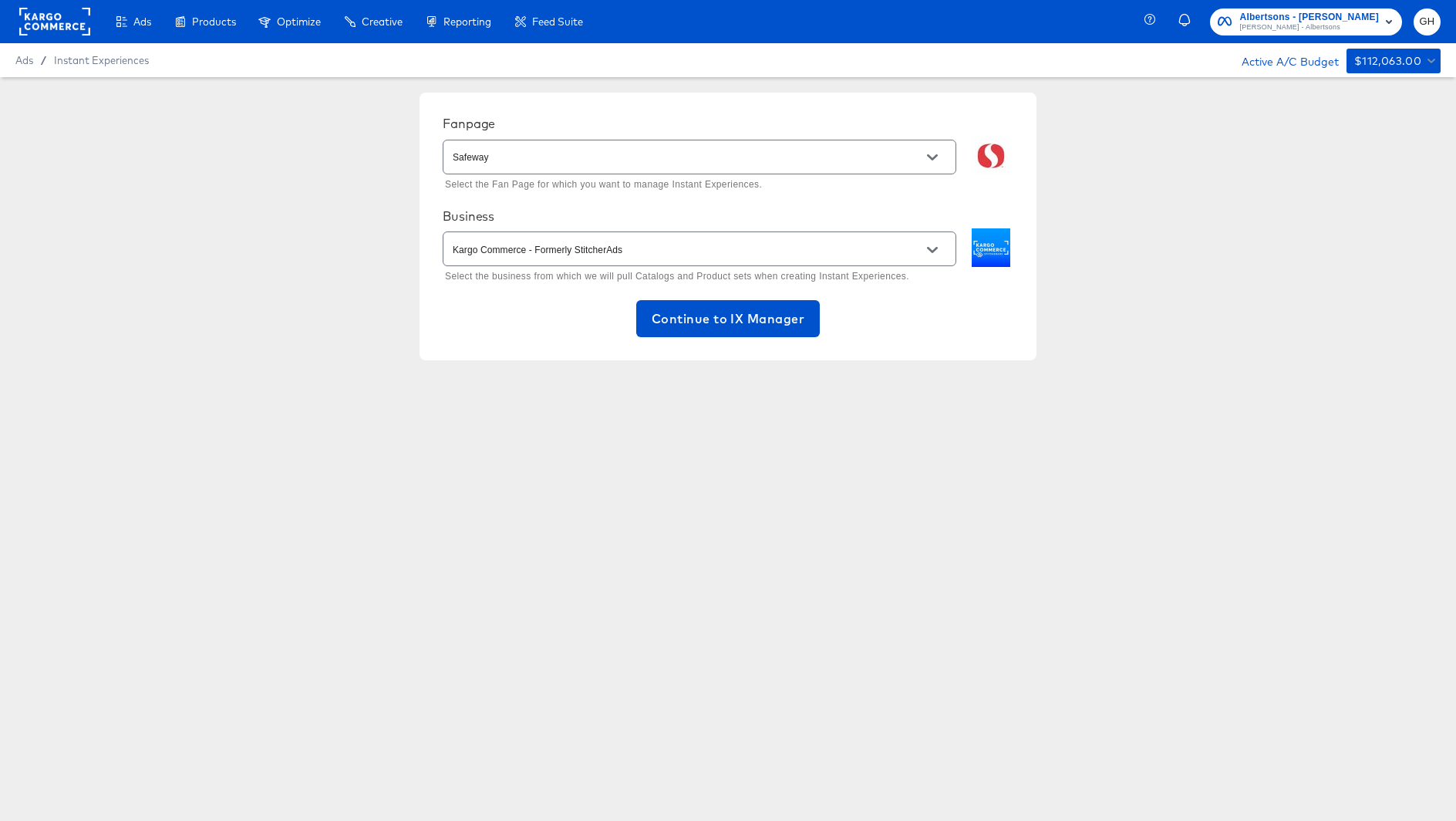
click at [735, 356] on div "Fanpage Safeway Select the Fan Page for which you want to manage Instant Experi…" at bounding box center [728, 227] width 617 height 268
click at [735, 323] on span "Continue to IX Manager" at bounding box center [728, 318] width 153 height 21
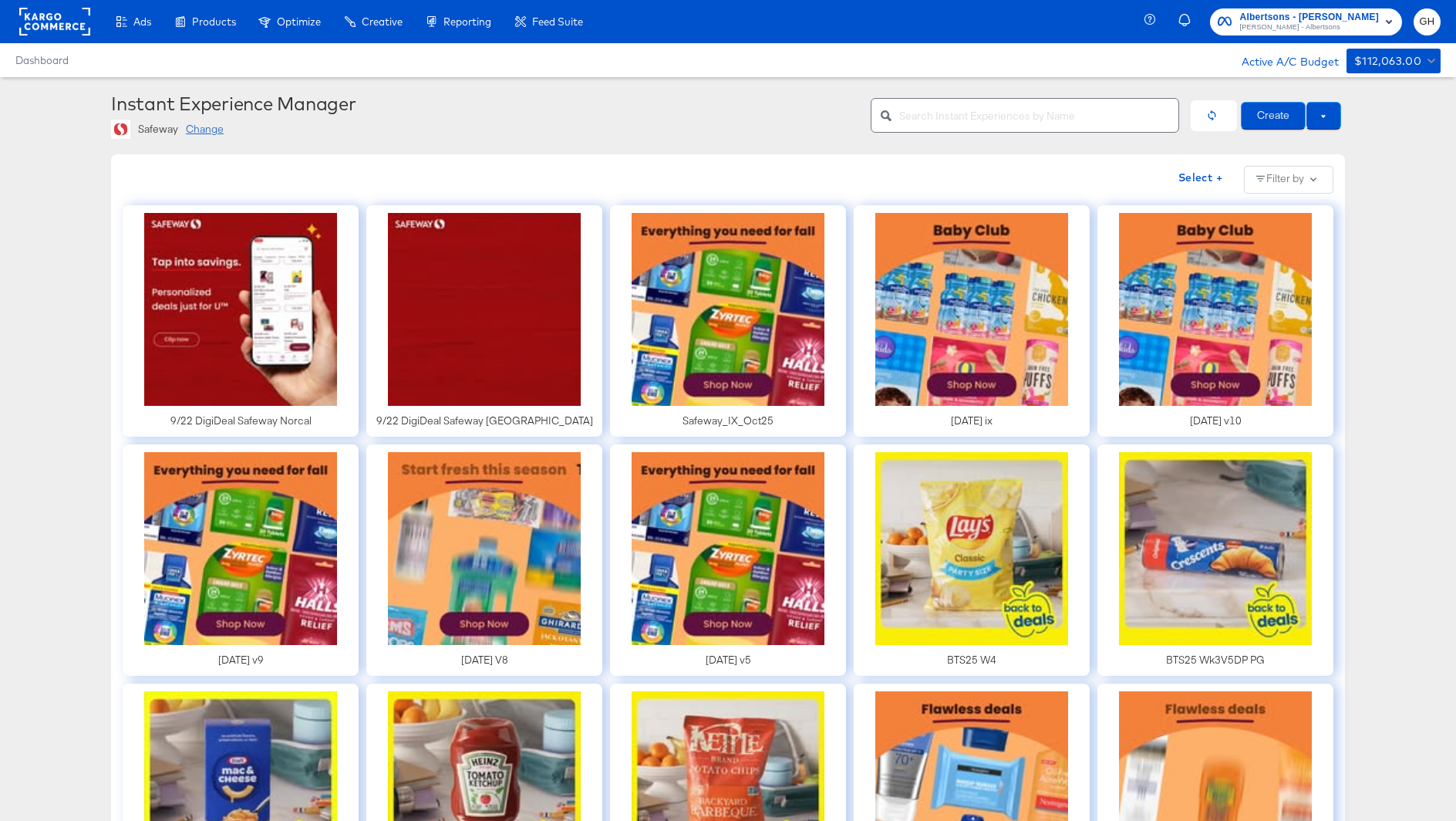
click at [970, 106] on input "text" at bounding box center [1039, 109] width 279 height 33
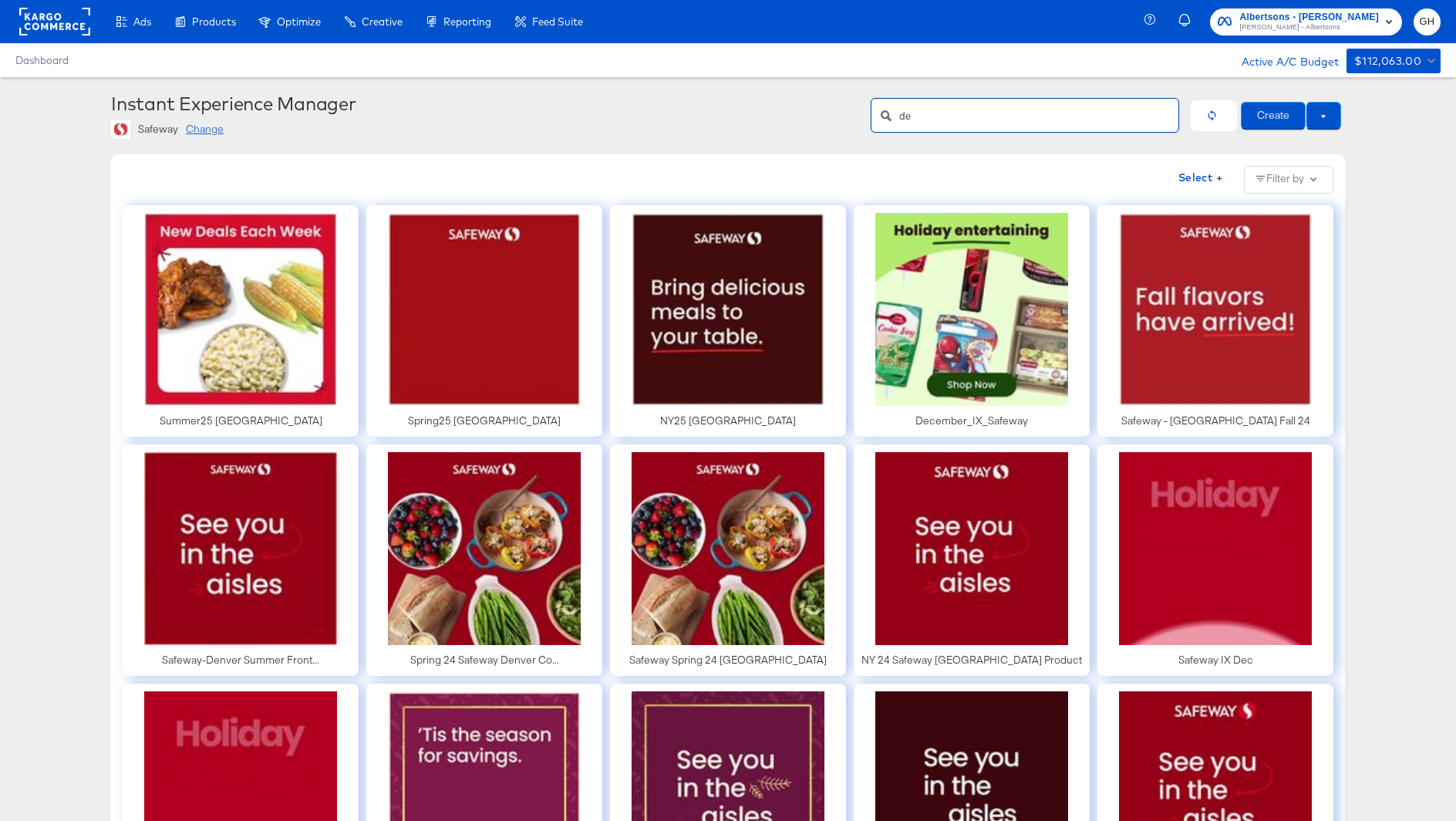
type input "d"
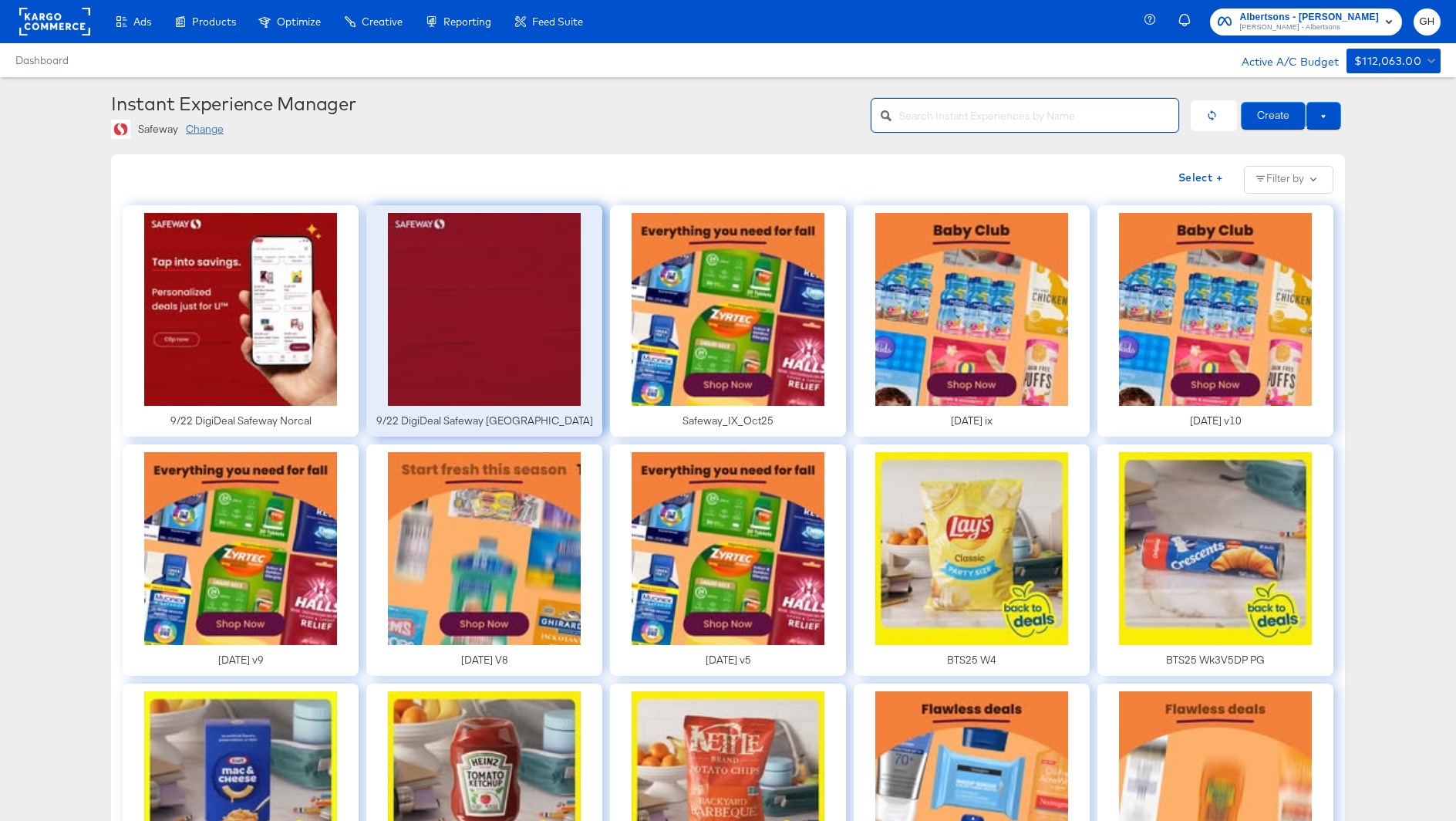
click at [473, 285] on div at bounding box center [485, 321] width 236 height 231
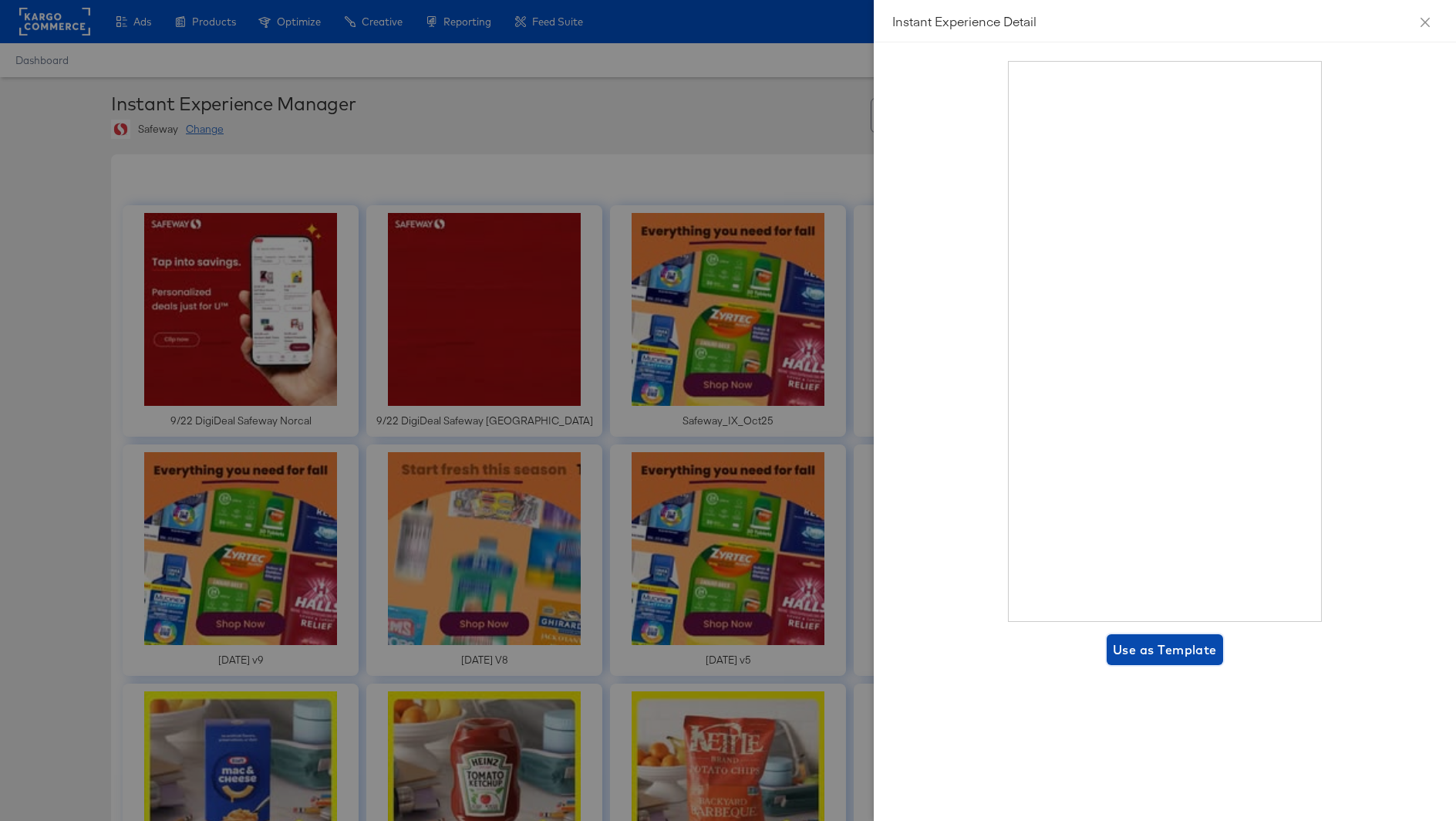
click at [1174, 653] on span "Use as Template" at bounding box center [1165, 649] width 104 height 21
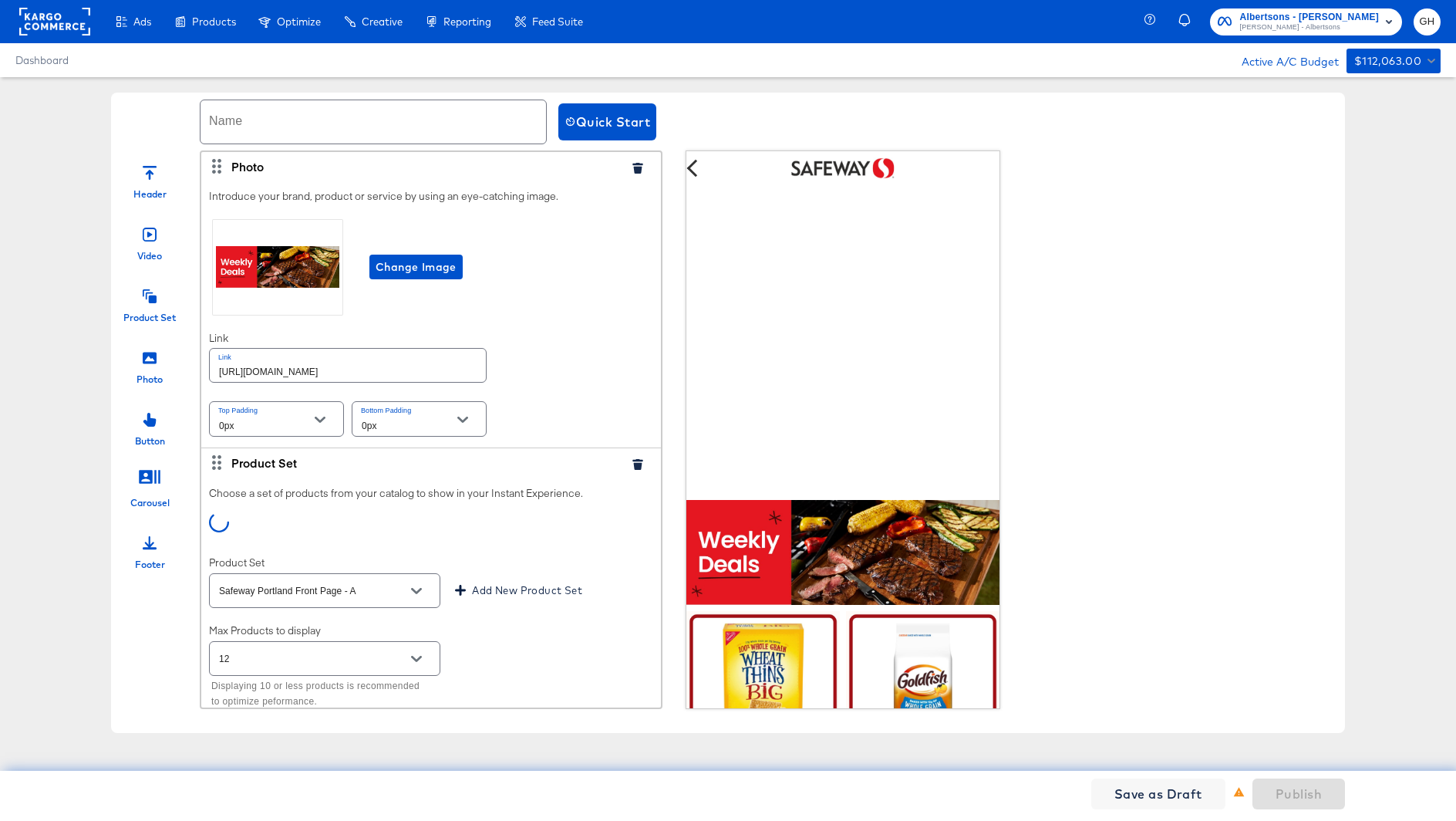
scroll to position [634, 0]
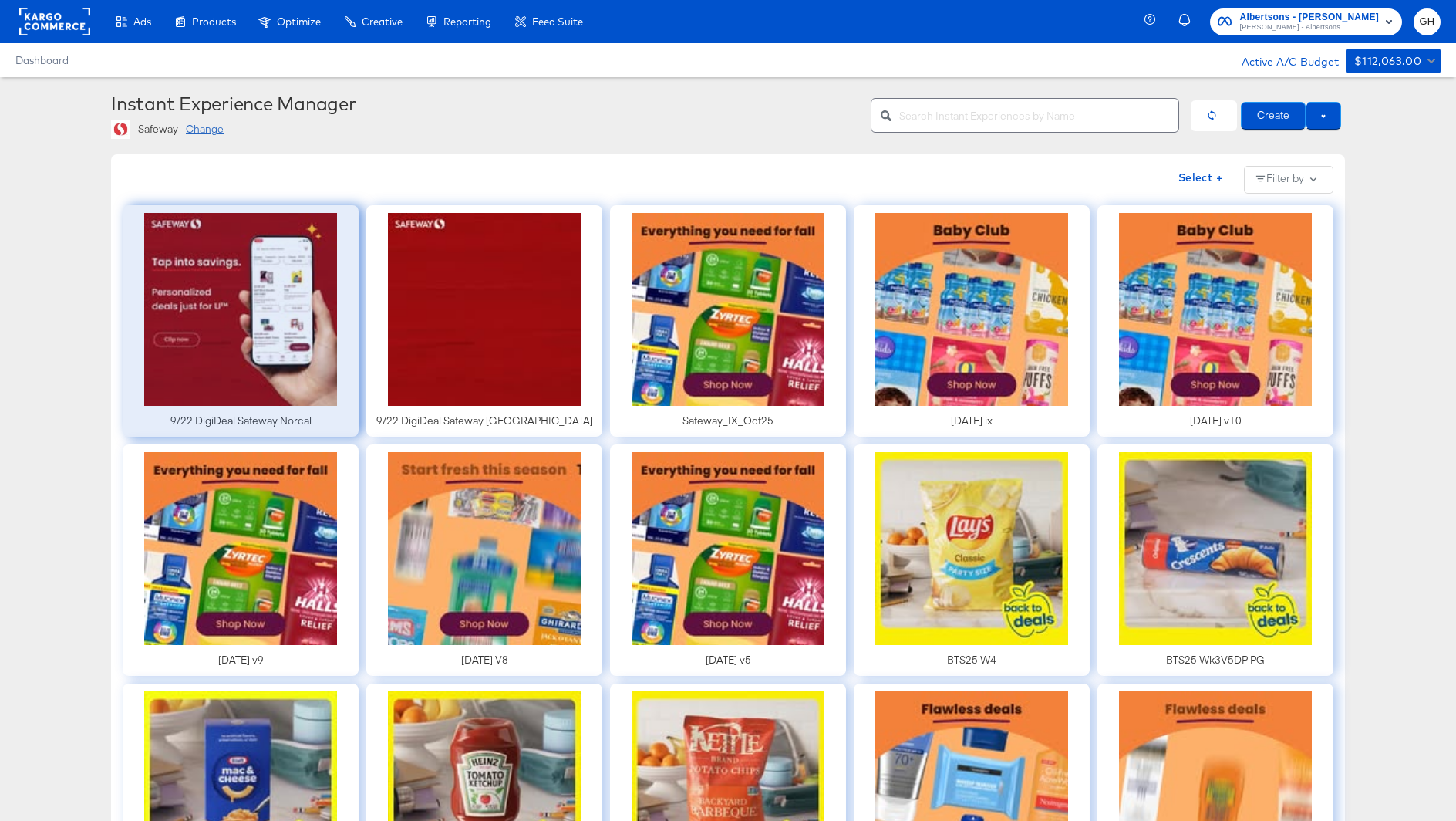
click at [278, 325] on div at bounding box center [241, 321] width 236 height 231
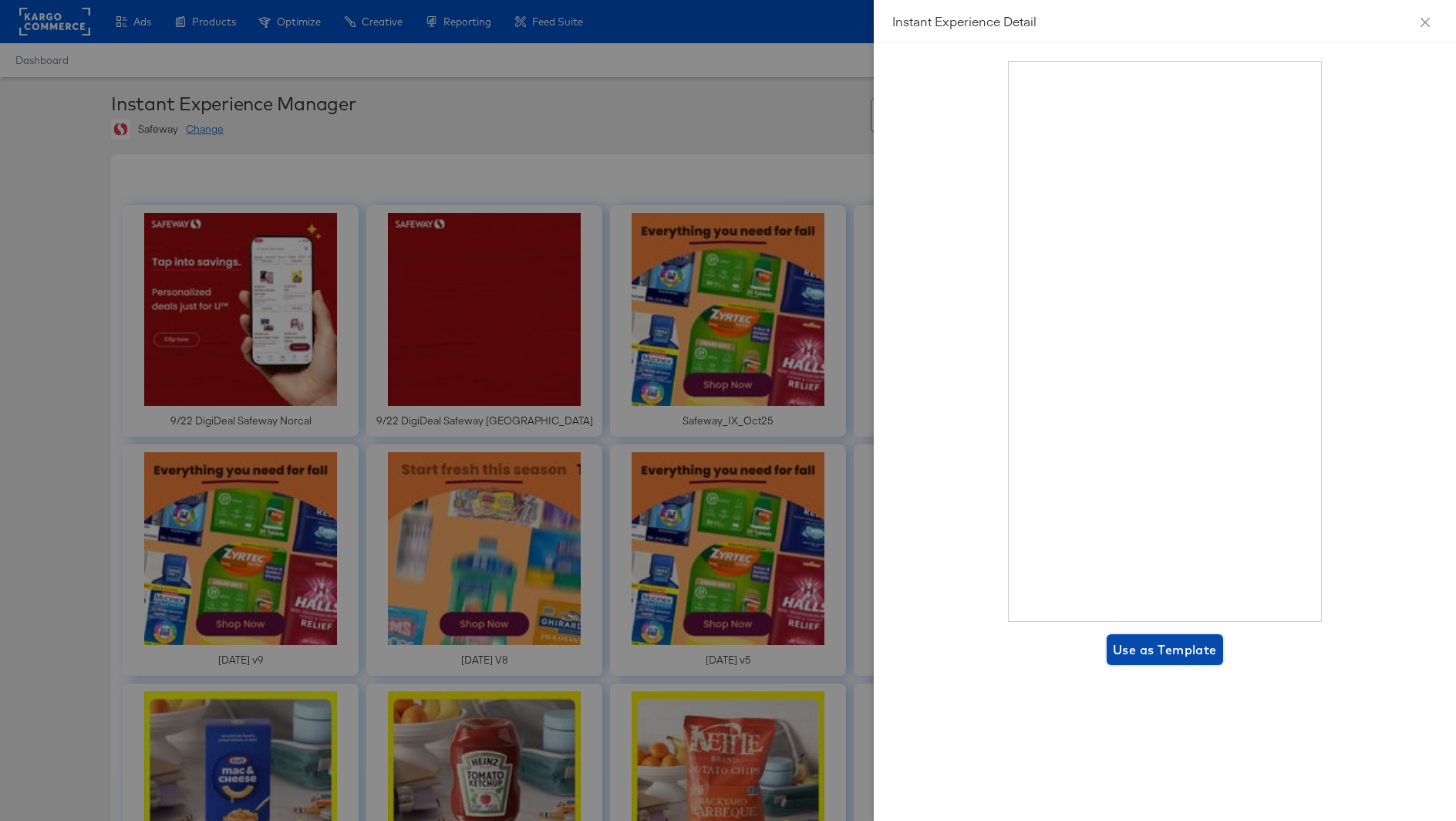
click at [1170, 639] on span "Use as Template" at bounding box center [1165, 649] width 104 height 21
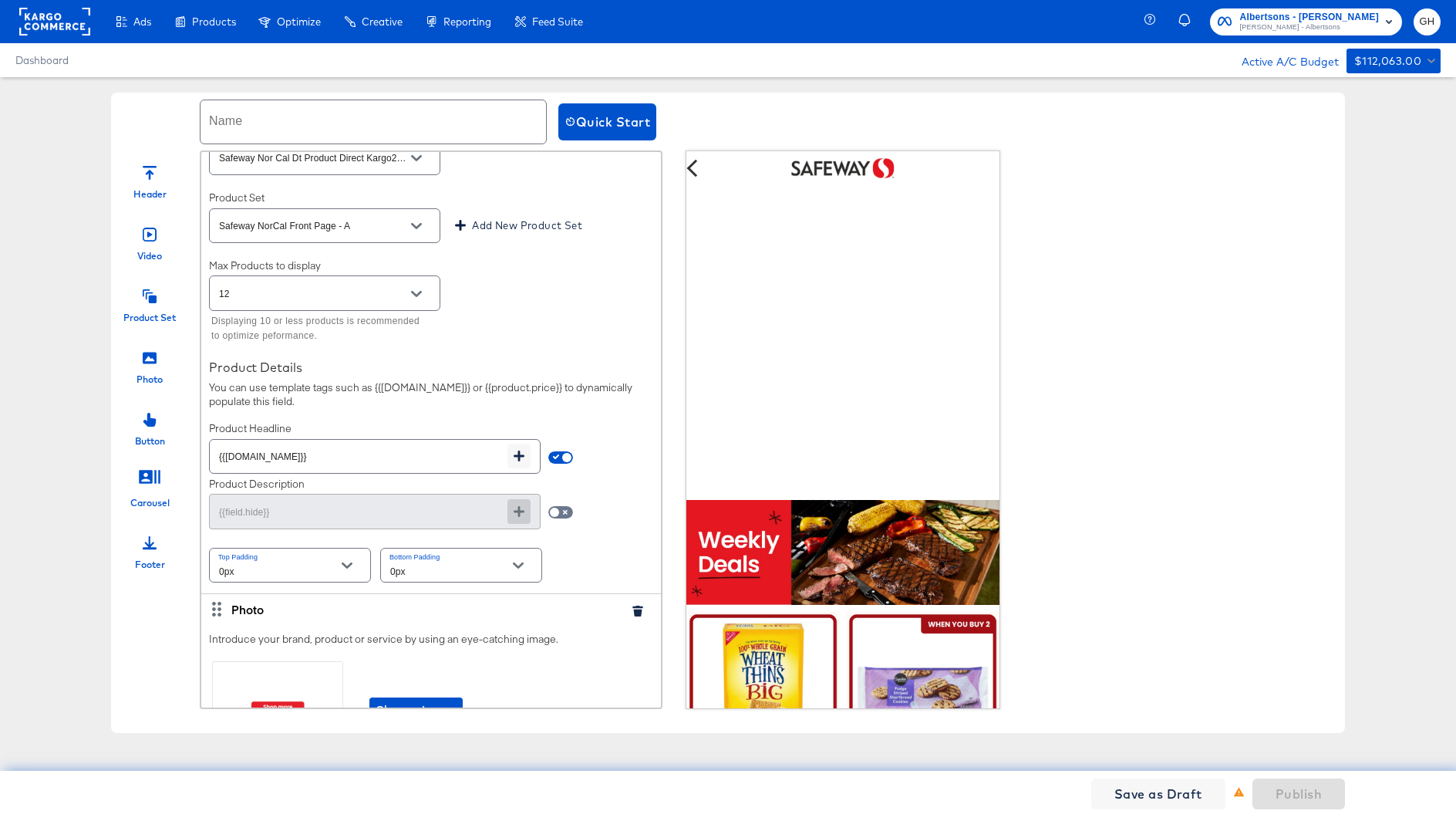
scroll to position [656, 0]
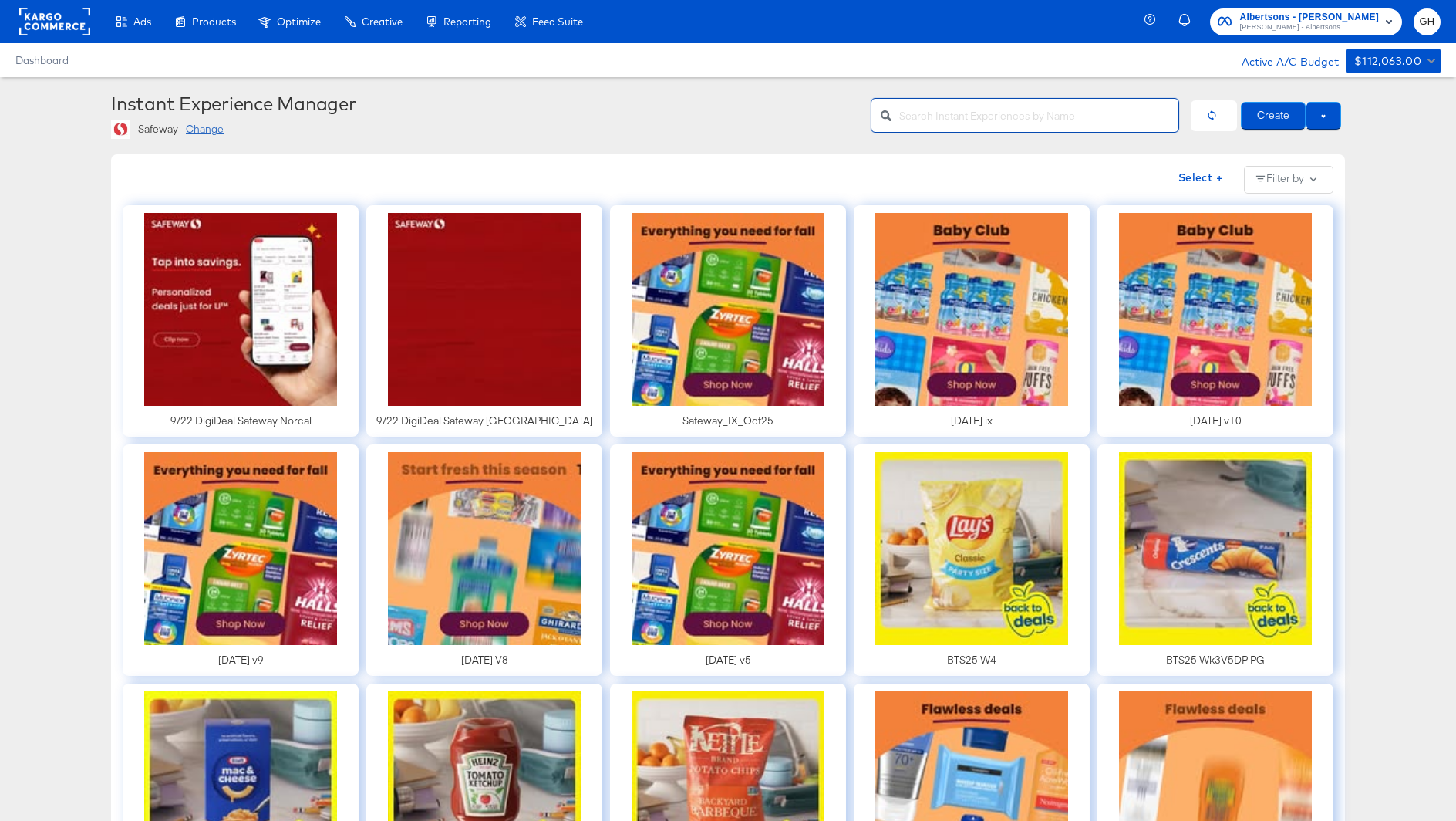
click at [937, 105] on input "text" at bounding box center [1039, 109] width 279 height 33
type input "denver"
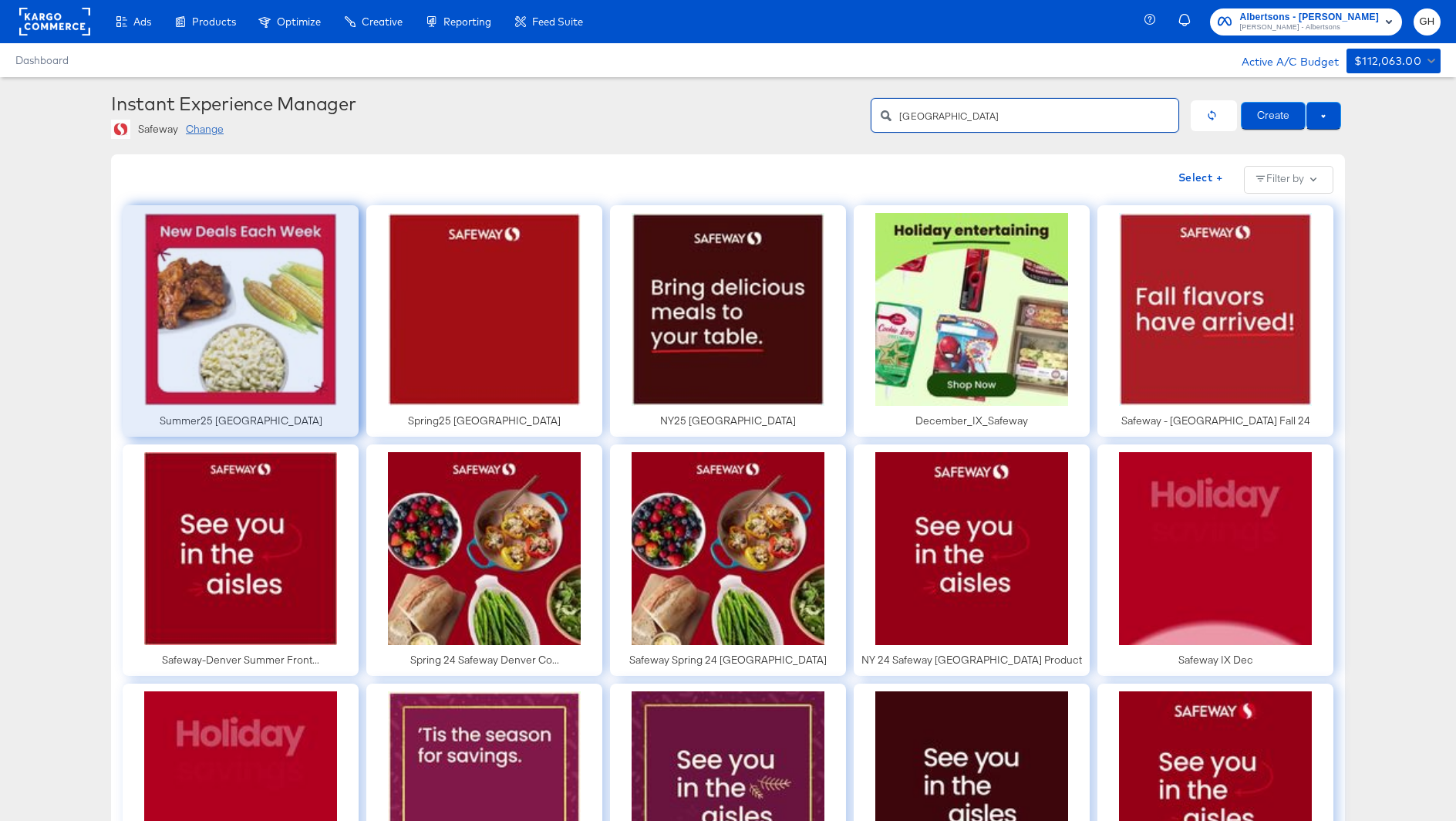
click at [292, 250] on div at bounding box center [241, 321] width 236 height 231
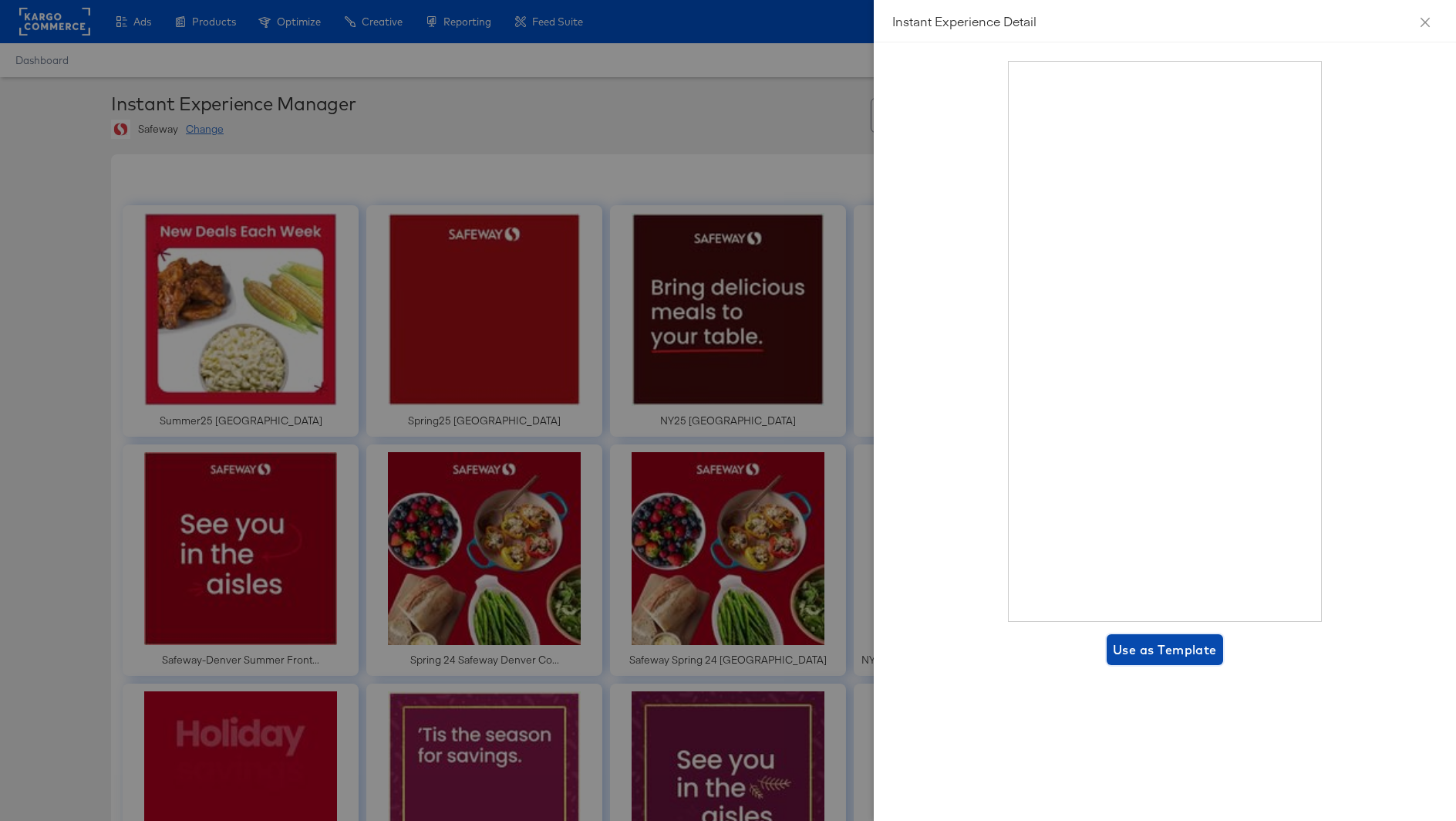
click at [1145, 653] on span "Use as Template" at bounding box center [1165, 649] width 104 height 21
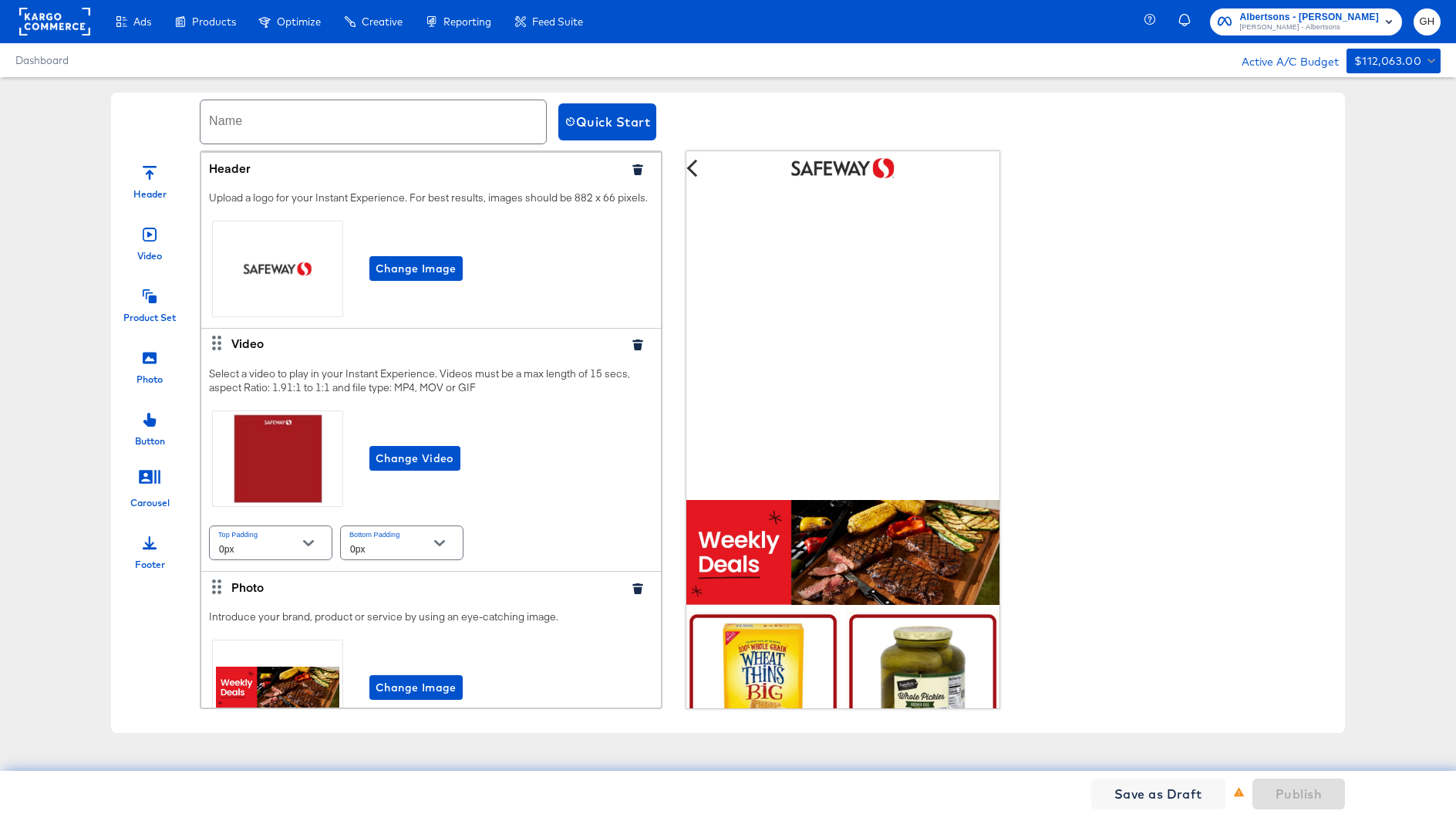
click at [408, 132] on input "text" at bounding box center [373, 121] width 346 height 43
paste input "9/22 DigiDeal Safeway [GEOGRAPHIC_DATA]"
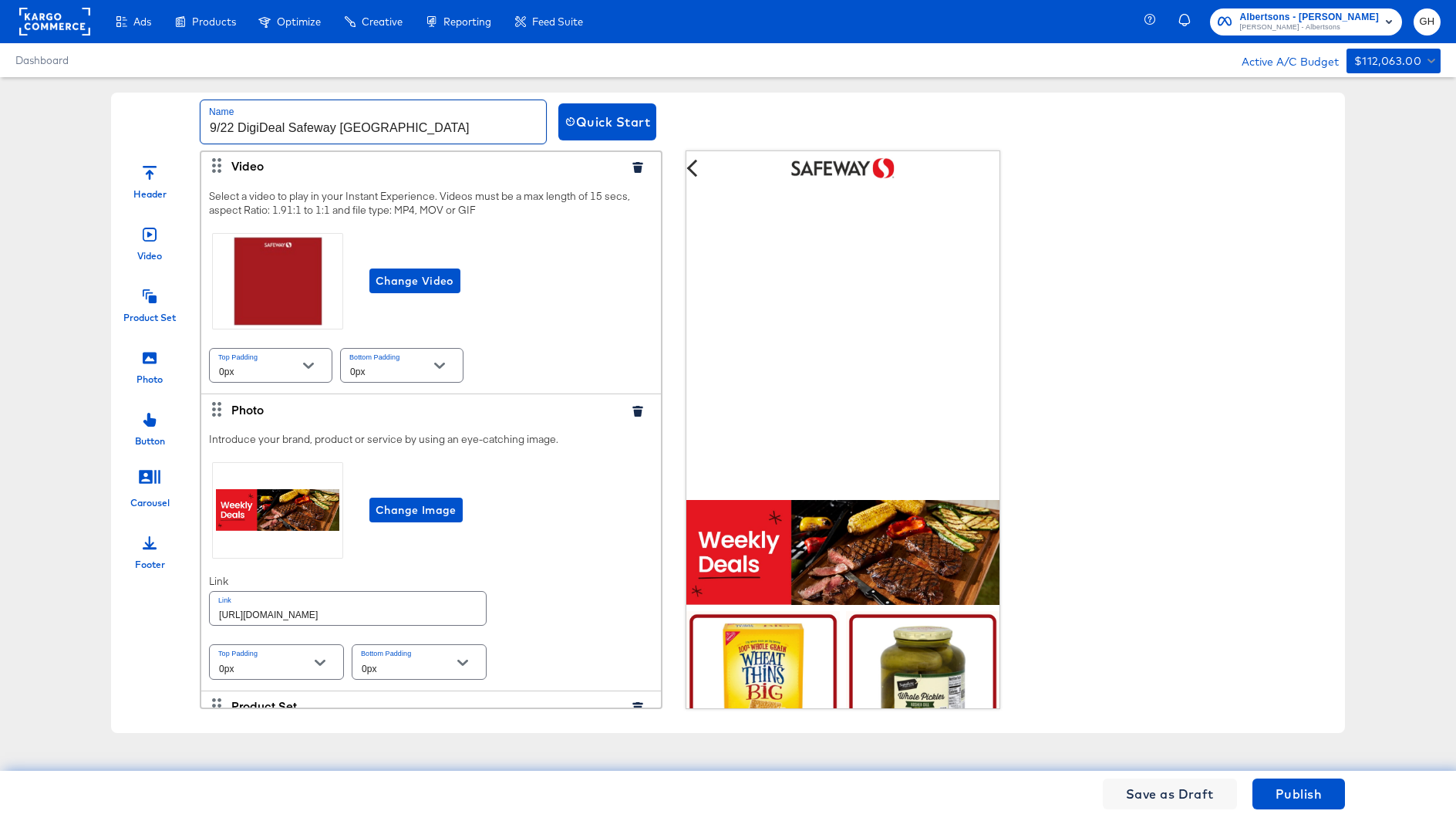
scroll to position [185, 0]
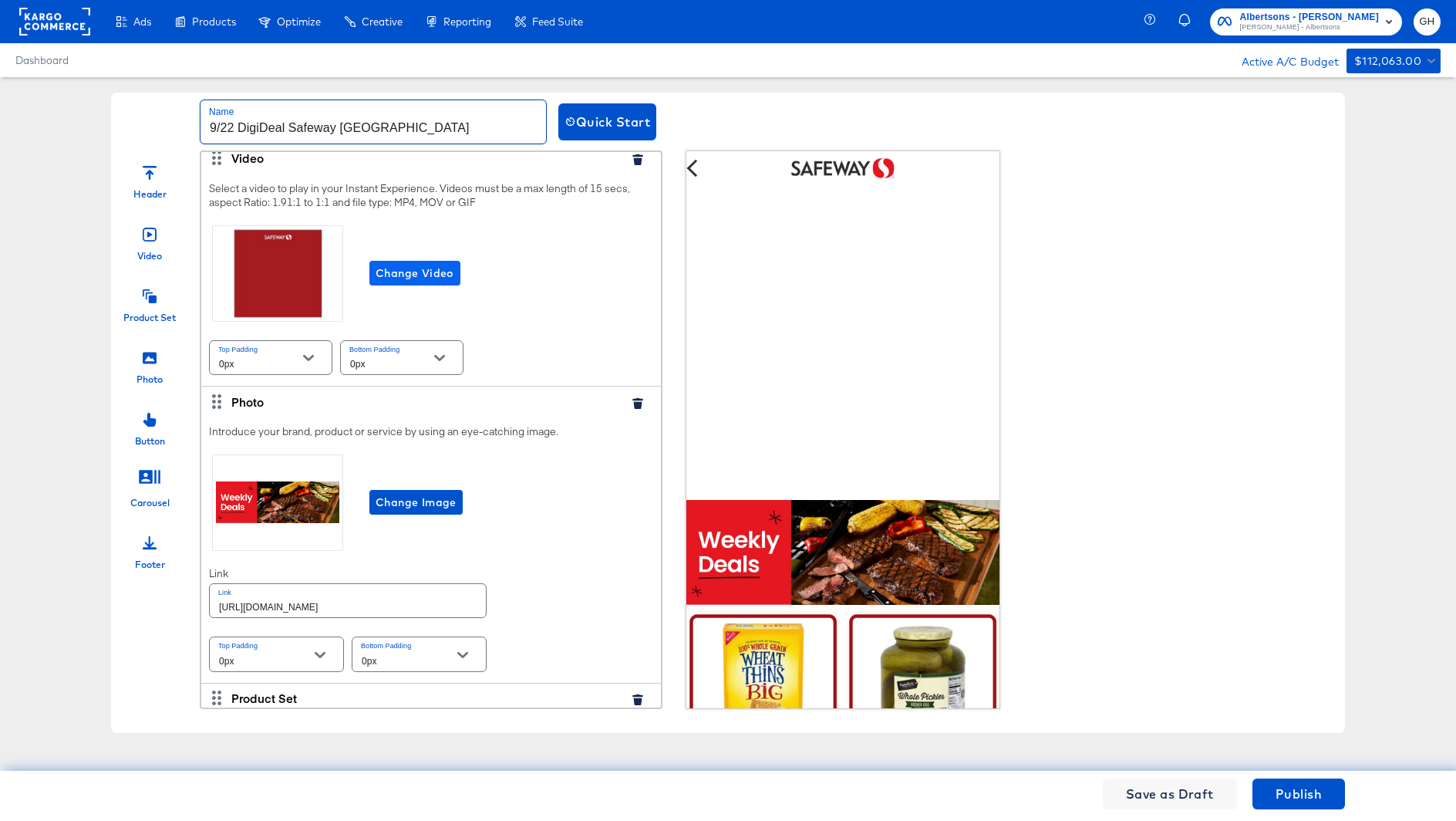
type input "9/22 DigiDeal Safeway [GEOGRAPHIC_DATA]"
click at [423, 272] on span "Change Video" at bounding box center [415, 273] width 79 height 20
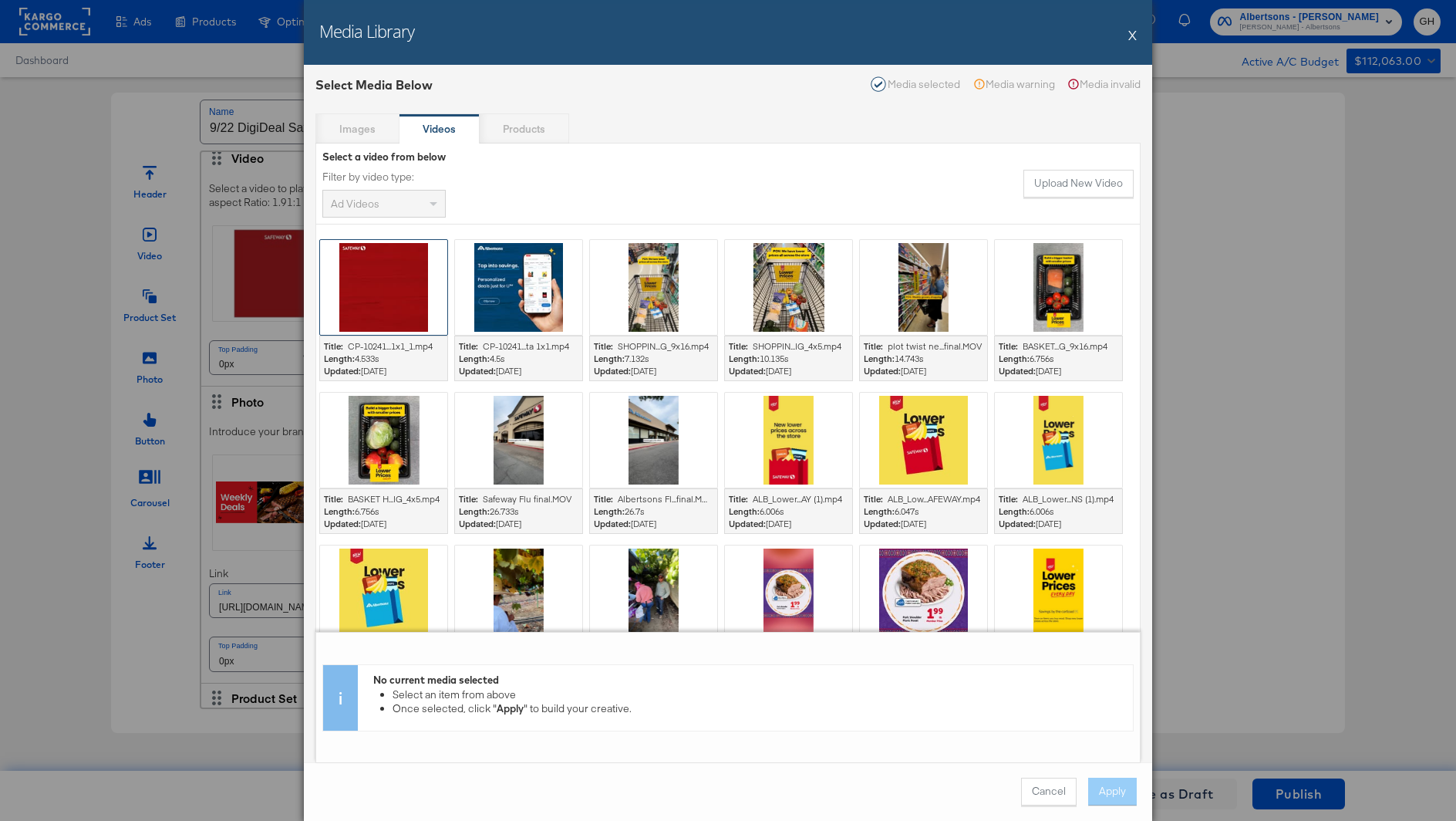
click at [377, 275] on div at bounding box center [384, 287] width 127 height 95
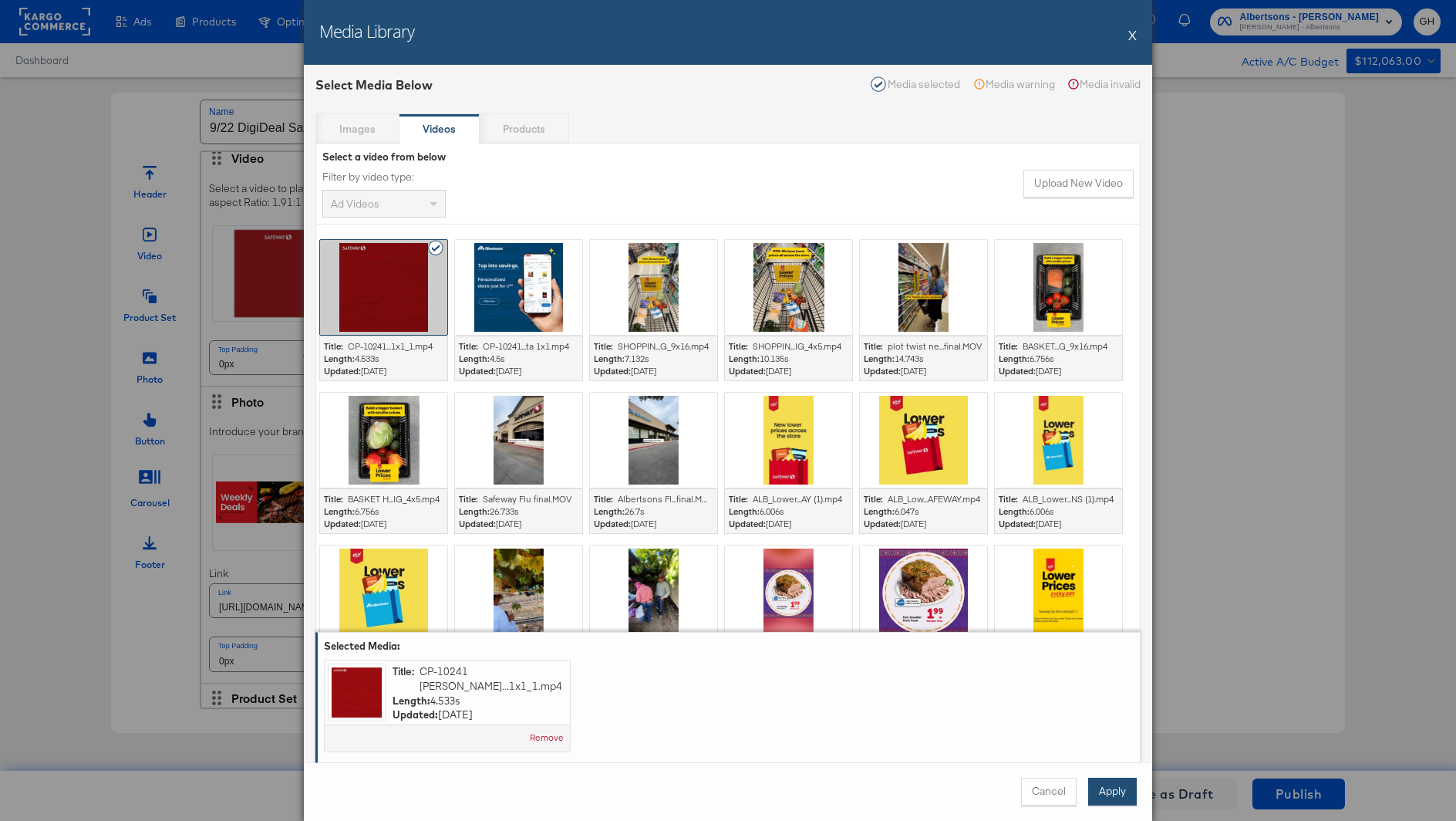
click at [1103, 788] on button "Apply" at bounding box center [1113, 791] width 49 height 28
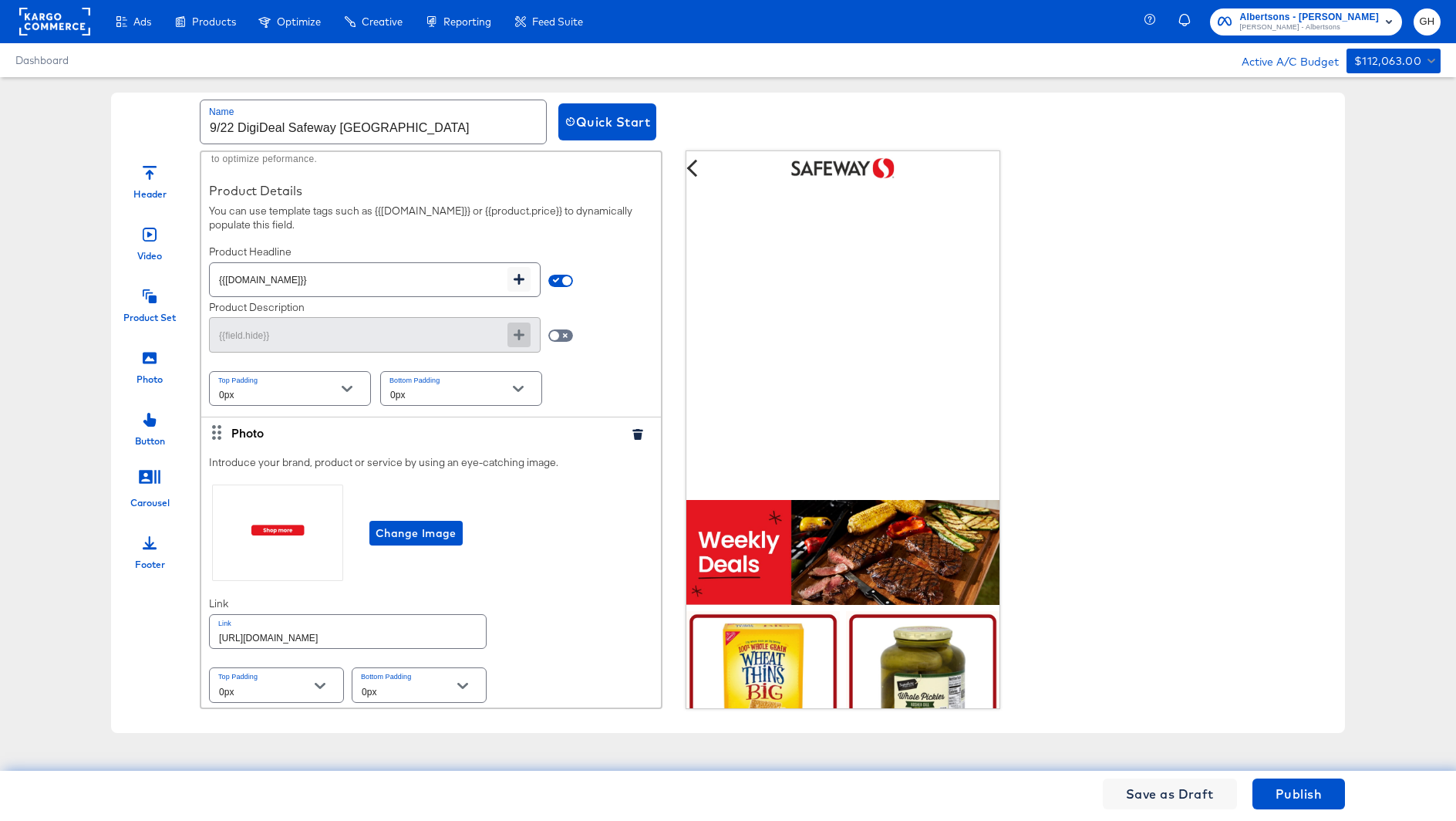
scroll to position [0, 0]
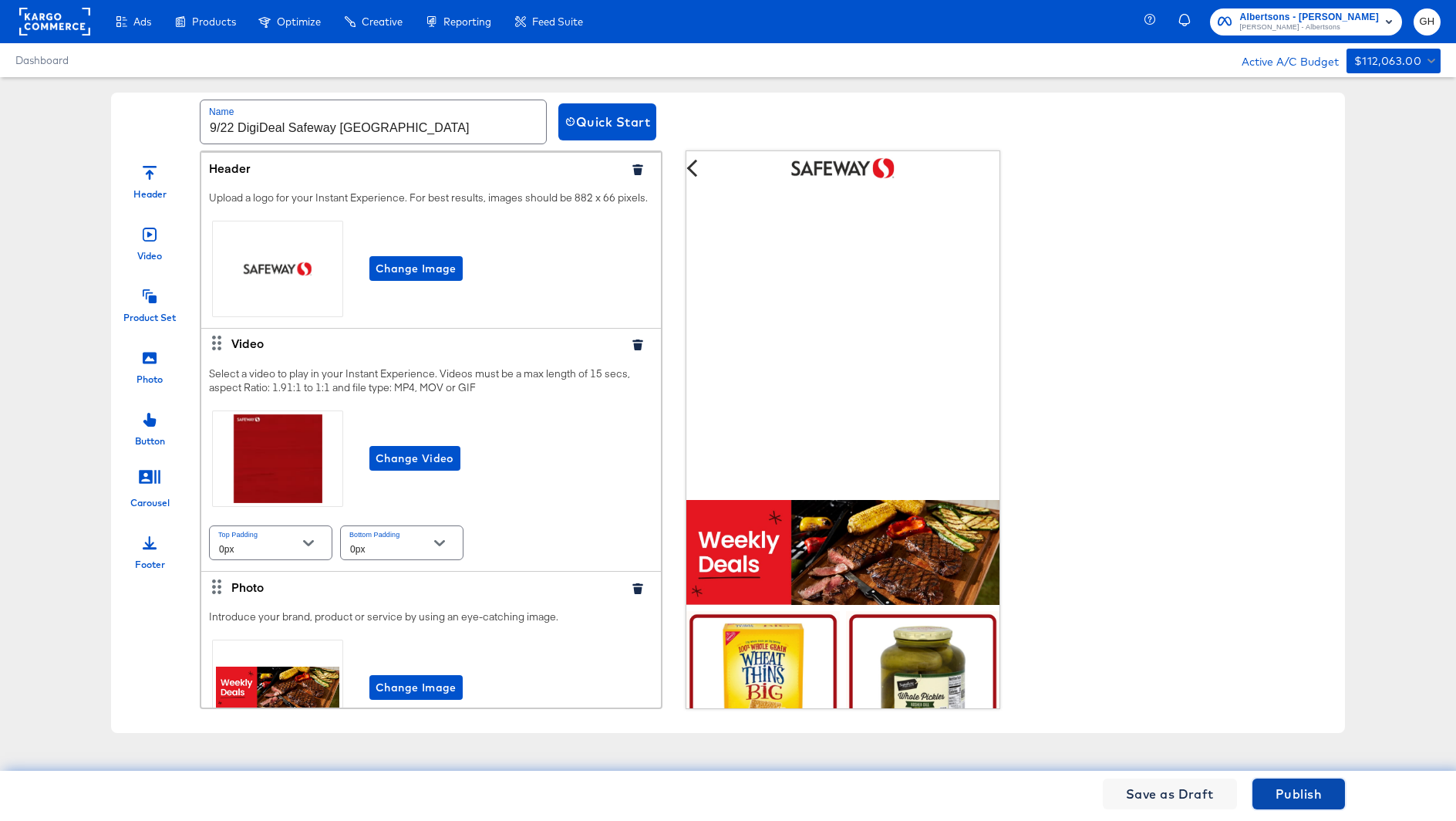
click at [1292, 798] on span "Publish" at bounding box center [1299, 793] width 46 height 21
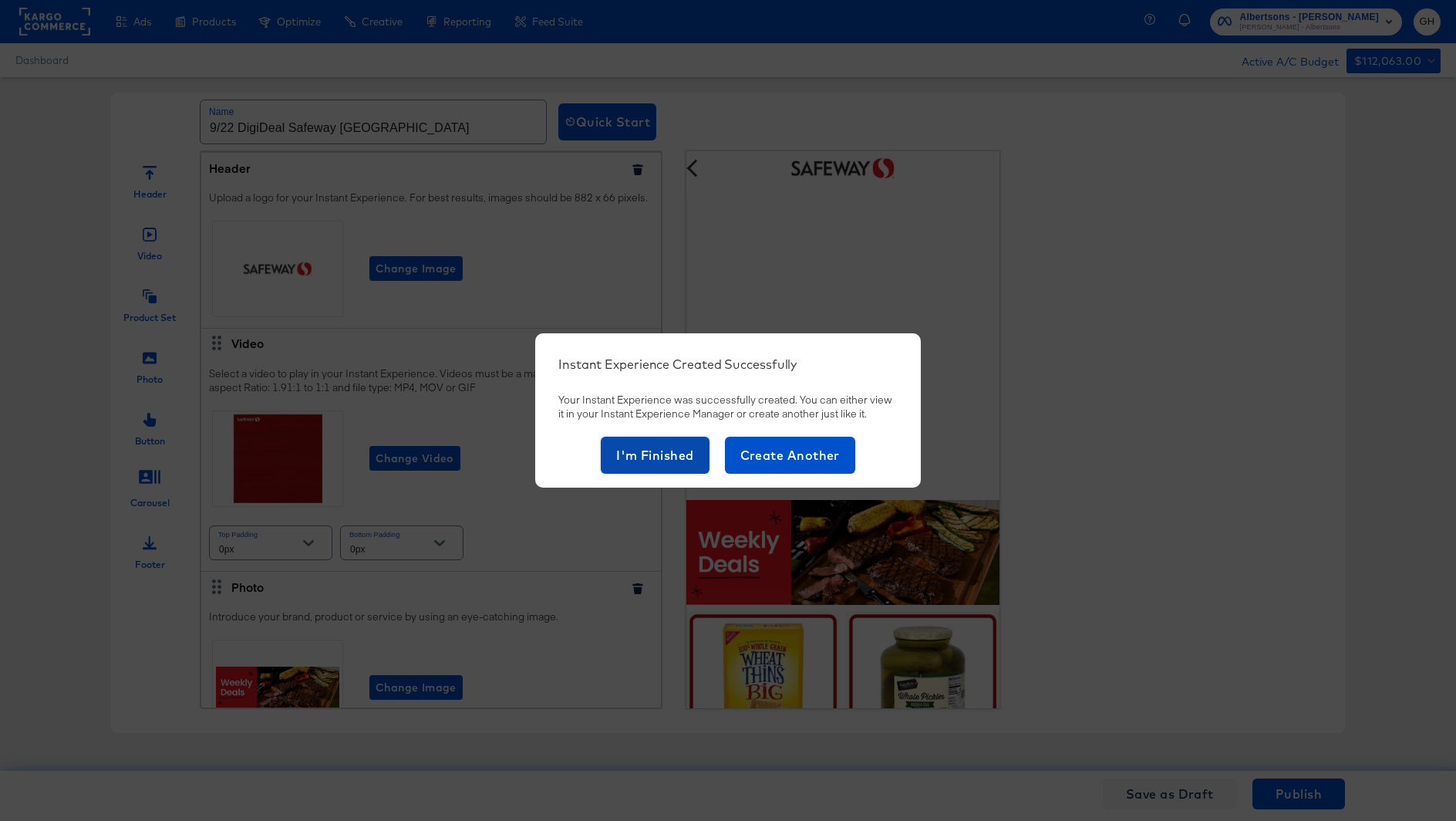
click at [684, 460] on span "I'm Finished" at bounding box center [655, 455] width 78 height 21
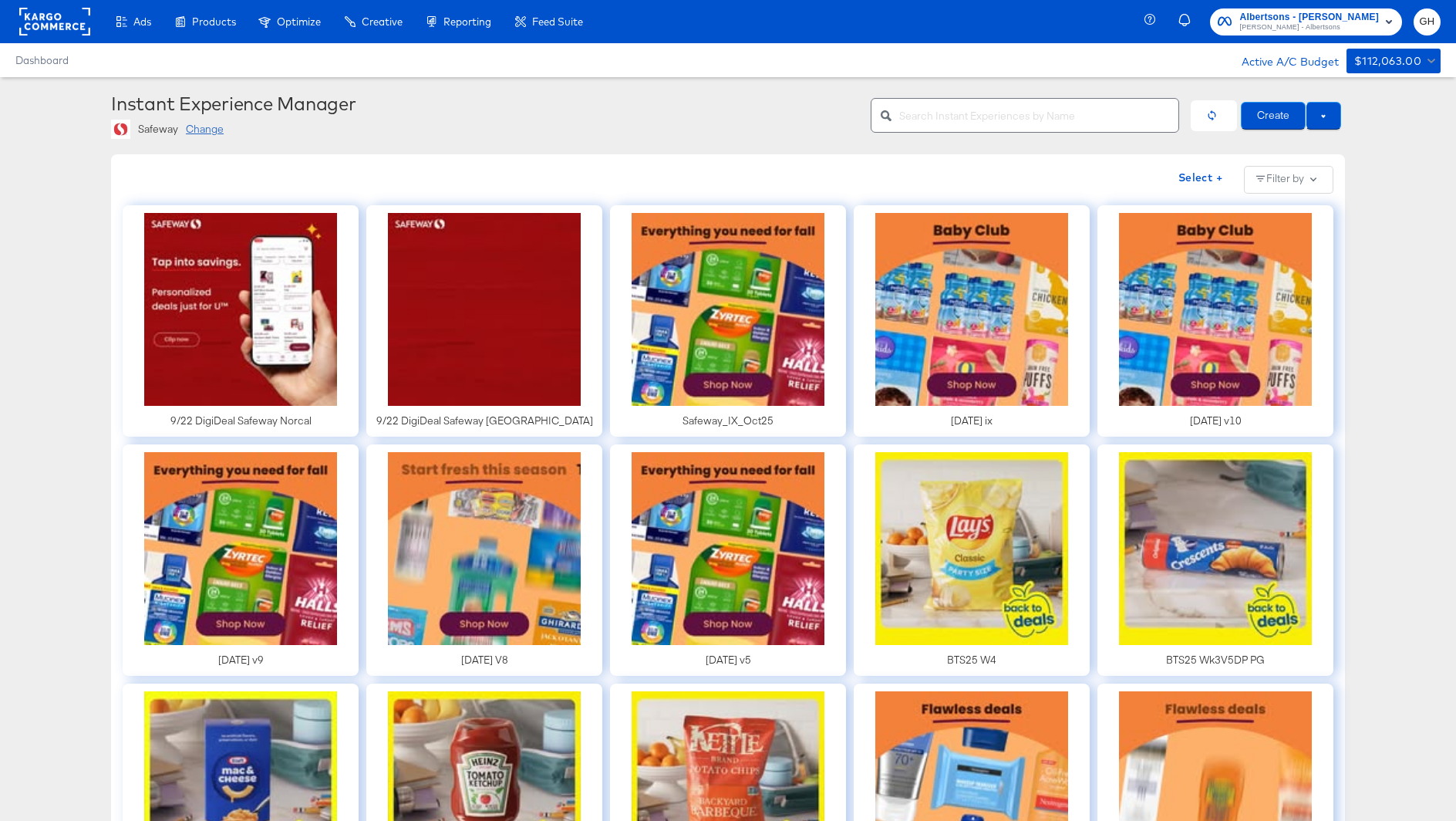
click at [935, 121] on input "text" at bounding box center [1039, 109] width 279 height 33
type input "mid"
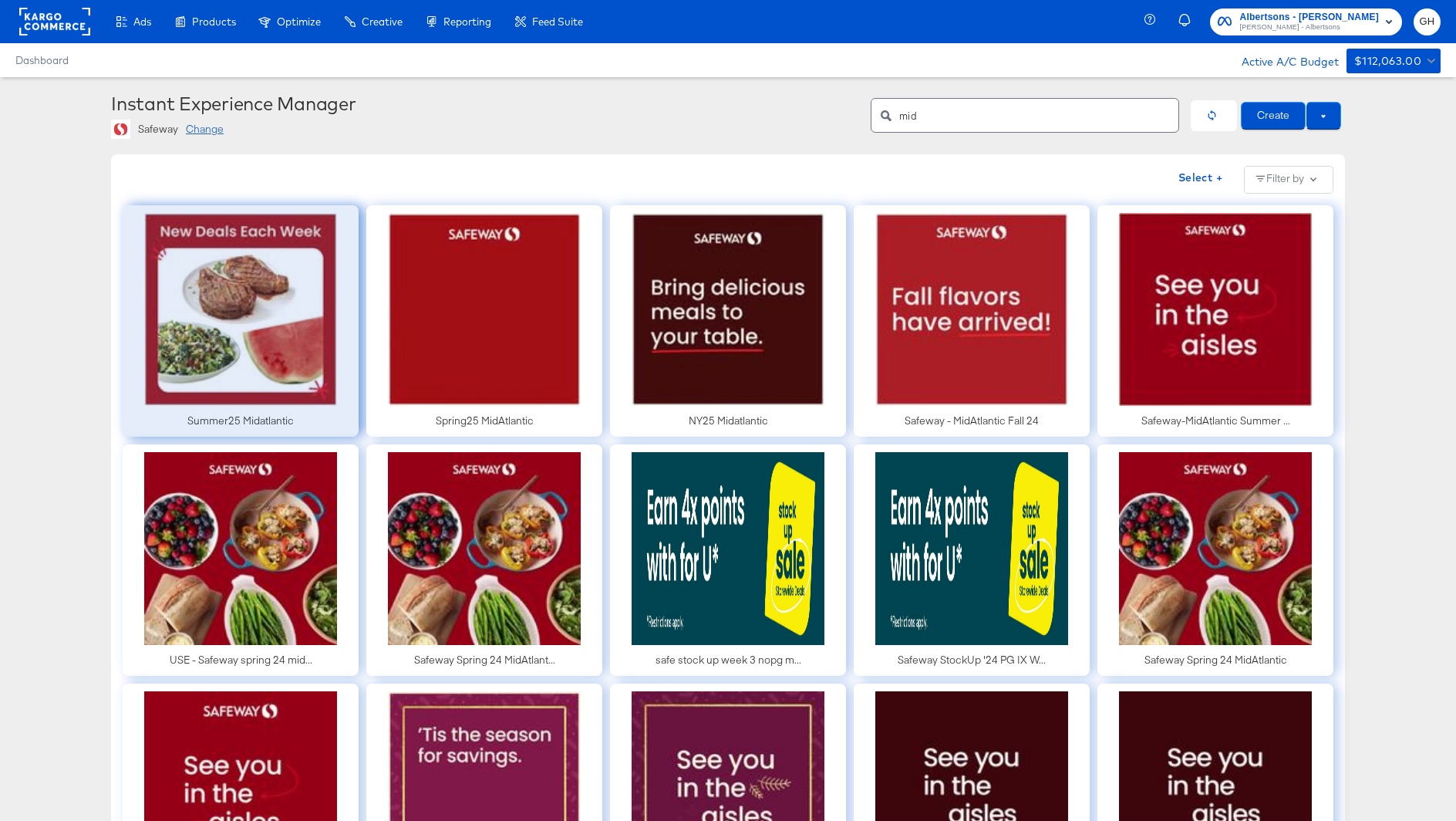
click at [227, 301] on div at bounding box center [241, 321] width 236 height 231
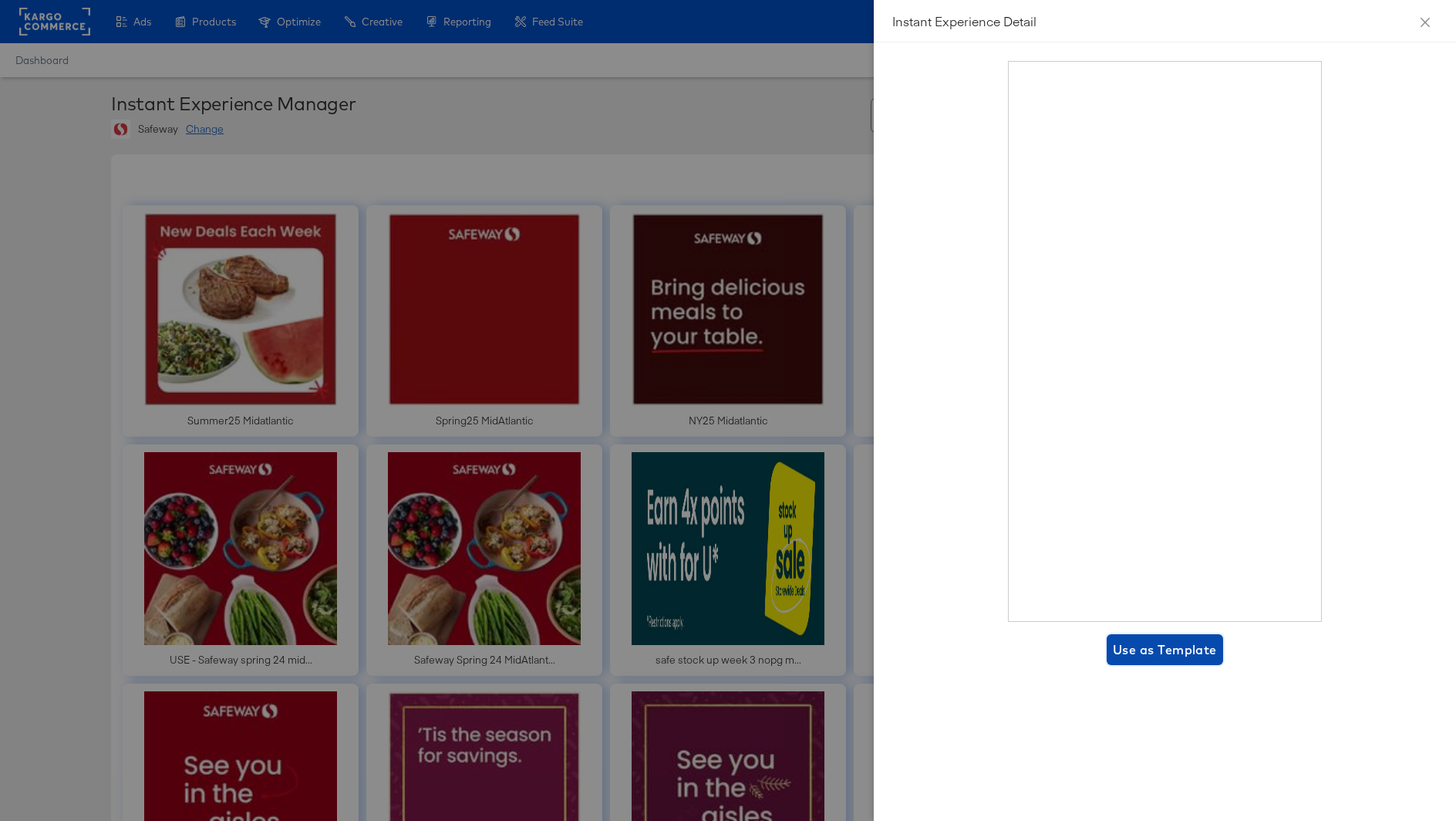
click at [1166, 650] on span "Use as Template" at bounding box center [1165, 649] width 104 height 21
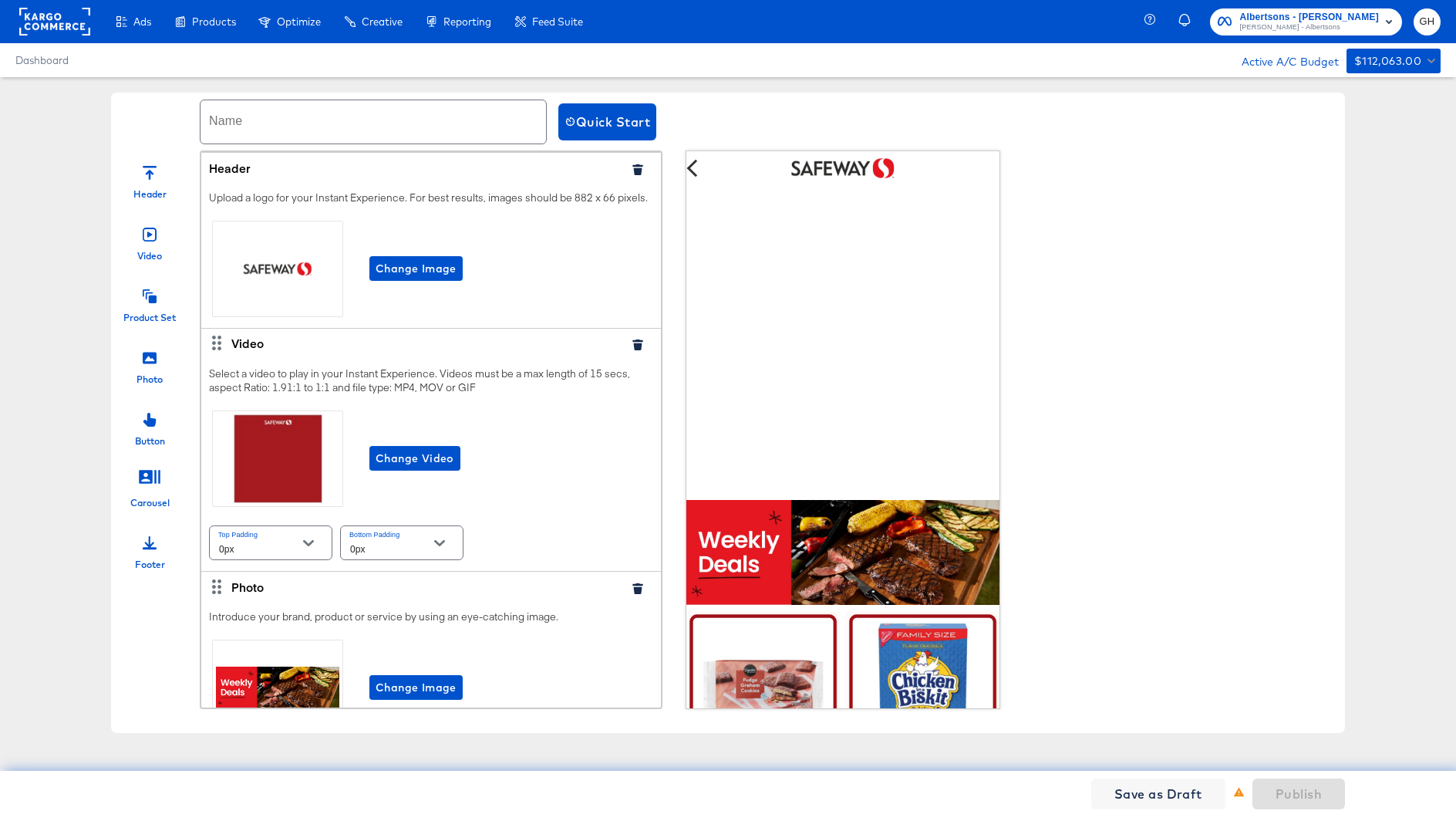
click at [220, 128] on input "text" at bounding box center [373, 121] width 346 height 43
paste input "9/22 DigiDeal Safeway [GEOGRAPHIC_DATA]"
drag, startPoint x: 342, startPoint y: 122, endPoint x: 455, endPoint y: 122, distance: 113.0
click at [455, 122] on input "9/22 DigiDeal Safeway [GEOGRAPHIC_DATA]" at bounding box center [373, 121] width 346 height 43
type input "9/22 DigiDeal Safeway MidAtlantic"
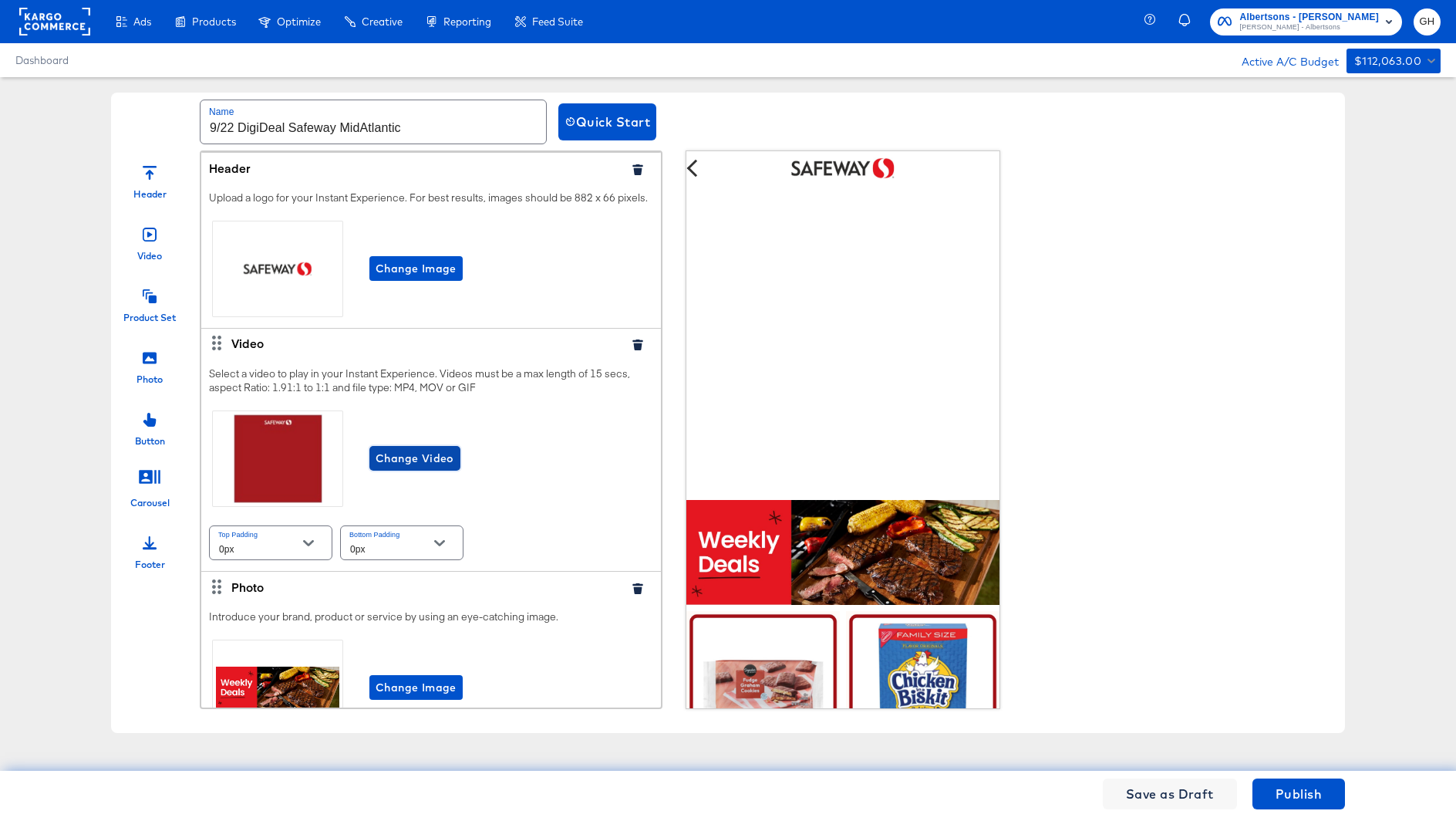
click at [404, 457] on span "Change Video" at bounding box center [415, 458] width 79 height 20
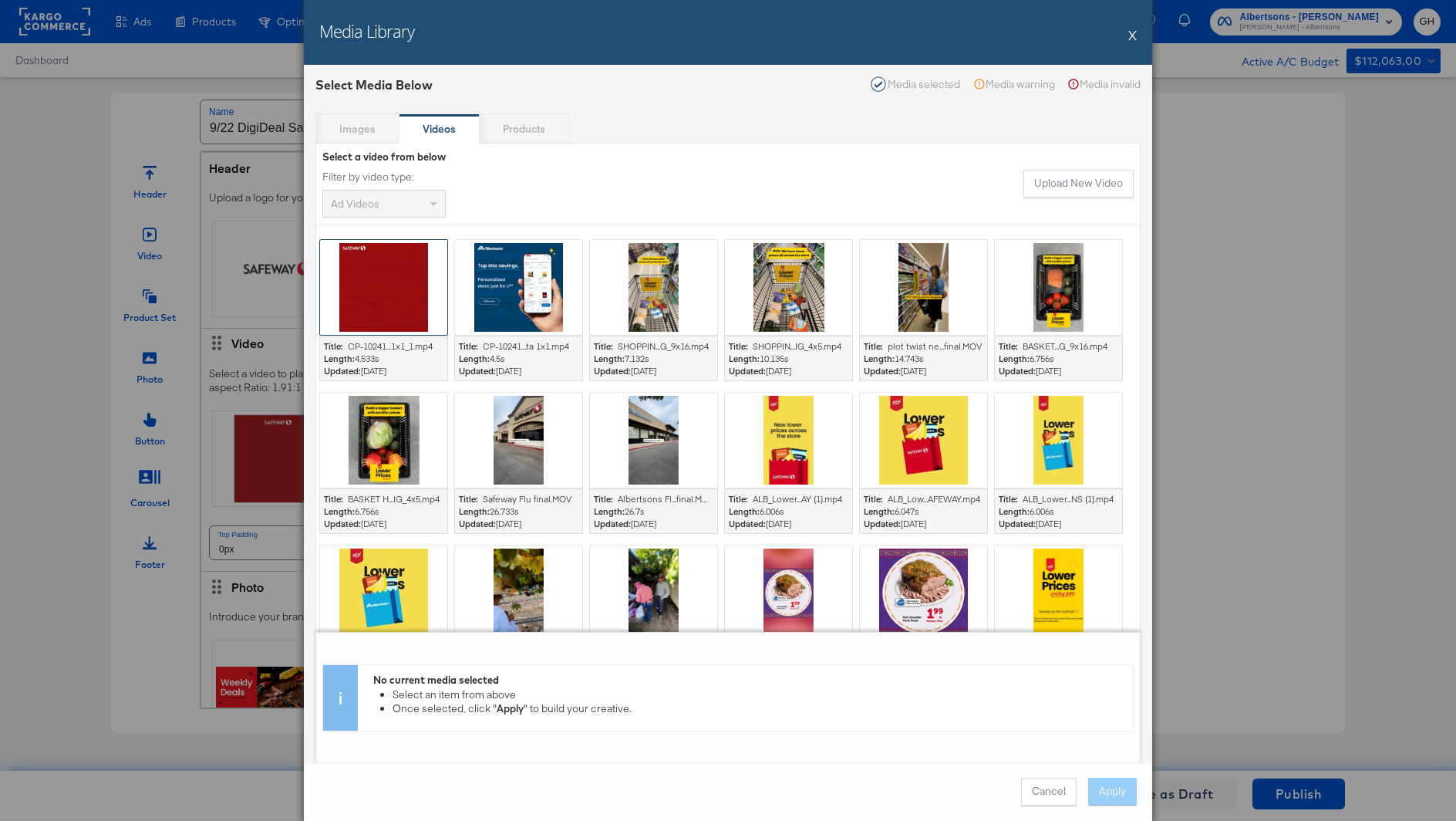
click at [402, 301] on div at bounding box center [384, 287] width 127 height 95
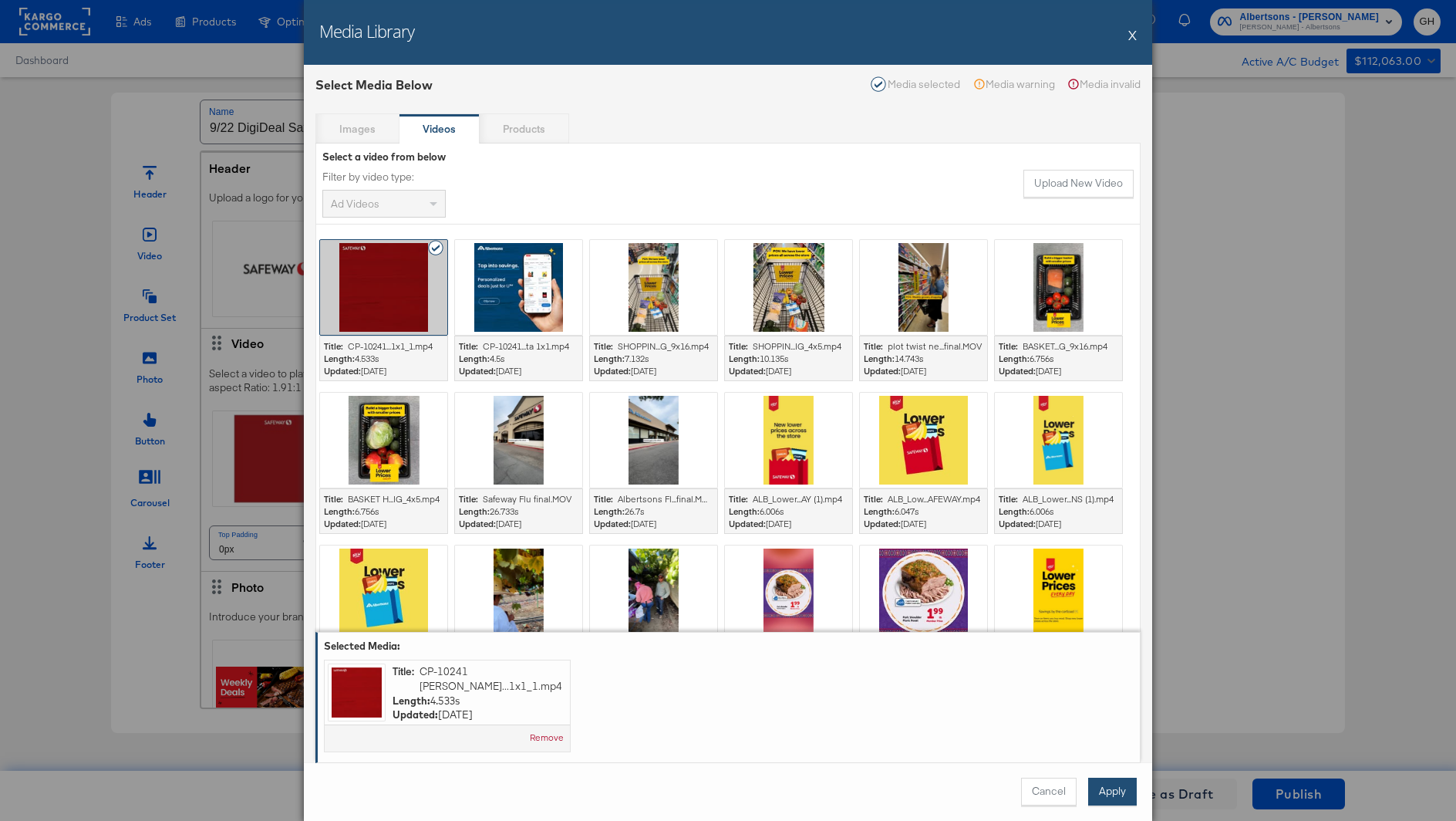
click at [1120, 797] on button "Apply" at bounding box center [1113, 791] width 49 height 28
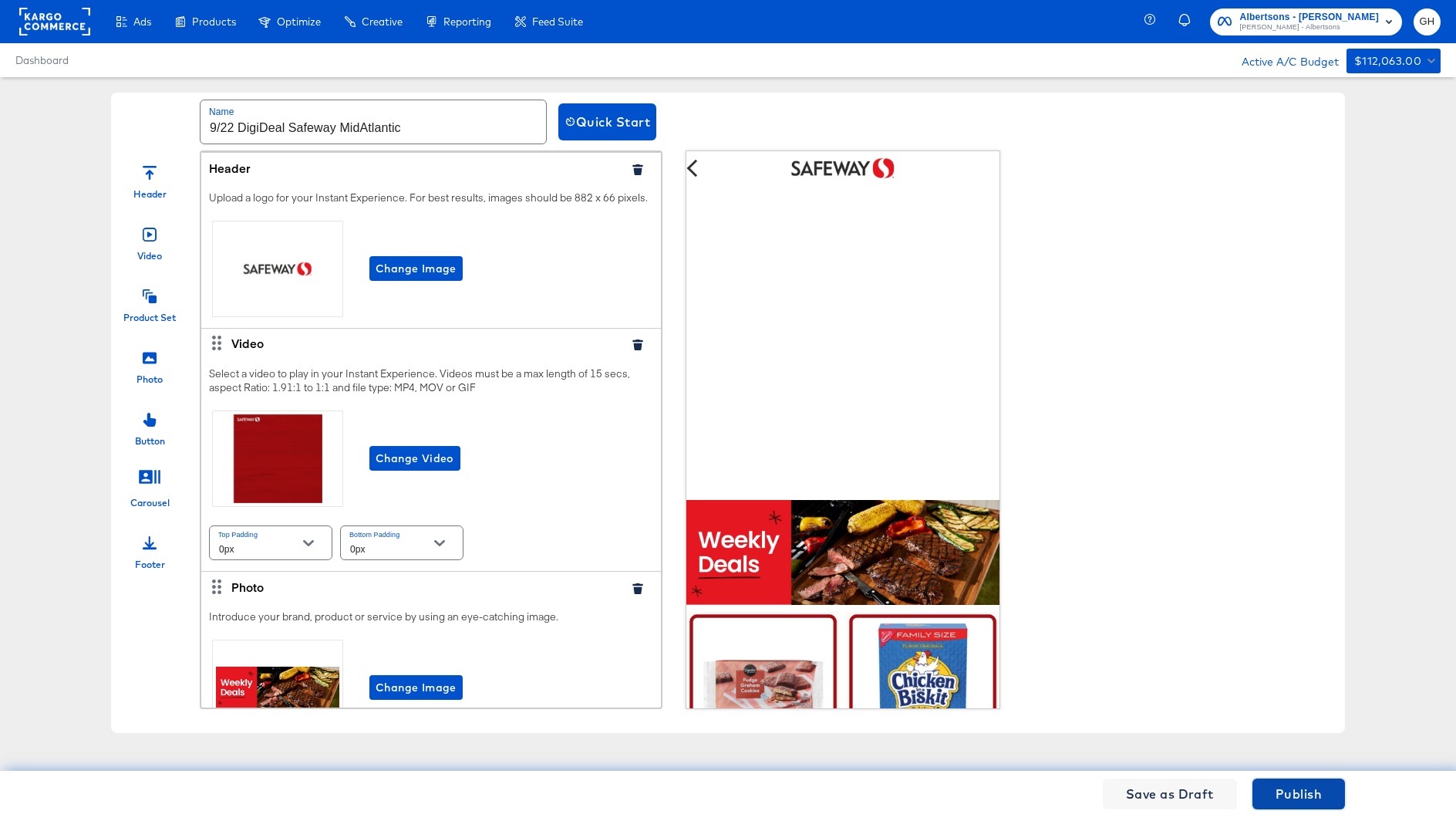
click at [1295, 790] on span "Publish" at bounding box center [1299, 793] width 46 height 21
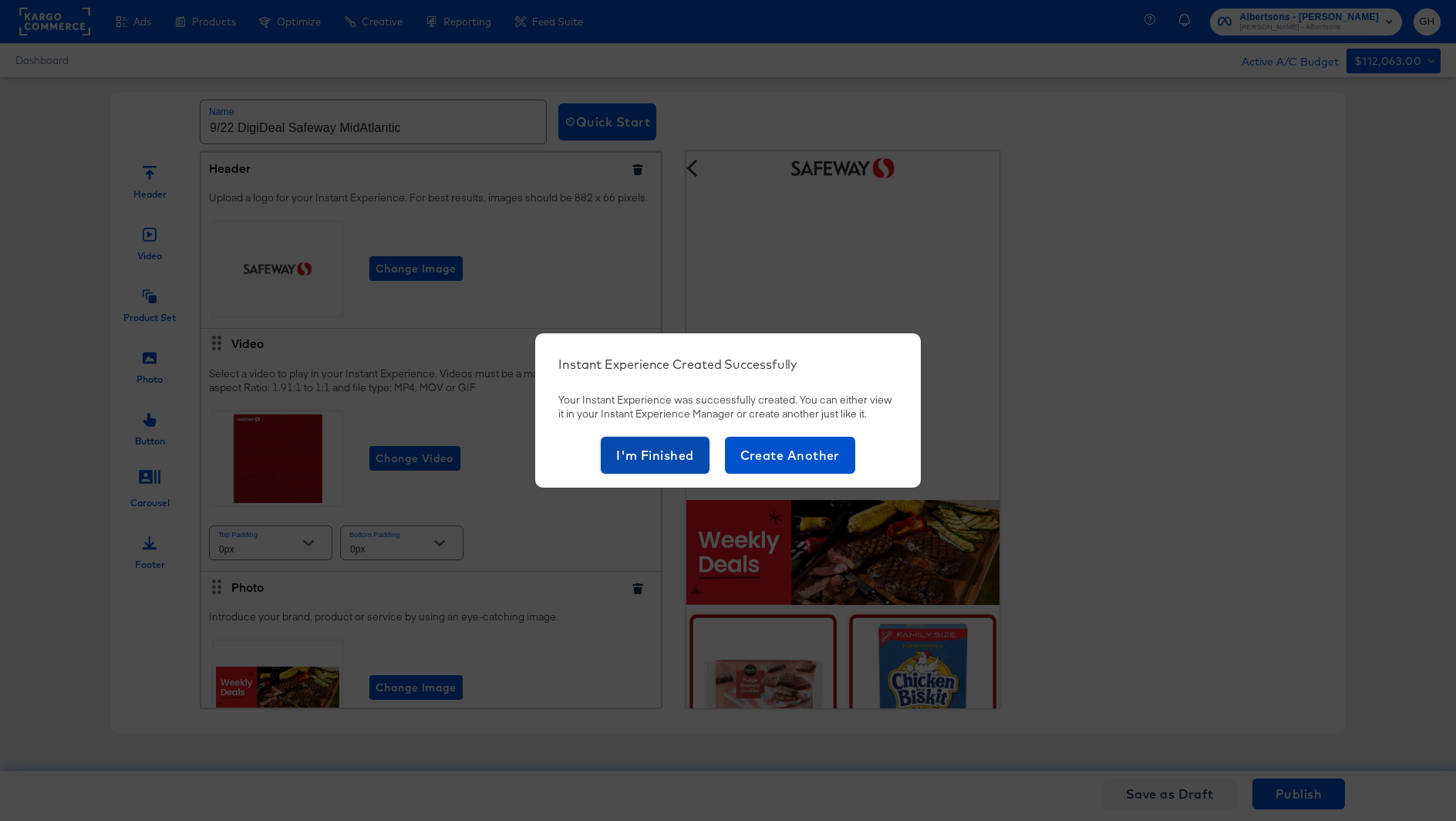
click at [663, 456] on span "I'm Finished" at bounding box center [655, 455] width 78 height 21
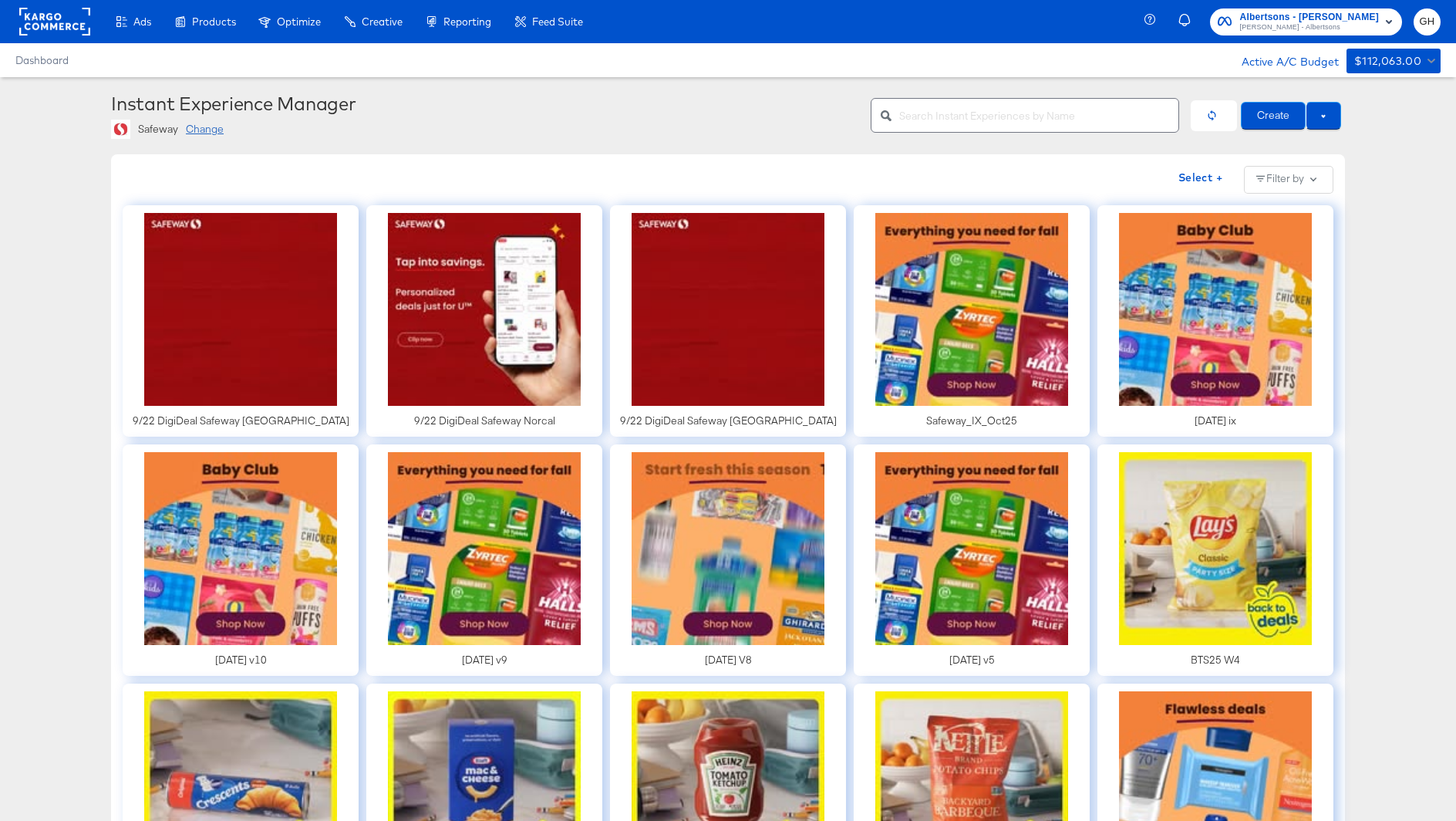
click at [1037, 115] on input "text" at bounding box center [1039, 109] width 279 height 33
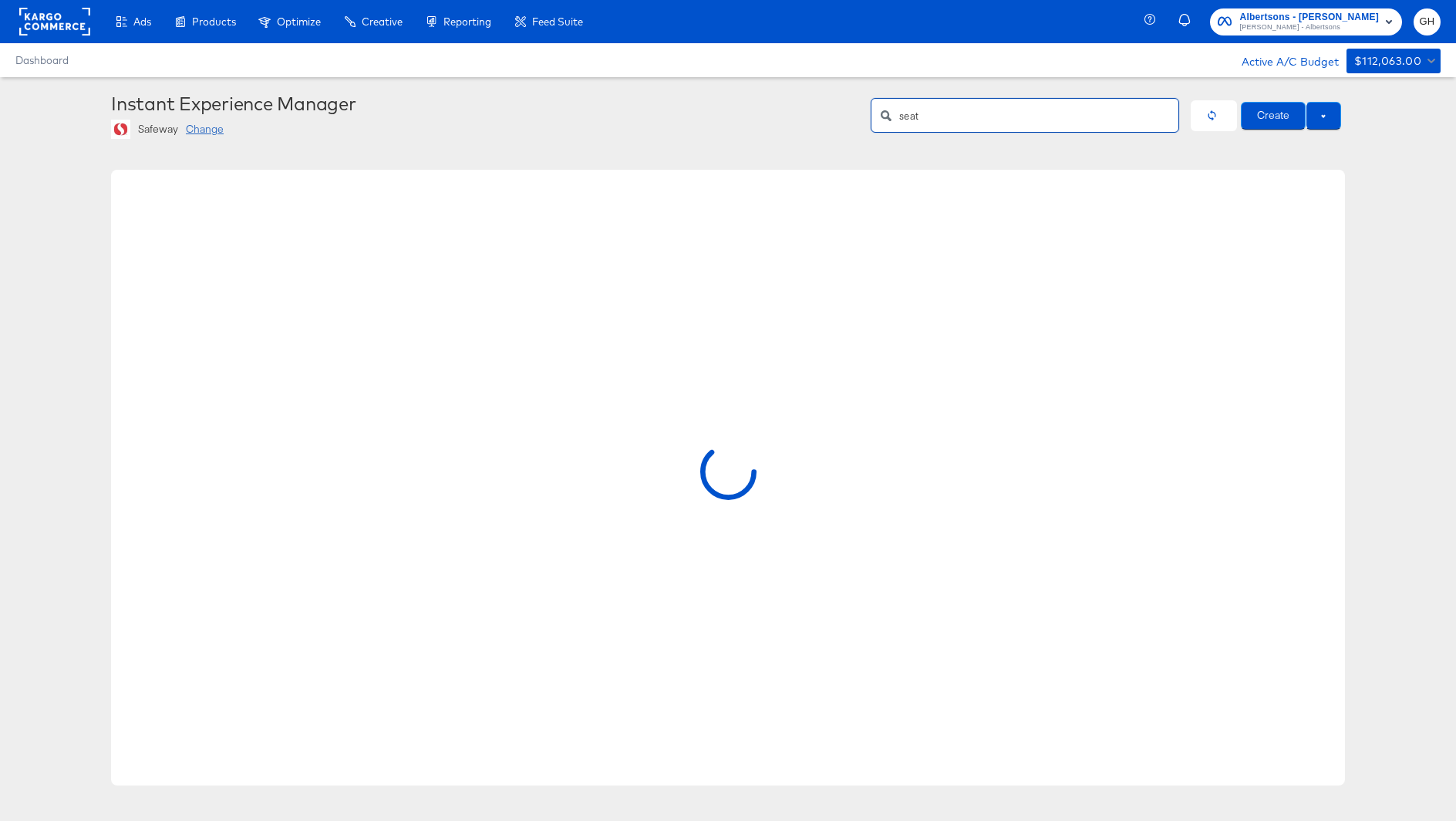
type input "seat"
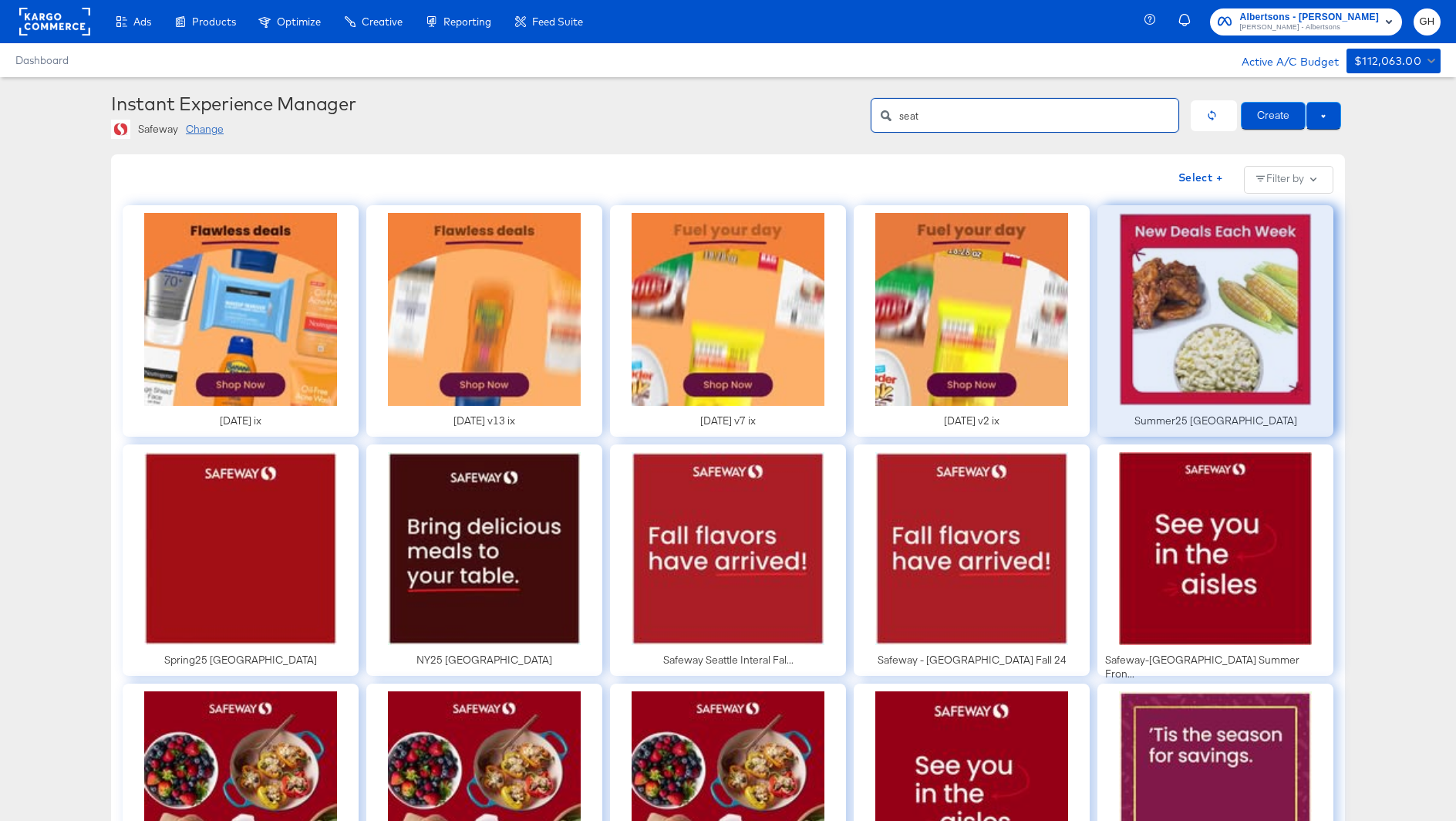
click at [1238, 258] on div at bounding box center [1216, 321] width 236 height 231
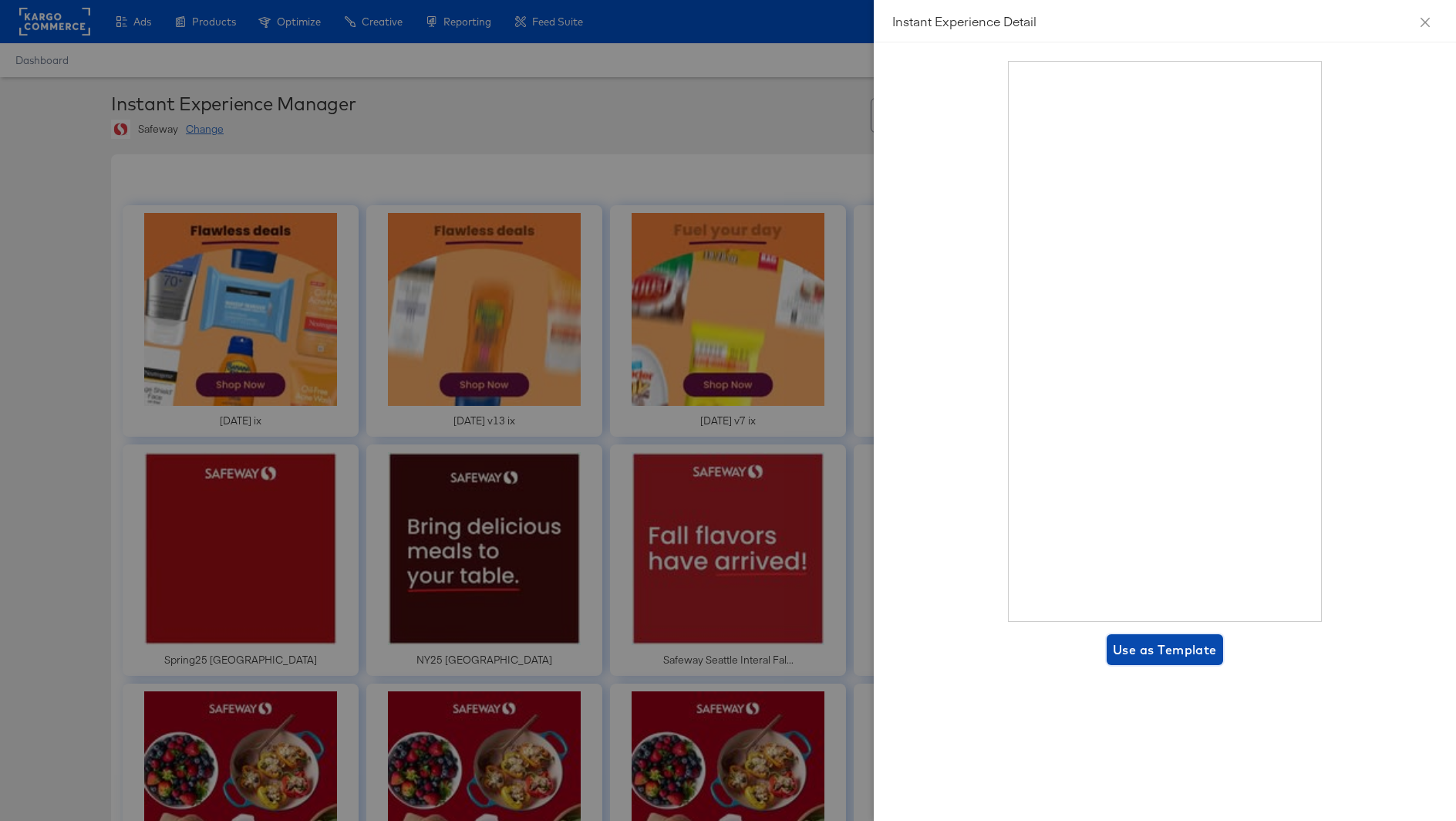
click at [1155, 645] on span "Use as Template" at bounding box center [1165, 649] width 104 height 21
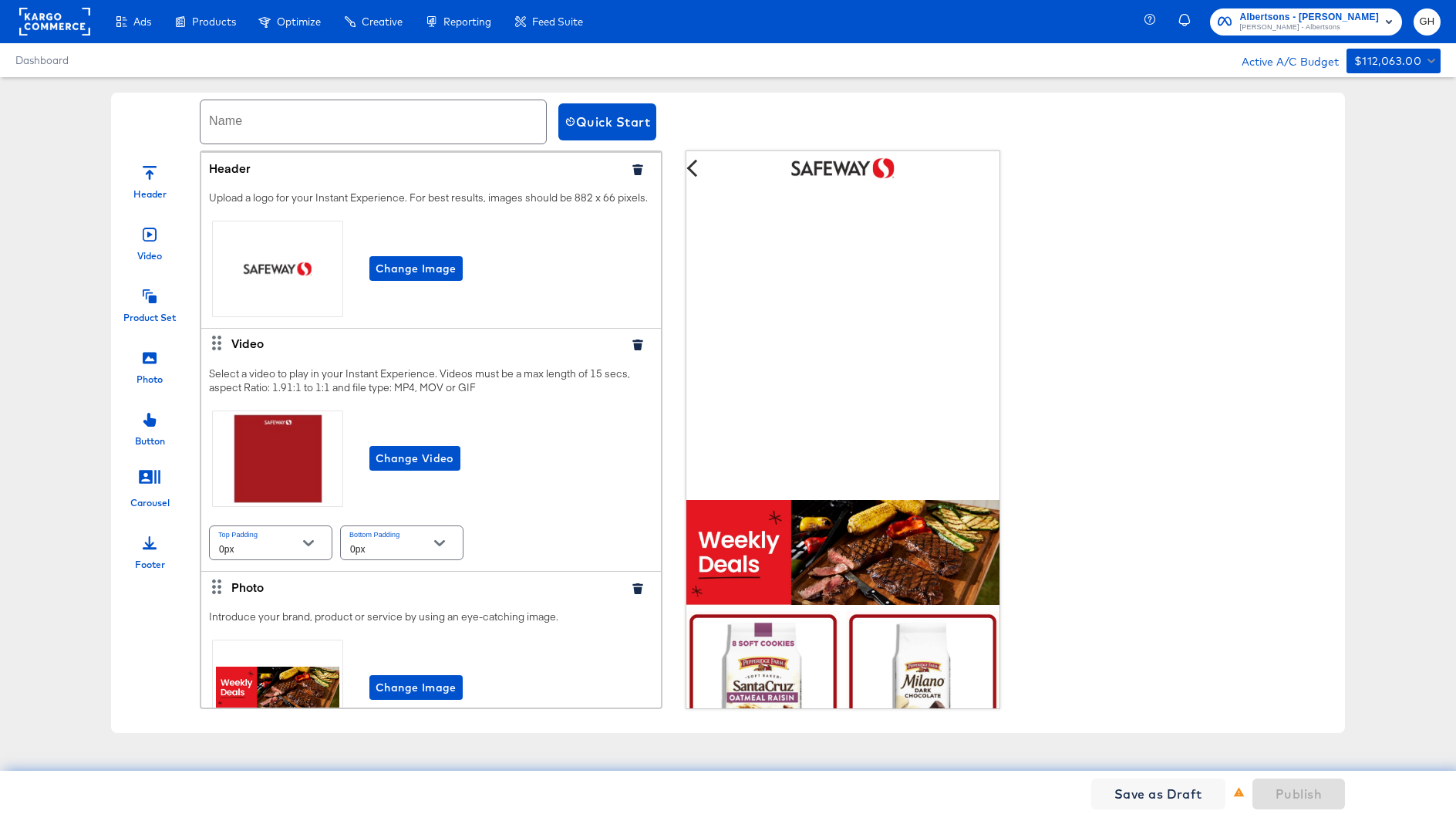
click at [240, 121] on input "text" at bounding box center [373, 121] width 346 height 43
paste input "9/22 DigiDeal Safeway [GEOGRAPHIC_DATA]"
drag, startPoint x: 338, startPoint y: 130, endPoint x: 463, endPoint y: 116, distance: 125.8
click at [463, 116] on input "9/22 DigiDeal Safeway [GEOGRAPHIC_DATA]" at bounding box center [373, 121] width 346 height 43
click at [460, 116] on input "9/22 DigiDeal Safeway [GEOGRAPHIC_DATA]" at bounding box center [373, 121] width 346 height 43
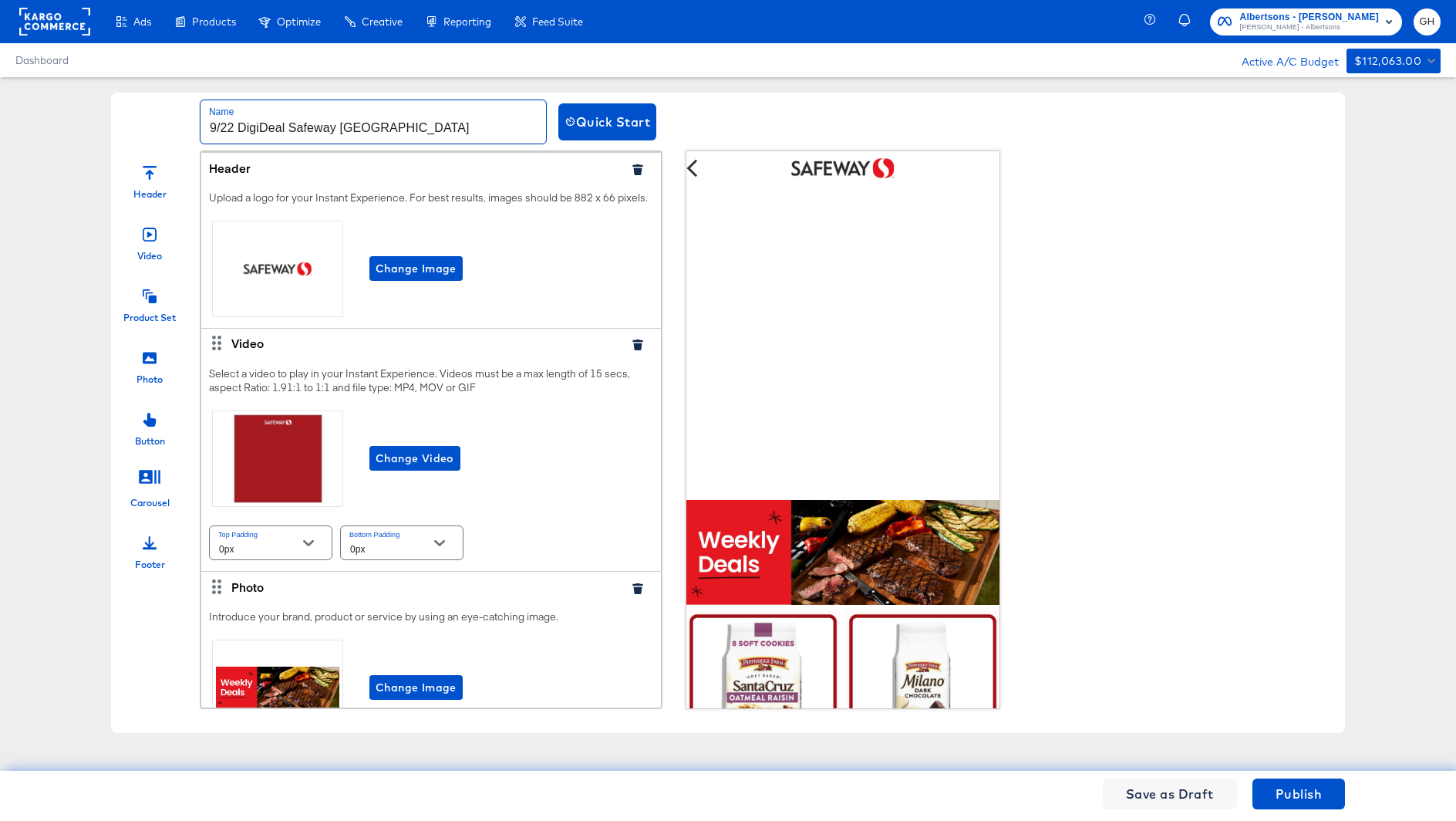
click at [456, 134] on input "9/22 DigiDeal Safeway [GEOGRAPHIC_DATA]" at bounding box center [373, 121] width 346 height 43
type input "9/22 DigiDeal Safeway [GEOGRAPHIC_DATA]"
click at [440, 456] on span "Change Video" at bounding box center [415, 458] width 79 height 20
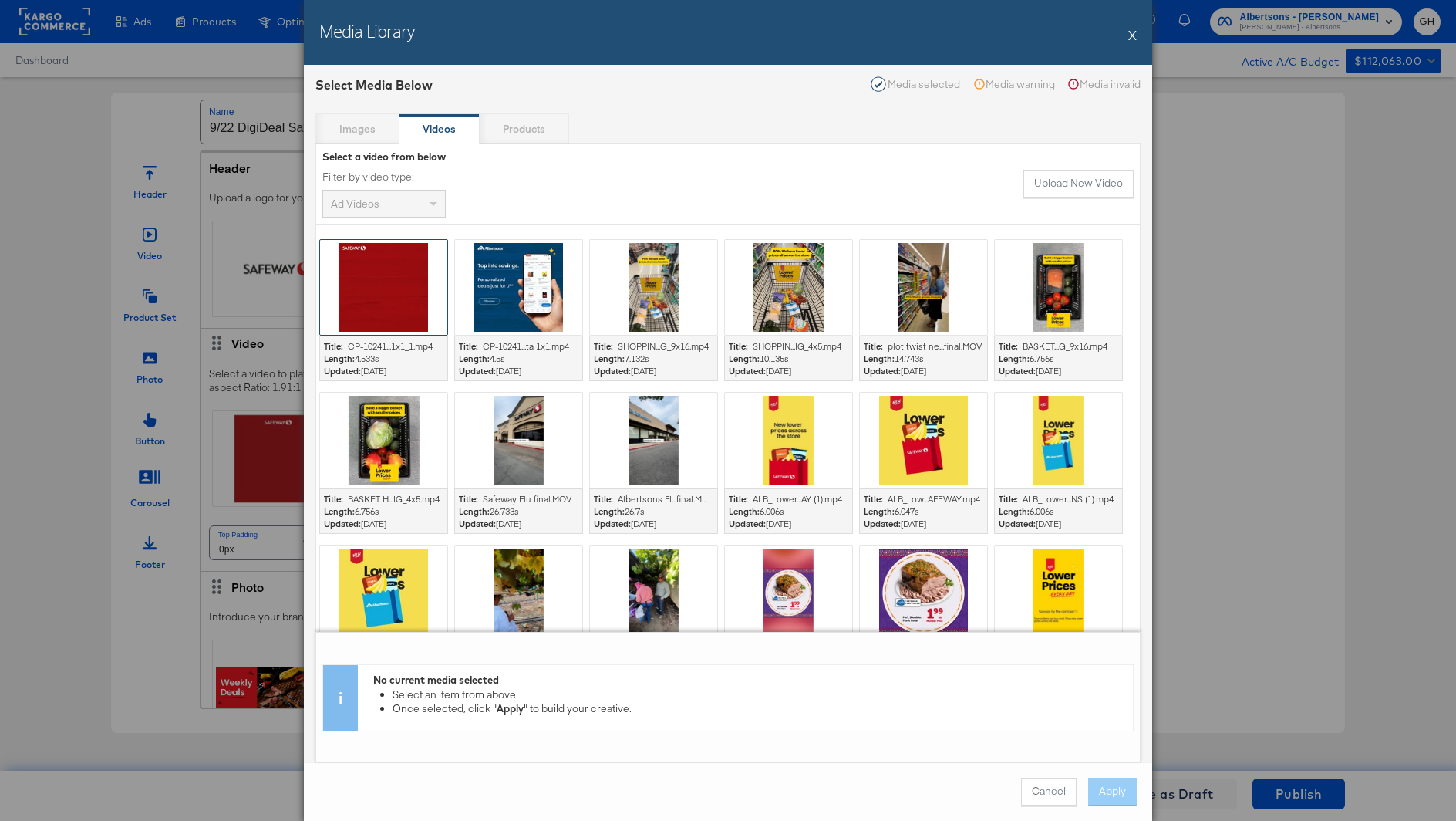
click at [402, 277] on div at bounding box center [384, 287] width 127 height 95
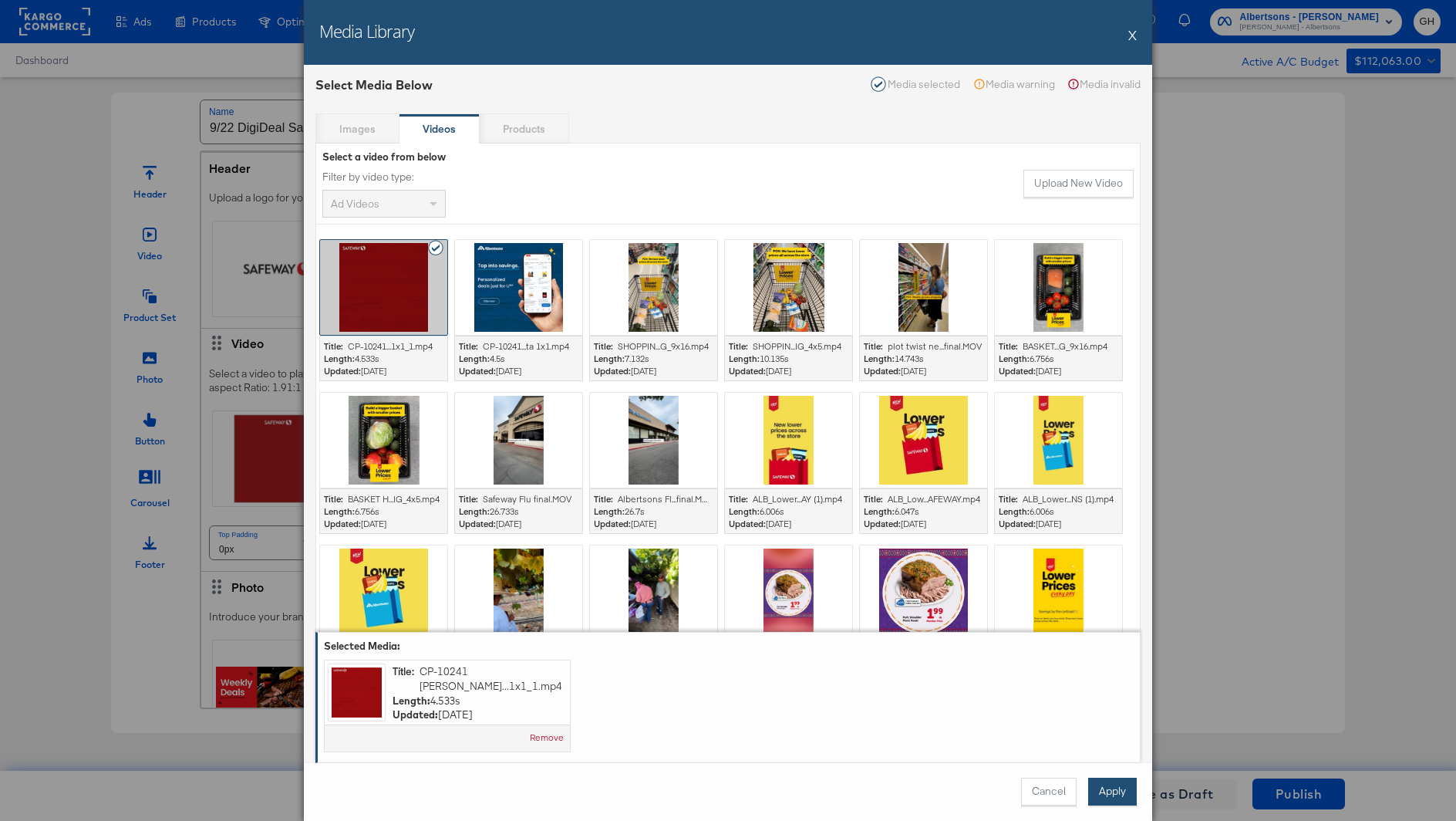
click at [1108, 797] on button "Apply" at bounding box center [1113, 791] width 49 height 28
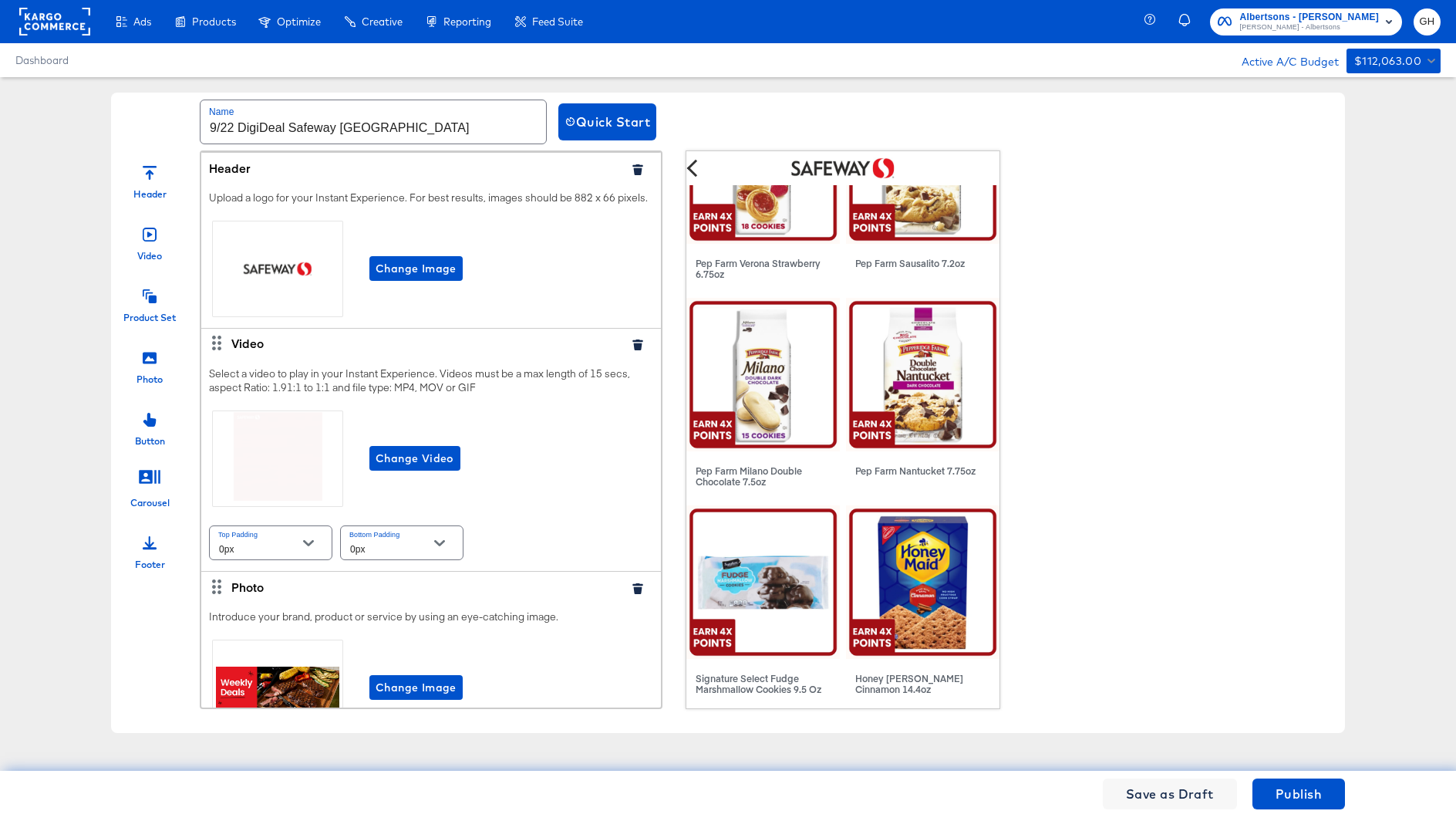
scroll to position [1200, 0]
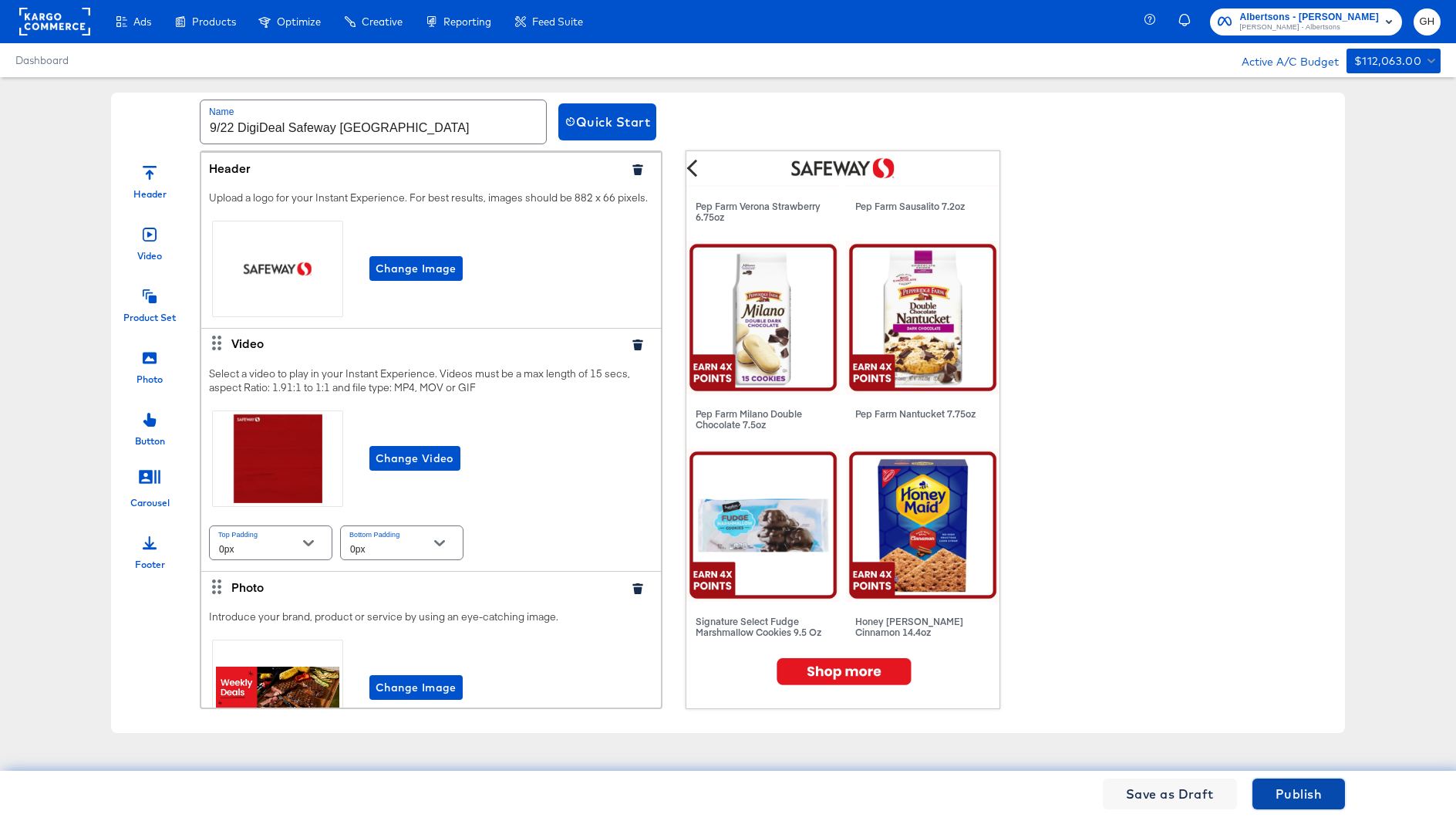
click at [1288, 784] on span "Publish" at bounding box center [1299, 793] width 46 height 21
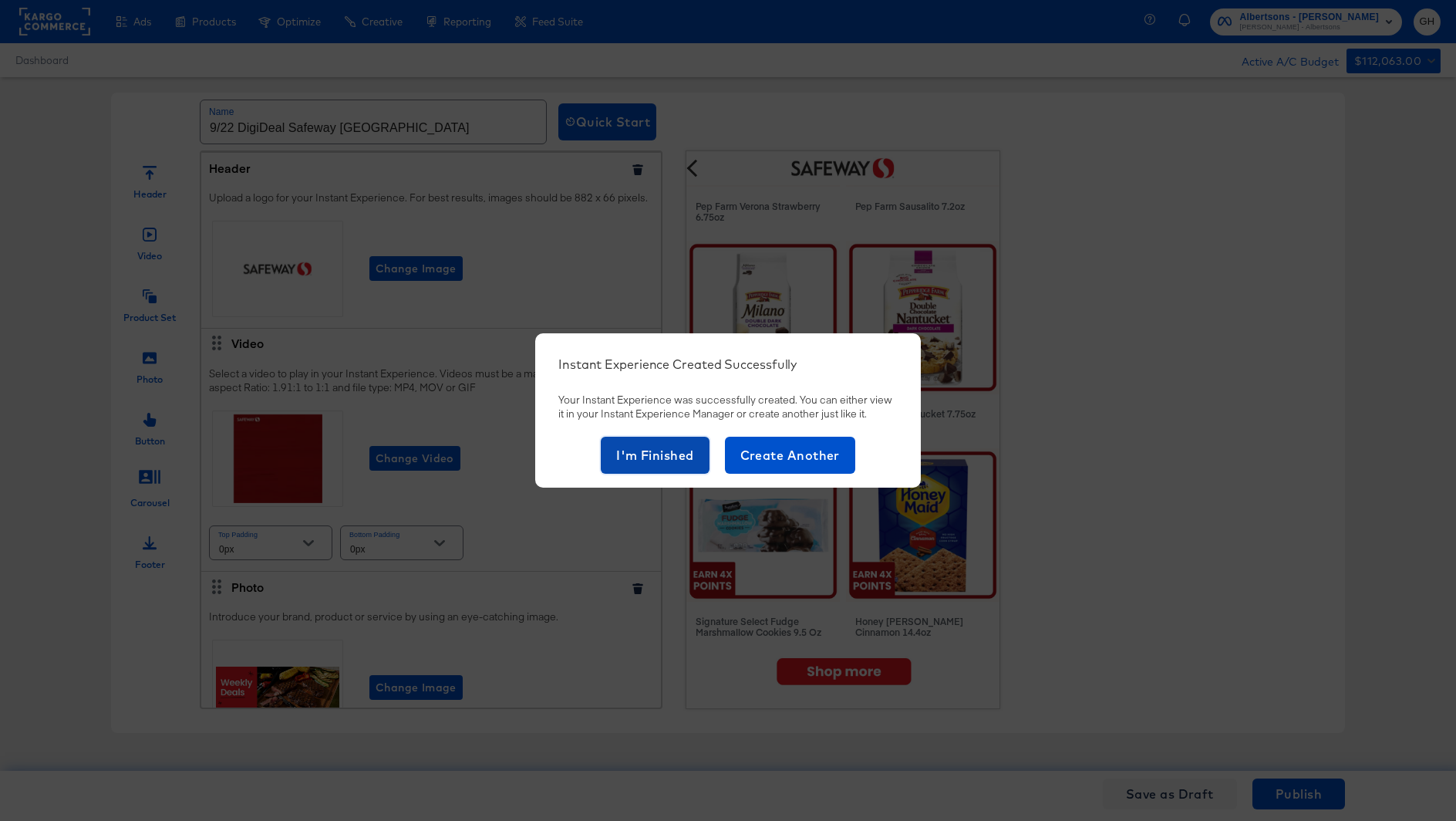
click at [631, 462] on span "I'm Finished" at bounding box center [655, 455] width 78 height 21
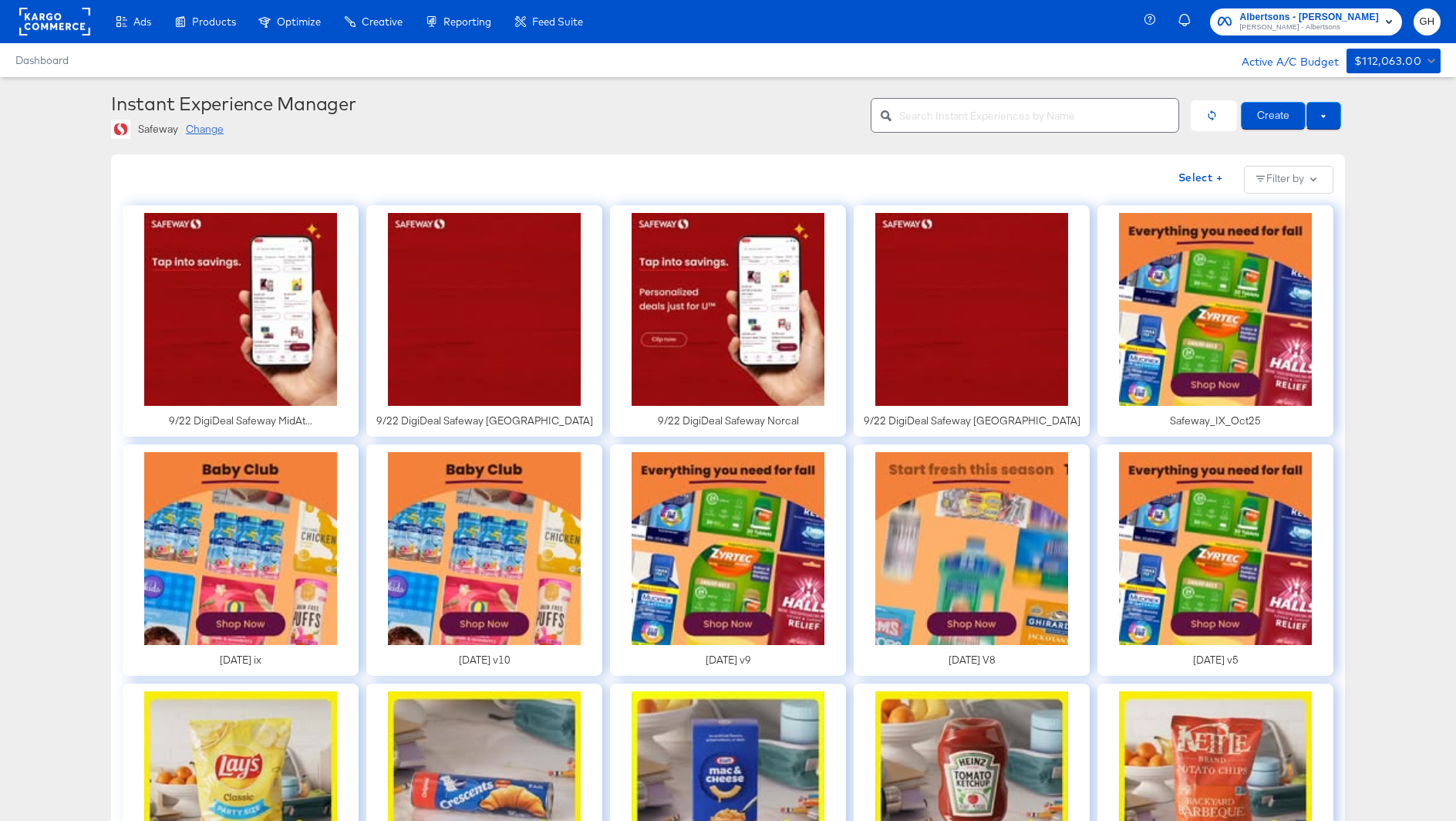
click at [940, 109] on input "text" at bounding box center [1039, 109] width 279 height 33
type input "southwest"
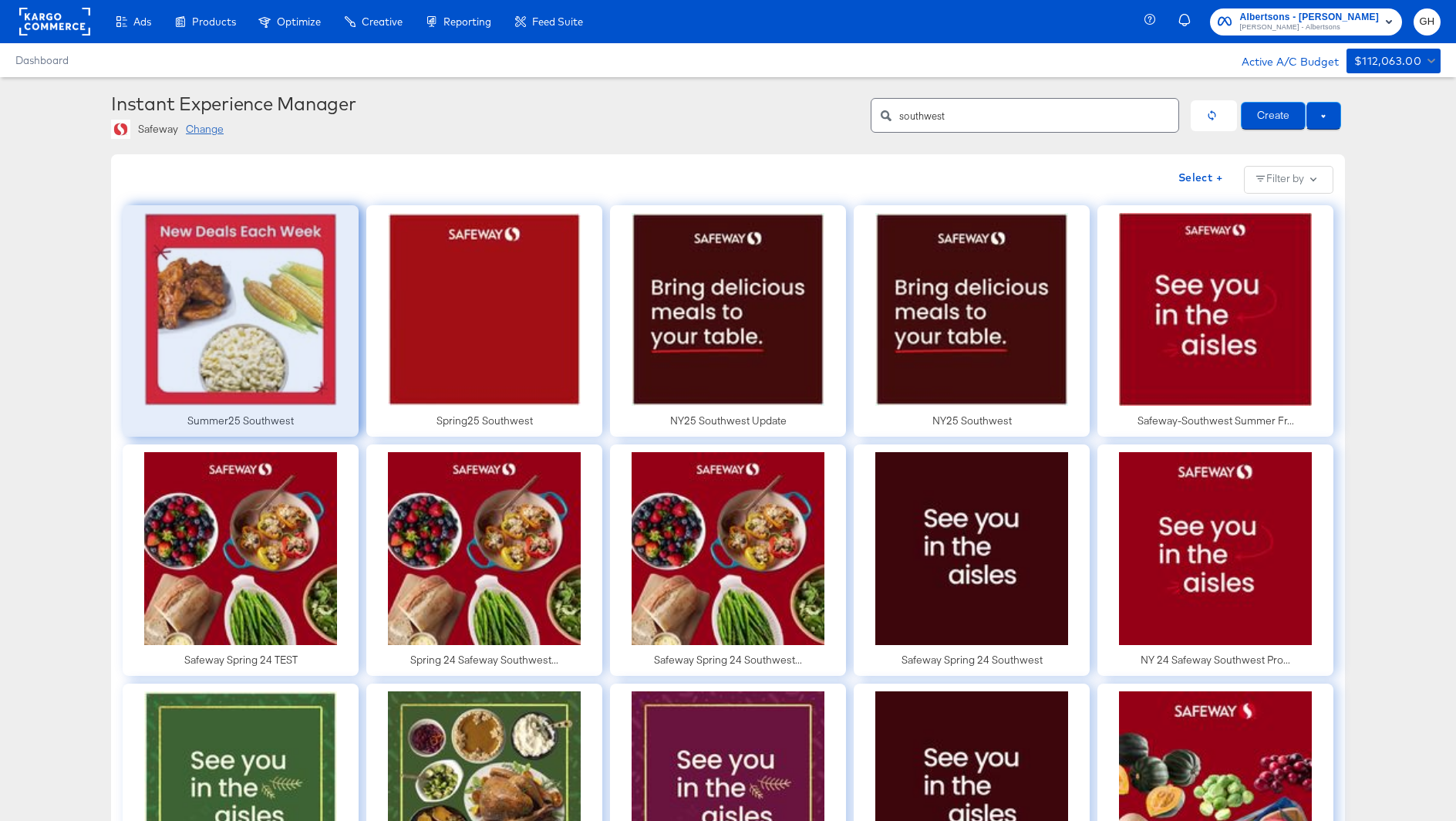
click at [285, 296] on div at bounding box center [241, 321] width 236 height 231
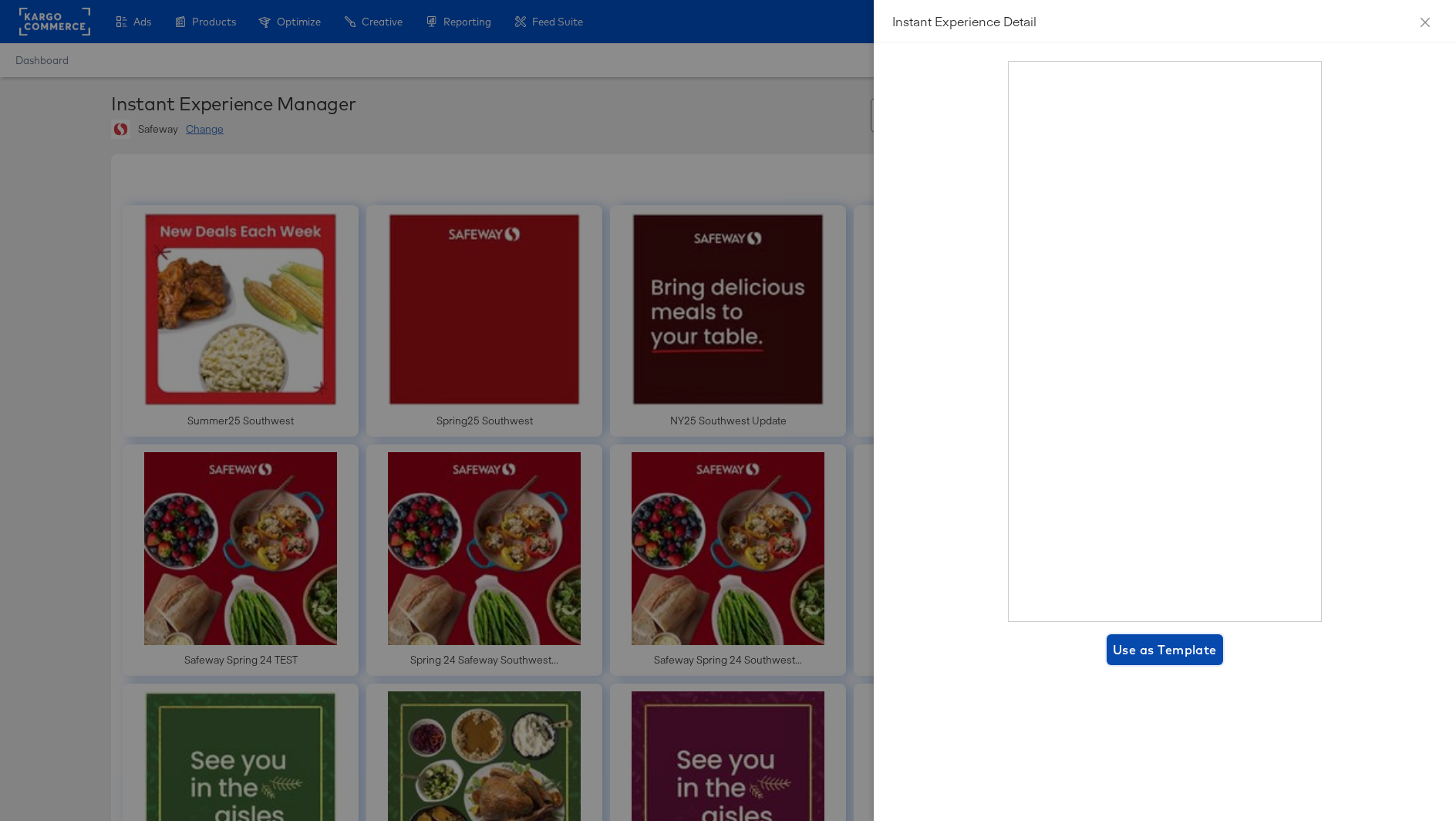
click at [1151, 645] on span "Use as Template" at bounding box center [1165, 649] width 104 height 21
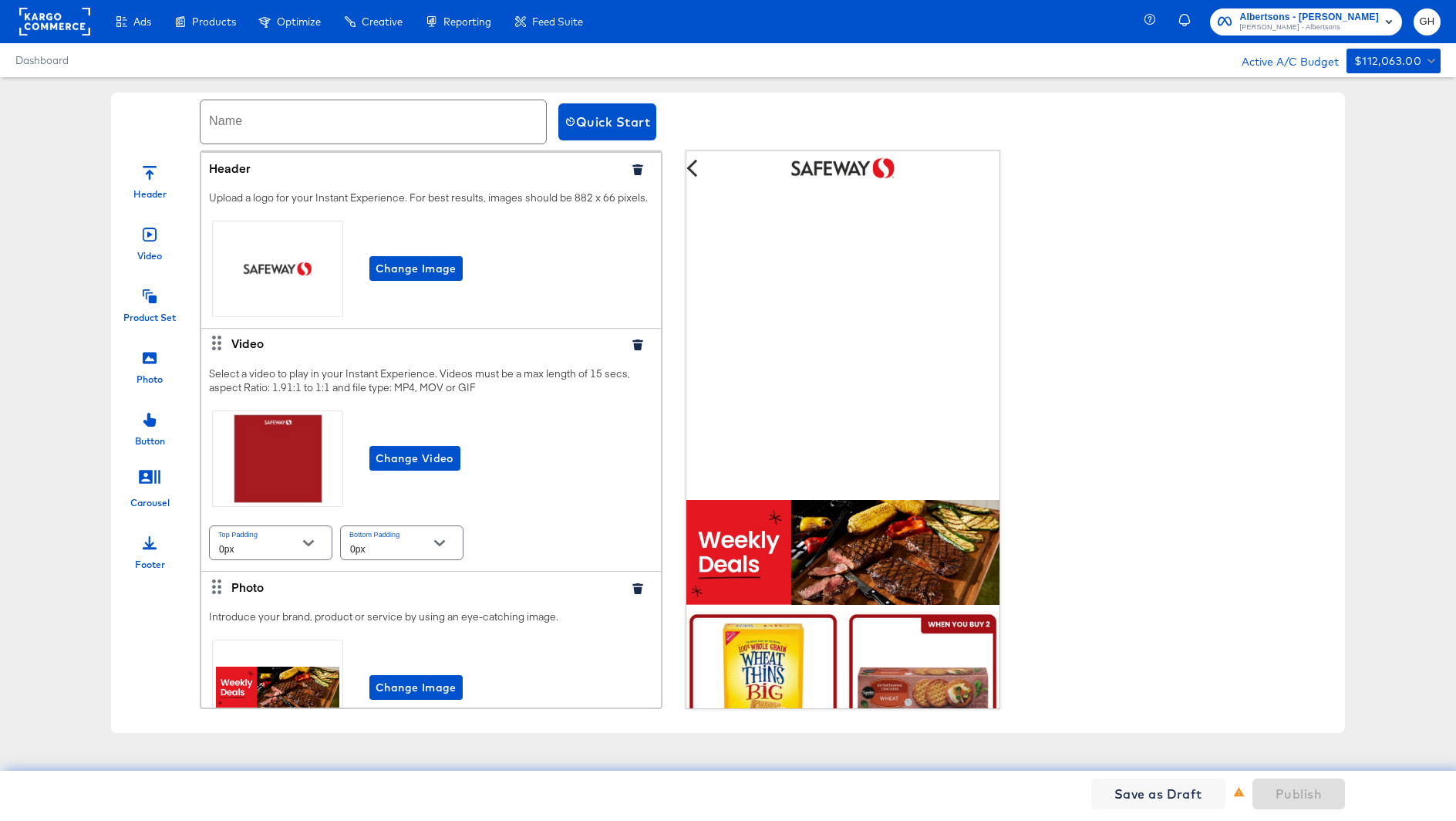
click at [215, 123] on input "text" at bounding box center [373, 121] width 346 height 43
paste input "9/22 DigiDeal Safeway [GEOGRAPHIC_DATA]"
drag, startPoint x: 360, startPoint y: 128, endPoint x: 453, endPoint y: 131, distance: 93.0
click at [453, 131] on input "9/22 DigiDeal Safeway [GEOGRAPHIC_DATA]" at bounding box center [373, 121] width 346 height 43
type input "9/22 DigiDeal Safeway Southwest"
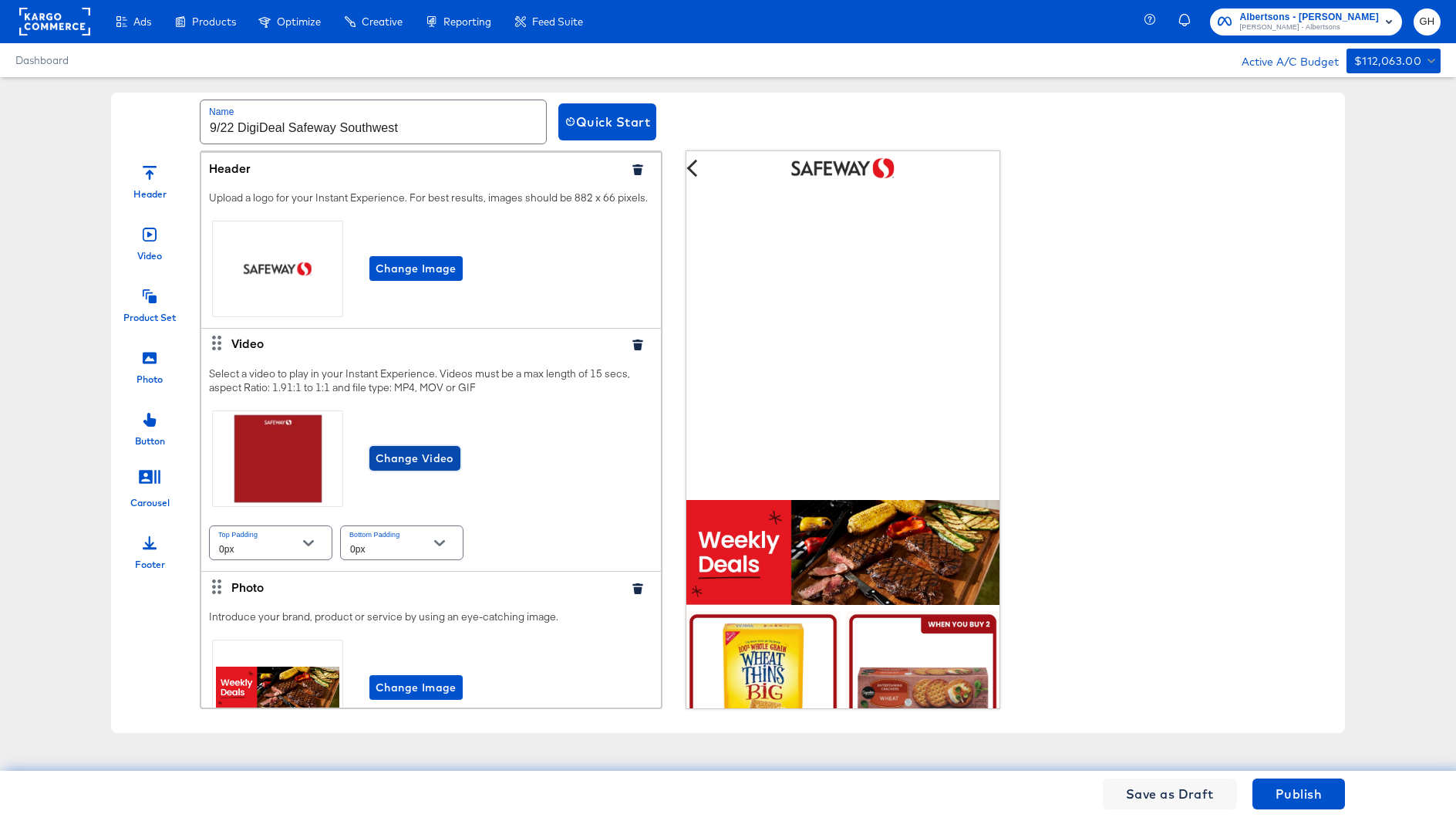
click at [413, 465] on span "Change Video" at bounding box center [415, 458] width 79 height 20
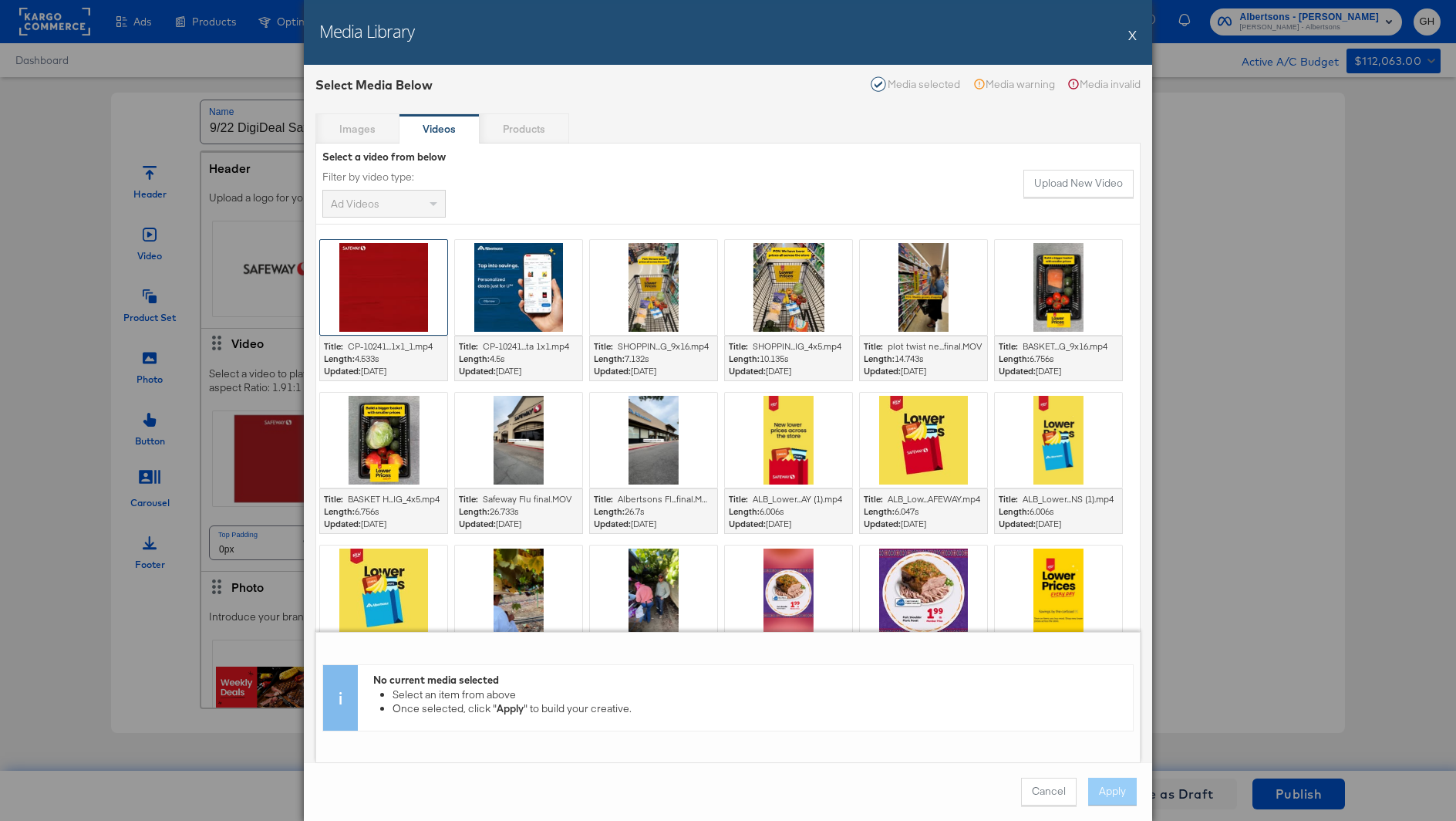
click at [383, 283] on div at bounding box center [384, 287] width 127 height 95
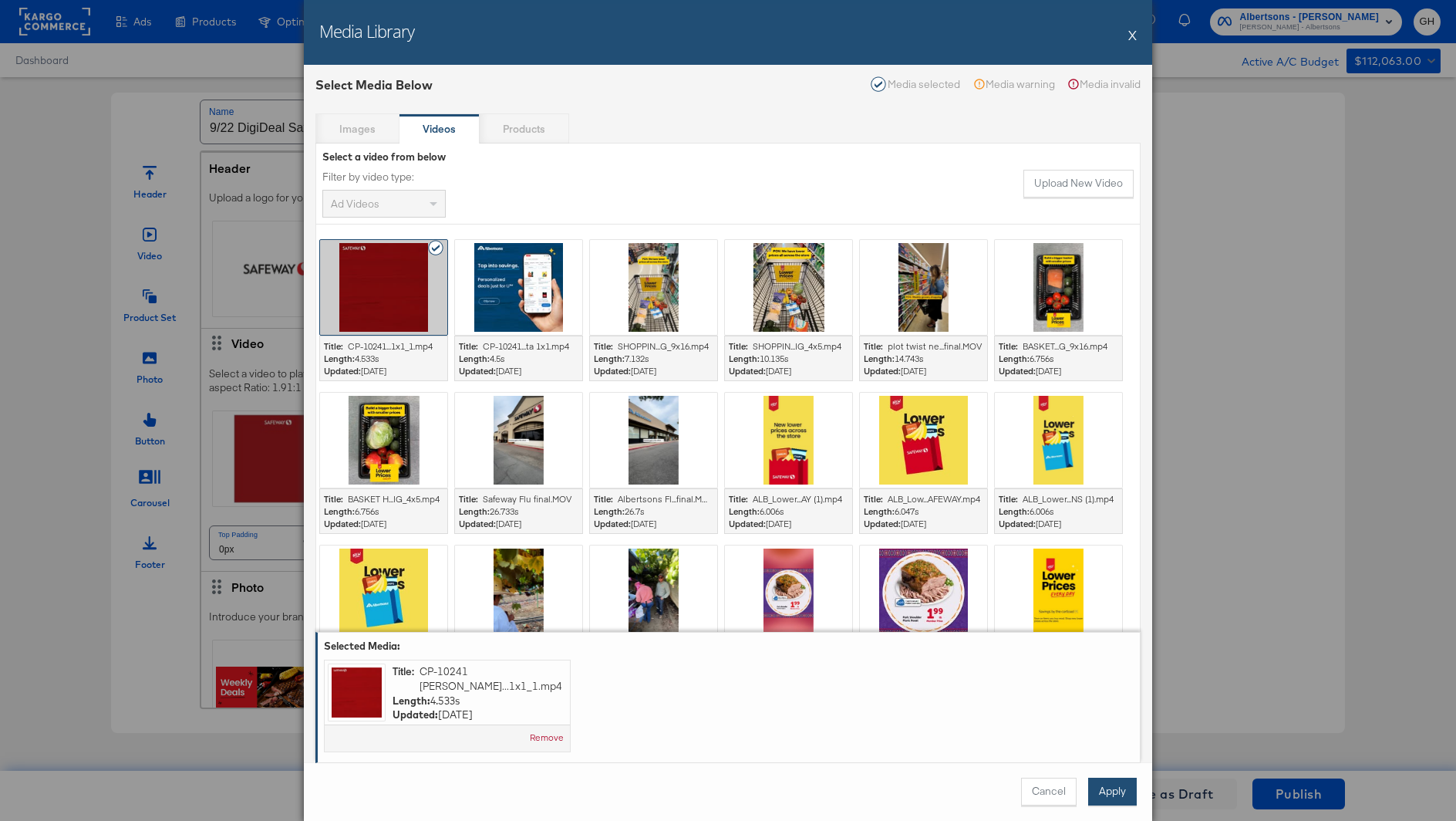
click at [1118, 798] on button "Apply" at bounding box center [1113, 791] width 49 height 28
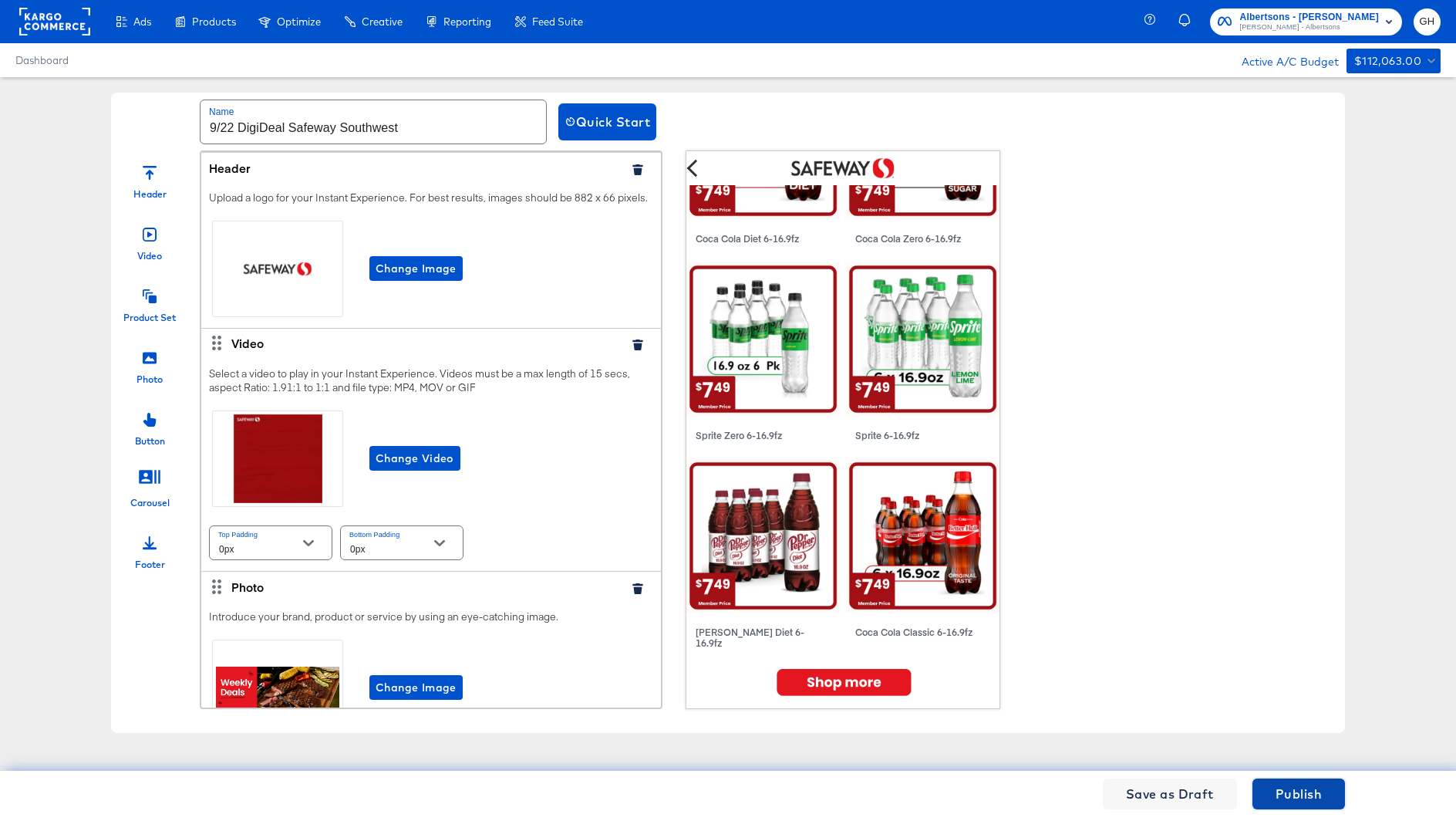
click at [1330, 803] on button "Publish" at bounding box center [1299, 793] width 93 height 31
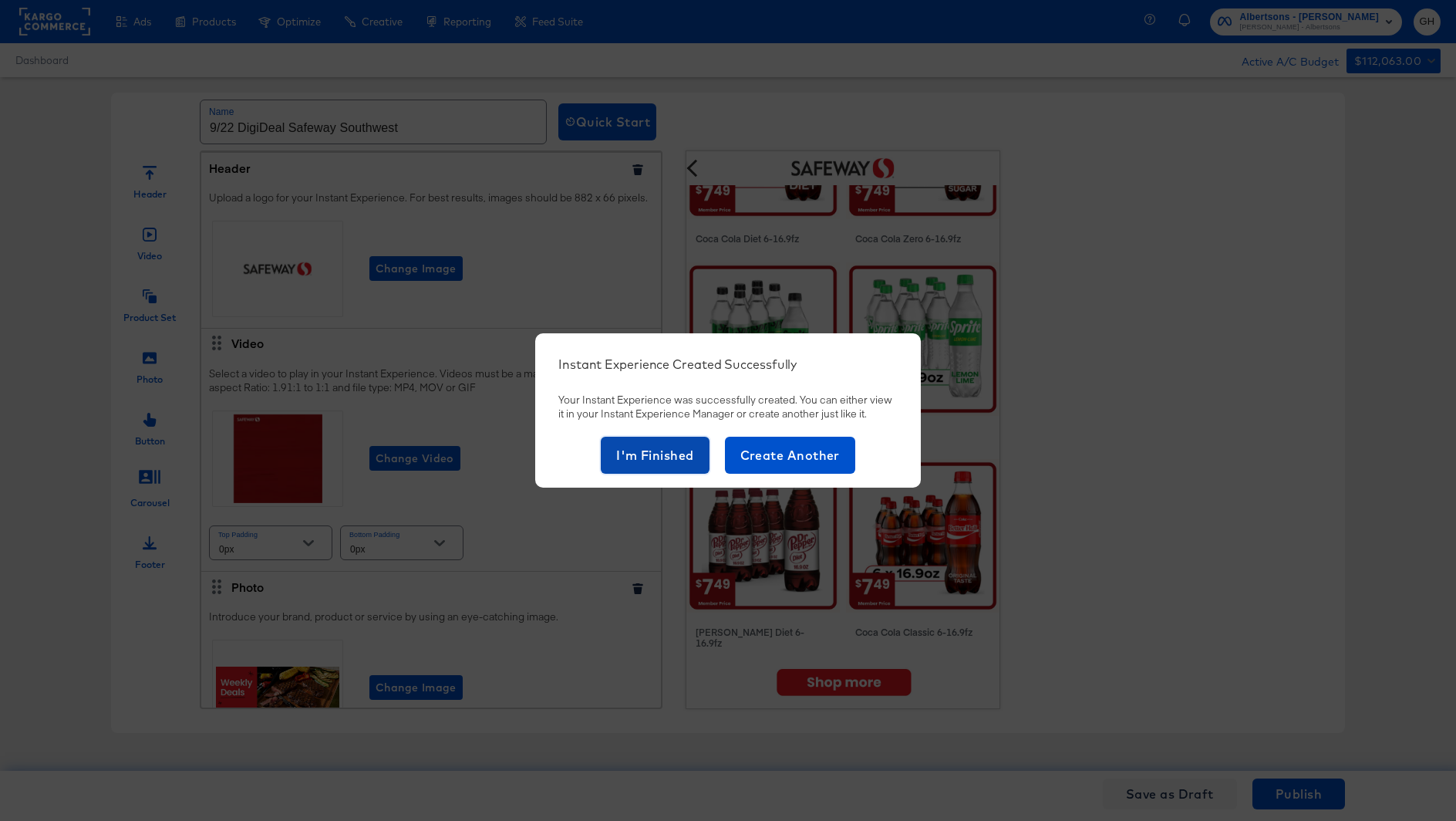
click at [608, 447] on button "I'm Finished" at bounding box center [656, 455] width 109 height 37
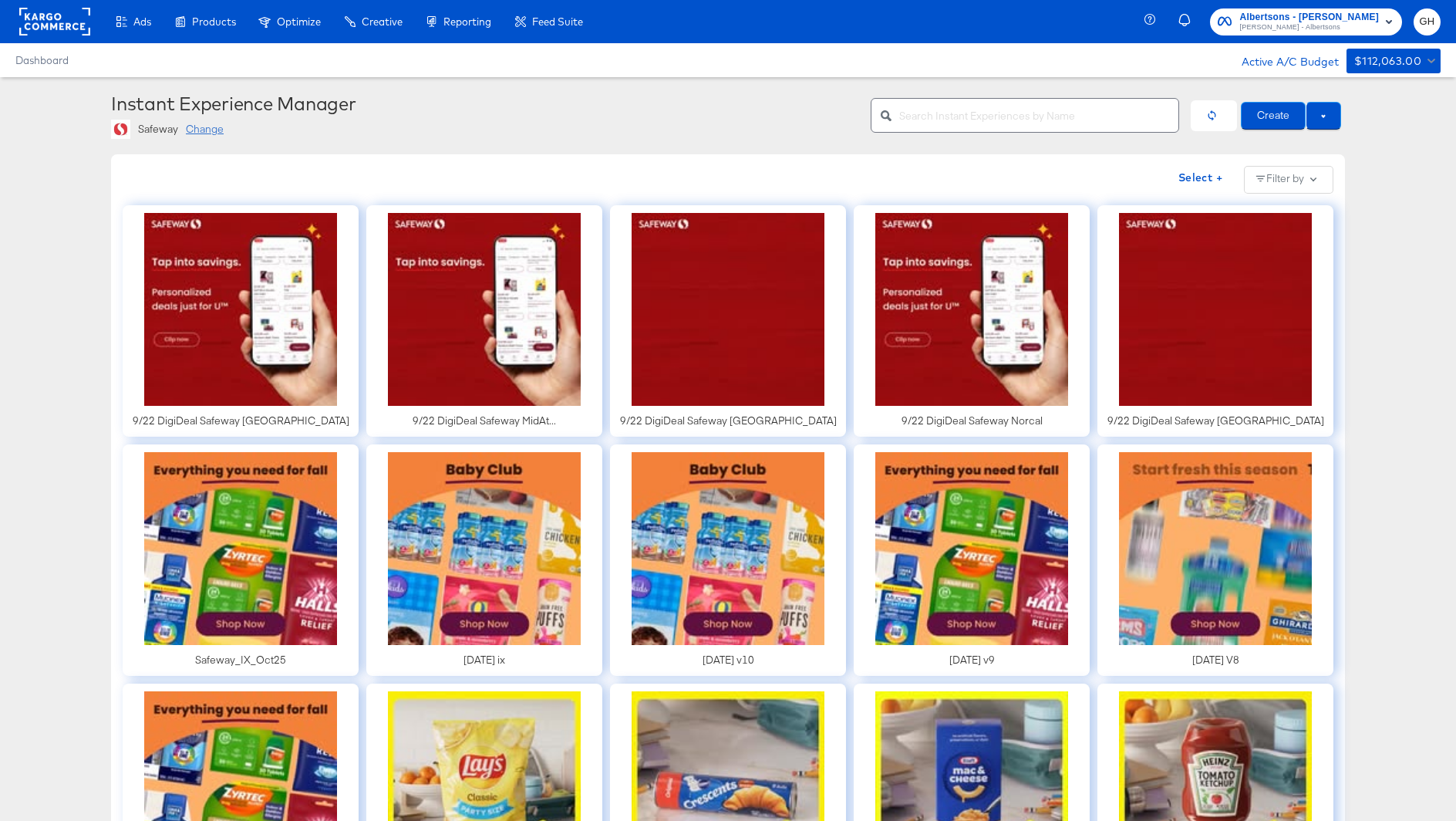
click at [205, 133] on div "Change" at bounding box center [205, 129] width 38 height 15
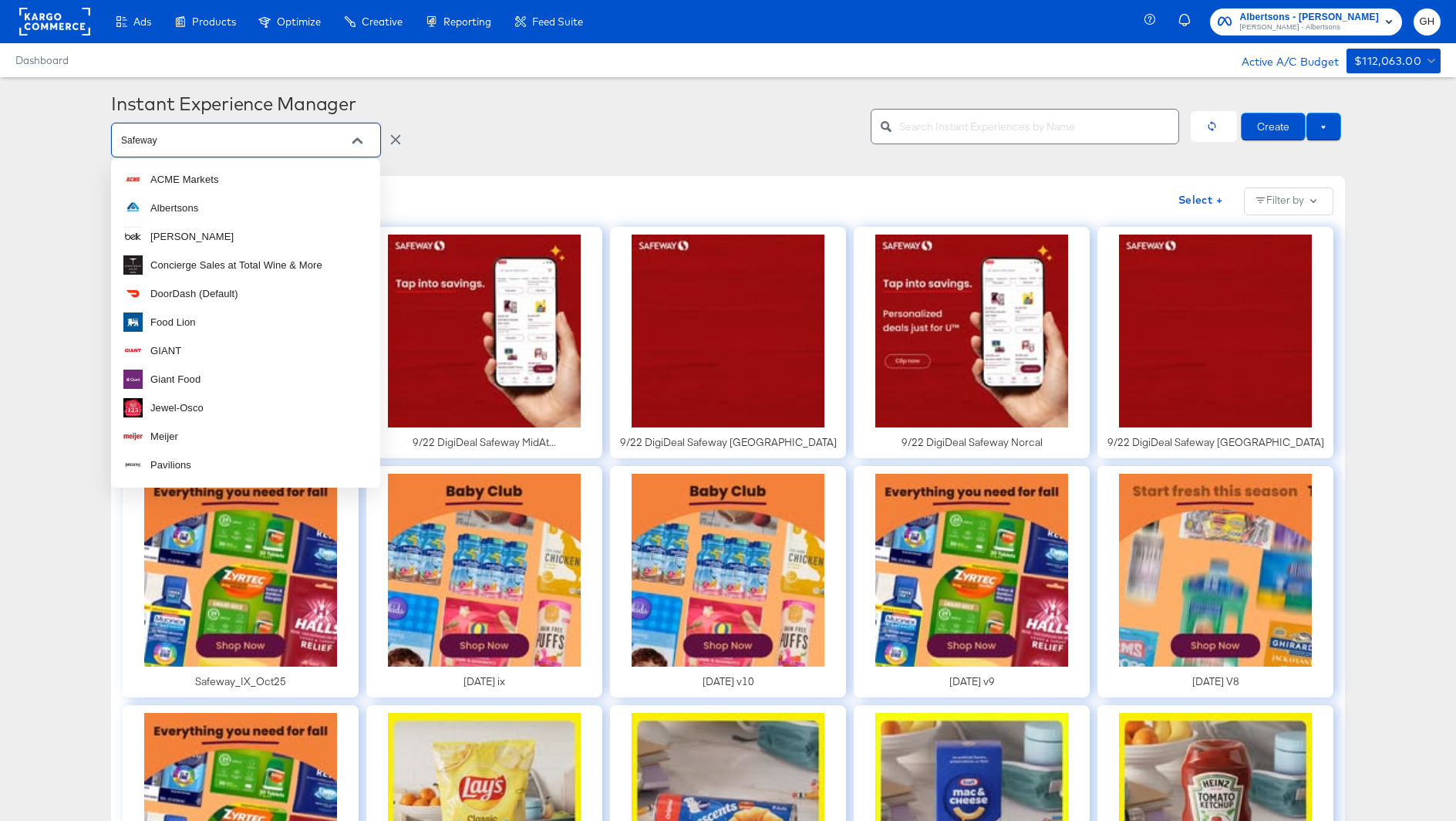
click at [198, 146] on input "Safeway" at bounding box center [234, 141] width 232 height 18
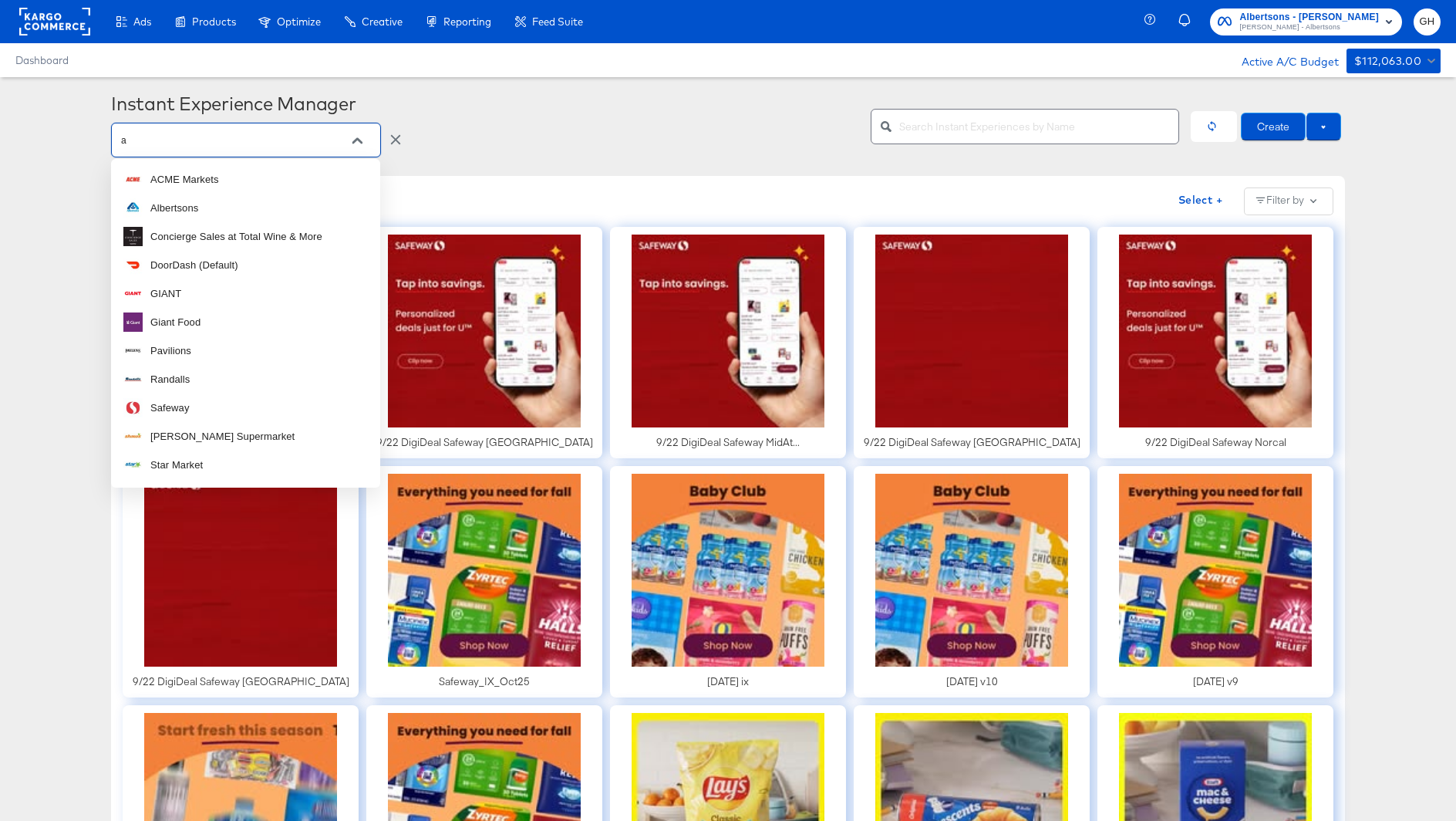
type input "ac"
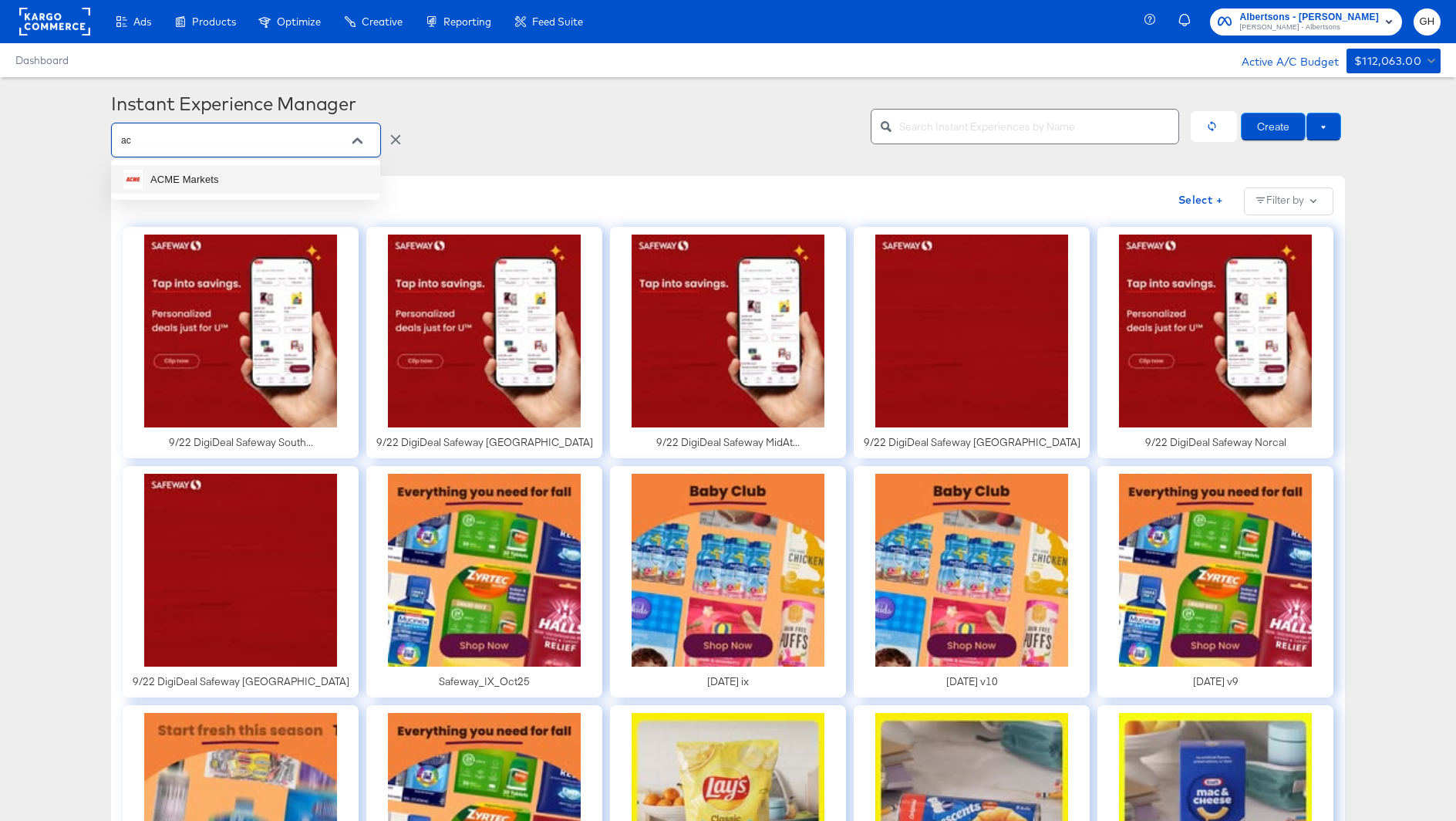
click at [205, 183] on div "ACME Markets" at bounding box center [184, 180] width 68 height 16
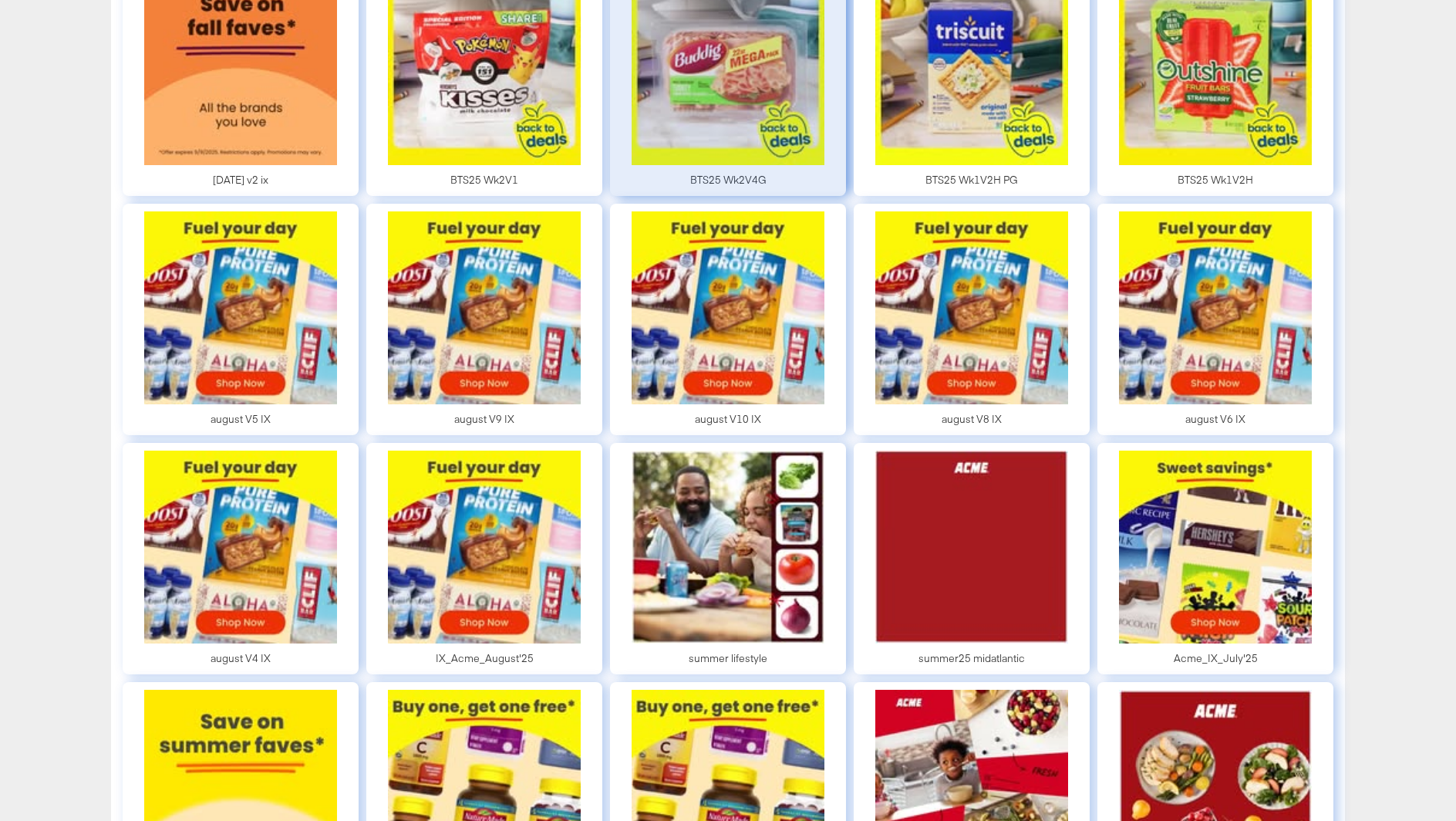
scroll to position [1071, 0]
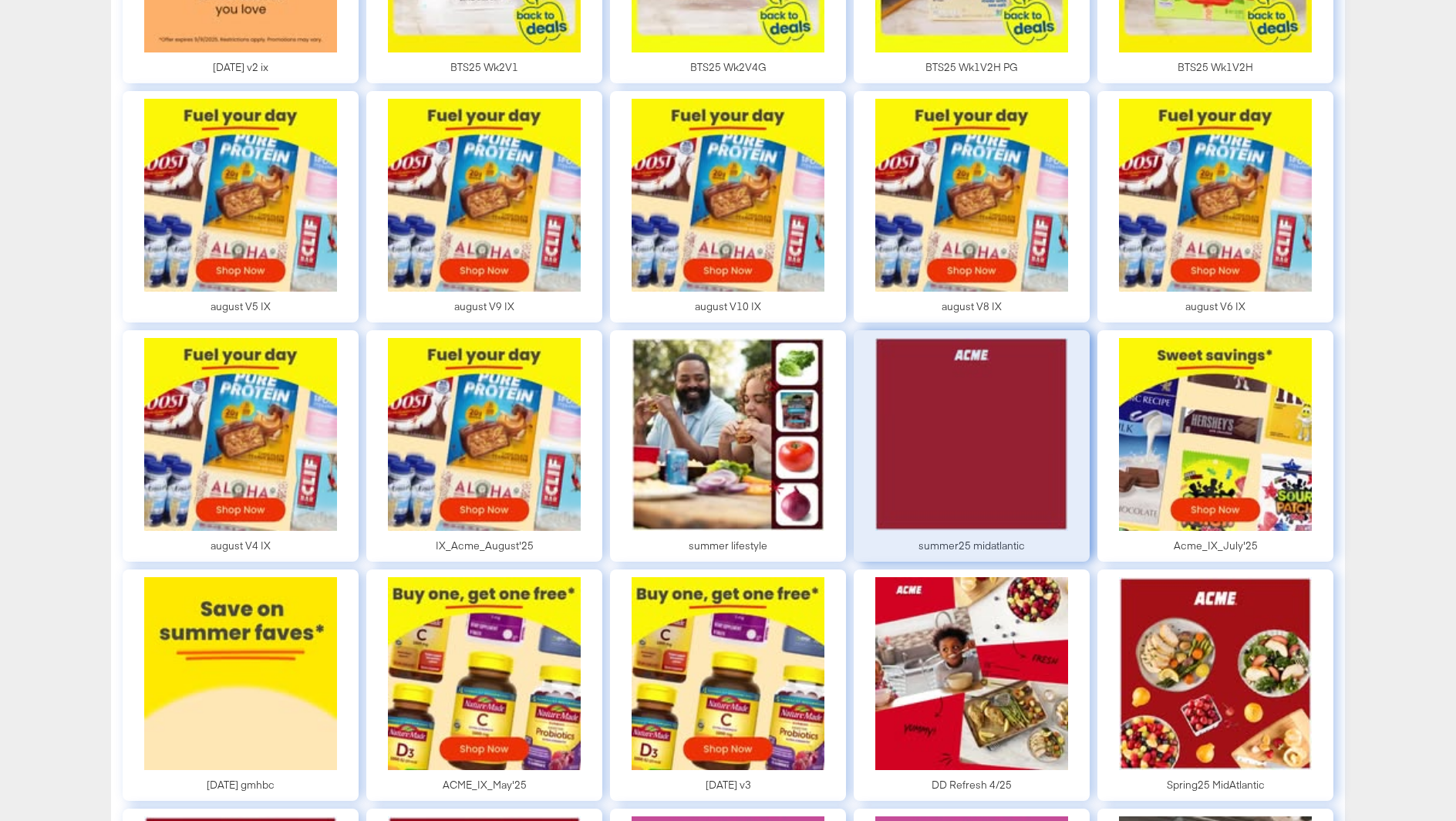
click at [951, 452] on div at bounding box center [972, 446] width 236 height 231
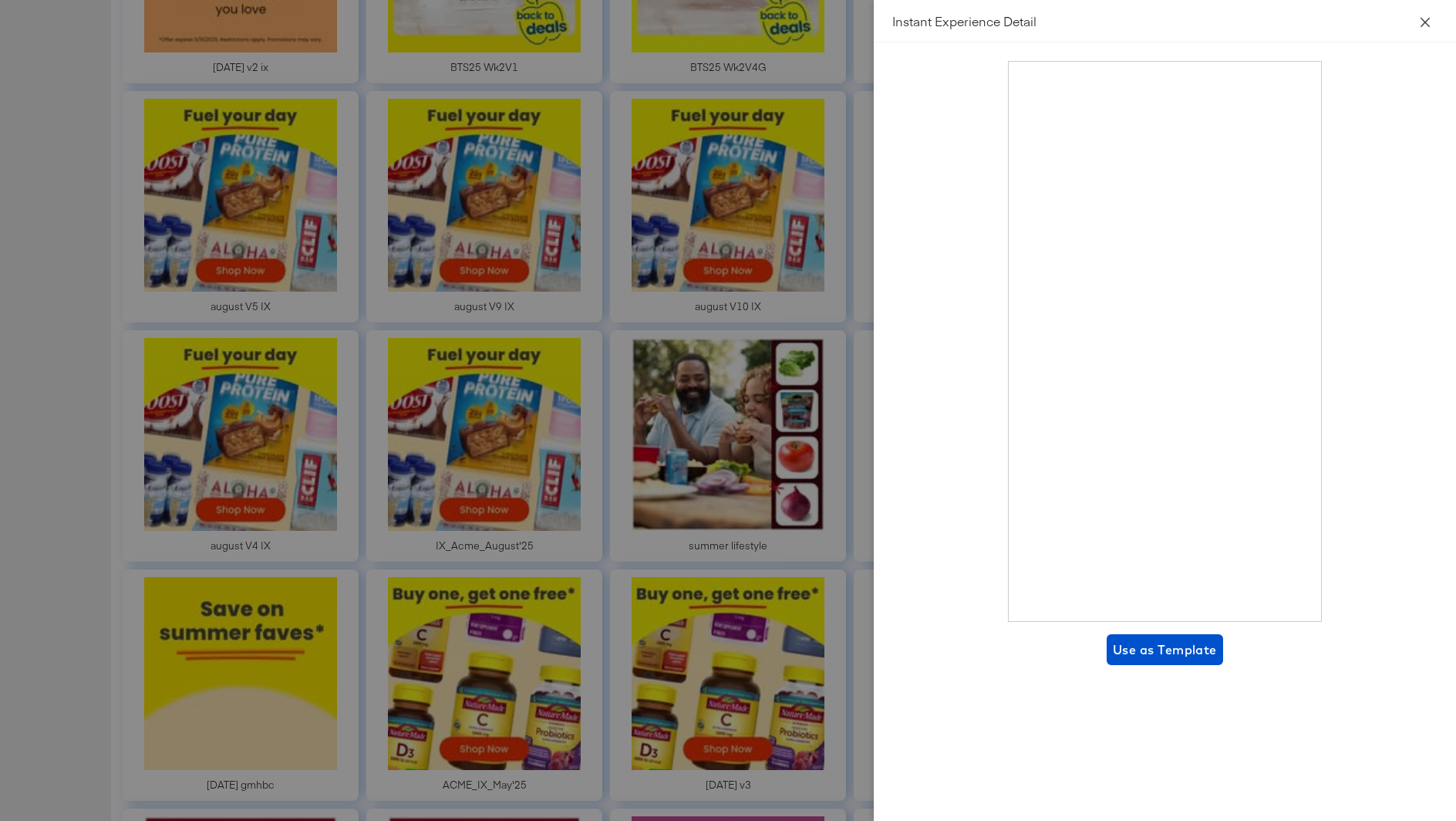
click at [1419, 17] on icon "close" at bounding box center [1425, 23] width 13 height 13
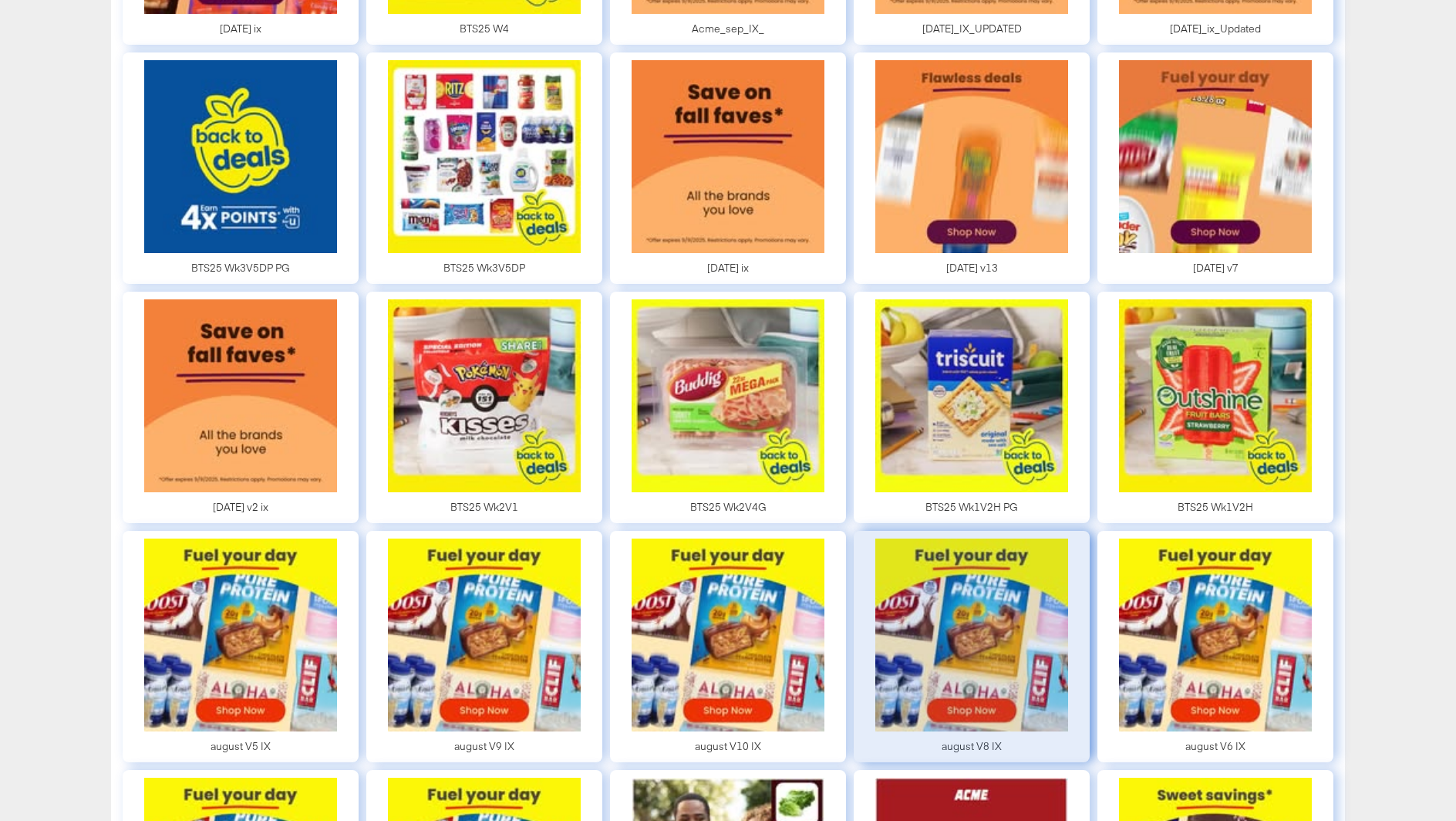
scroll to position [0, 0]
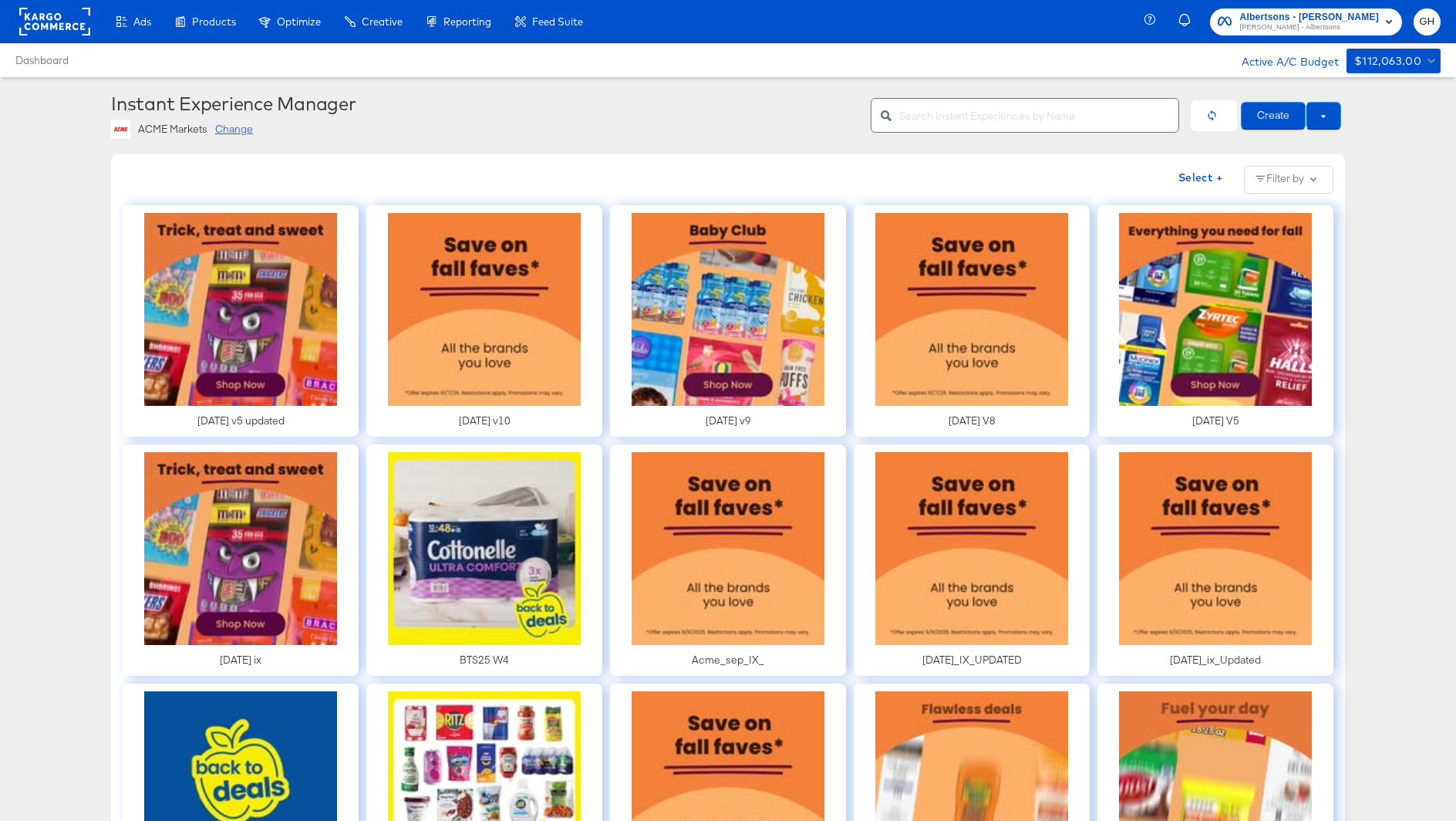
click at [922, 105] on input "text" at bounding box center [1039, 109] width 279 height 33
type input "s"
type input "midat"
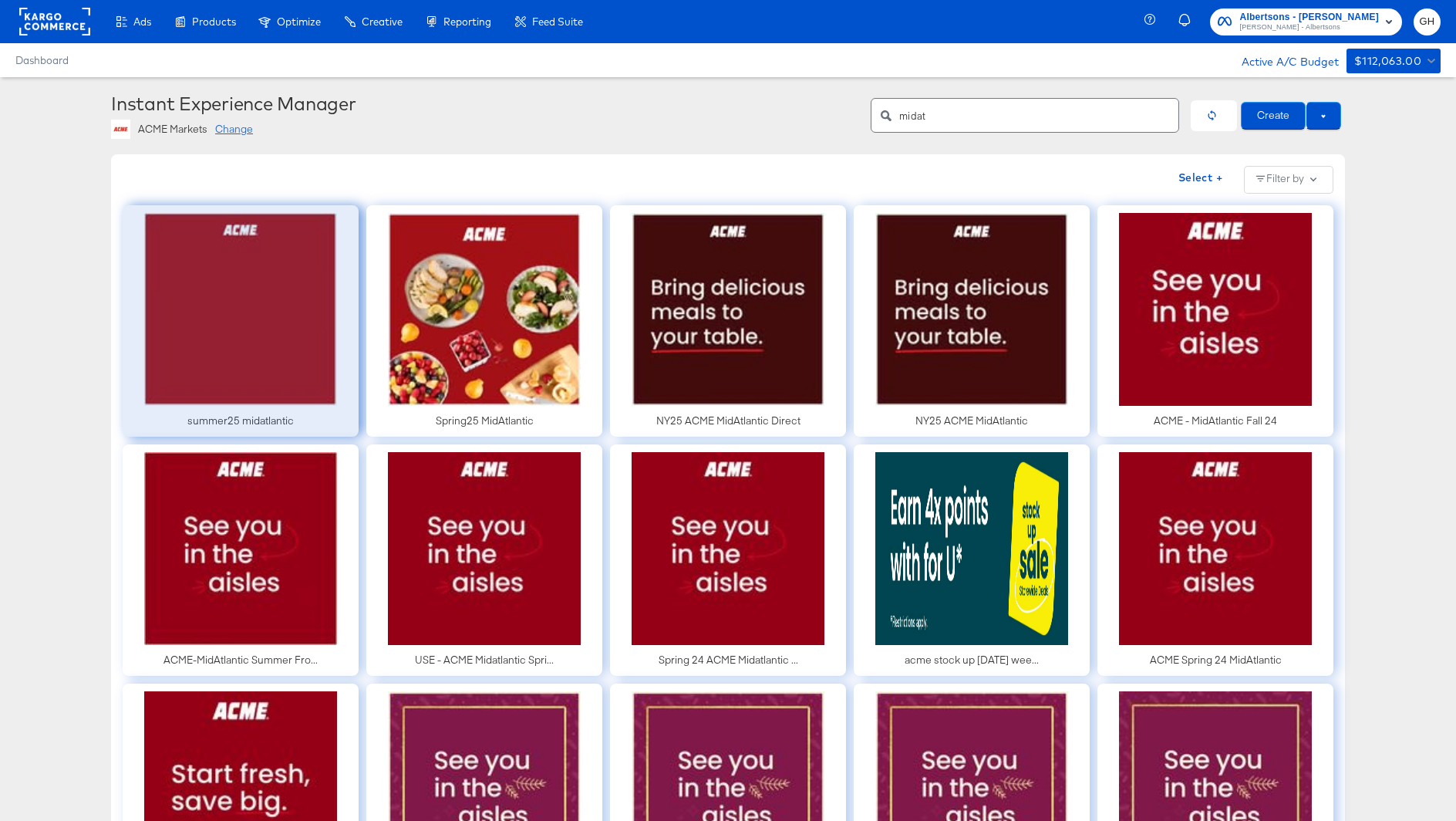
click at [235, 335] on div at bounding box center [241, 321] width 236 height 231
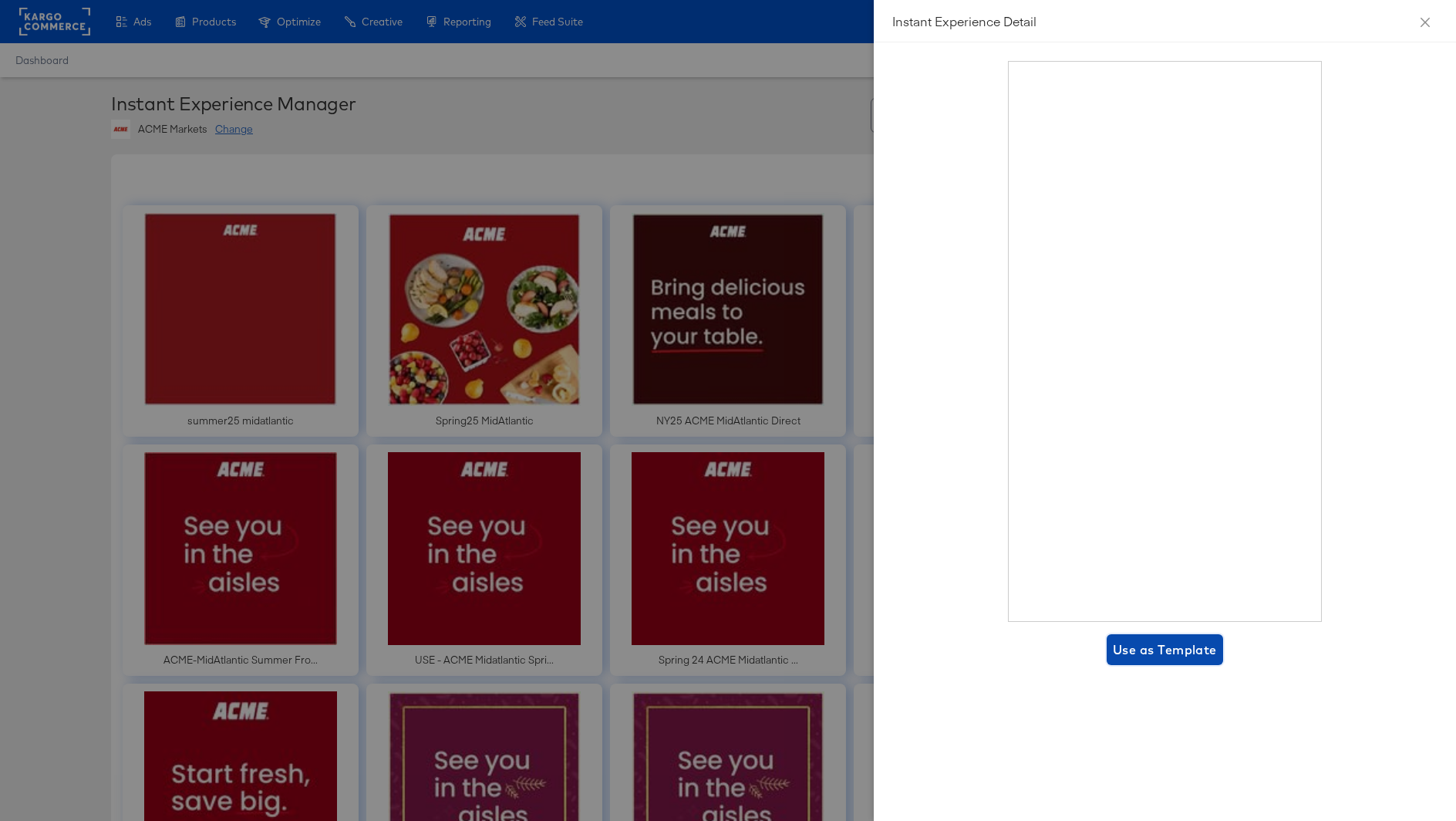
click at [1140, 645] on span "Use as Template" at bounding box center [1165, 649] width 104 height 21
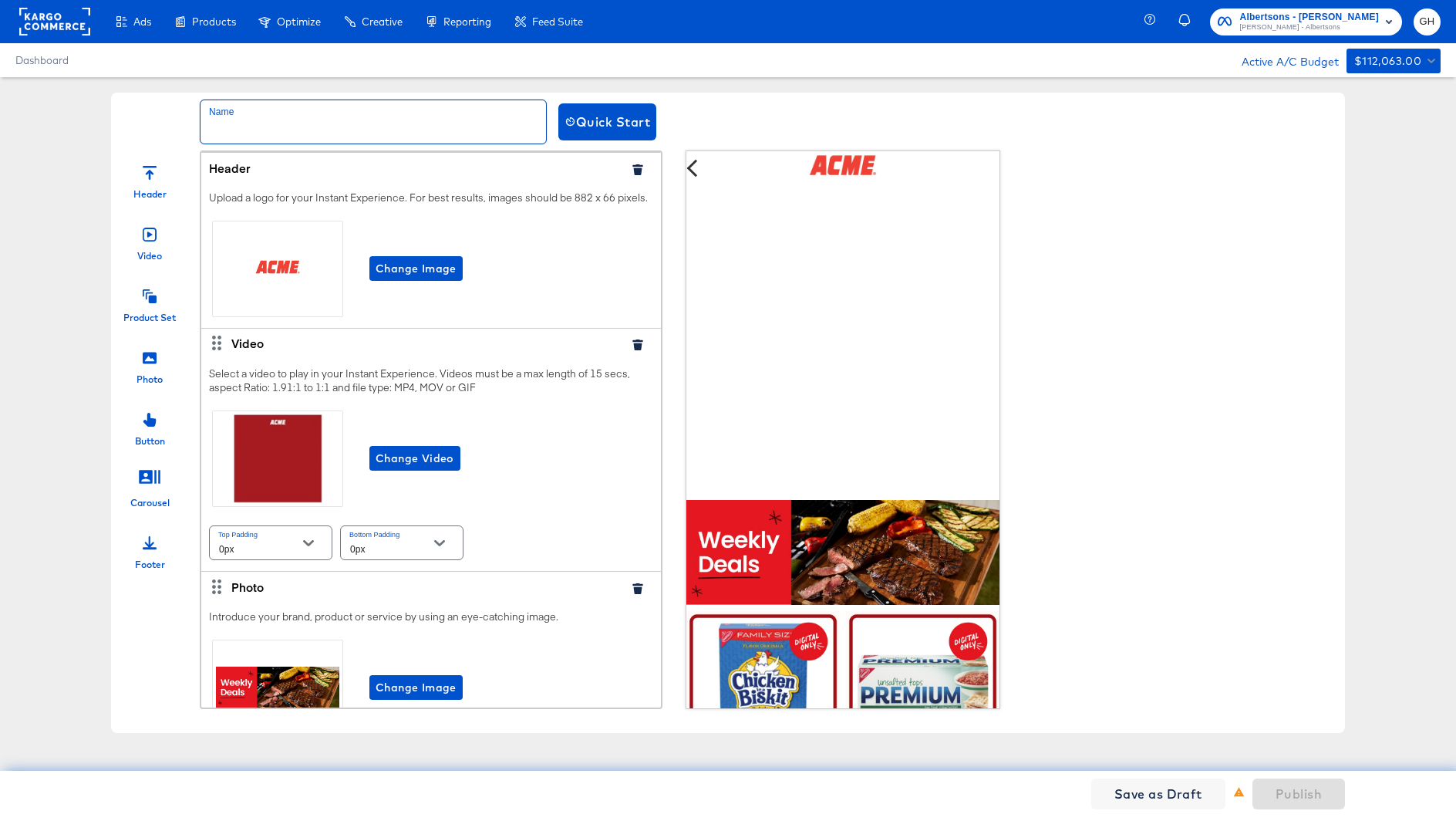
click at [215, 128] on input "text" at bounding box center [373, 121] width 346 height 43
paste input "9/22 DigiDeal Safeway [GEOGRAPHIC_DATA]"
click at [334, 126] on input "9/22 DigiDeal Safeway [GEOGRAPHIC_DATA]" at bounding box center [373, 121] width 346 height 43
drag, startPoint x: 315, startPoint y: 128, endPoint x: 602, endPoint y: 128, distance: 287.0
click at [602, 128] on div "Name 9/22 DigiDeal Safeway [GEOGRAPHIC_DATA] Quick Start" at bounding box center [728, 122] width 1234 height 58
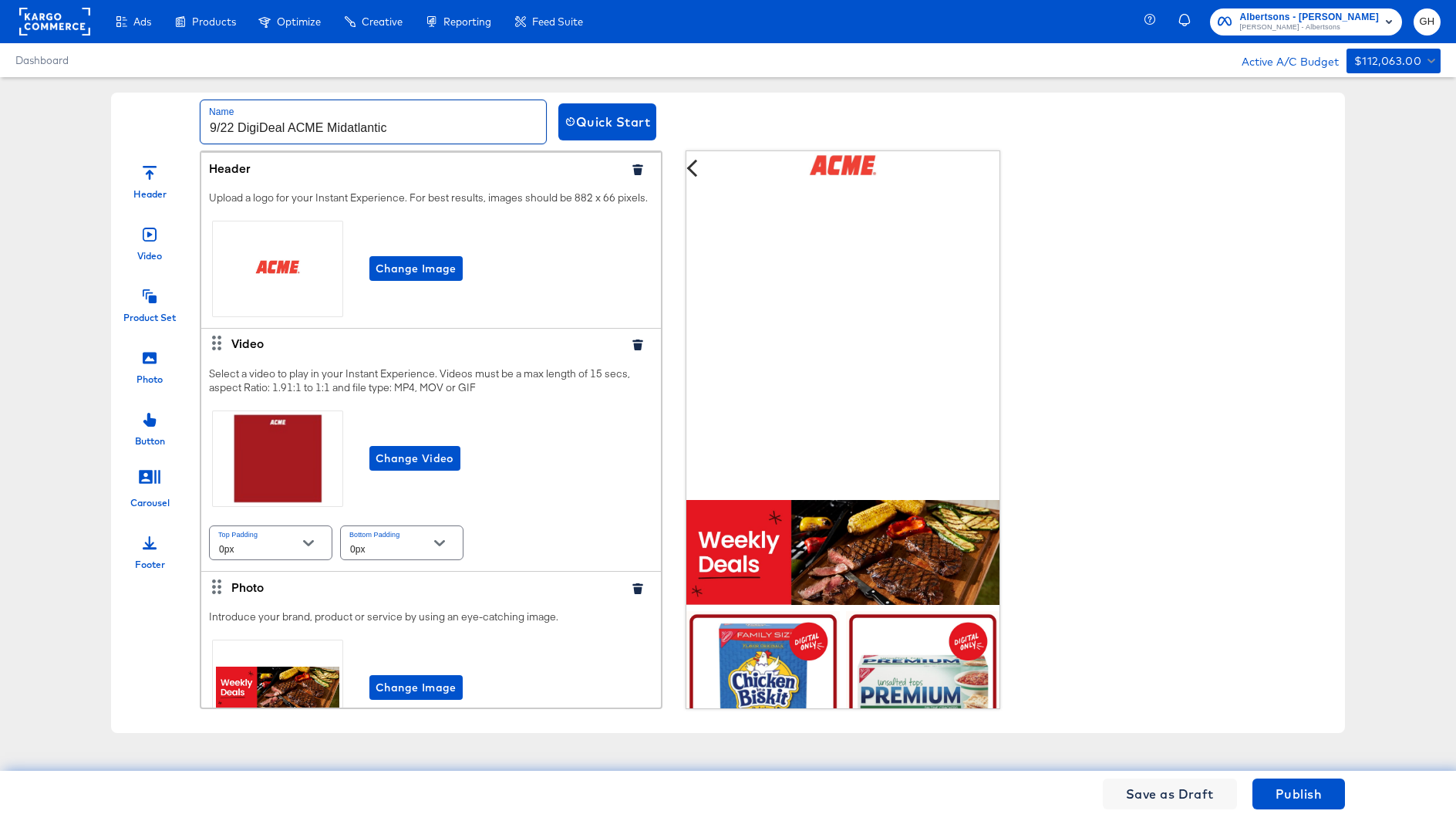
scroll to position [106, 0]
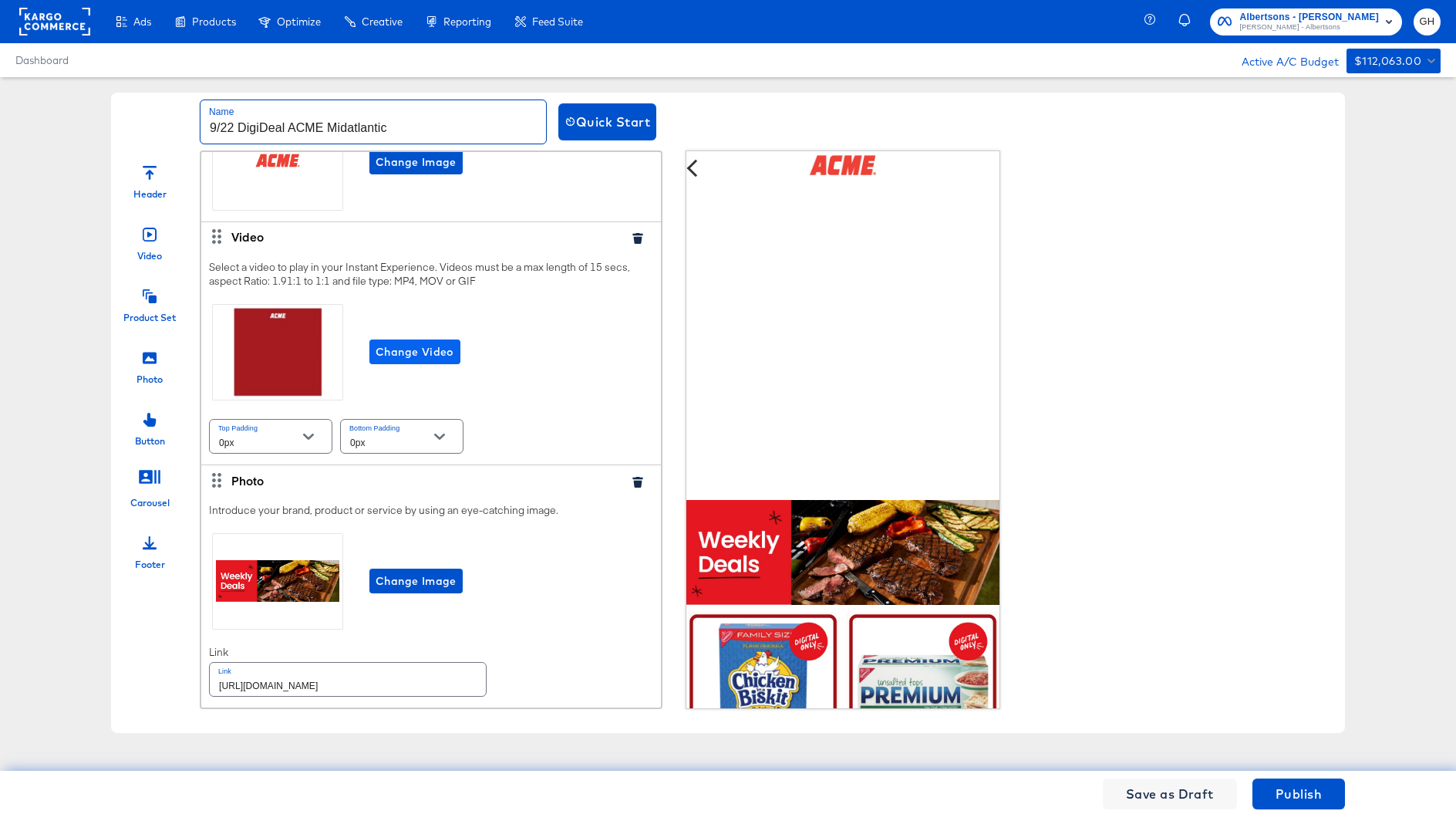
type input "9/22 DigiDeal ACME Midatlantic"
click at [445, 343] on span "Change Video" at bounding box center [415, 352] width 79 height 20
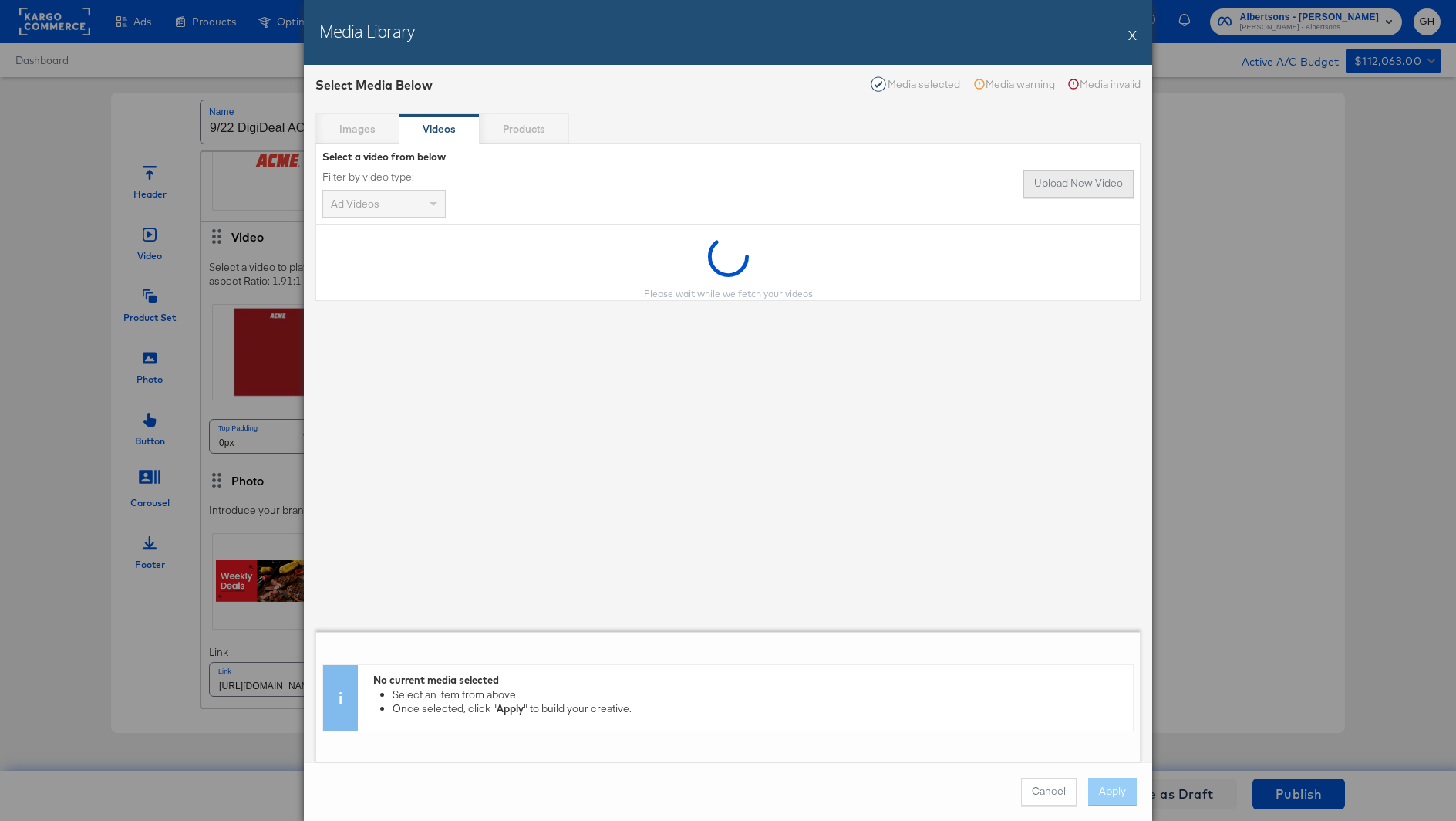
click at [1055, 182] on button "Upload New Video" at bounding box center [1079, 183] width 110 height 28
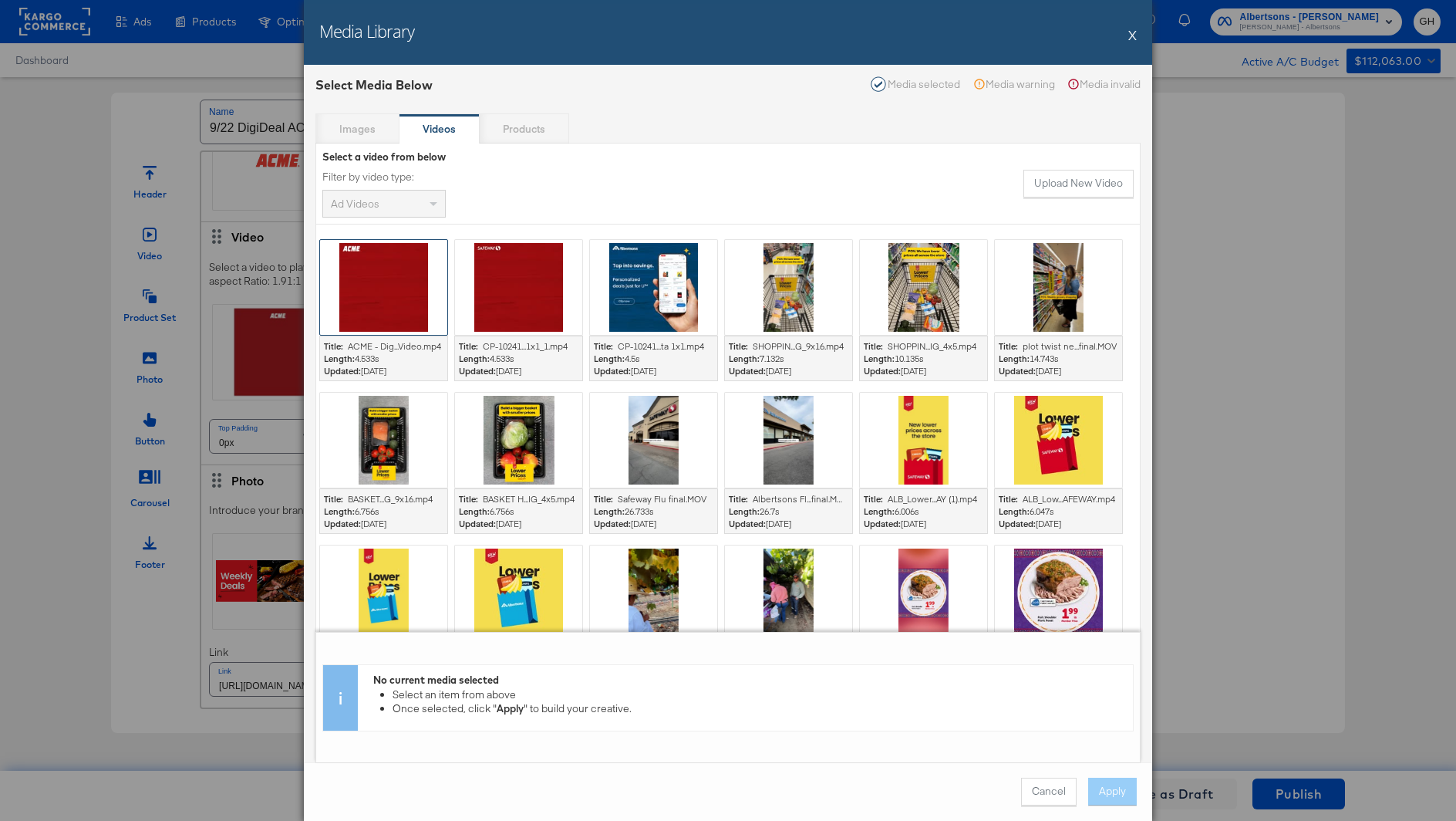
click at [379, 287] on div at bounding box center [384, 287] width 127 height 95
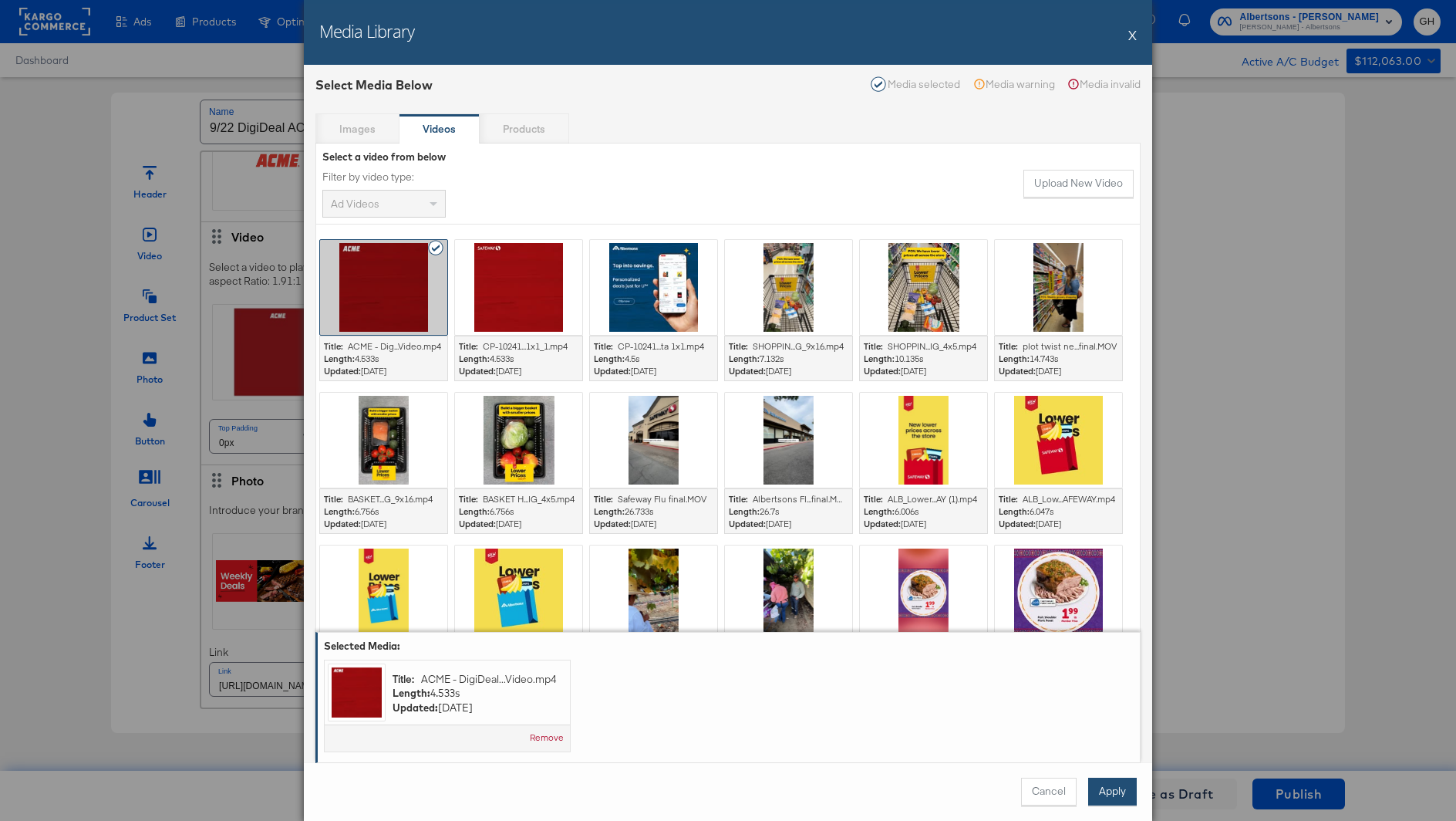
click at [1101, 782] on button "Apply" at bounding box center [1113, 791] width 49 height 28
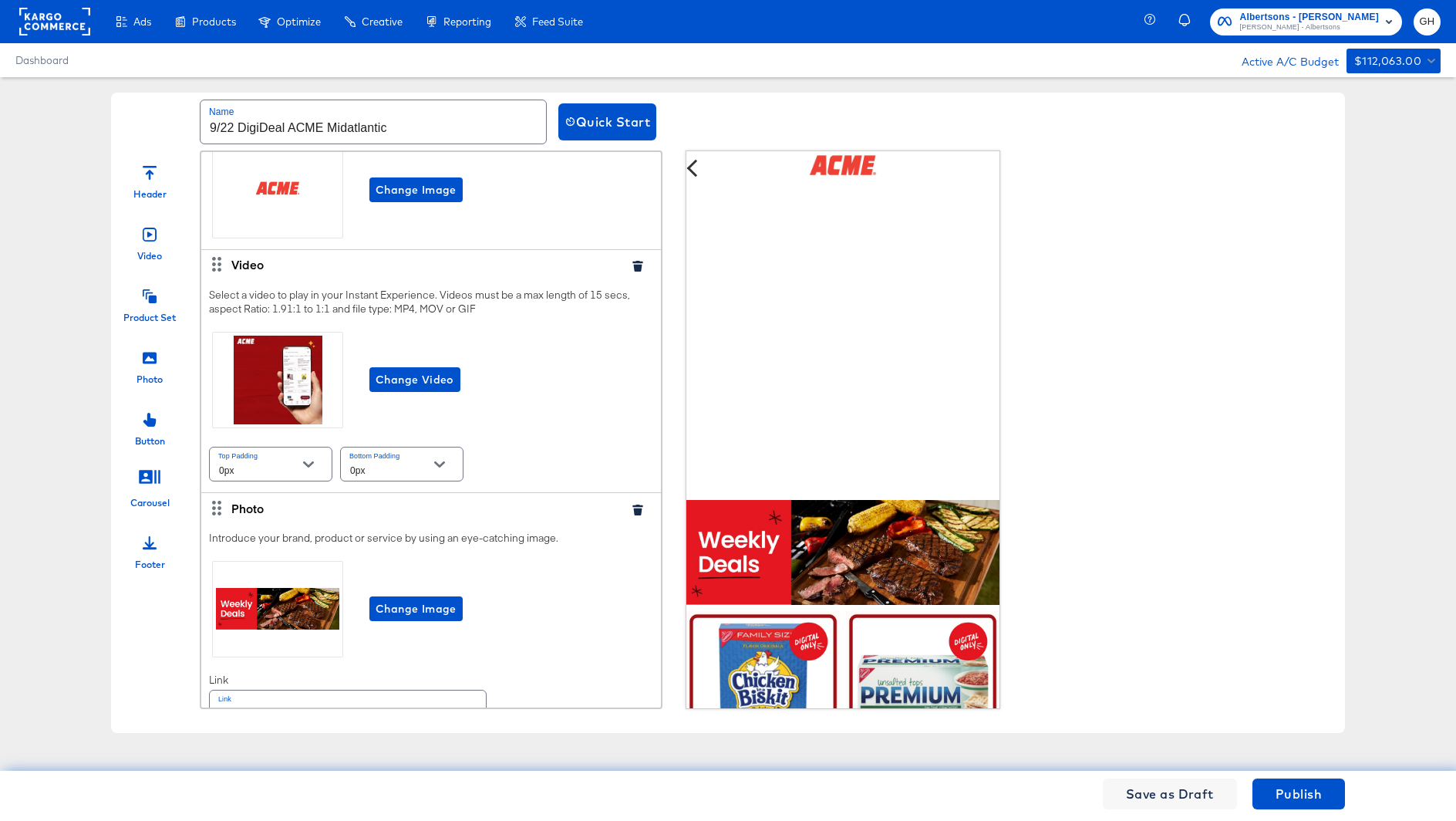
scroll to position [0, 0]
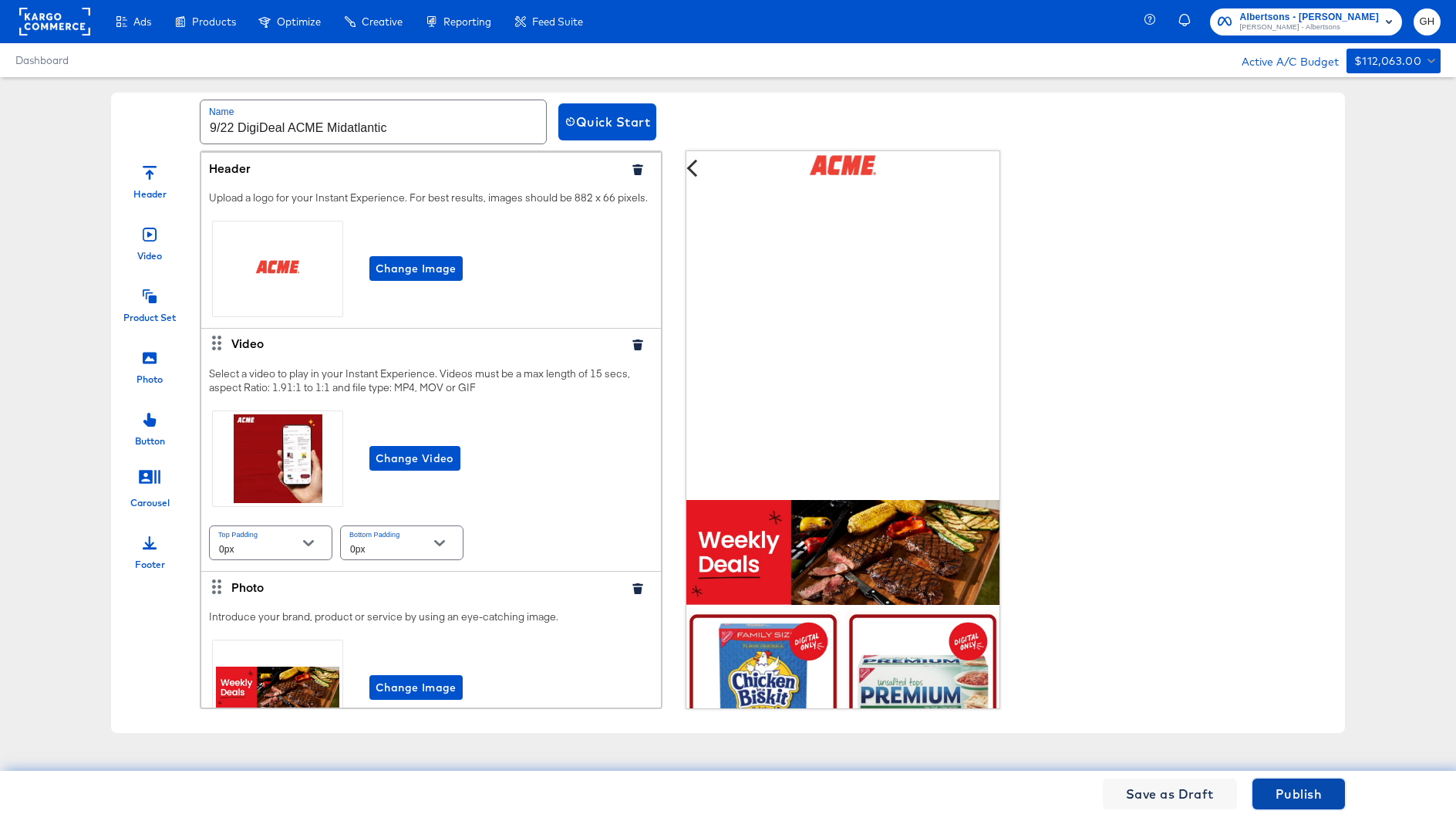
click at [1280, 781] on button "Publish" at bounding box center [1299, 793] width 93 height 31
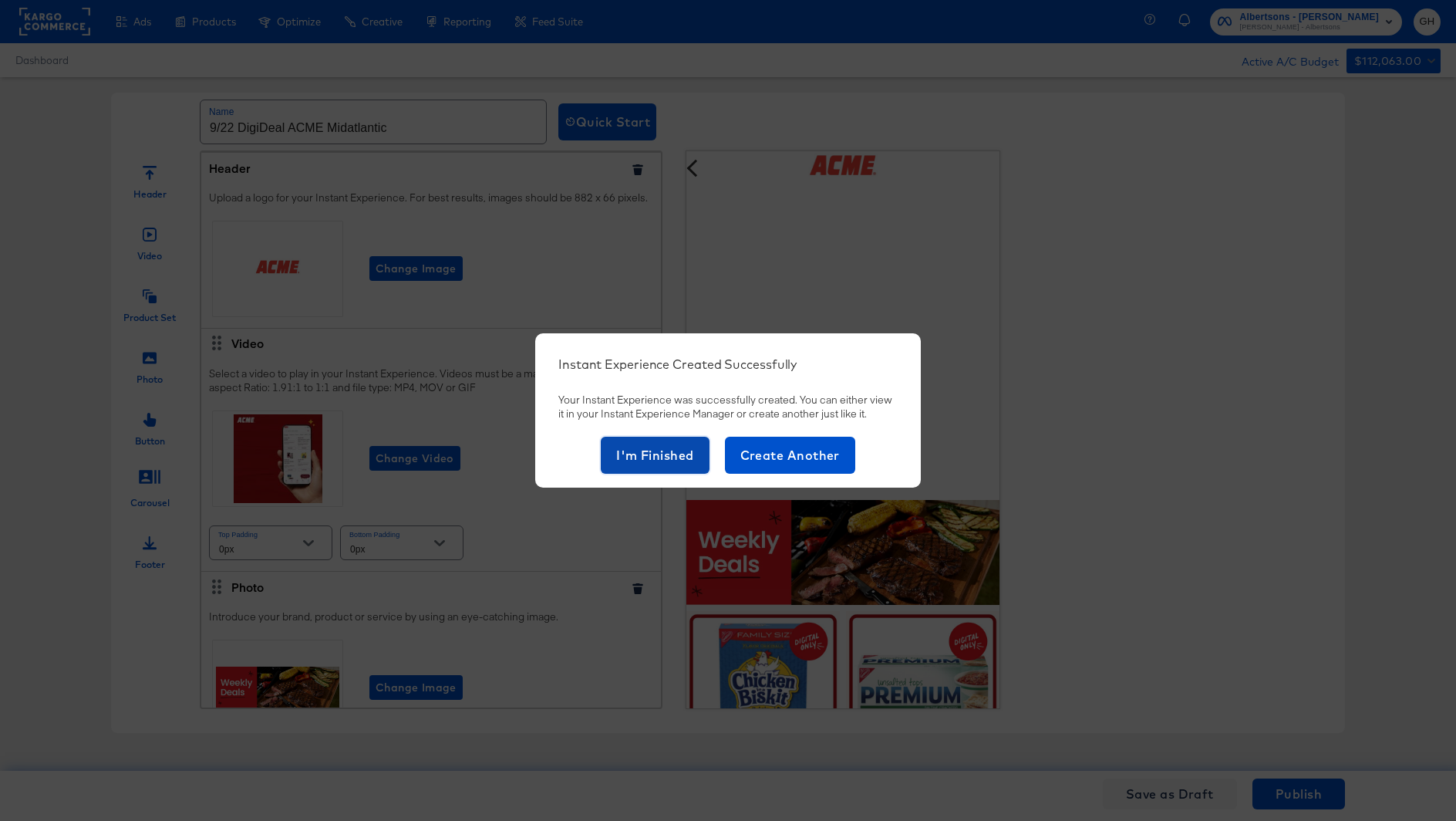
click at [654, 459] on span "I'm Finished" at bounding box center [655, 455] width 78 height 21
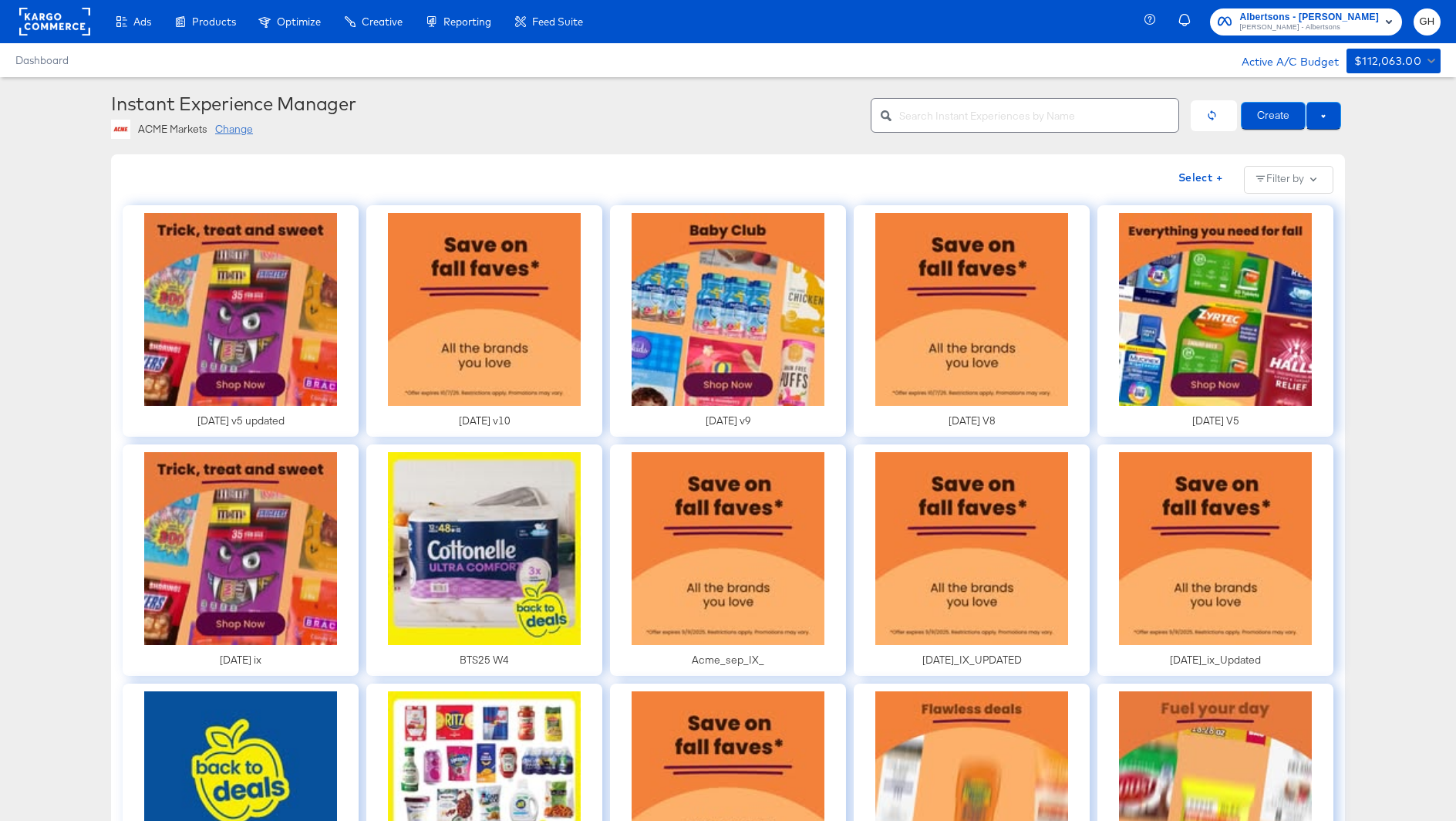
click at [224, 131] on div "Change" at bounding box center [234, 129] width 38 height 15
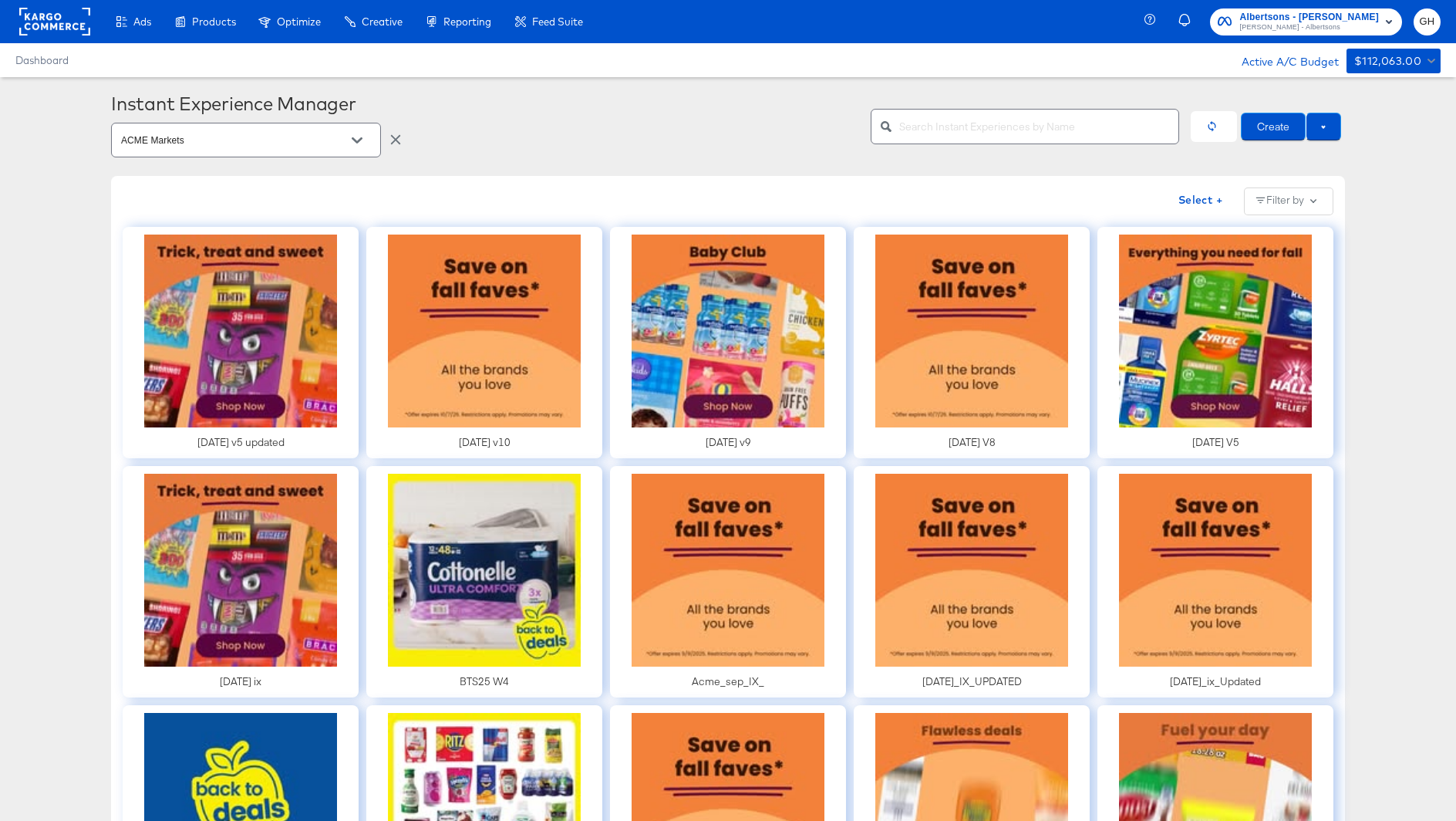
click at [276, 143] on input "ACME Markets" at bounding box center [234, 141] width 232 height 18
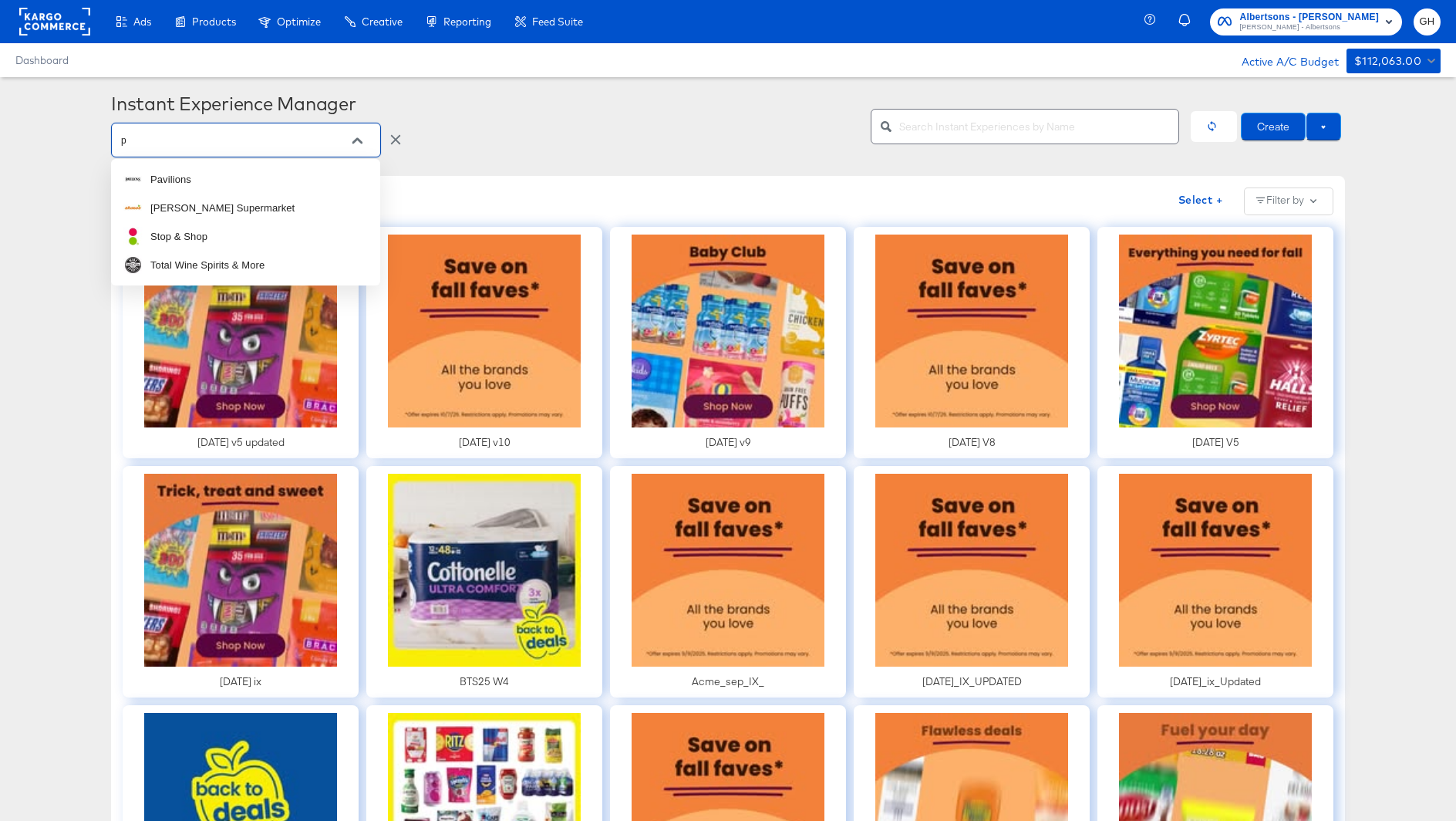
type input "pa"
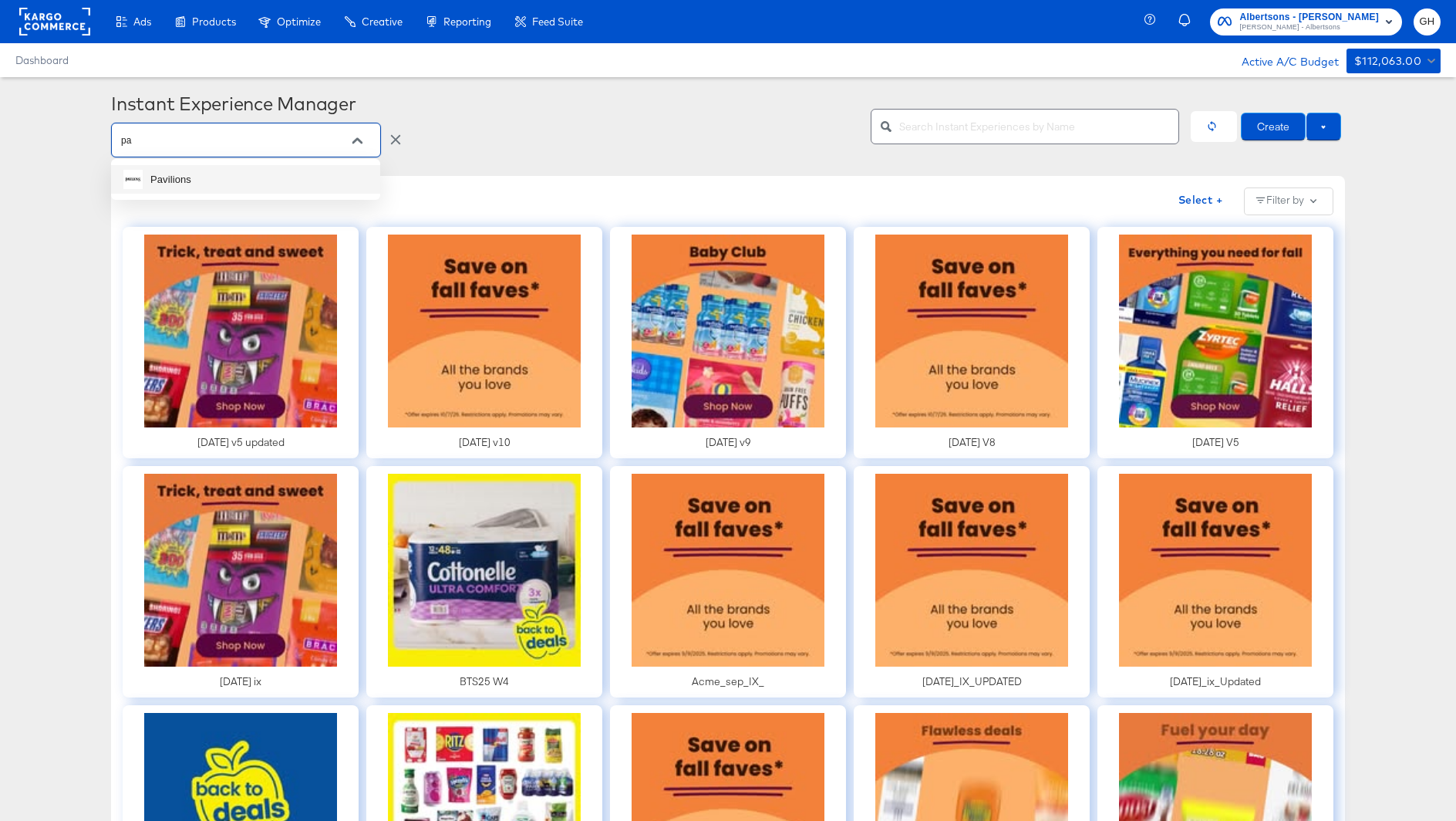
click at [214, 167] on li "Pavilions" at bounding box center [246, 179] width 269 height 28
